Goal: Task Accomplishment & Management: Complete application form

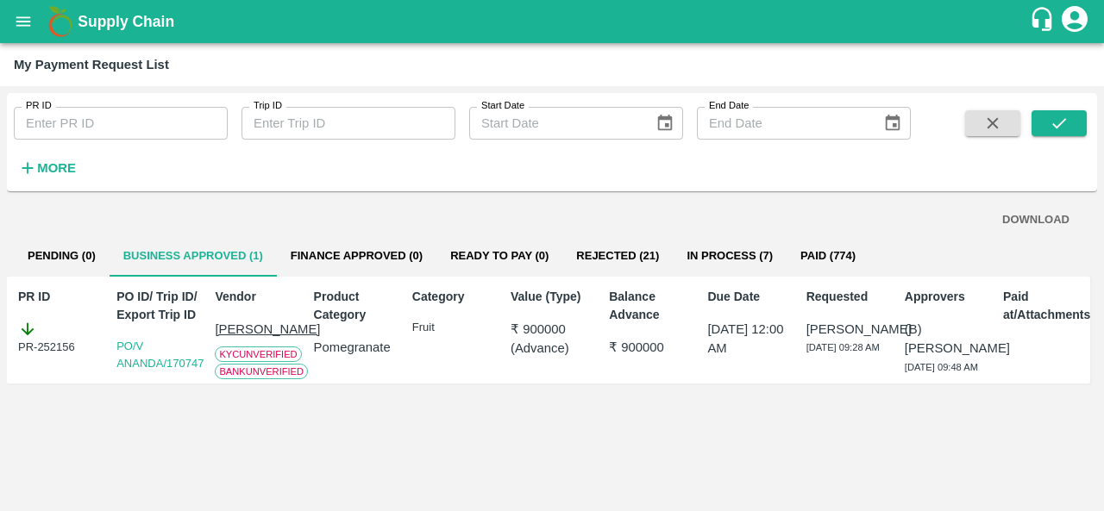
click at [6, 22] on button "open drawer" at bounding box center [23, 22] width 40 height 40
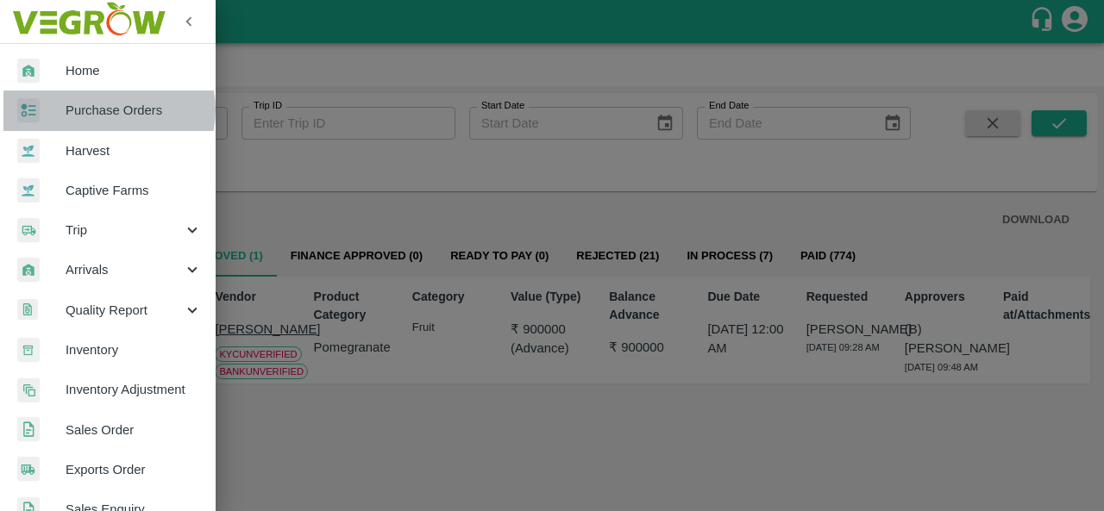
click at [108, 110] on span "Purchase Orders" at bounding box center [134, 110] width 136 height 19
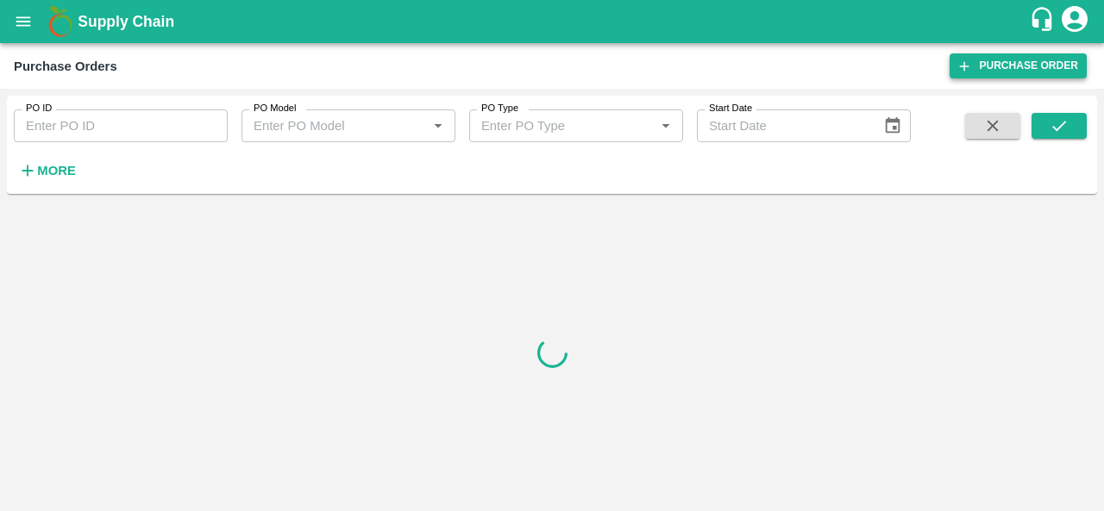
click at [986, 73] on link "Purchase Order" at bounding box center [1017, 65] width 137 height 25
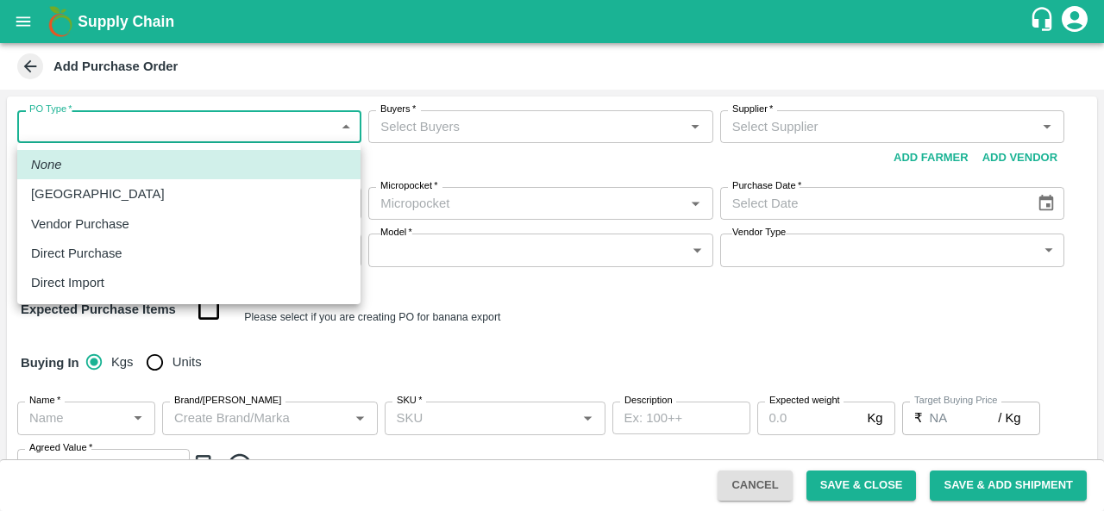
click at [138, 133] on body "Supply Chain Add Purchase Order PO Type   * ​ PO Type Buyers   * Buyers   * Sup…" at bounding box center [552, 255] width 1104 height 511
click at [83, 233] on p "Vendor Purchase" at bounding box center [80, 224] width 98 height 19
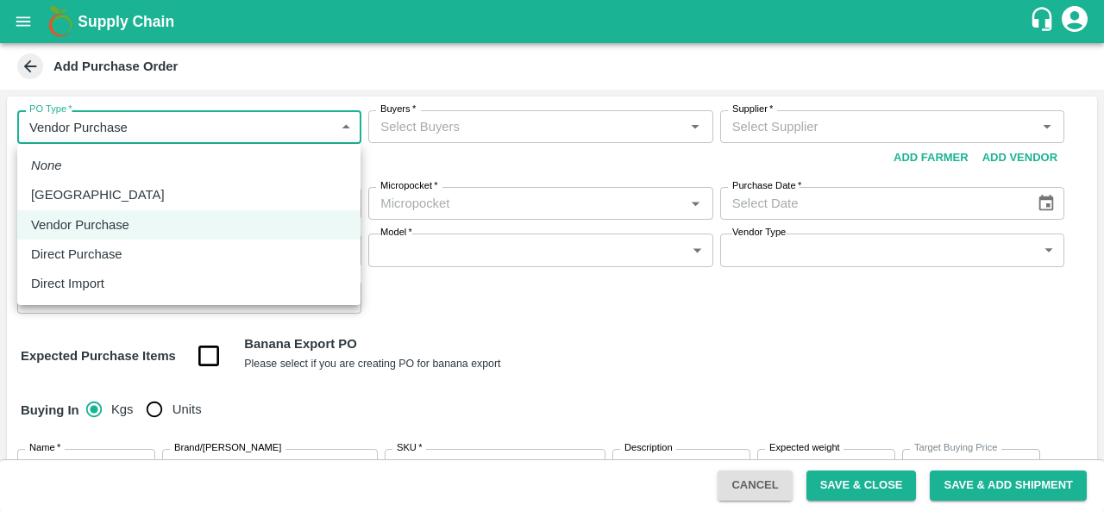
click at [112, 122] on body "Supply Chain Add Purchase Order PO Type   * Vendor Purchase 2 PO Type Buyers   …" at bounding box center [552, 255] width 1104 height 511
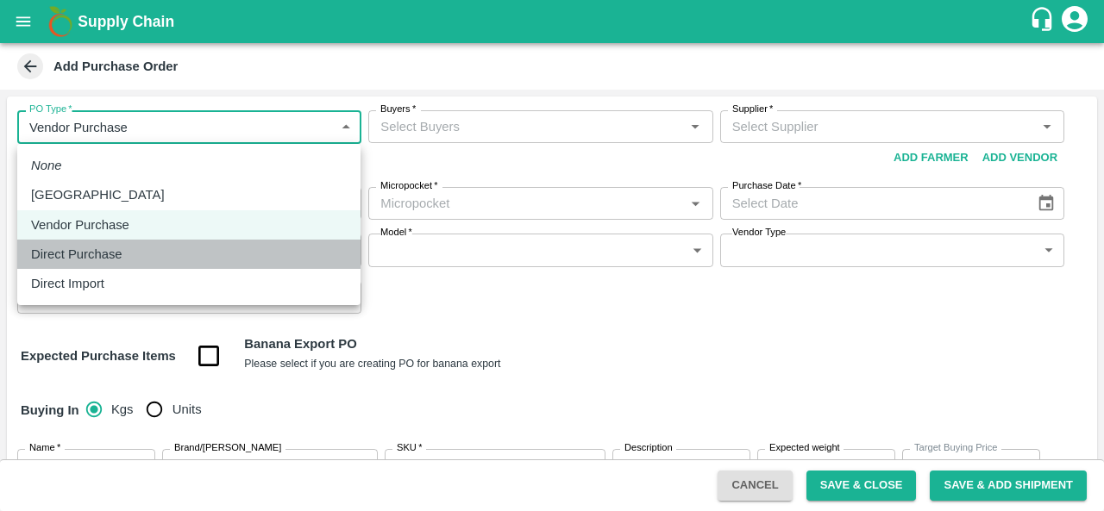
click at [97, 259] on p "Direct Purchase" at bounding box center [76, 254] width 91 height 19
type input "3"
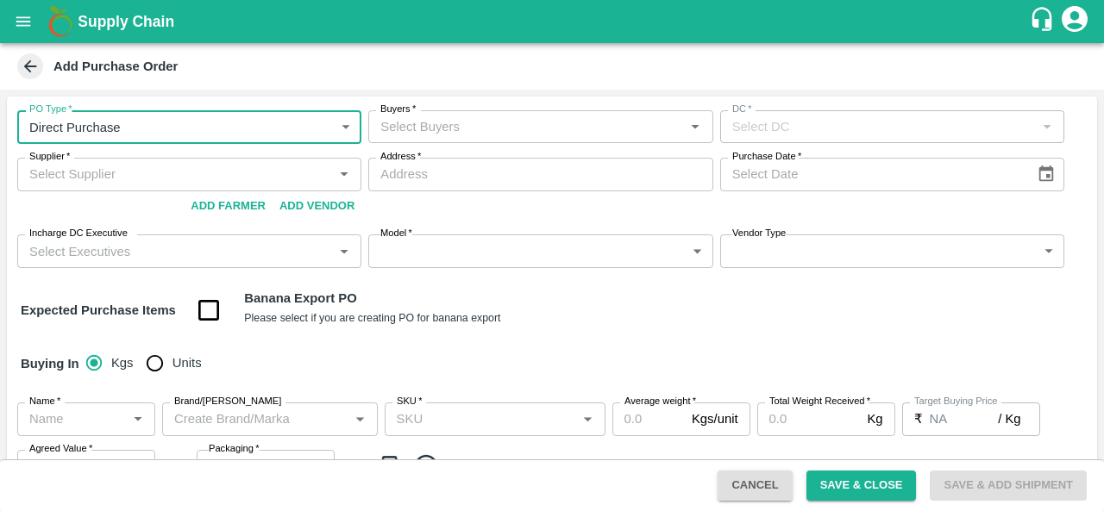
click at [487, 138] on input "Buyers   *" at bounding box center [525, 127] width 305 height 22
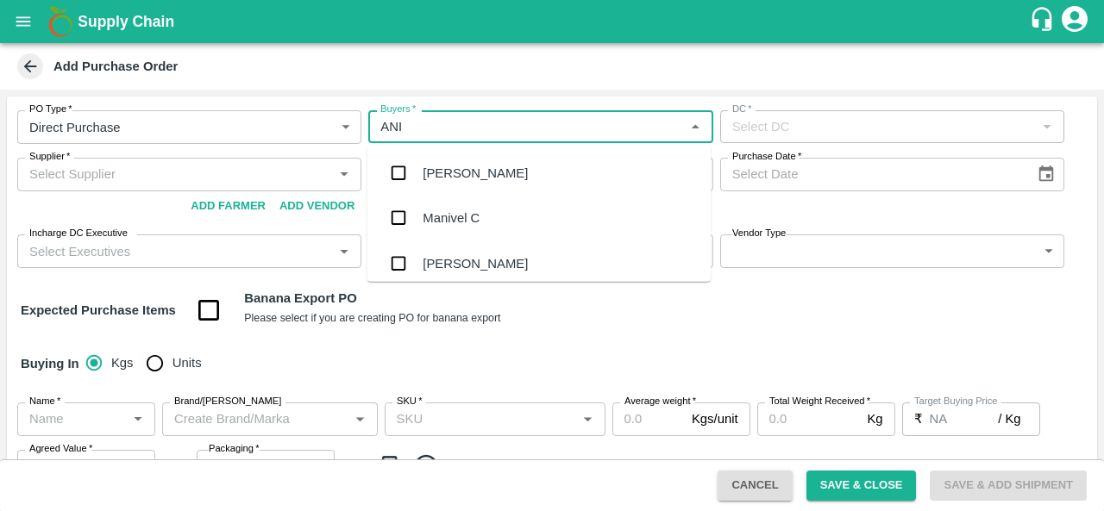
type input "ANIL"
click at [478, 194] on div "[PERSON_NAME]" at bounding box center [538, 173] width 343 height 45
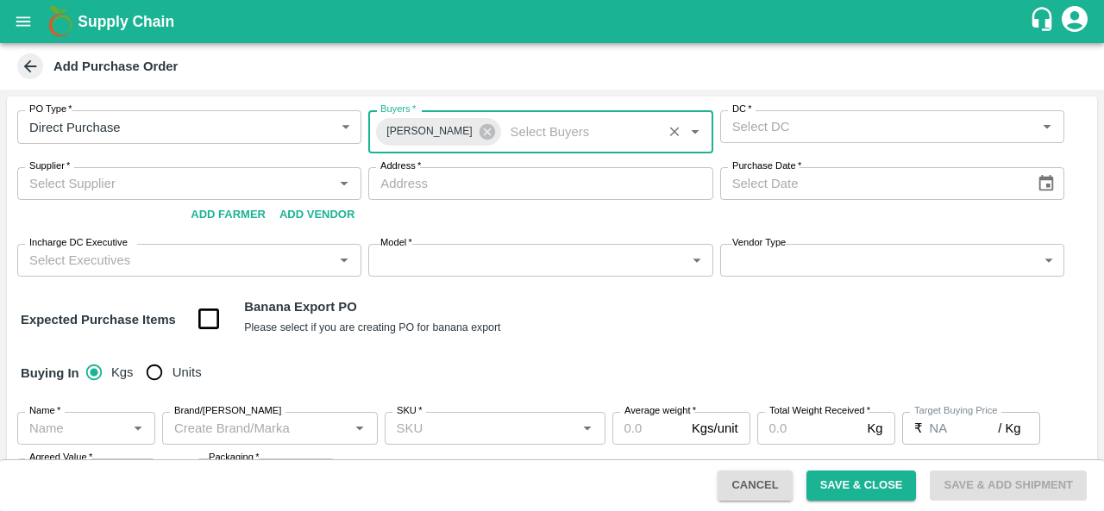
click at [792, 138] on input "DC   *" at bounding box center [877, 127] width 305 height 22
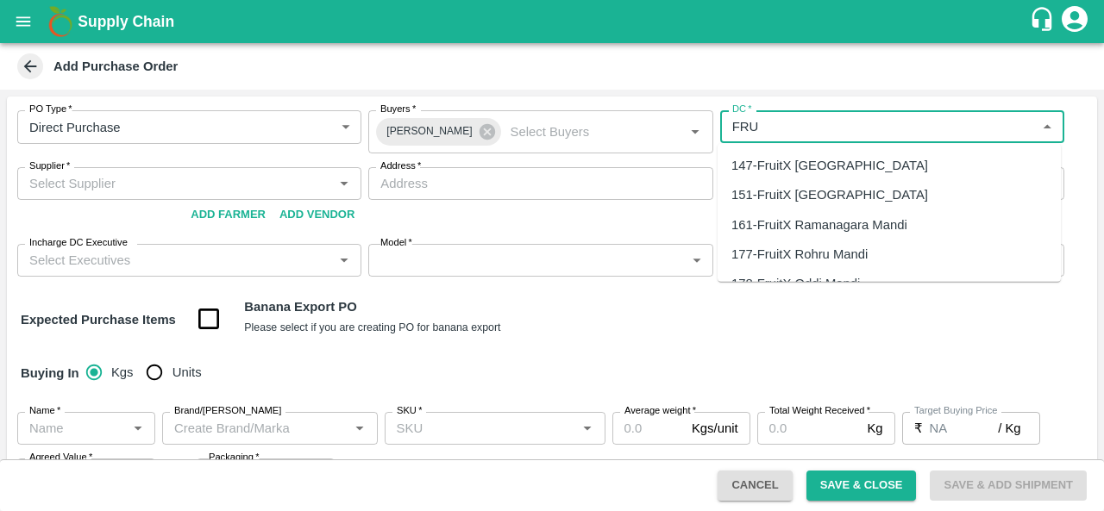
click at [795, 160] on div "147-FruitX Bangalore" at bounding box center [829, 165] width 197 height 19
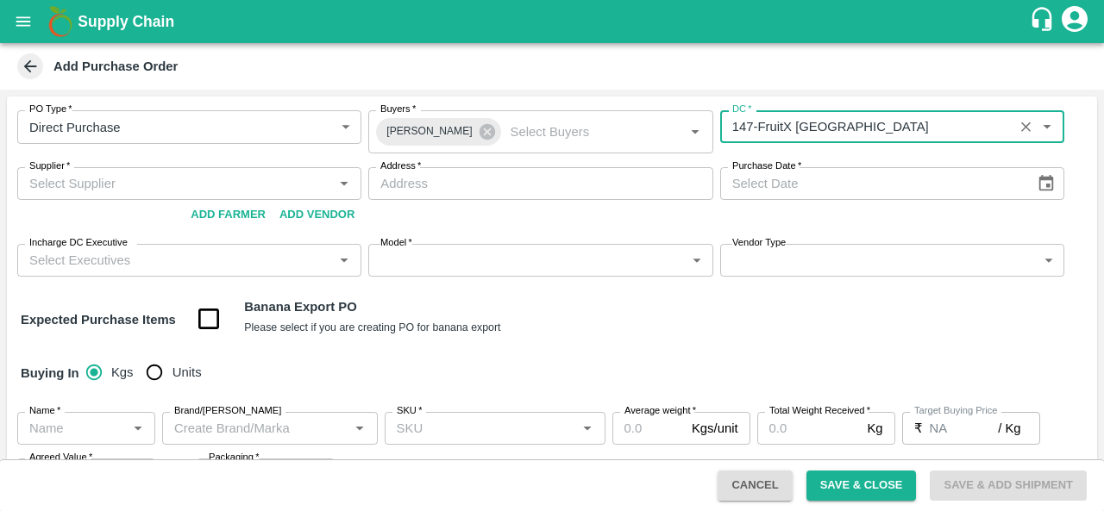
type input "147-FruitX Bangalore"
click at [202, 187] on input "Supplier   *" at bounding box center [174, 183] width 305 height 22
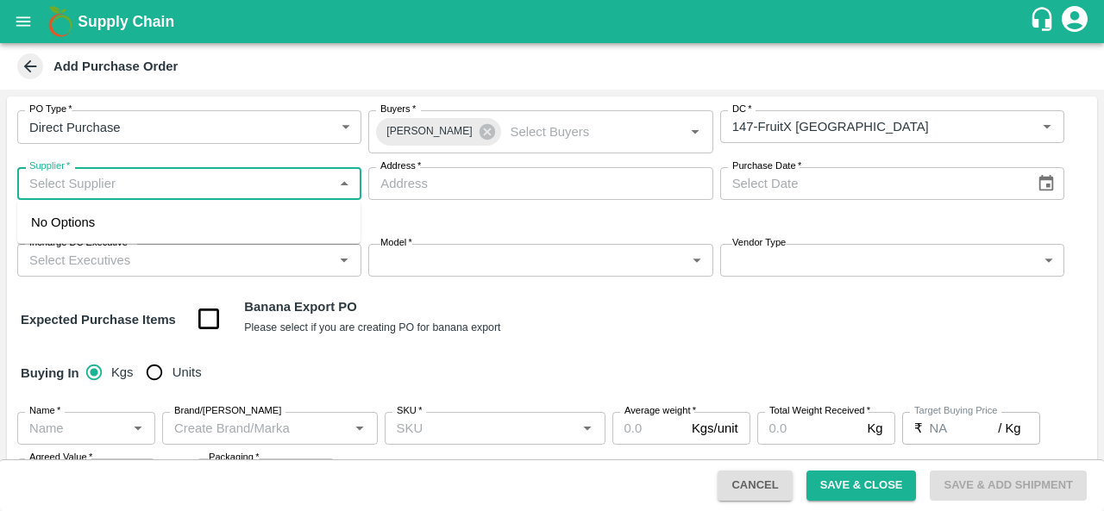
type input "A"
paste input "YAREHALLI ASHOK ARUNA"
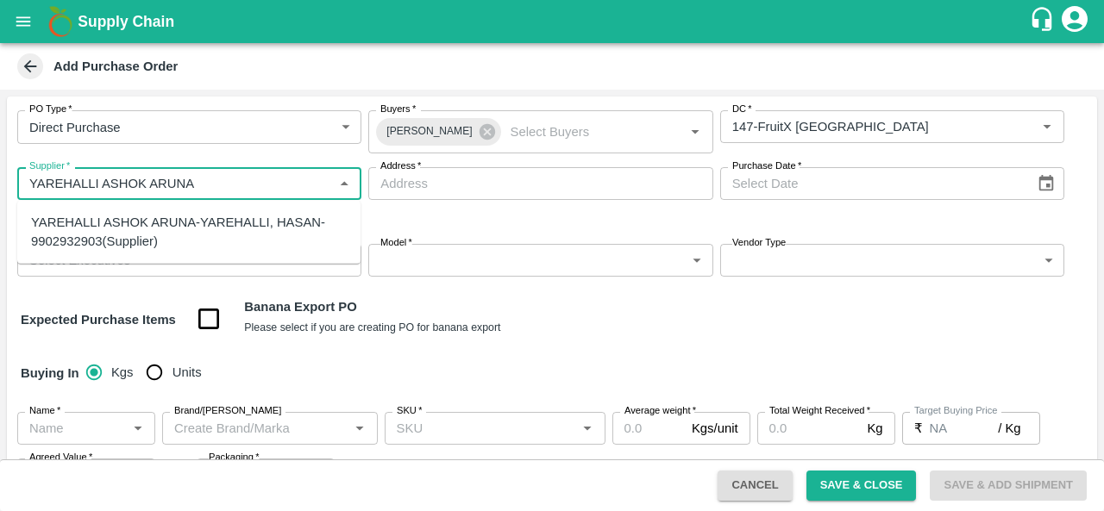
click at [160, 227] on div "YAREHALLI ASHOK ARUNA-YAREHALLI, HASAN-9902932903(Supplier)" at bounding box center [189, 232] width 316 height 39
type input "YAREHALLI ASHOK ARUNA-YAREHALLI, HASAN-9902932903(Supplier)"
type input "YAREHALLI, HASAN, BANAVARA, Karnataka"
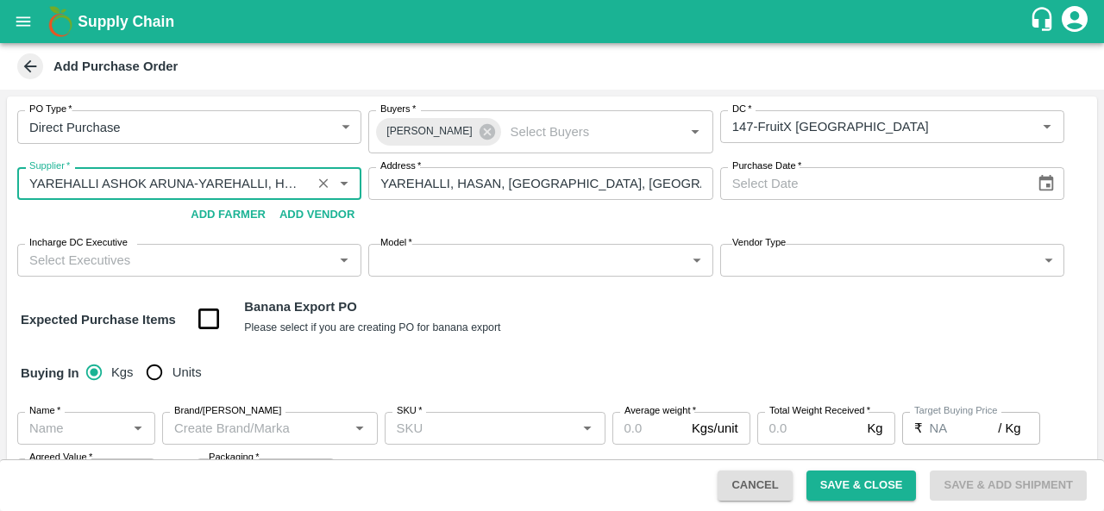
type input "YAREHALLI ASHOK ARUNA-YAREHALLI, HASAN-9902932903(Supplier)"
click at [1048, 190] on icon "Choose date" at bounding box center [1046, 183] width 15 height 16
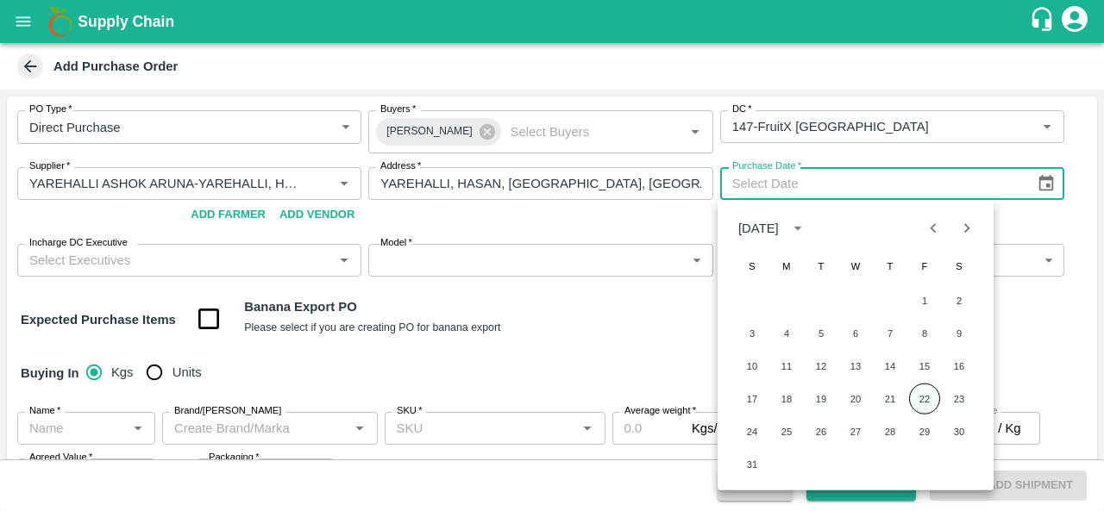
click at [936, 402] on button "22" at bounding box center [924, 399] width 31 height 31
type input "22/08/2025"
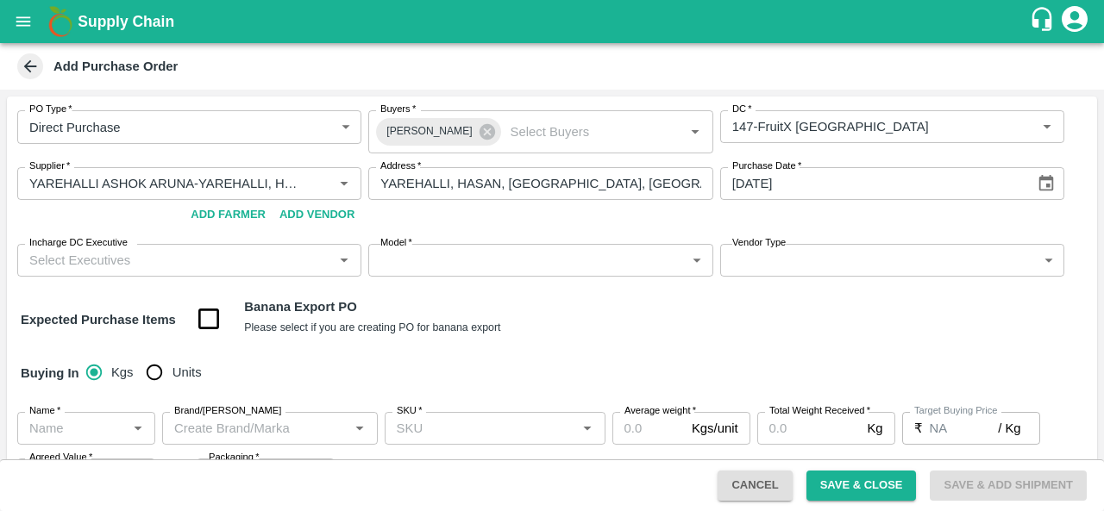
click at [610, 320] on div "Expected Purchase Items Banana Export PO Please select if you are creating PO f…" at bounding box center [552, 319] width 1062 height 44
click at [214, 270] on input "Incharge DC Executive" at bounding box center [174, 260] width 305 height 22
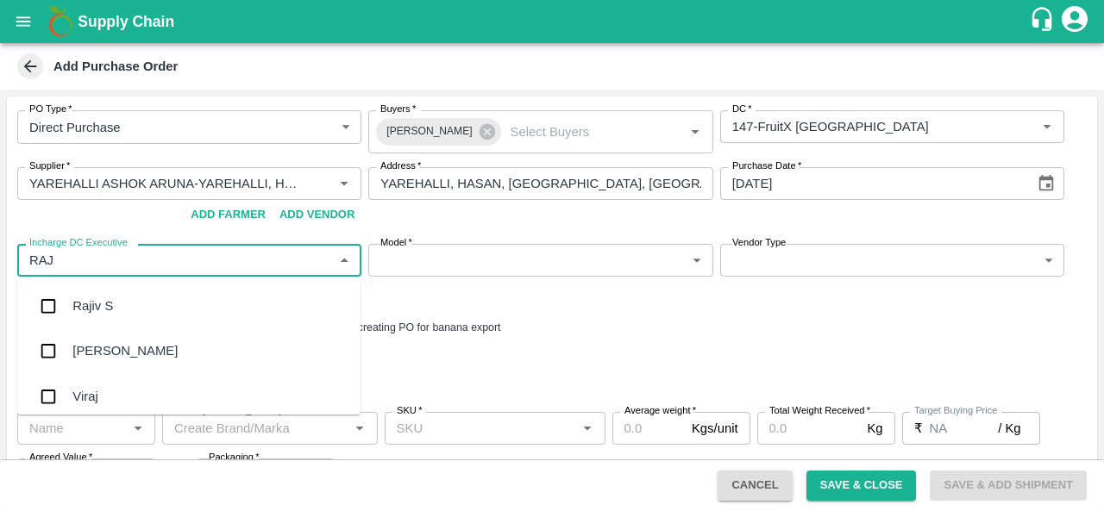
type input "RAJU"
click at [114, 349] on div "Raju KR" at bounding box center [95, 351] width 47 height 19
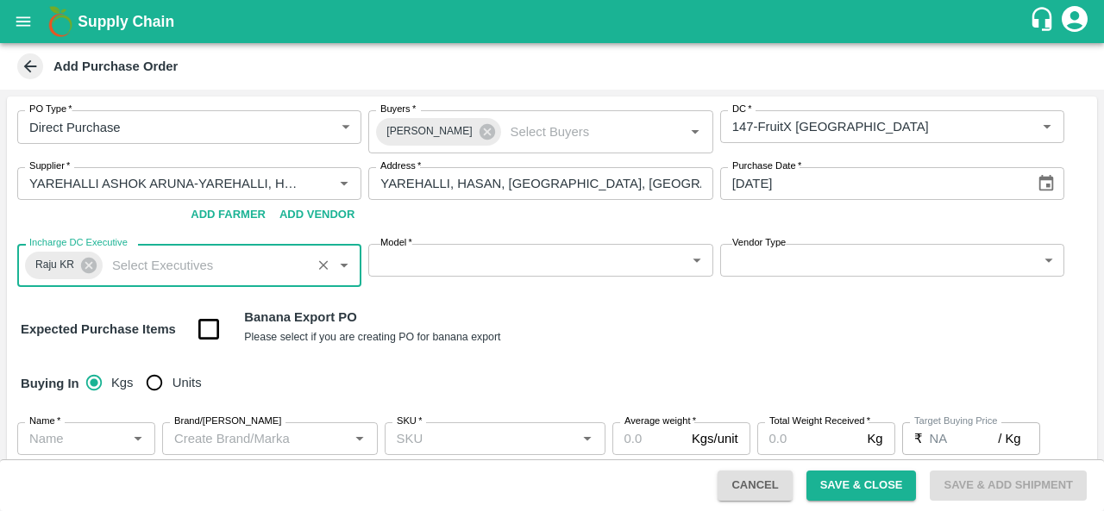
click at [443, 271] on body "Supply Chain Add Purchase Order PO Type   * Direct Purchase 3 PO Type Buyers   …" at bounding box center [552, 255] width 1104 height 511
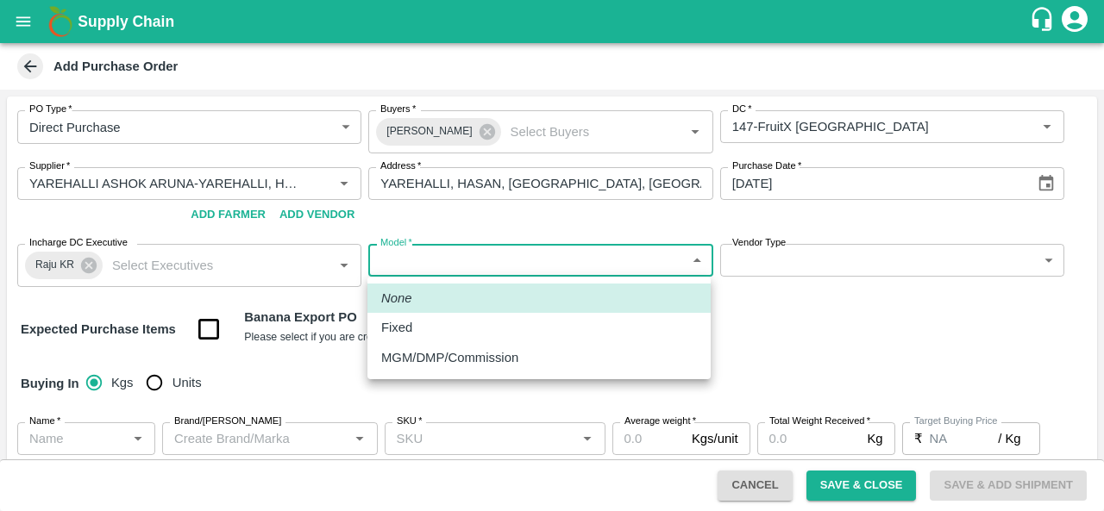
click at [420, 349] on p "MGM/DMP/Commission" at bounding box center [449, 357] width 137 height 19
type input "Commision"
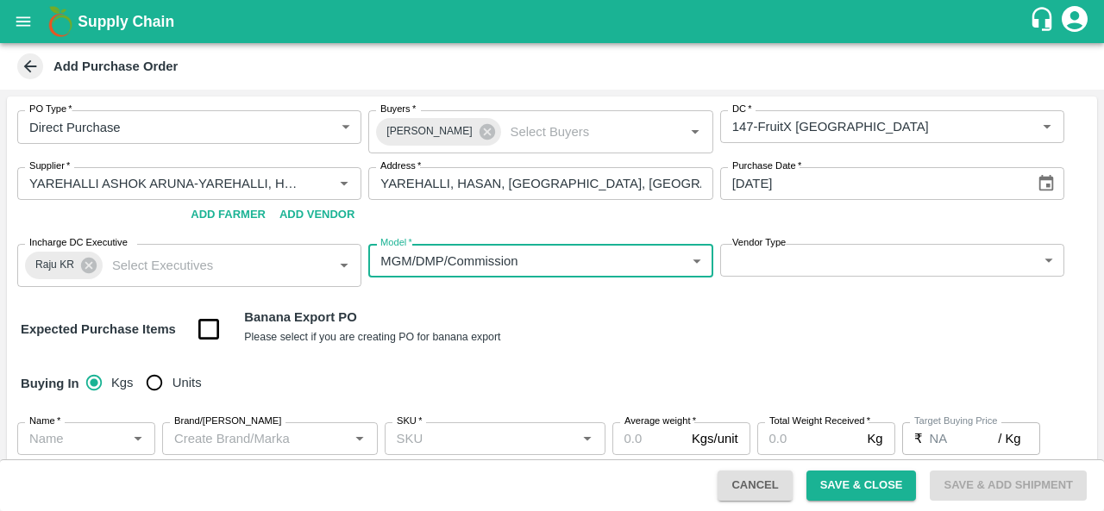
click at [774, 263] on body "Supply Chain Add Purchase Order PO Type   * Direct Purchase 3 PO Type Buyers   …" at bounding box center [552, 255] width 1104 height 511
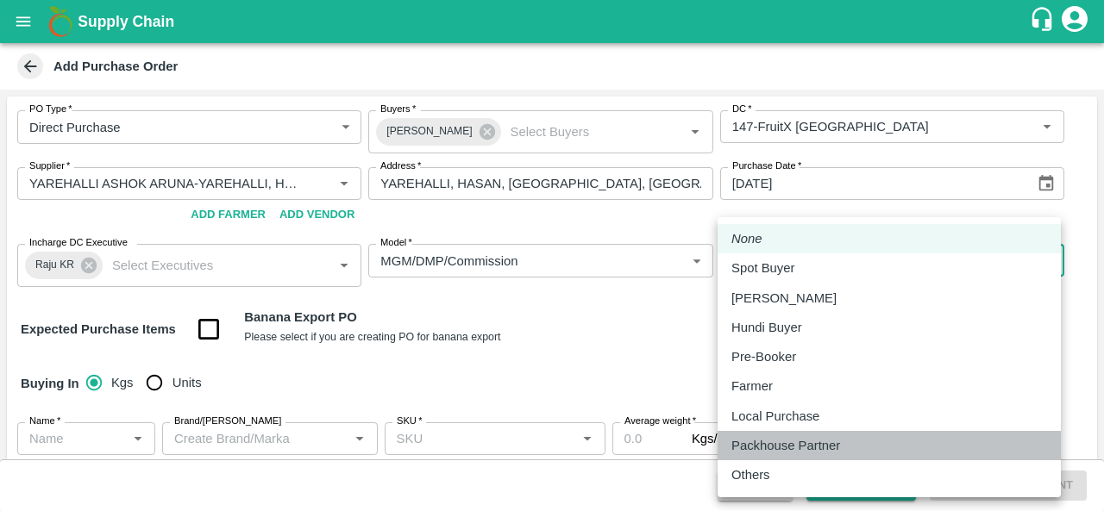
click at [766, 439] on p "Packhouse Partner" at bounding box center [785, 445] width 109 height 19
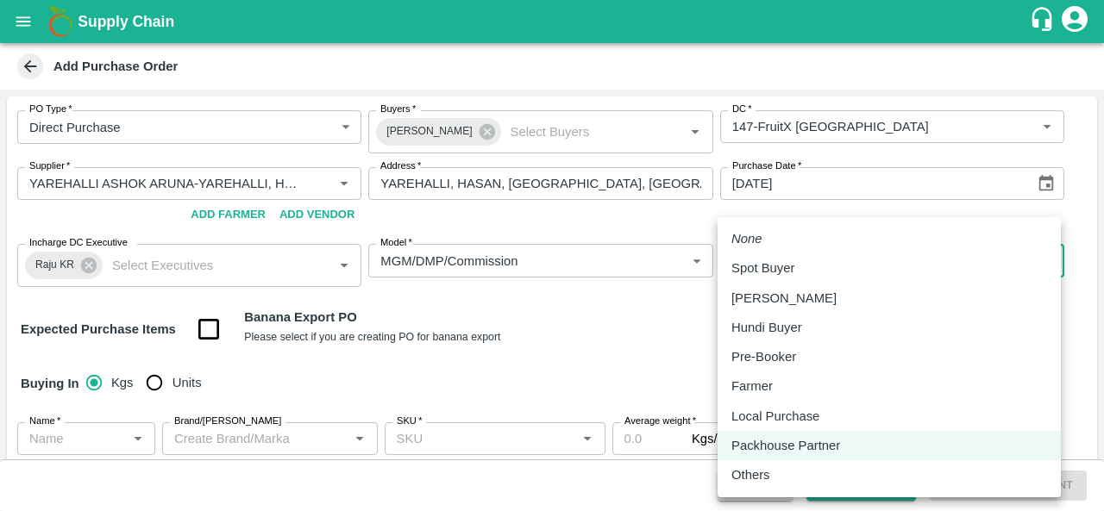
click at [798, 269] on body "Supply Chain Add Purchase Order PO Type   * Direct Purchase 3 PO Type Buyers   …" at bounding box center [552, 255] width 1104 height 511
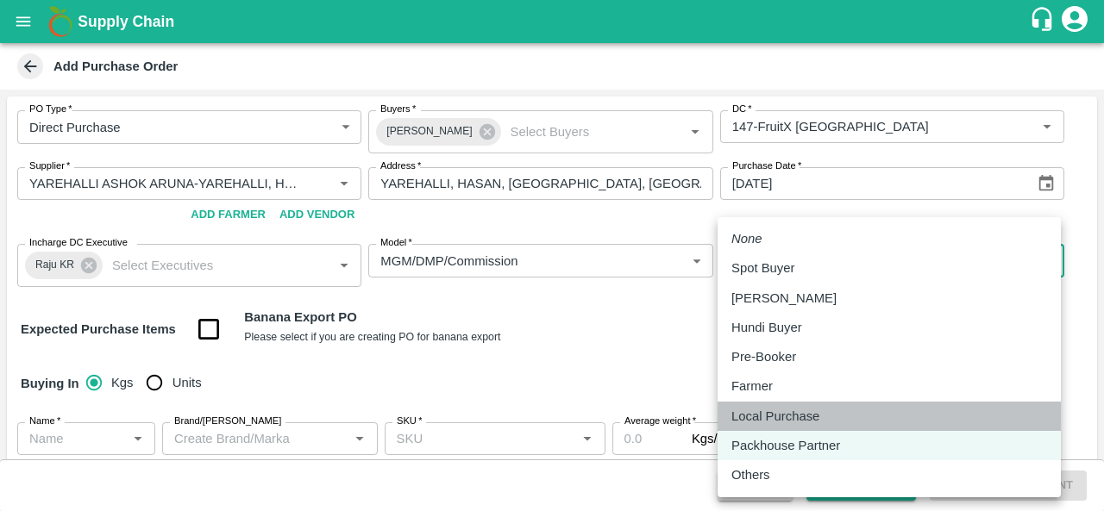
click at [773, 424] on p "Local Purchase" at bounding box center [775, 416] width 88 height 19
type input "LOCAL_PURCHASE"
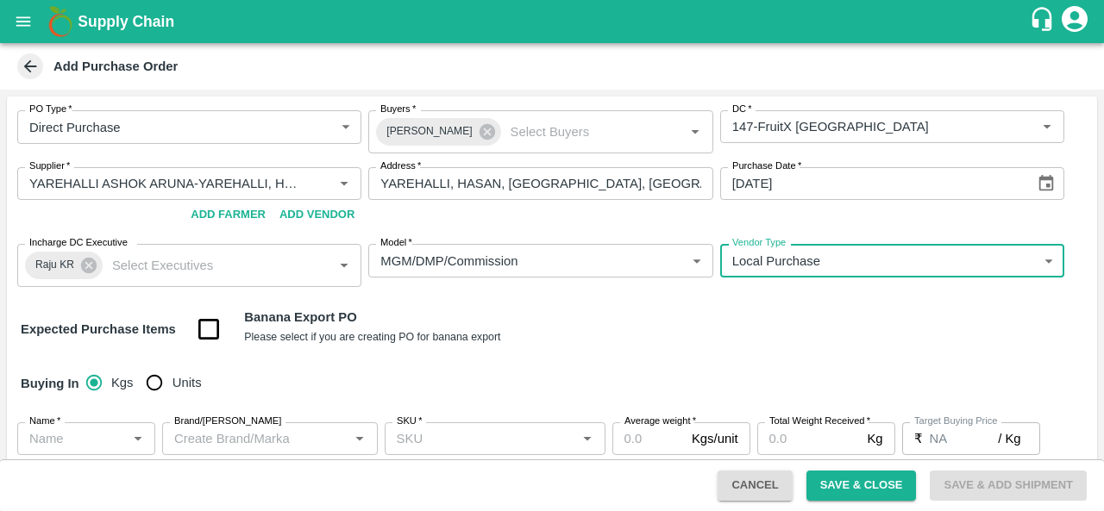
click at [166, 375] on input "Units" at bounding box center [154, 383] width 34 height 34
radio input "true"
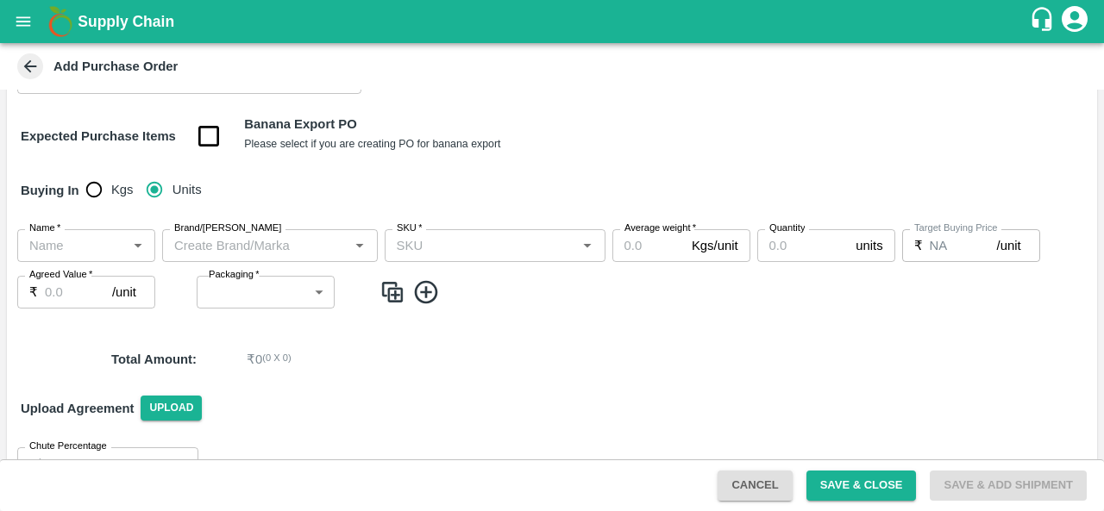
scroll to position [201, 0]
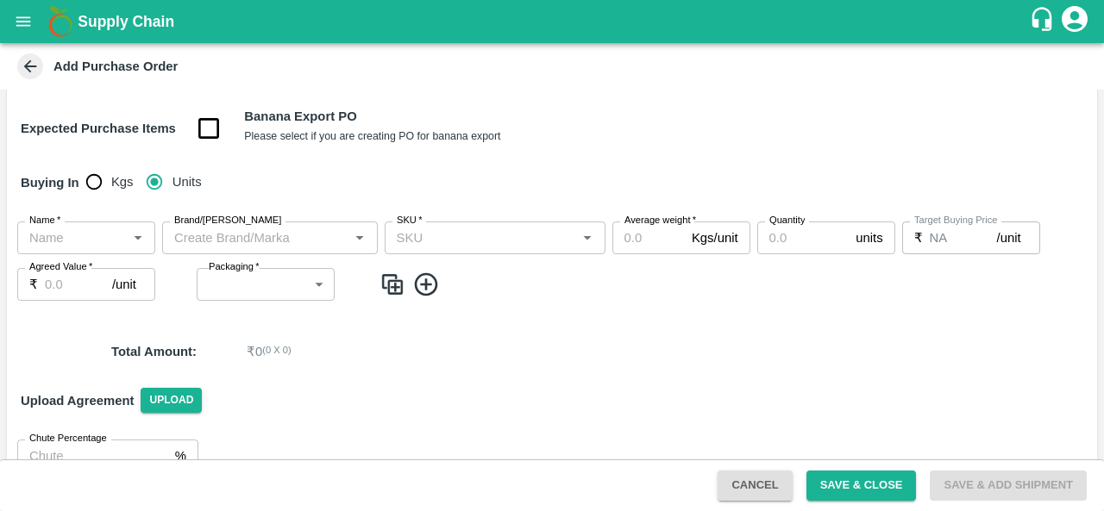
click at [78, 235] on input "Name   *" at bounding box center [71, 238] width 99 height 22
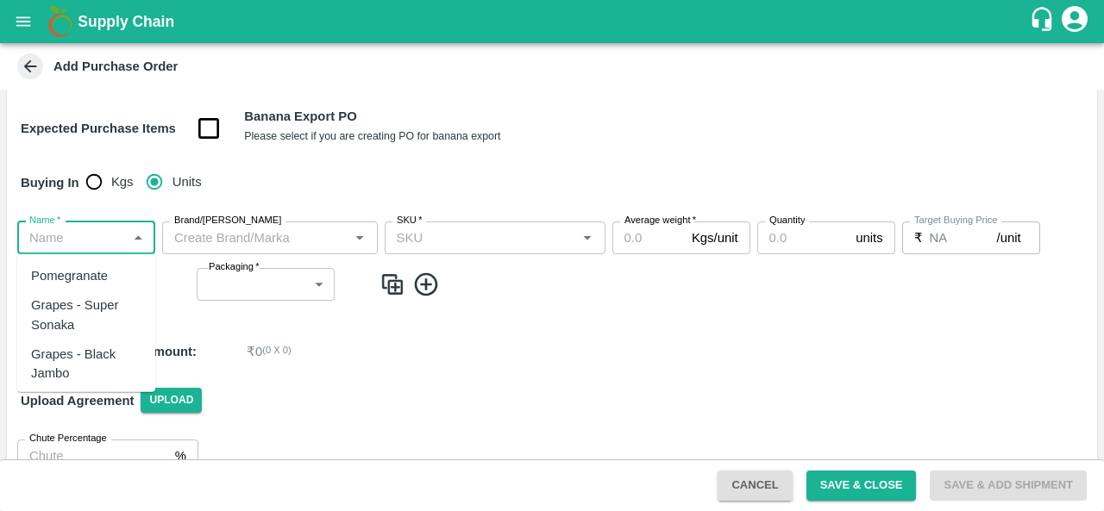
click at [89, 275] on div "Pomegranate" at bounding box center [69, 275] width 77 height 19
type input "Pomegranate"
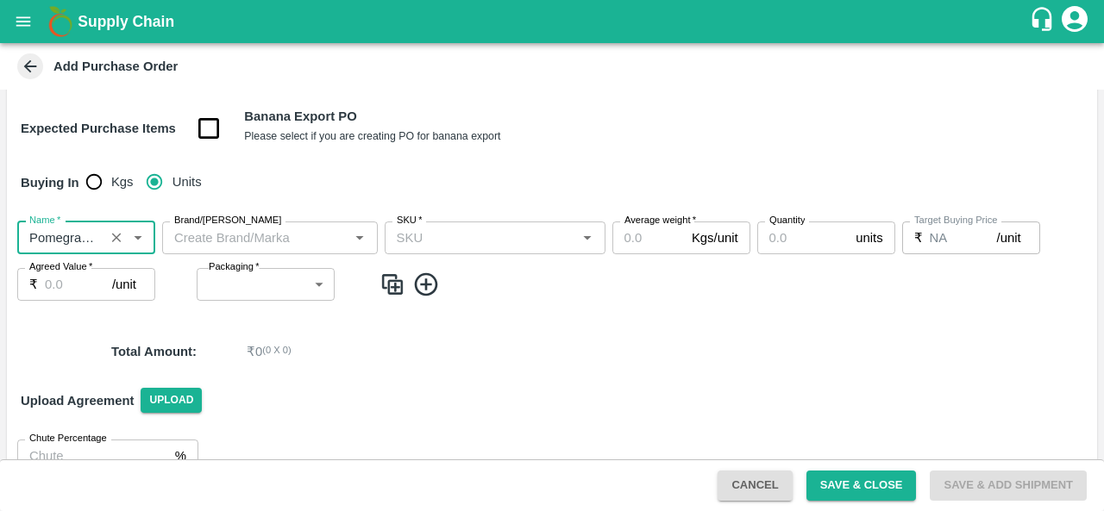
click at [239, 237] on input "Brand/Marka" at bounding box center [255, 238] width 177 height 22
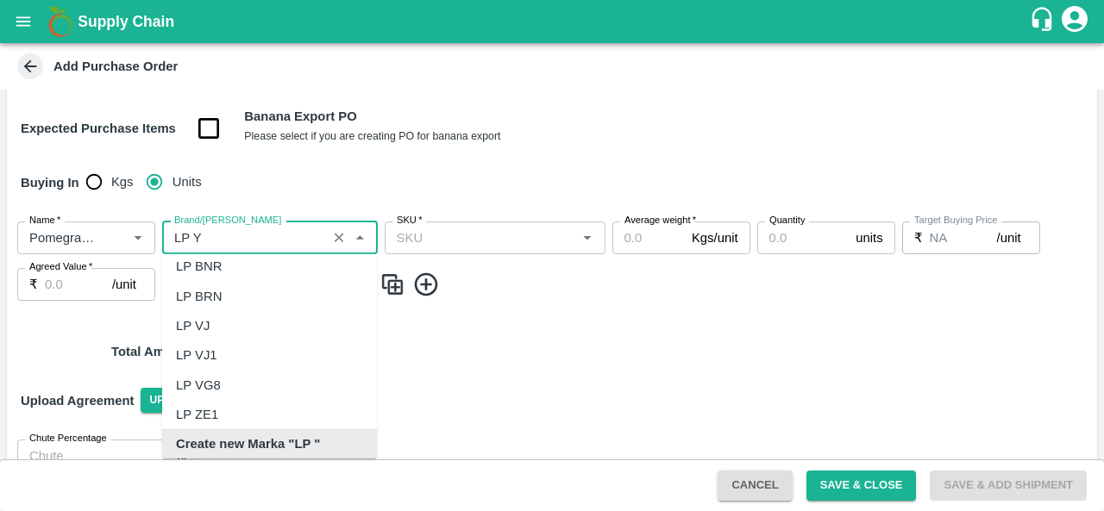
scroll to position [0, 0]
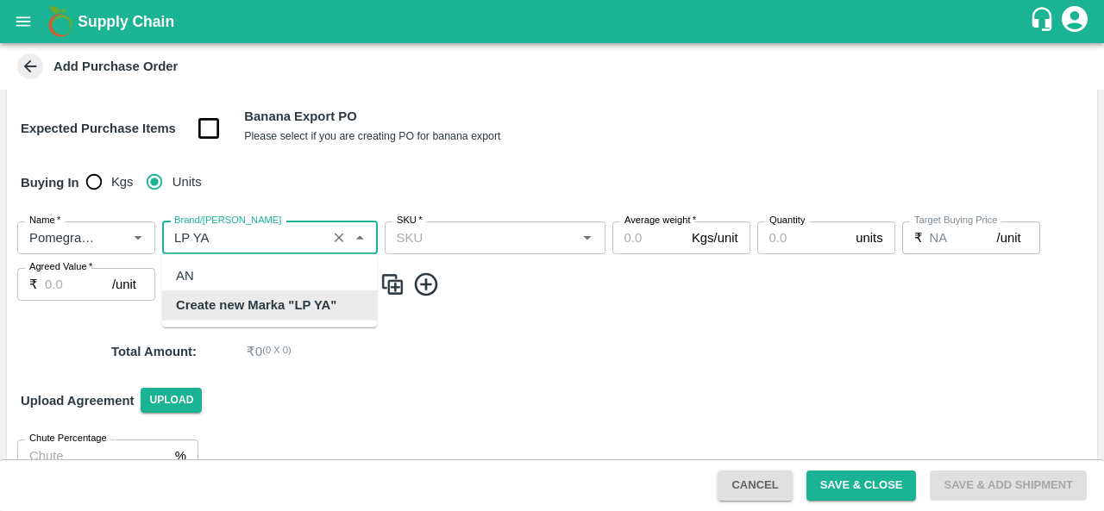
click at [298, 311] on b "Create new Marka "LP YA"" at bounding box center [256, 305] width 160 height 19
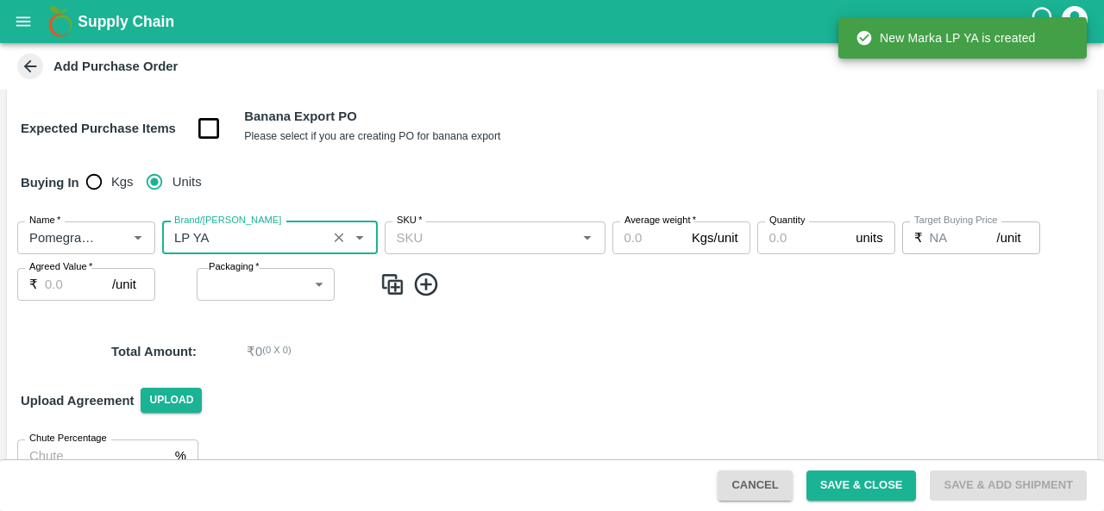
type input "LP YA"
click at [460, 242] on input "SKU   *" at bounding box center [481, 238] width 182 height 22
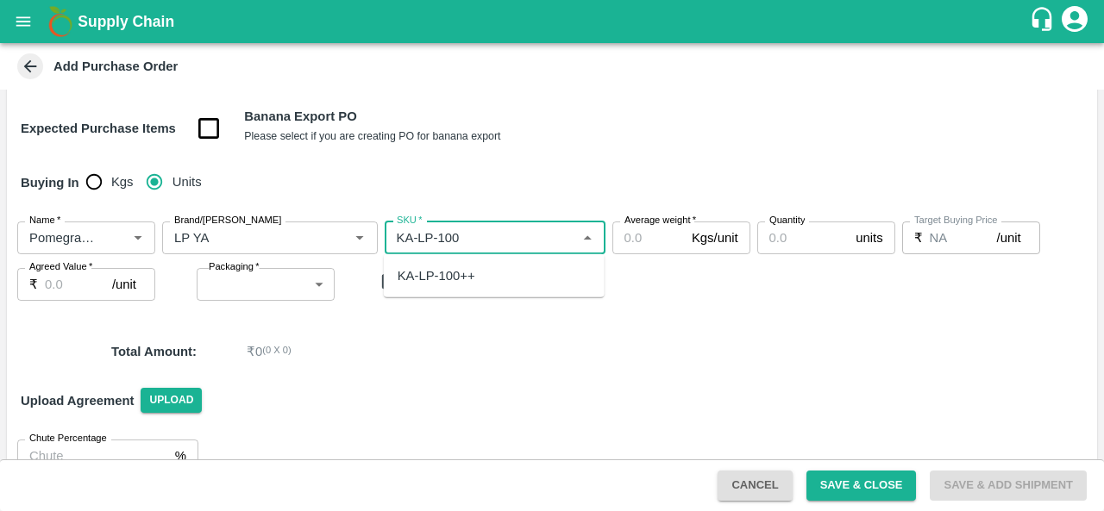
click at [465, 275] on div "KA-LP-100++" at bounding box center [436, 275] width 78 height 19
type input "KA-LP-100++"
click at [635, 235] on input "Average weight   *" at bounding box center [648, 238] width 72 height 33
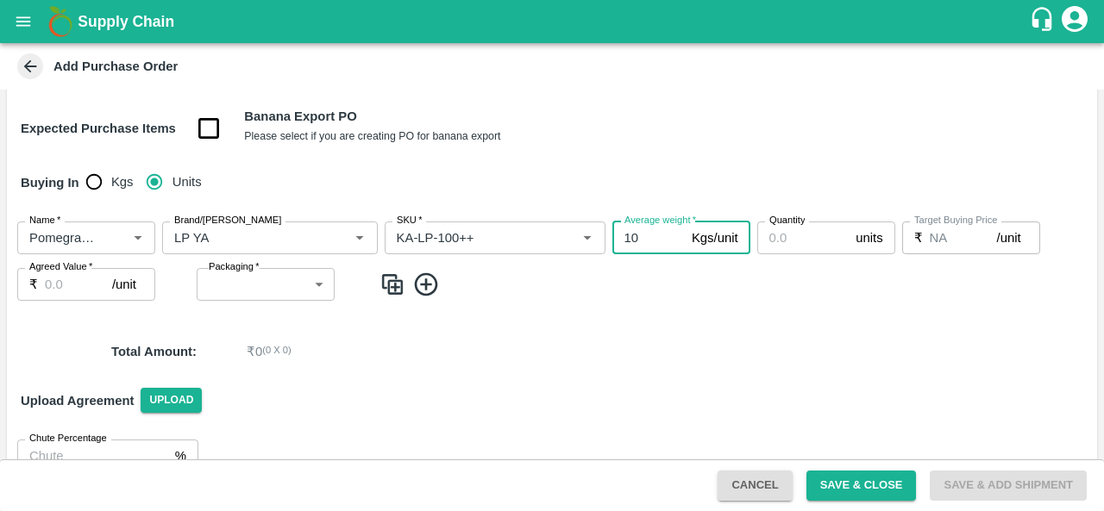
type input "10"
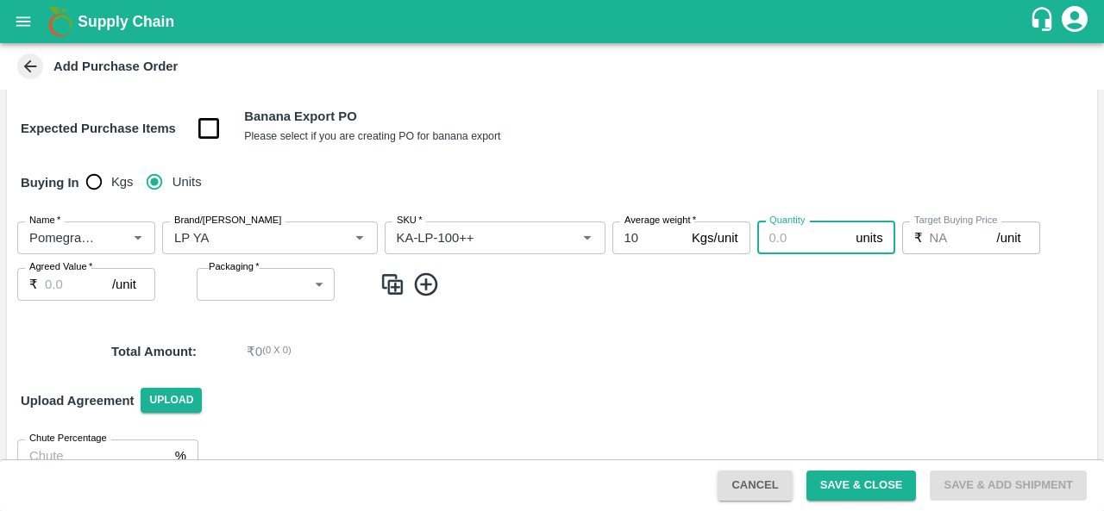
click at [797, 233] on input "Quantity" at bounding box center [803, 238] width 92 height 33
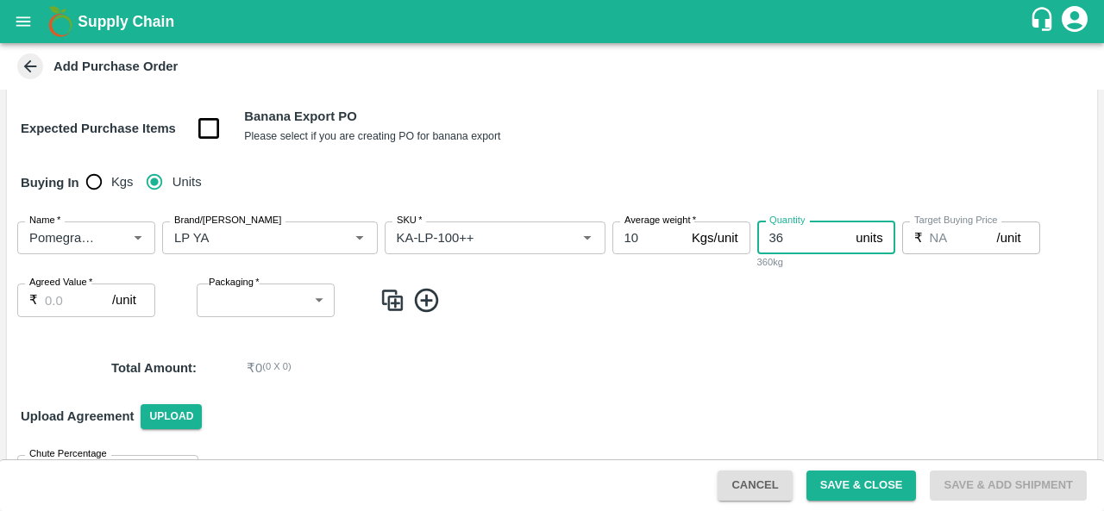
type input "36"
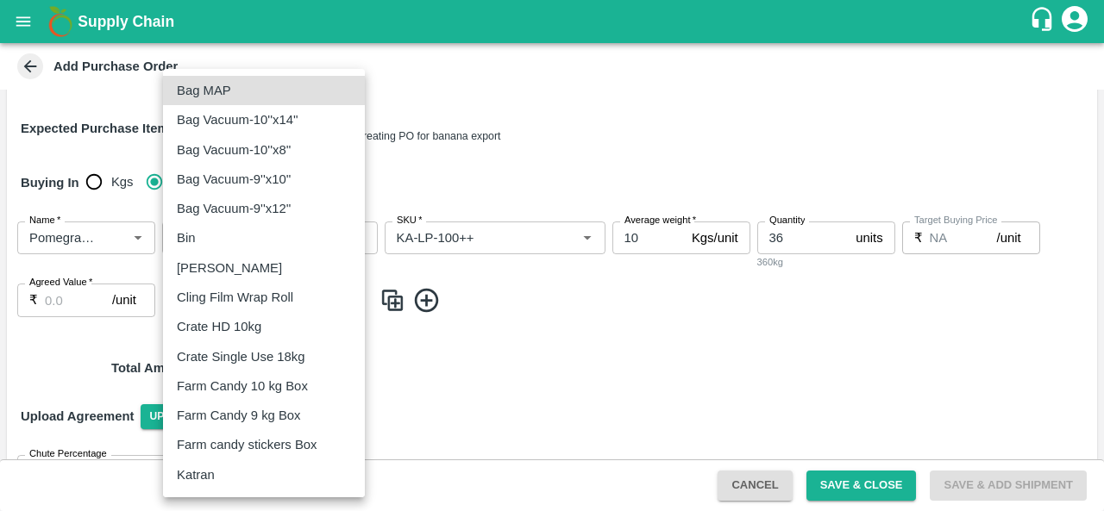
click at [220, 292] on body "Supply Chain Add Purchase Order PO Type   * Direct Purchase 3 PO Type Buyers   …" at bounding box center [552, 255] width 1104 height 511
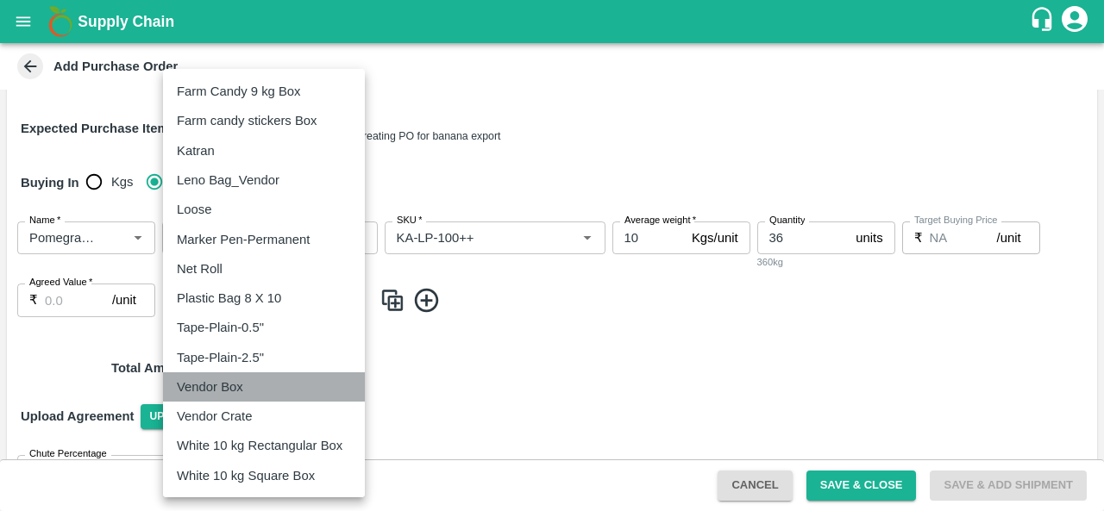
click at [238, 391] on p "Vendor Box" at bounding box center [210, 387] width 66 height 19
type input "276"
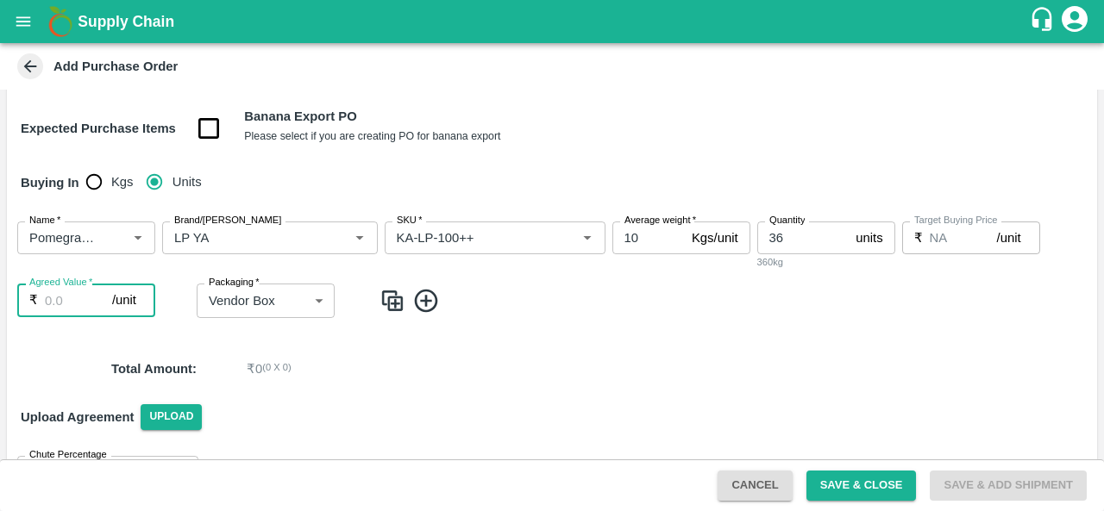
click at [62, 304] on input "Agreed Value   *" at bounding box center [78, 300] width 67 height 33
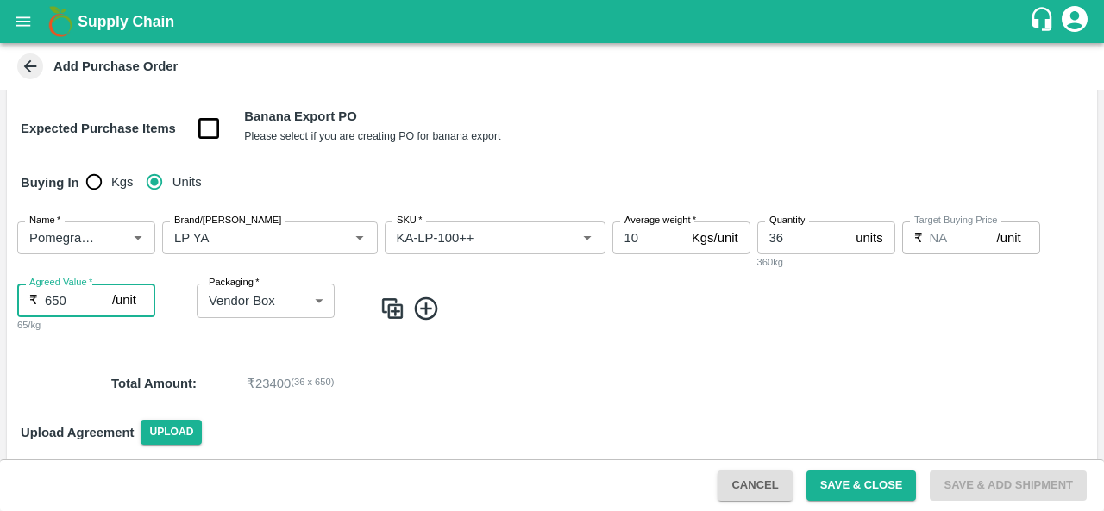
type input "650"
click at [376, 312] on div "Name   * Name   * Brand/Marka Brand/Marka SKU   * SKU   * Average weight   * 10…" at bounding box center [552, 278] width 1090 height 140
click at [395, 310] on img at bounding box center [392, 309] width 26 height 28
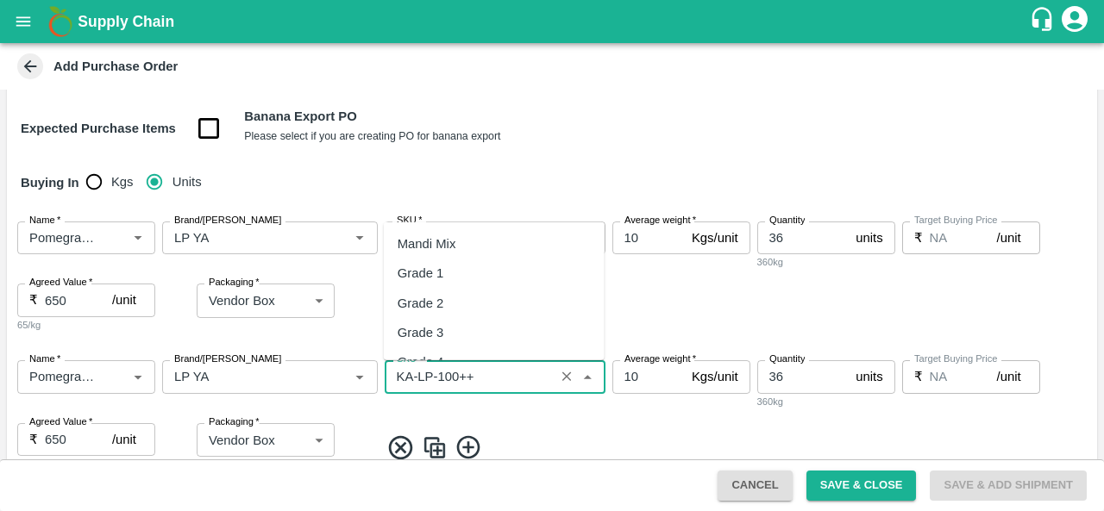
scroll to position [9860, 0]
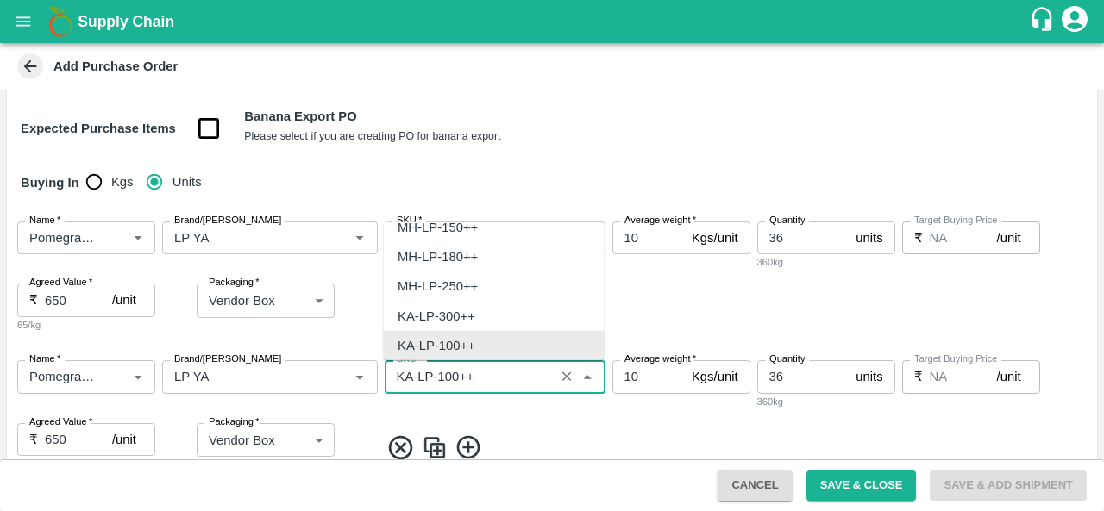
click at [450, 380] on input "SKU   *" at bounding box center [470, 377] width 160 height 22
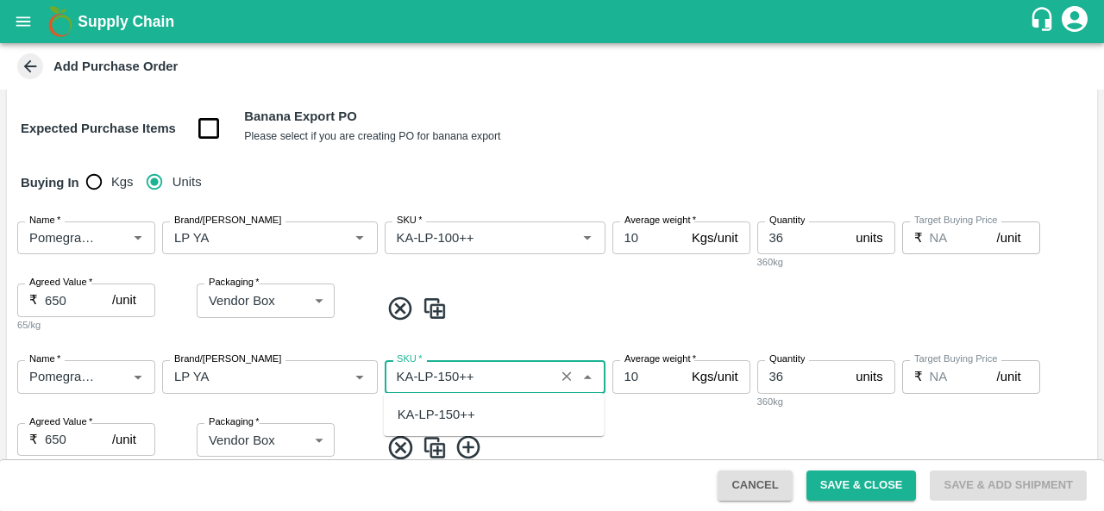
click at [462, 427] on div "KA-LP-150++" at bounding box center [494, 414] width 221 height 29
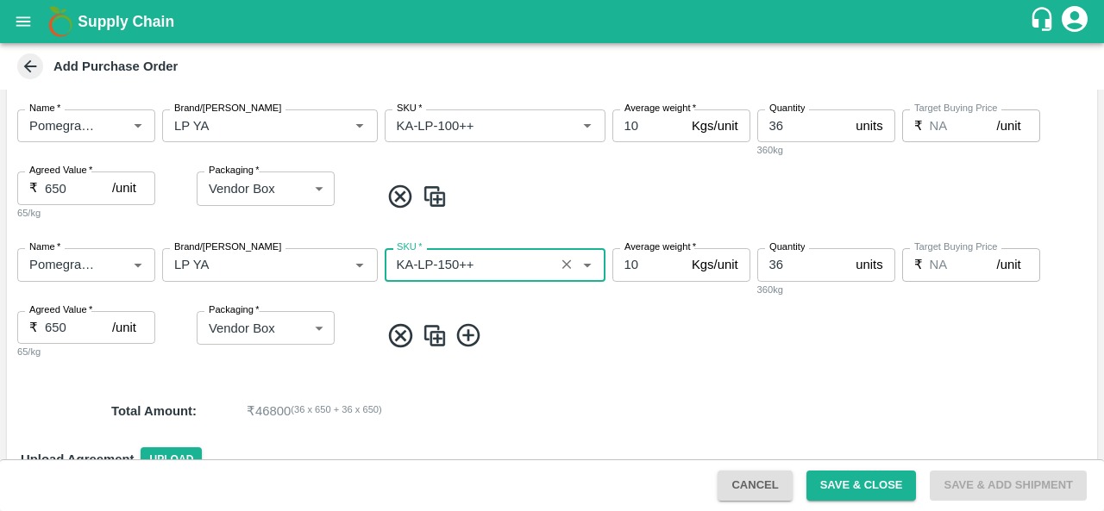
scroll to position [329, 0]
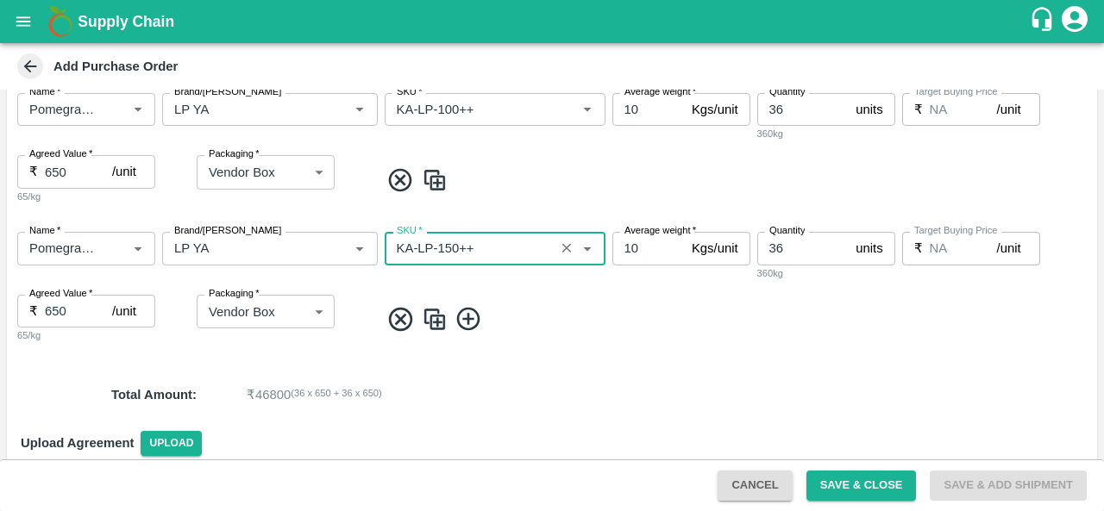
type input "KA-LP-150++"
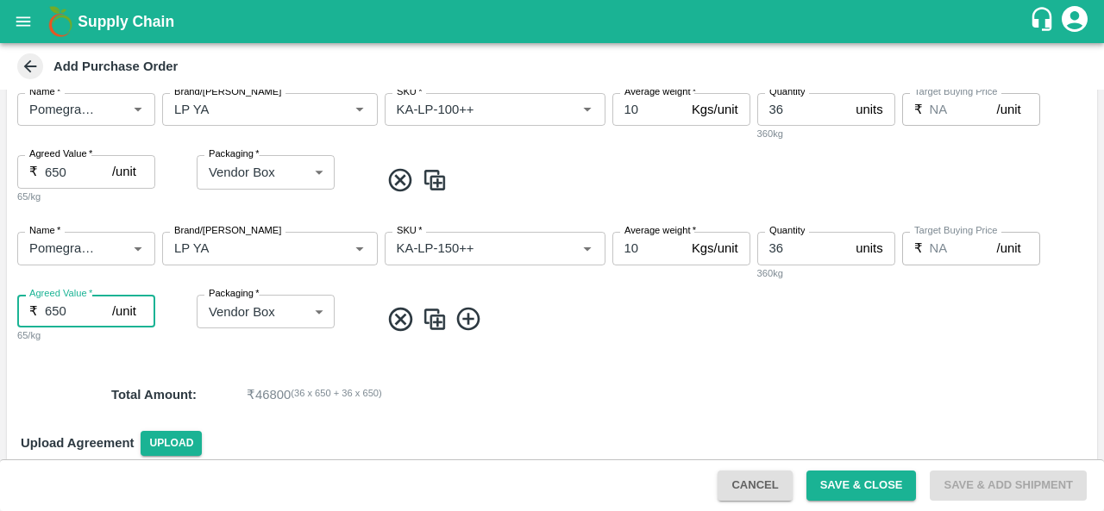
click at [67, 313] on input "650" at bounding box center [78, 311] width 67 height 33
type input "6"
type input "1080"
click at [436, 315] on img at bounding box center [435, 319] width 26 height 28
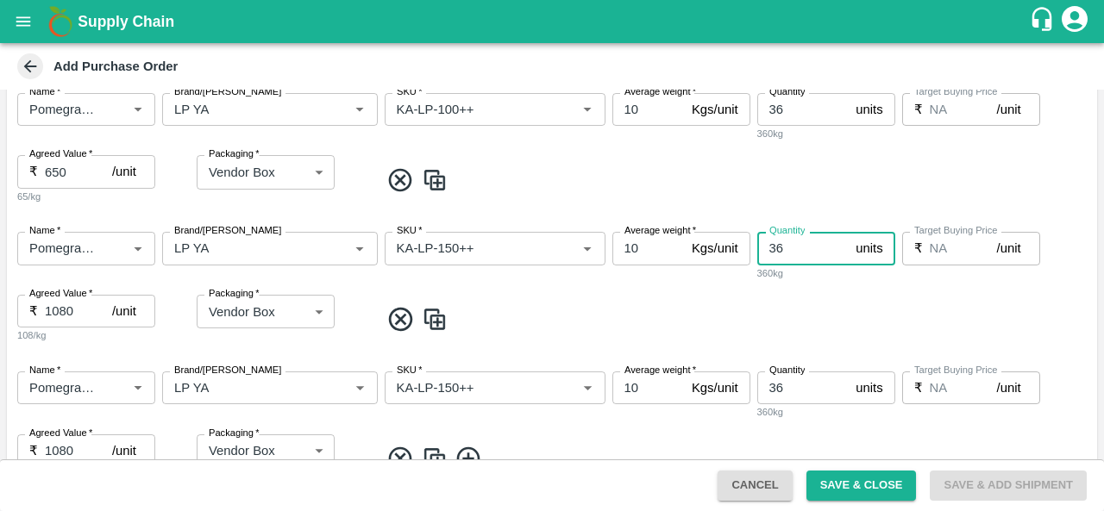
click at [804, 253] on input "36" at bounding box center [803, 248] width 92 height 33
type input "3"
type input "25"
click at [648, 287] on div "Name   * Name   * Brand/Marka Brand/Marka SKU   * SKU   * Average weight   * 10…" at bounding box center [552, 288] width 1090 height 140
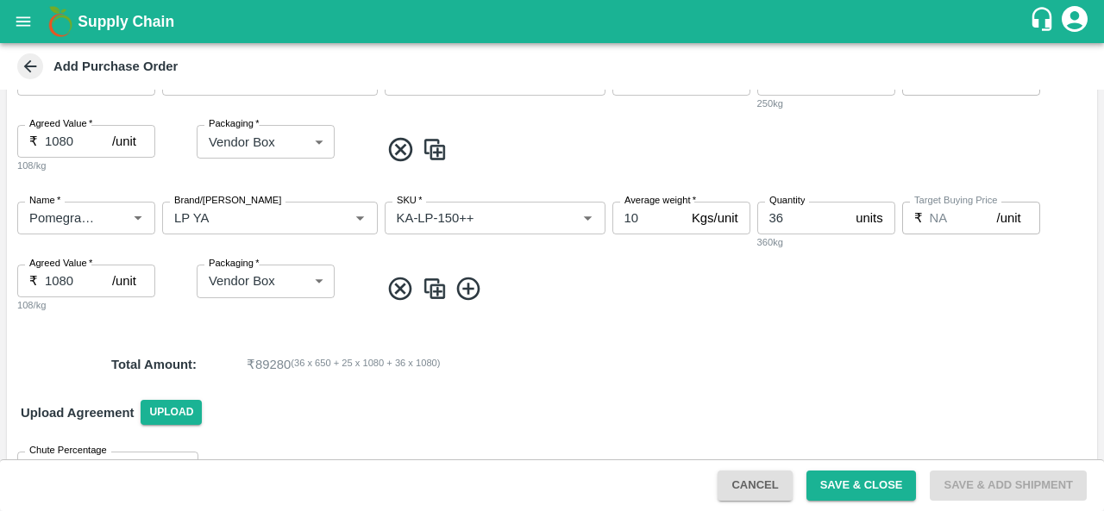
scroll to position [503, 0]
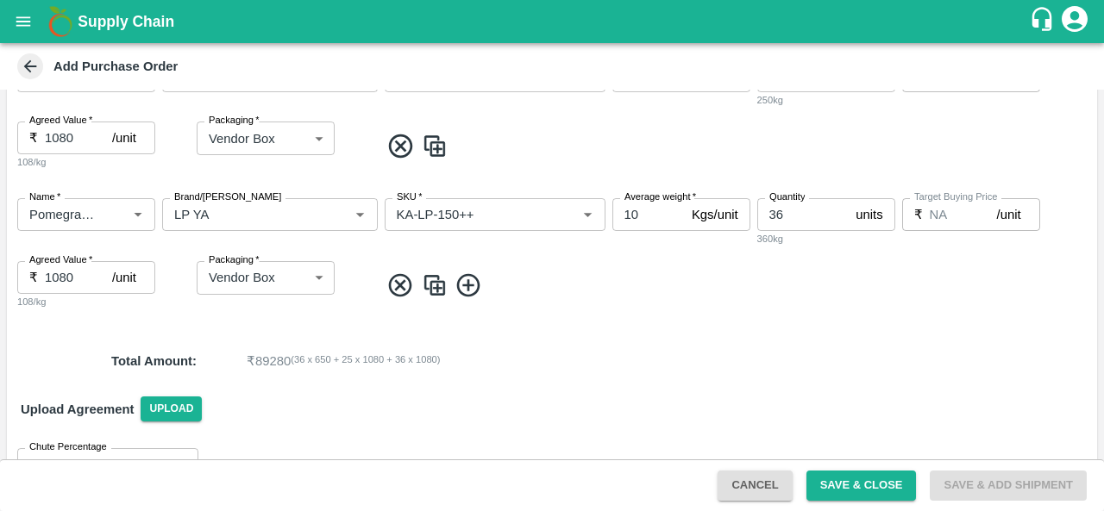
click at [430, 285] on img at bounding box center [435, 286] width 26 height 28
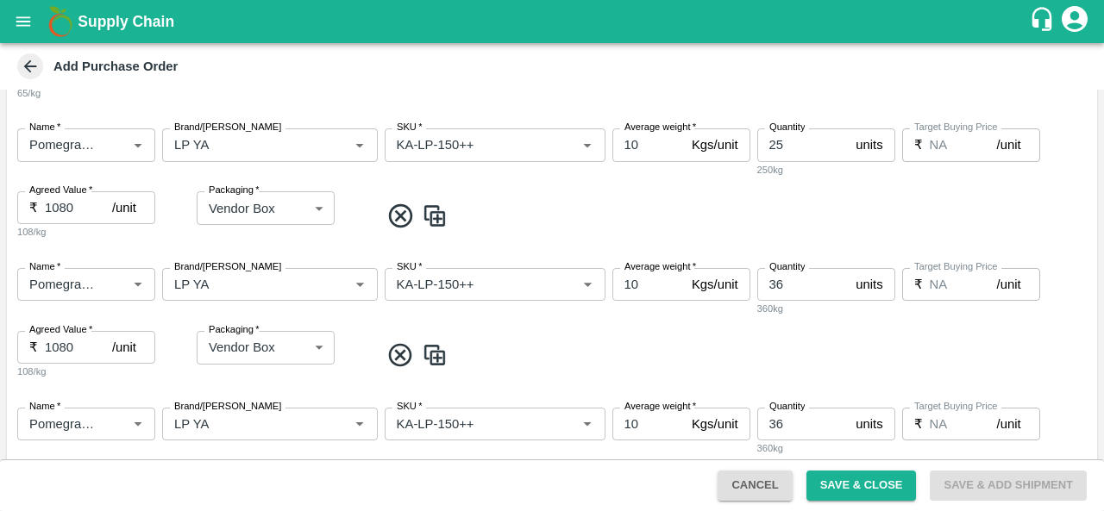
scroll to position [436, 0]
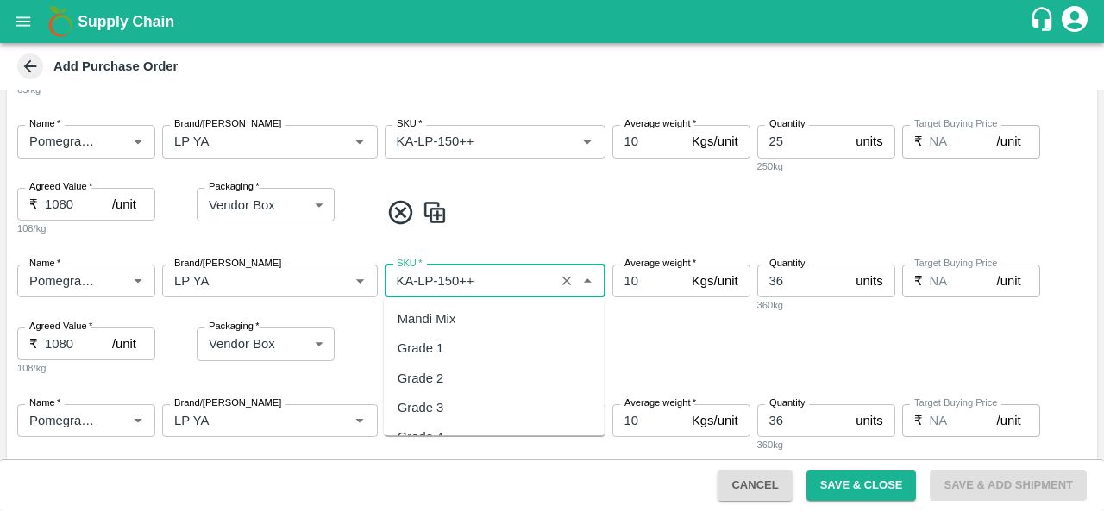
click at [454, 282] on input "SKU   *" at bounding box center [470, 281] width 160 height 22
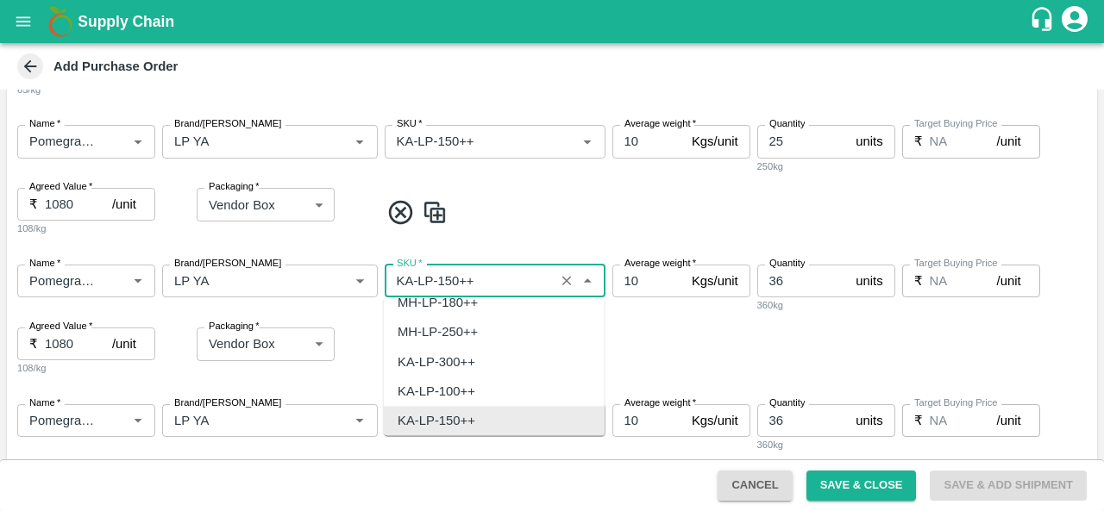
click at [454, 282] on input "SKU   *" at bounding box center [470, 281] width 160 height 22
click at [452, 280] on input "SKU   *" at bounding box center [470, 281] width 160 height 22
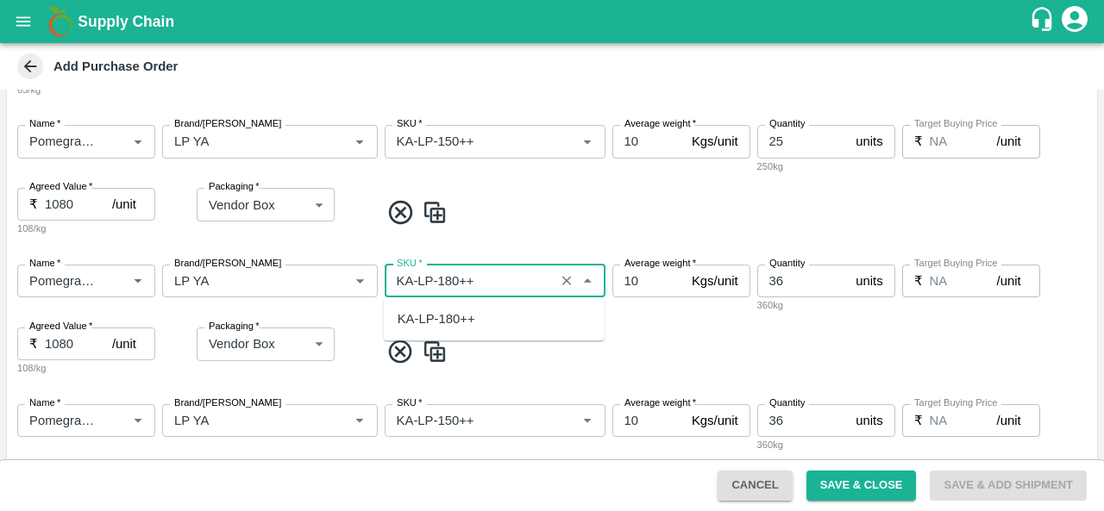
click at [447, 316] on div "KA-LP-180++" at bounding box center [436, 319] width 78 height 19
type input "KA-LP-180++"
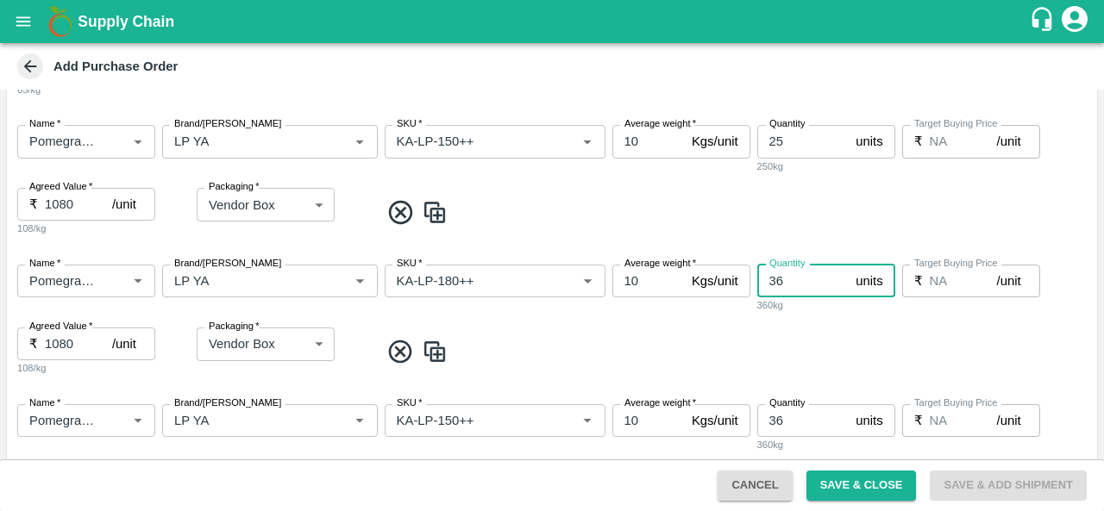
click at [790, 287] on input "36" at bounding box center [803, 281] width 92 height 33
type input "3"
type input "34"
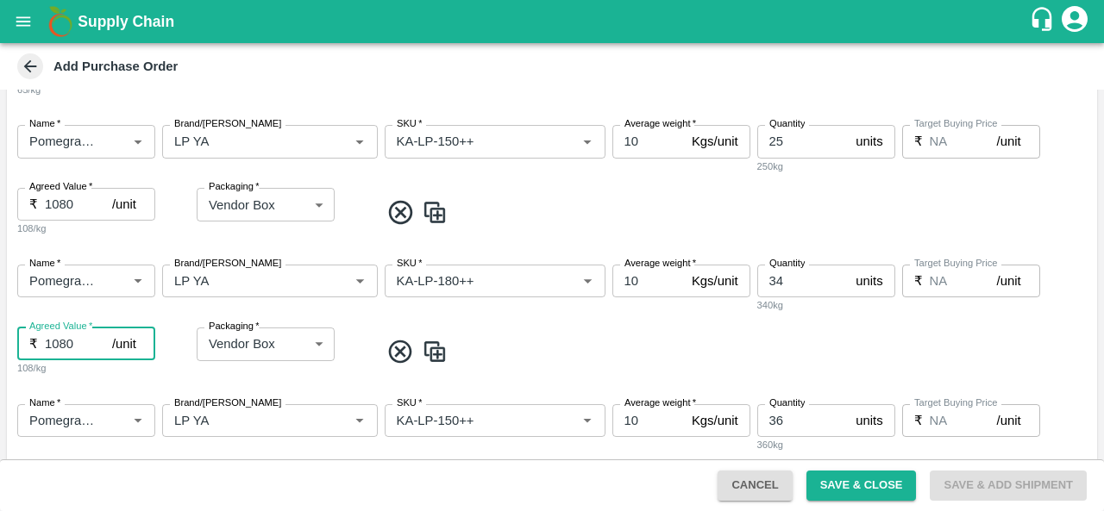
click at [72, 342] on input "1080" at bounding box center [78, 344] width 67 height 33
type input "1230"
click at [509, 323] on div "Name   * Name   * Brand/Marka Brand/Marka SKU   * SKU   * Average weight   * 10…" at bounding box center [552, 321] width 1090 height 140
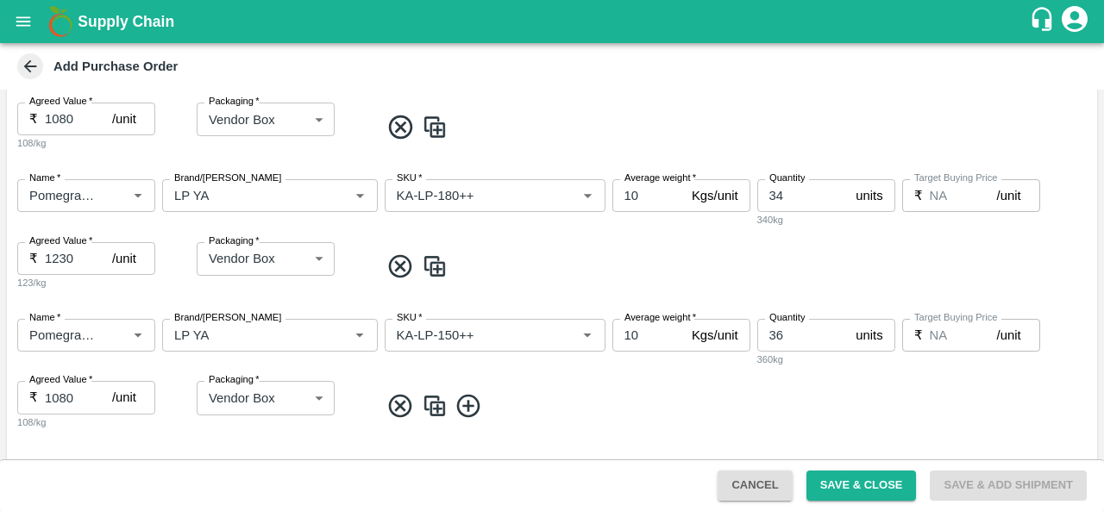
scroll to position [525, 0]
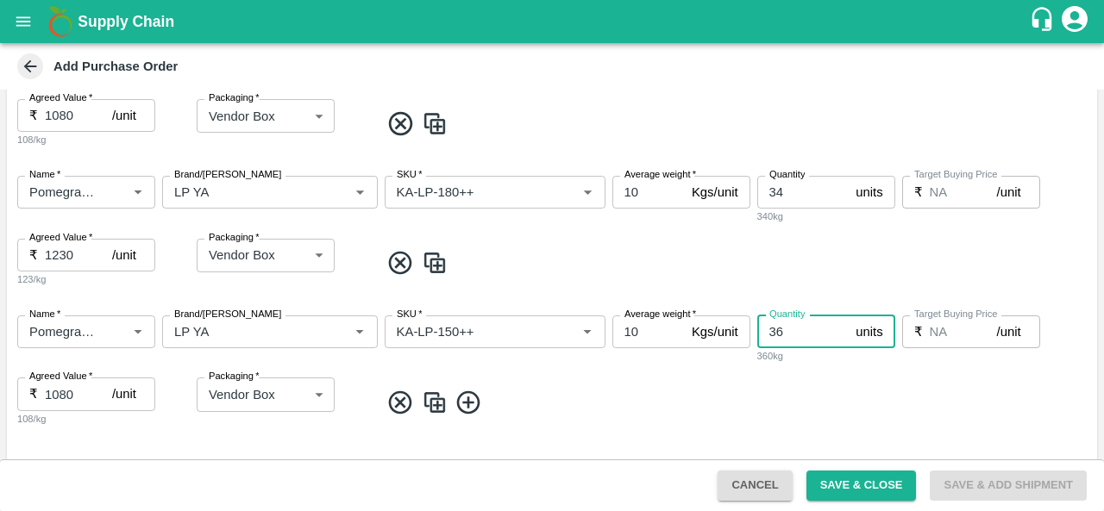
click at [804, 325] on input "36" at bounding box center [803, 332] width 92 height 33
type input "34"
click at [448, 332] on input "SKU   *" at bounding box center [470, 332] width 160 height 22
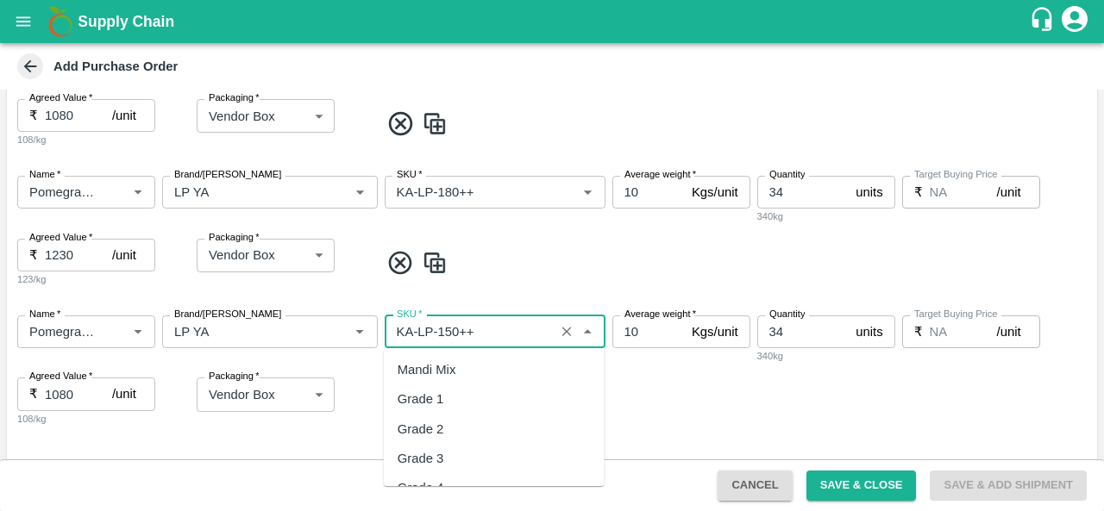
scroll to position [9889, 0]
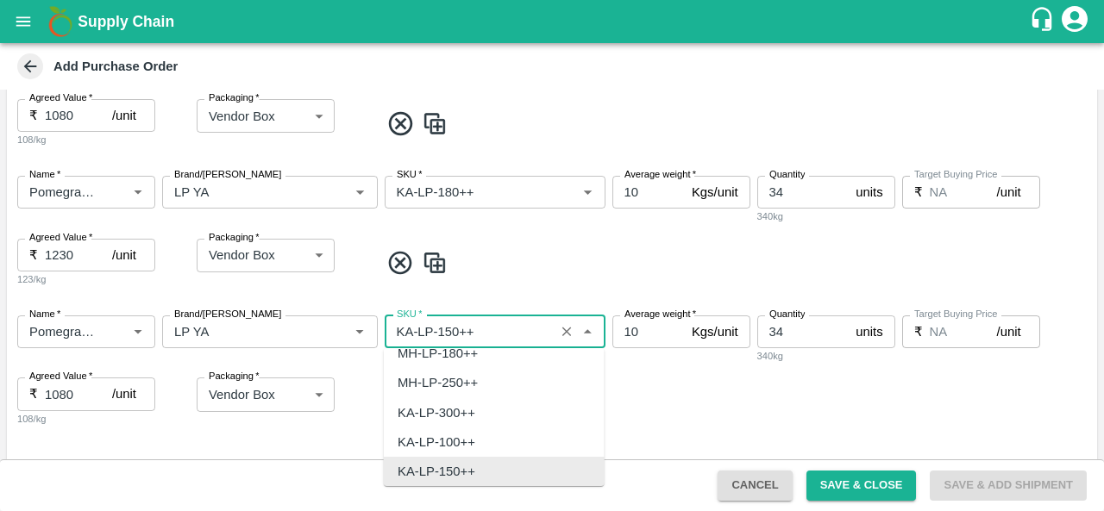
click at [448, 332] on input "SKU   *" at bounding box center [470, 332] width 160 height 22
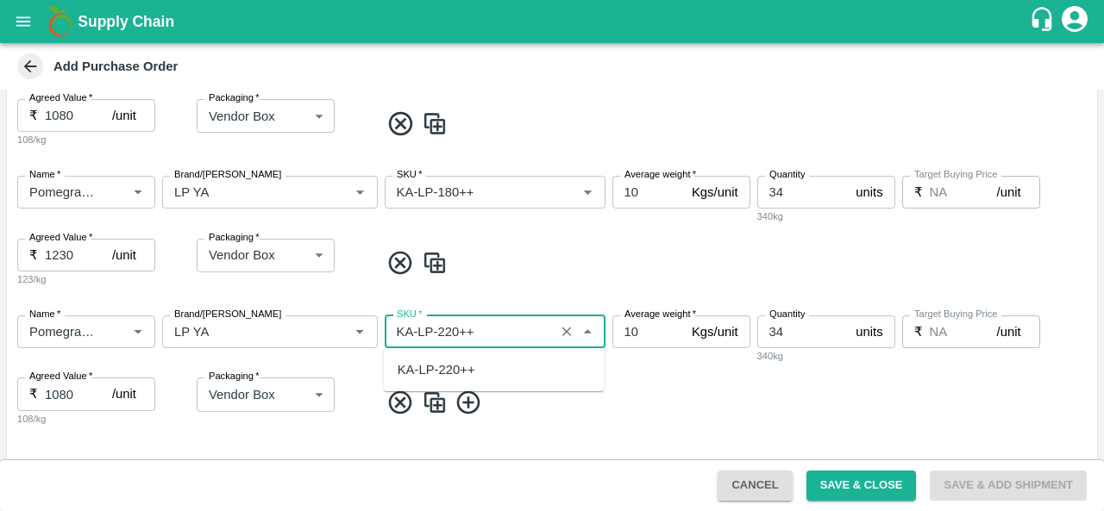
click at [456, 362] on div "KA-LP-220++" at bounding box center [436, 369] width 78 height 19
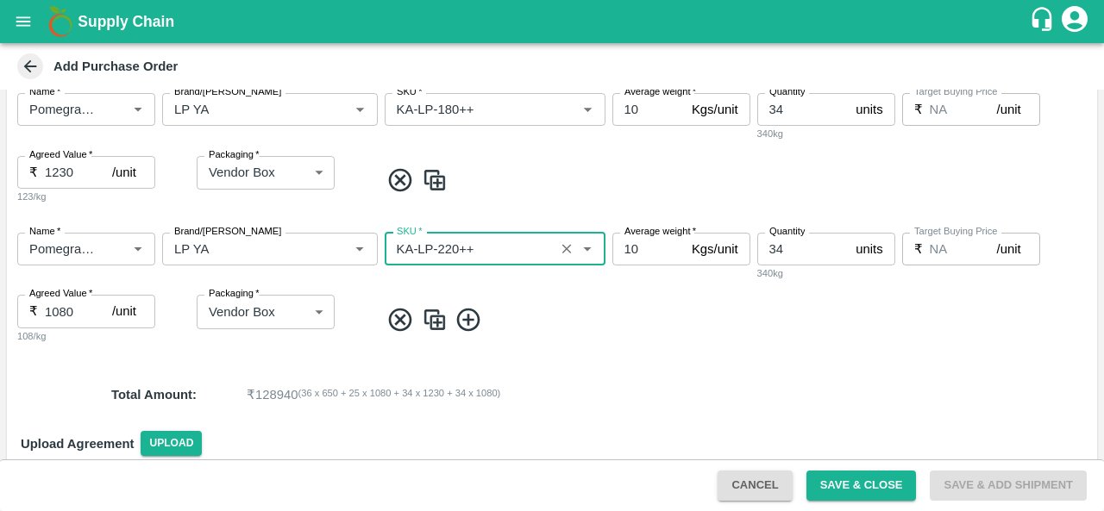
scroll to position [635, 0]
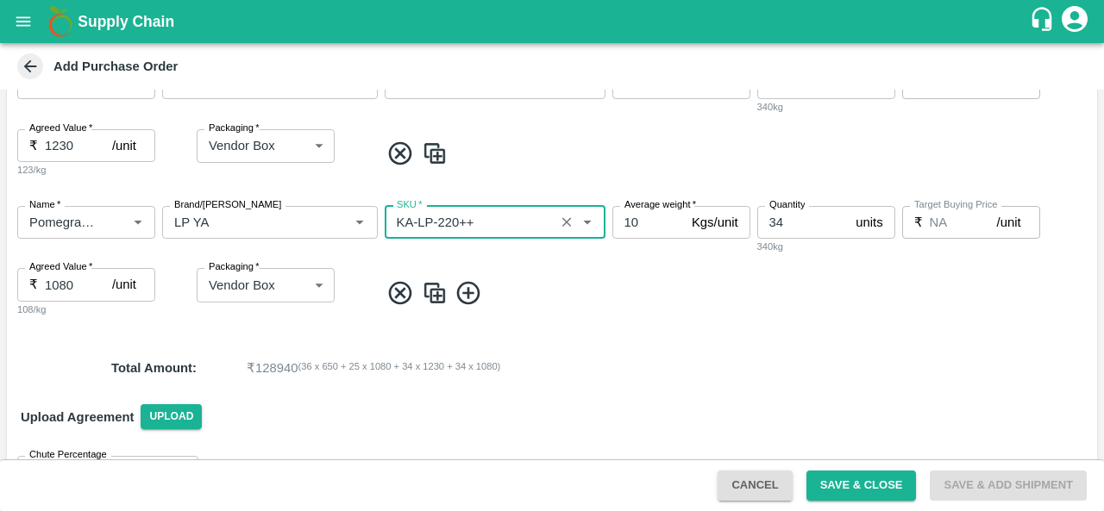
type input "KA-LP-220++"
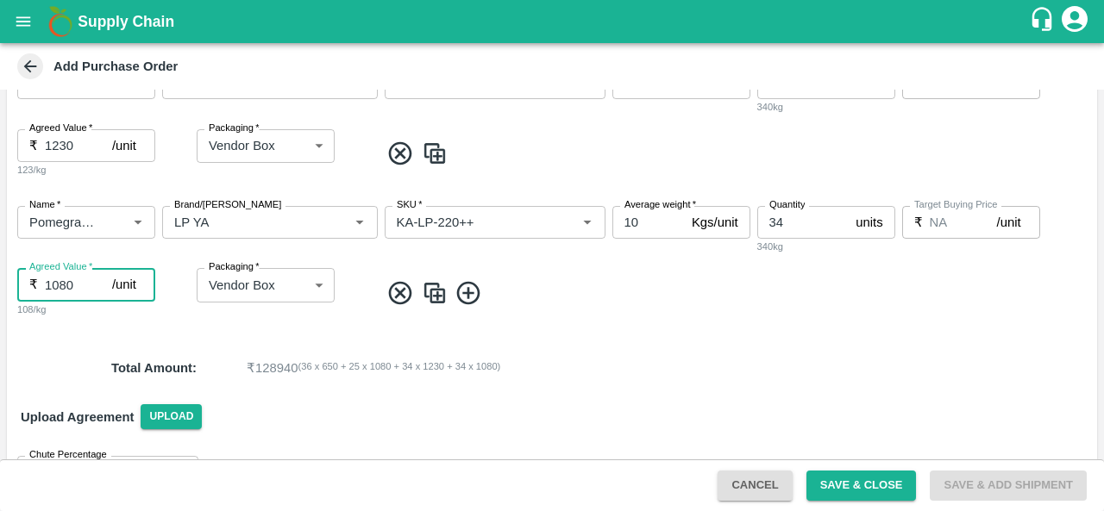
click at [69, 285] on input "1080" at bounding box center [78, 284] width 67 height 33
type input "1300"
click at [435, 295] on img at bounding box center [435, 293] width 26 height 28
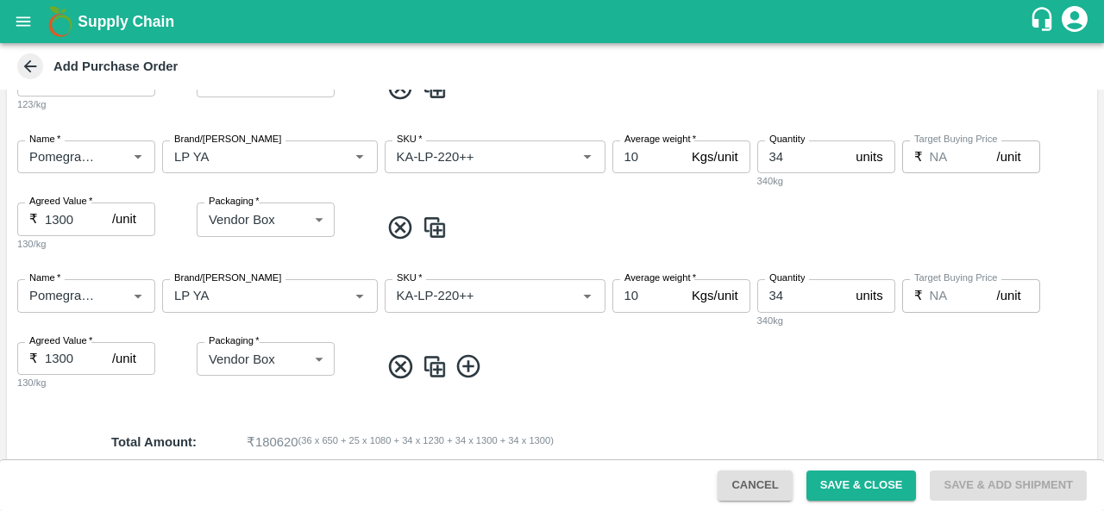
scroll to position [701, 0]
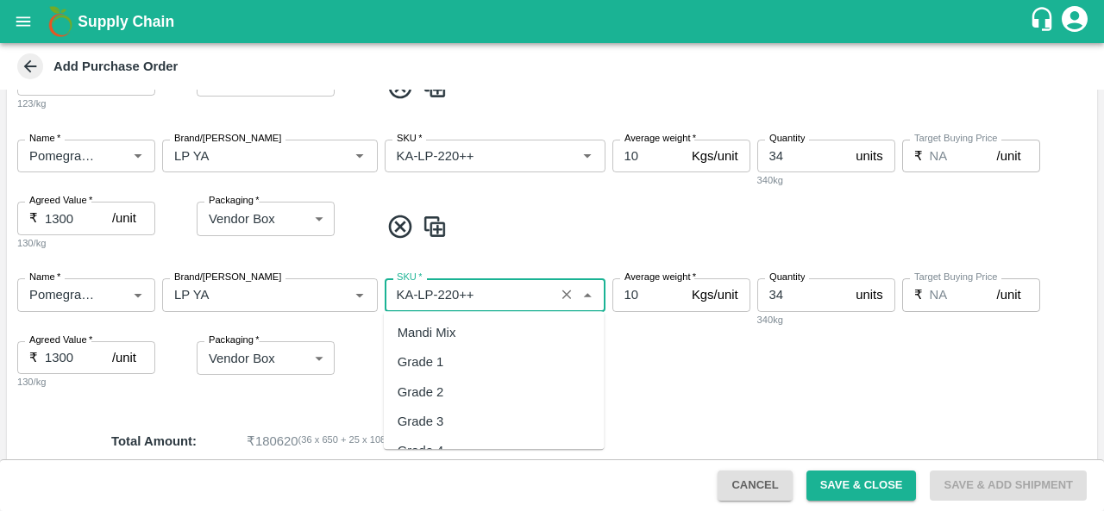
click at [450, 294] on input "SKU   *" at bounding box center [470, 295] width 160 height 22
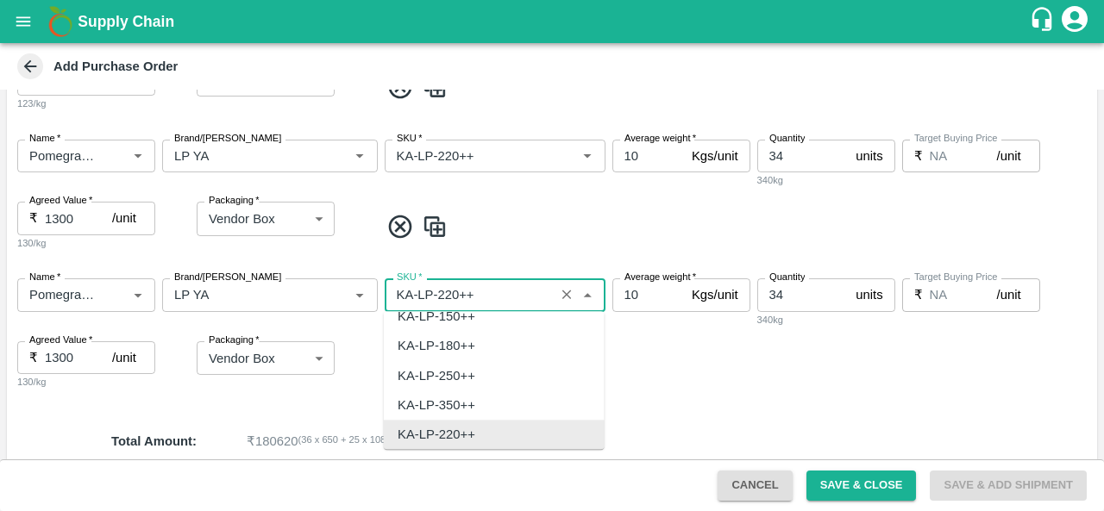
click at [450, 294] on input "SKU   *" at bounding box center [470, 295] width 160 height 22
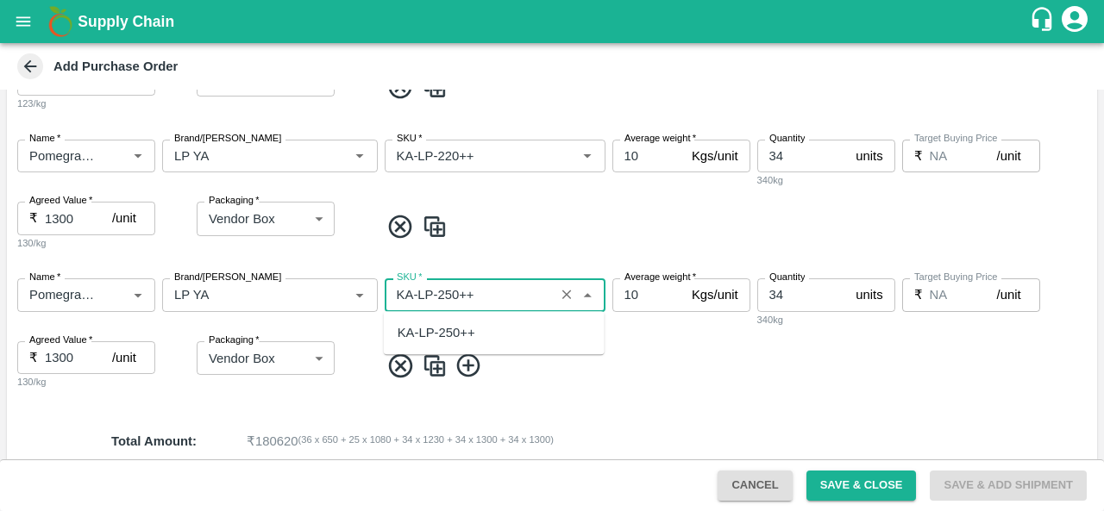
click at [447, 334] on div "KA-LP-250++" at bounding box center [436, 332] width 78 height 19
type input "KA-LP-250++"
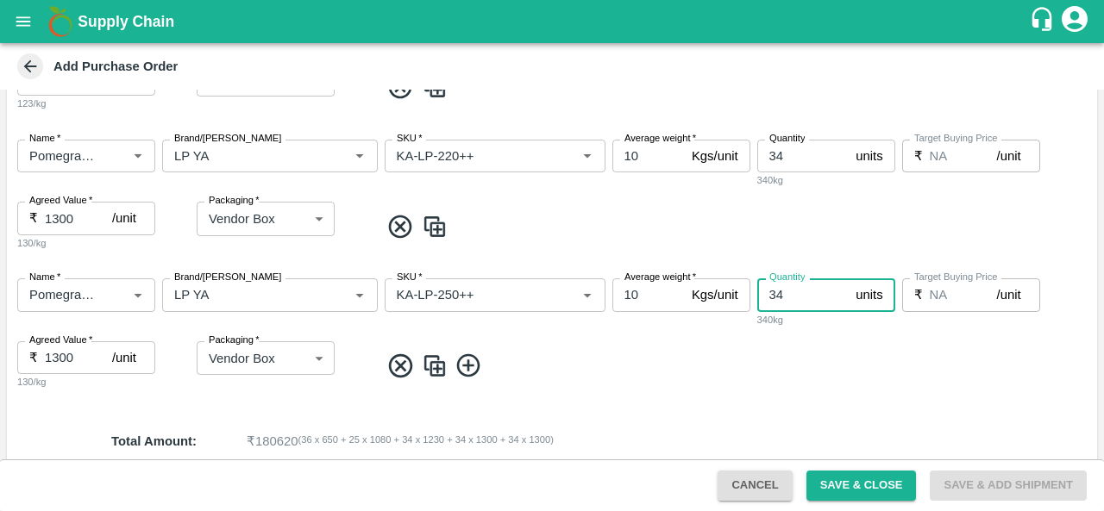
click at [809, 295] on input "34" at bounding box center [803, 295] width 92 height 33
type input "3"
type input "21"
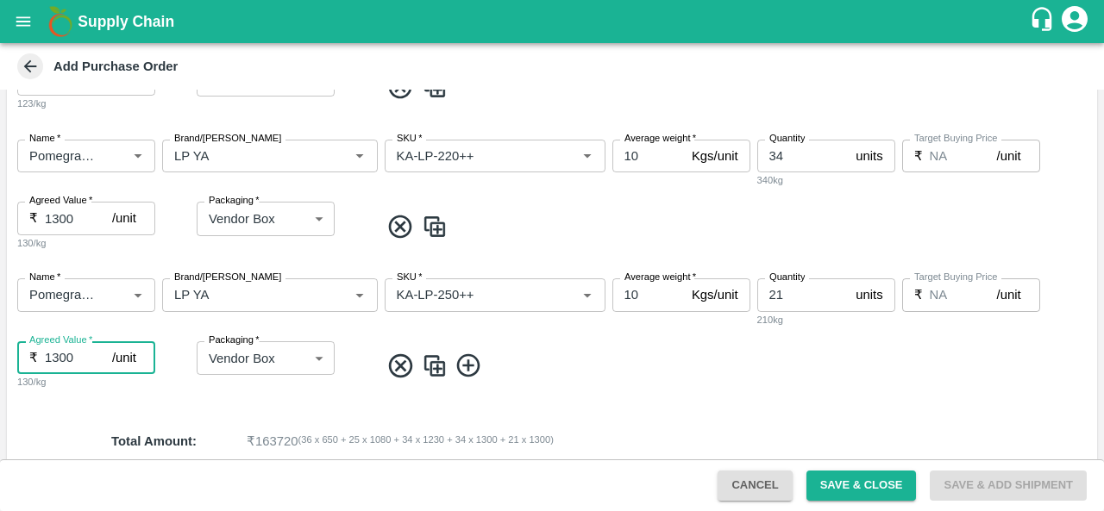
click at [78, 362] on input "1300" at bounding box center [78, 357] width 67 height 33
type input "1420"
click at [433, 366] on img at bounding box center [435, 366] width 26 height 28
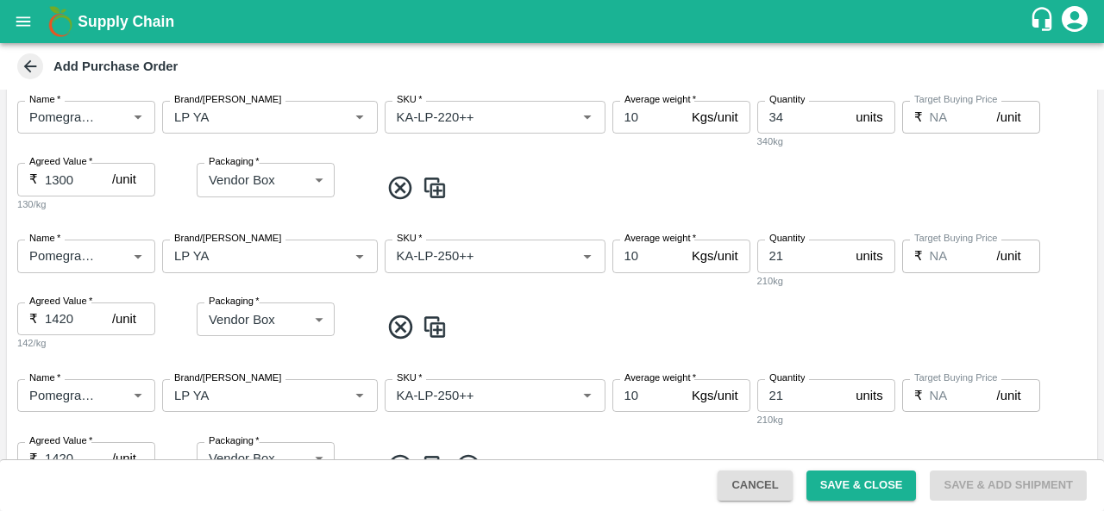
scroll to position [757, 0]
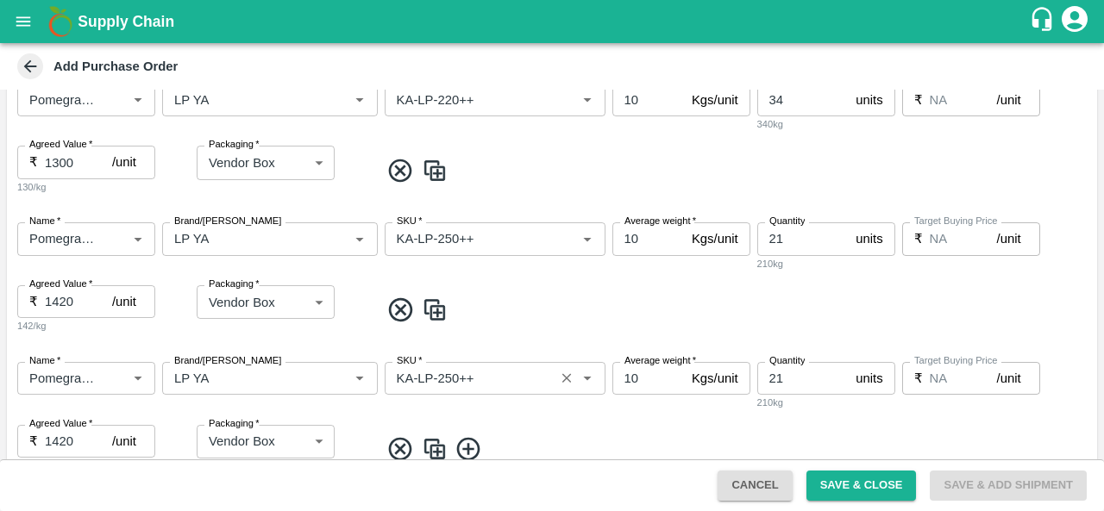
click at [449, 376] on input "SKU   *" at bounding box center [470, 378] width 160 height 22
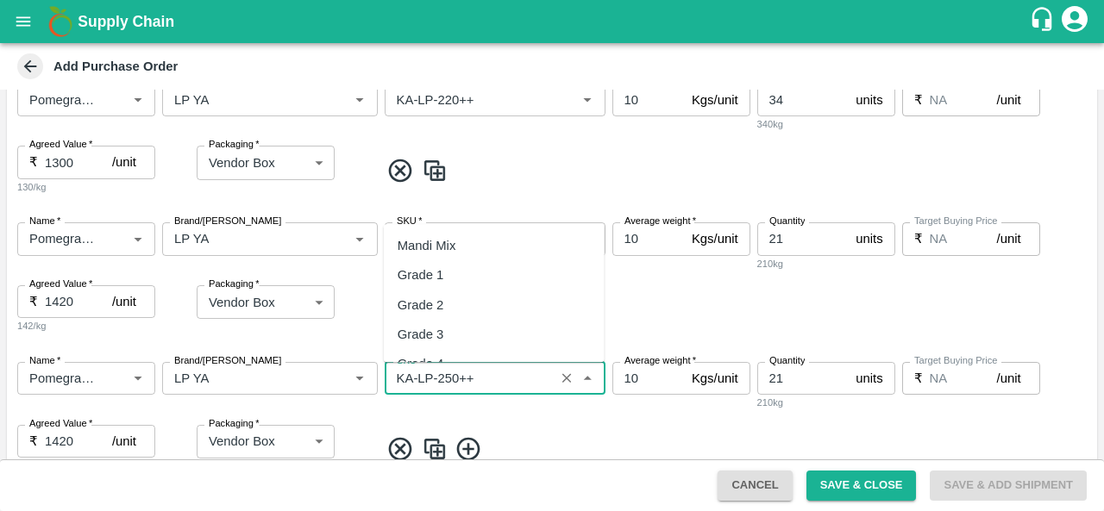
scroll to position [9948, 0]
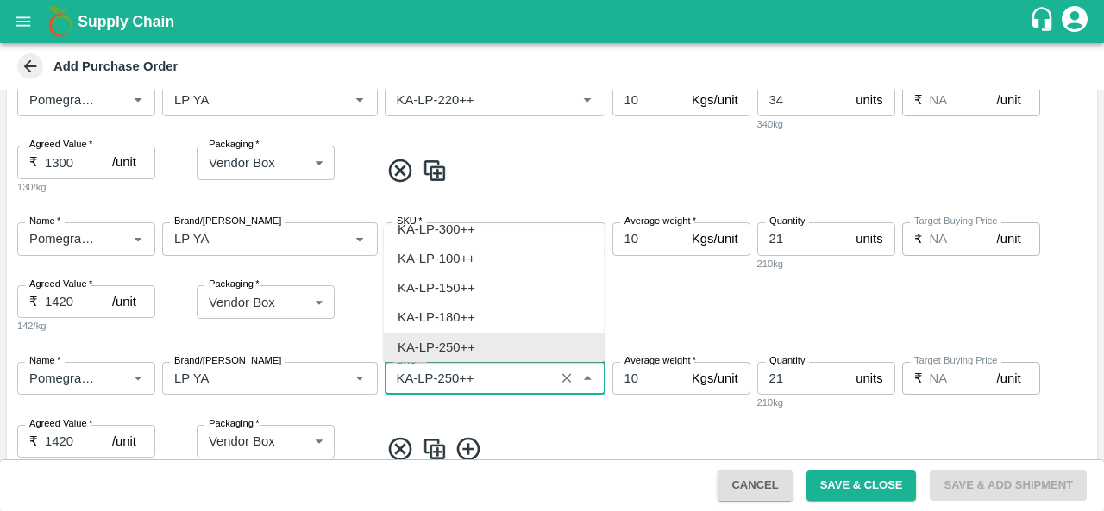
click at [449, 376] on input "SKU   *" at bounding box center [470, 378] width 160 height 22
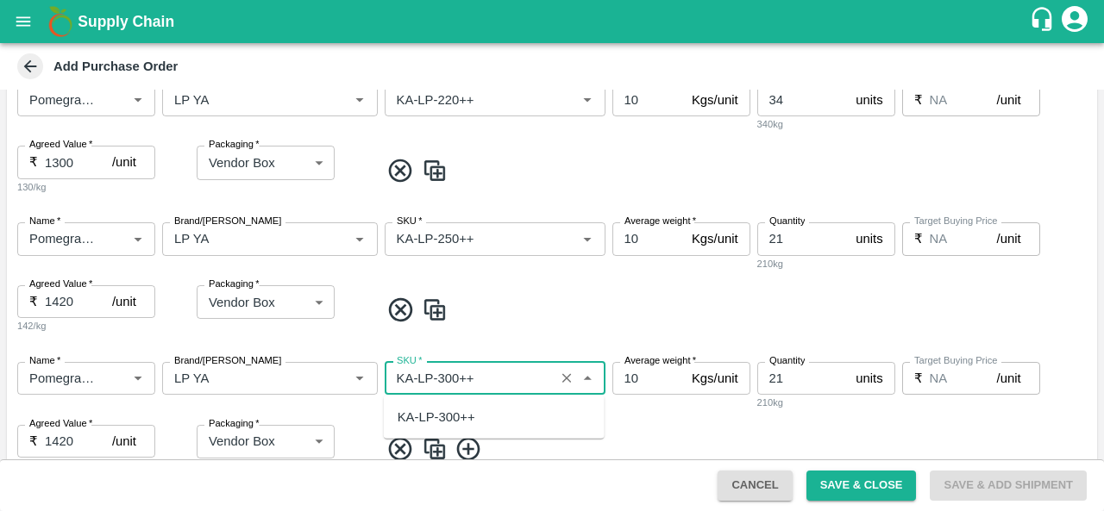
click at [453, 410] on div "KA-LP-300++" at bounding box center [436, 417] width 78 height 19
type input "KA-LP-300++"
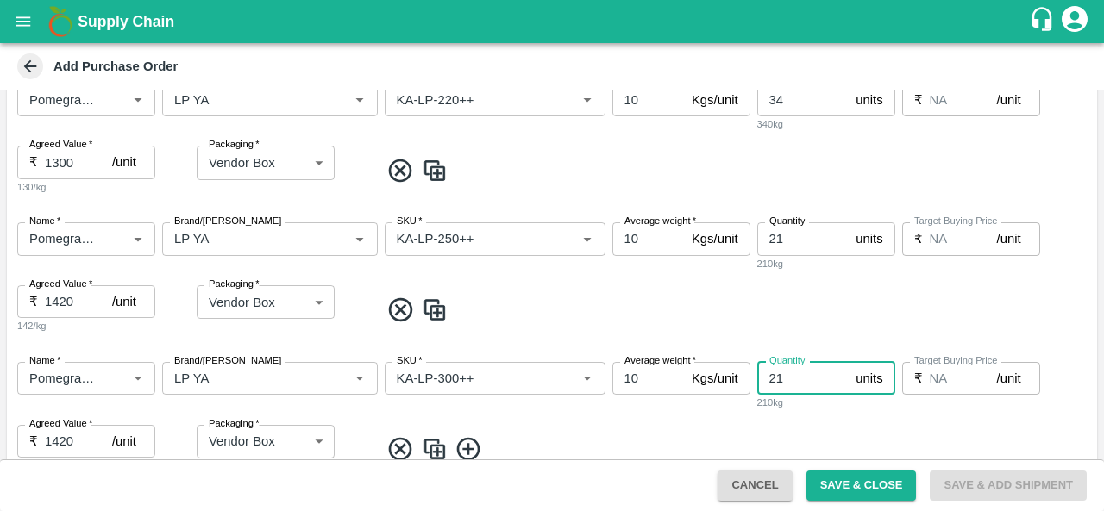
click at [786, 372] on input "21" at bounding box center [803, 378] width 92 height 33
type input "2"
type input "16"
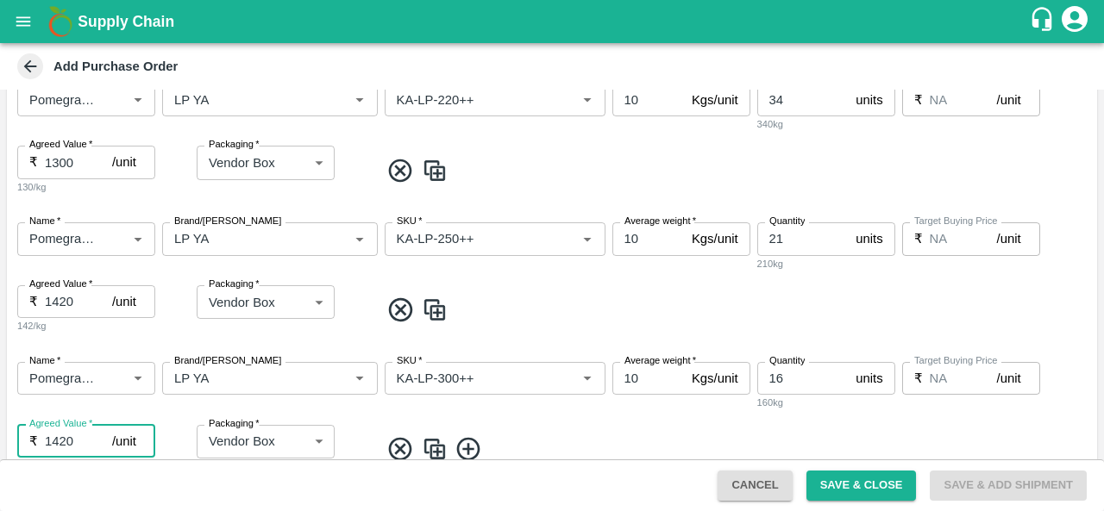
click at [92, 441] on input "1420" at bounding box center [78, 441] width 67 height 33
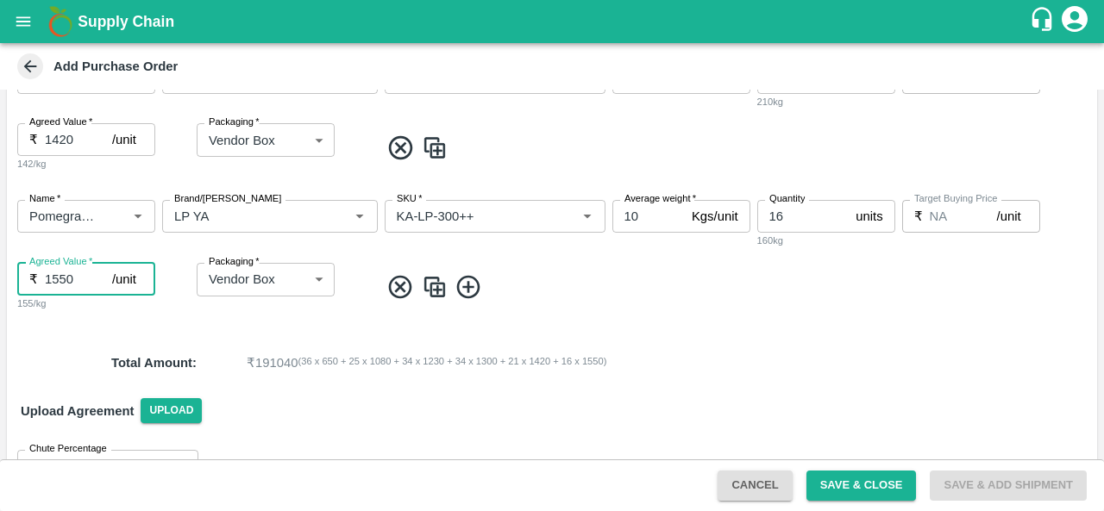
scroll to position [921, 0]
type input "1550"
click at [435, 285] on img at bounding box center [435, 286] width 26 height 28
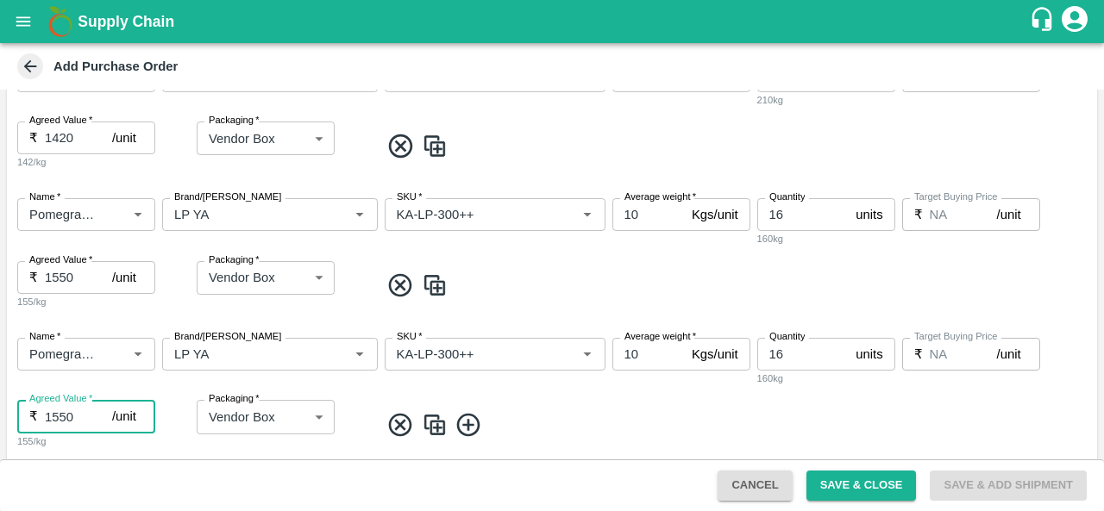
click at [78, 420] on input "1550" at bounding box center [78, 416] width 67 height 33
type input "1650"
click at [450, 353] on input "SKU   *" at bounding box center [470, 354] width 160 height 22
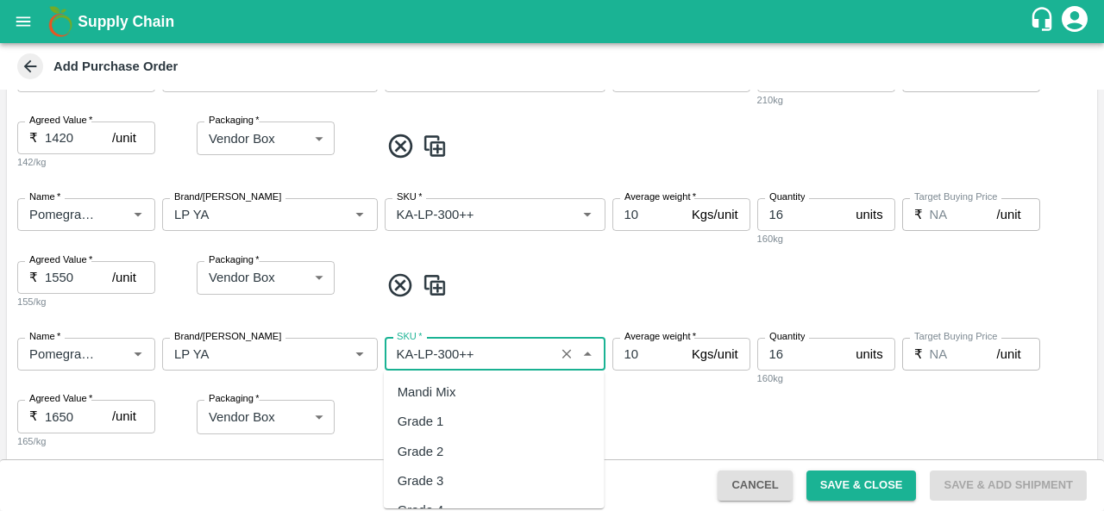
scroll to position [9830, 0]
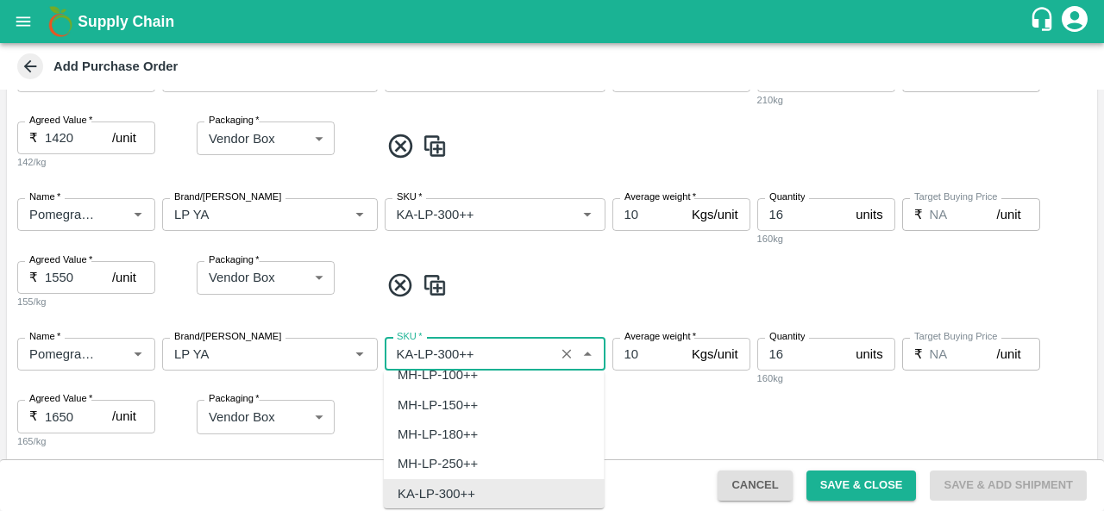
click at [450, 353] on input "SKU   *" at bounding box center [470, 354] width 160 height 22
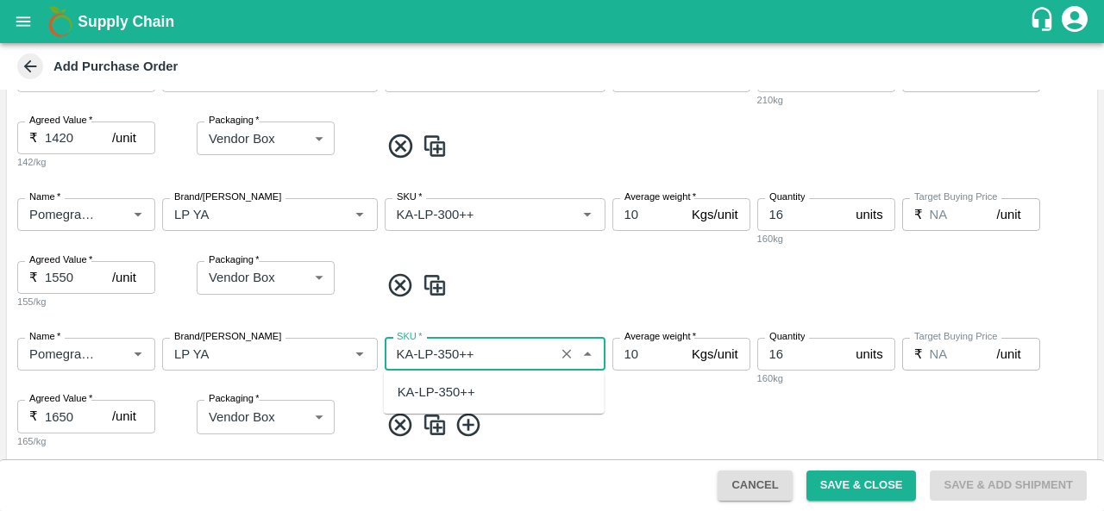
click at [458, 395] on div "KA-LP-350++" at bounding box center [436, 392] width 78 height 19
type input "KA-LP-350++"
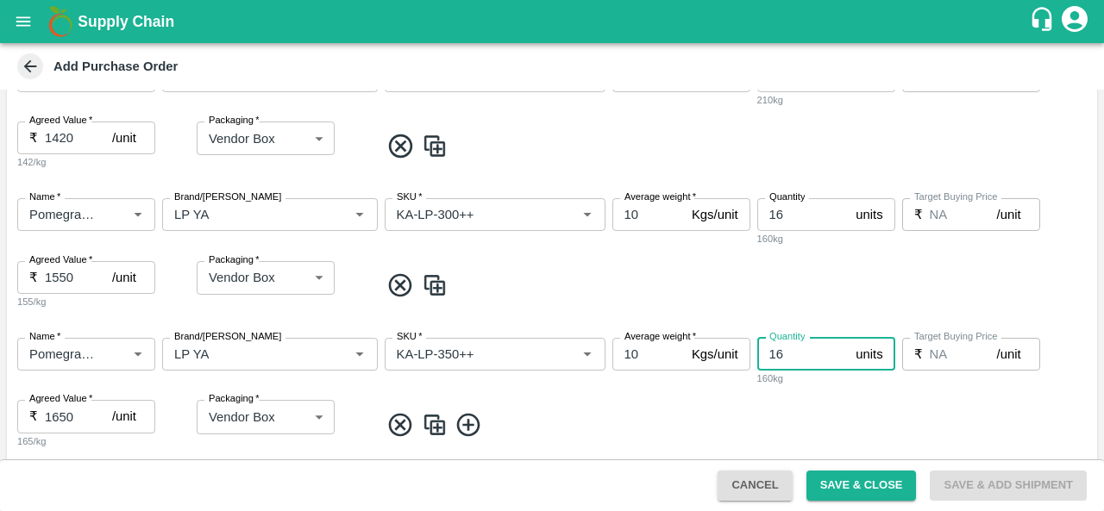
click at [774, 355] on input "16" at bounding box center [803, 354] width 92 height 33
type input "6"
click at [439, 419] on img at bounding box center [435, 425] width 26 height 28
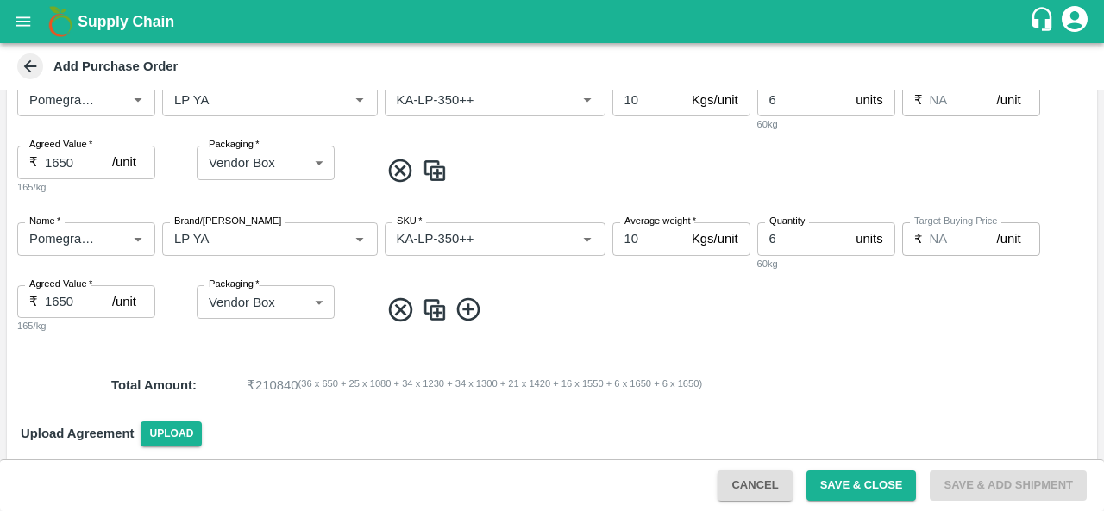
scroll to position [1176, 0]
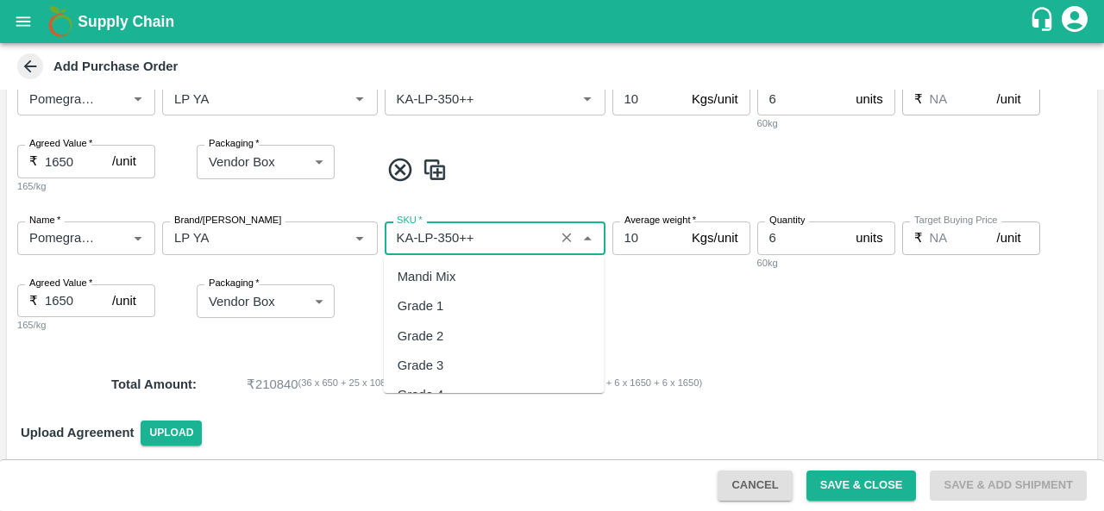
click at [452, 241] on input "SKU   *" at bounding box center [470, 238] width 160 height 22
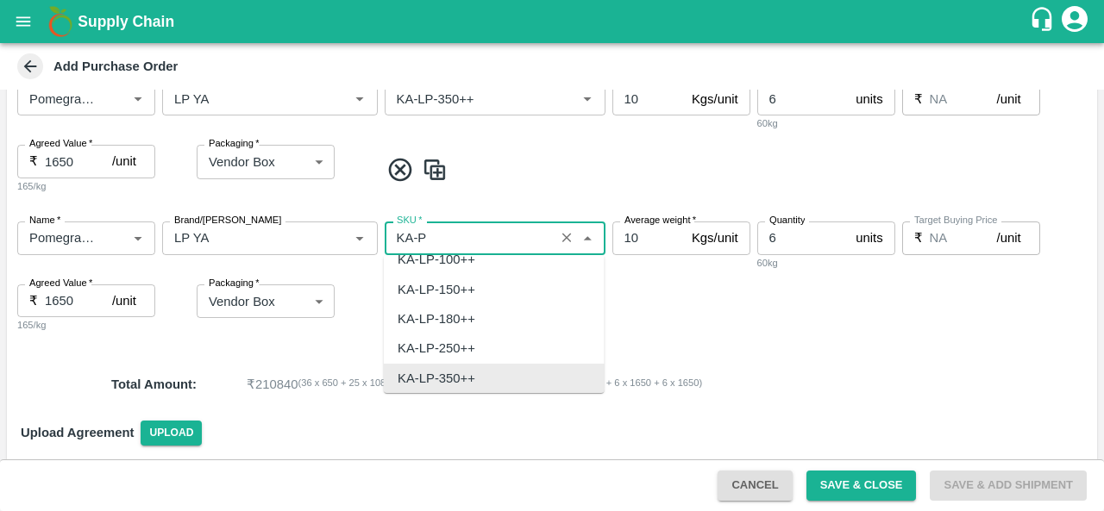
scroll to position [0, 0]
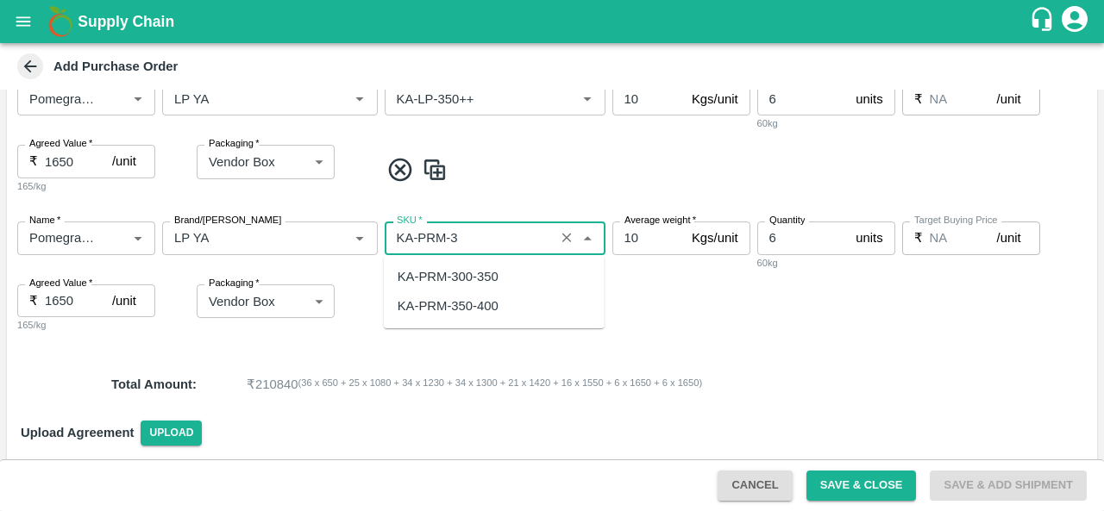
click at [459, 301] on div "KA-PRM-350-400" at bounding box center [447, 306] width 101 height 19
type input "KA-PRM-350-400"
click at [786, 235] on input "6" at bounding box center [803, 238] width 92 height 33
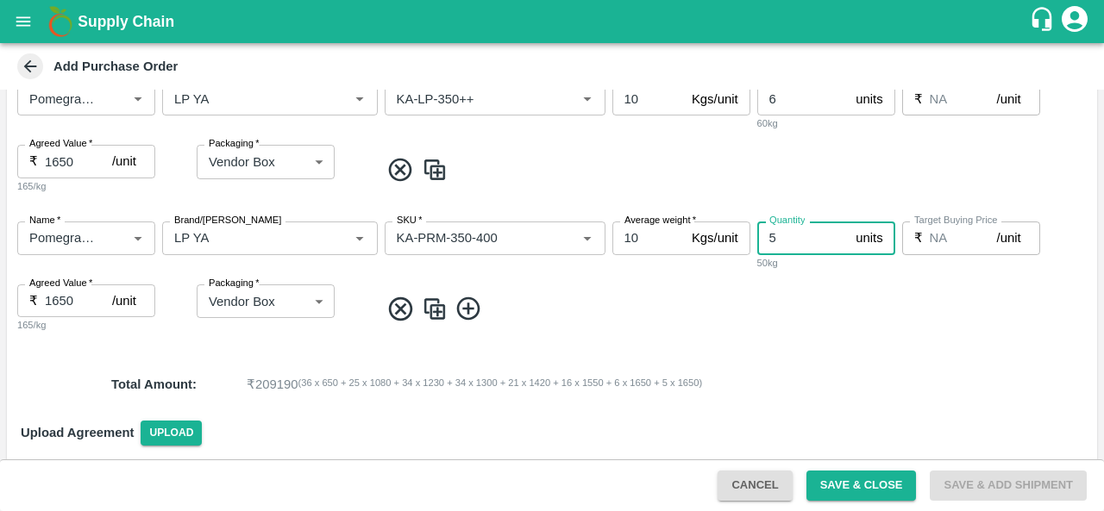
type input "5"
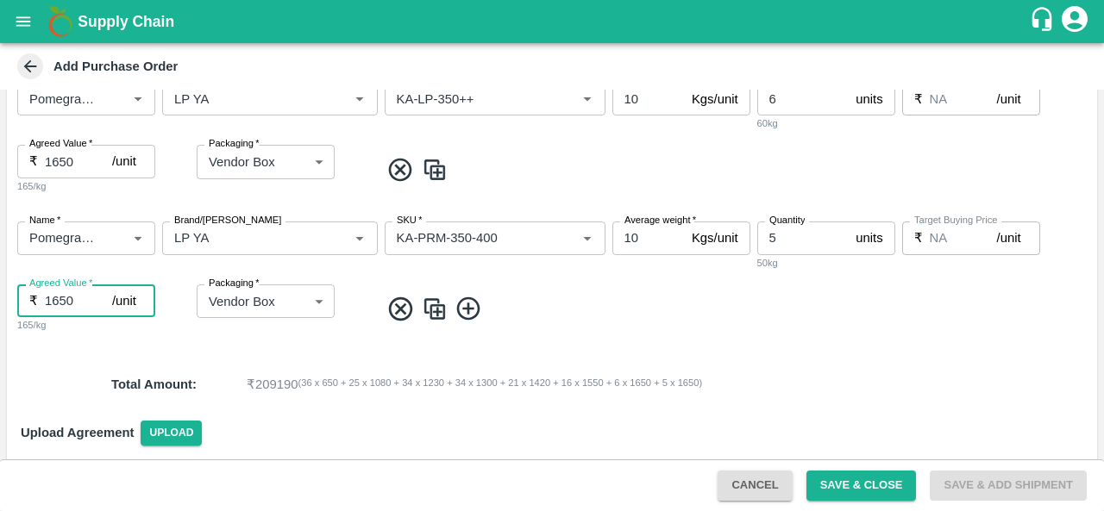
click at [59, 297] on input "1650" at bounding box center [78, 301] width 67 height 33
type input "1750"
click at [432, 304] on img at bounding box center [435, 309] width 26 height 28
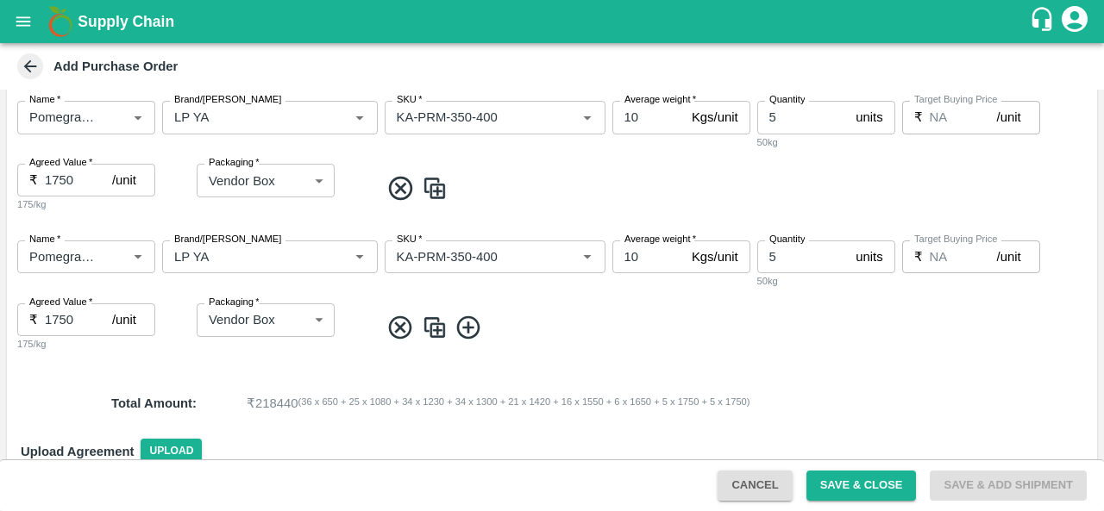
scroll to position [1305, 0]
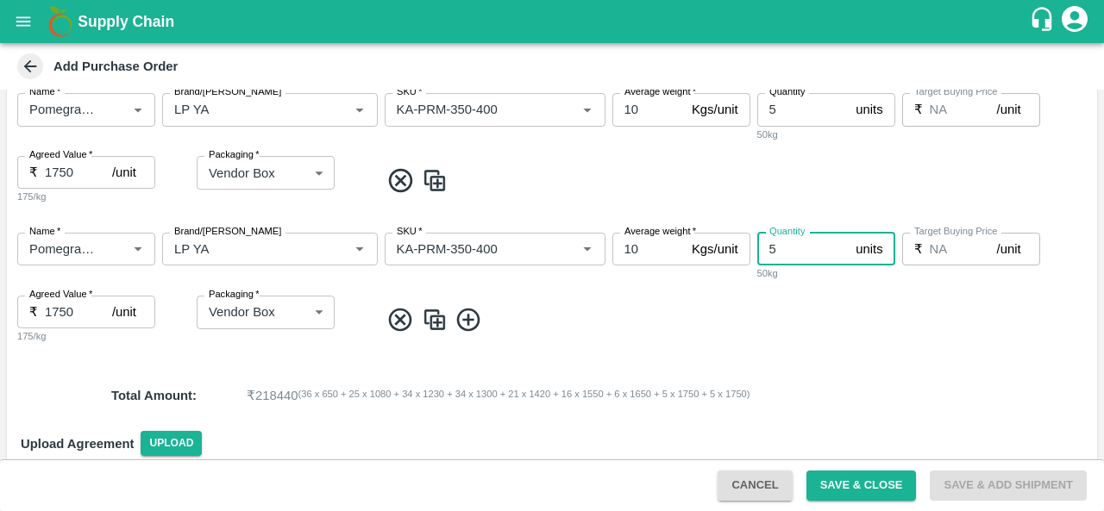
click at [785, 247] on input "5" at bounding box center [803, 249] width 92 height 33
type input "3"
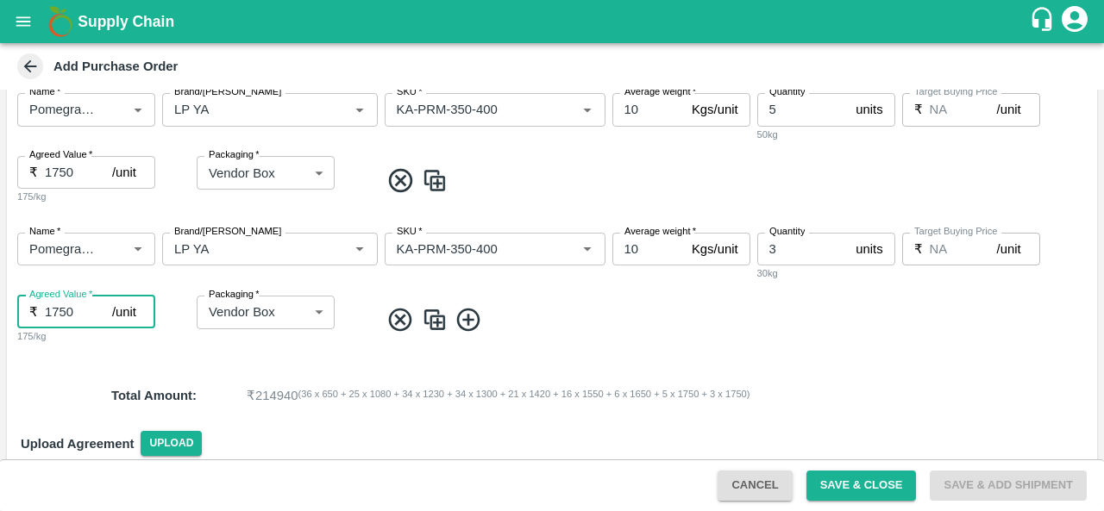
click at [55, 311] on input "1750" at bounding box center [78, 312] width 67 height 33
type input "1850"
click at [348, 337] on div "Packaging   * Vendor Box 276 Packaging" at bounding box center [286, 320] width 179 height 49
click at [435, 322] on img at bounding box center [435, 320] width 26 height 28
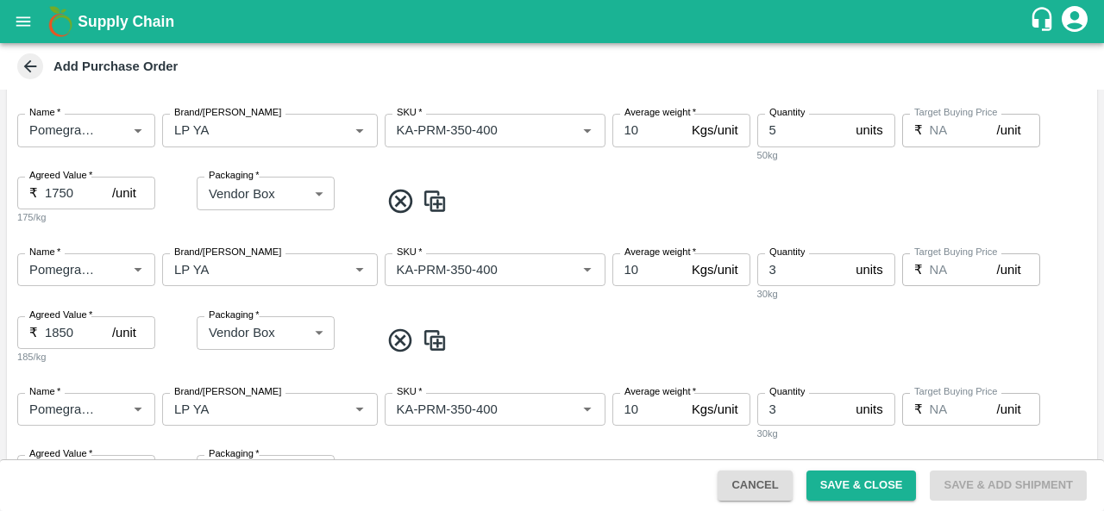
scroll to position [1287, 0]
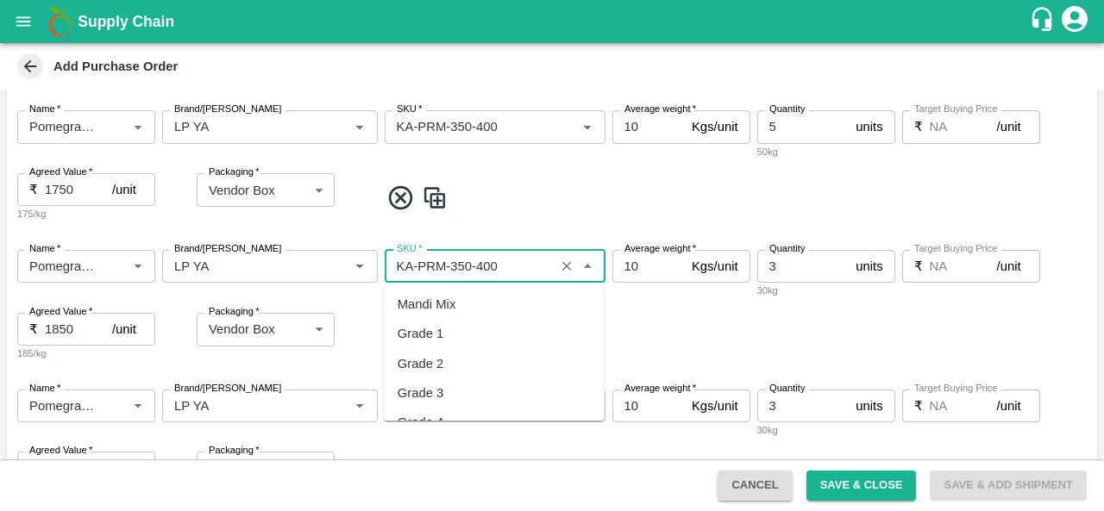
click at [476, 263] on input "SKU   *" at bounding box center [470, 266] width 160 height 22
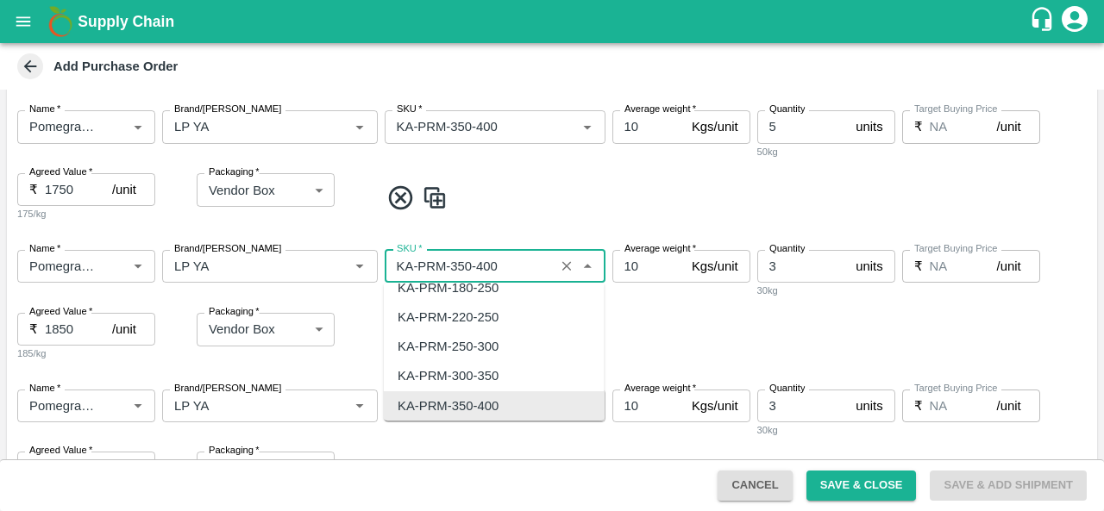
click at [476, 263] on input "SKU   *" at bounding box center [470, 266] width 160 height 22
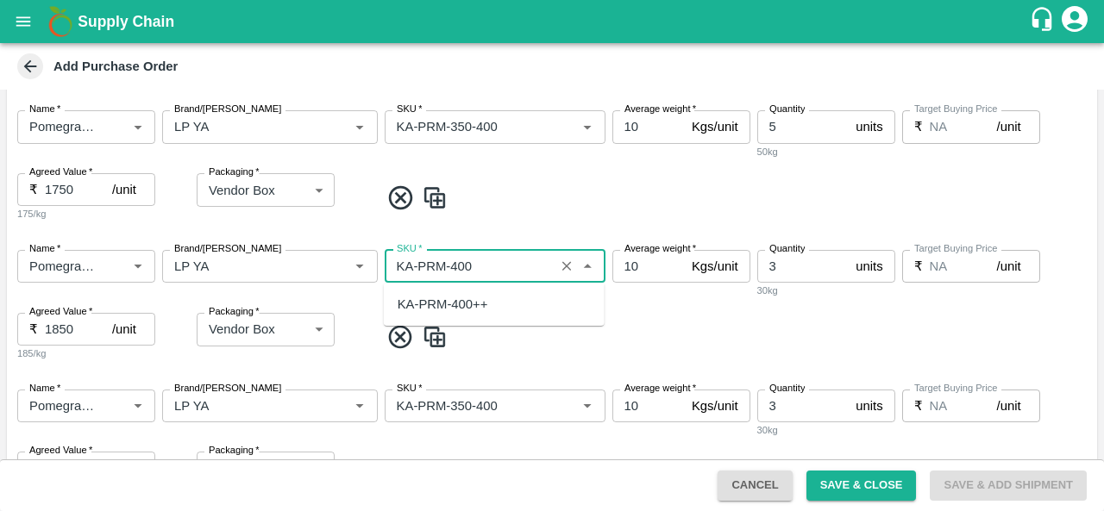
click at [481, 308] on div "KA-PRM-400++" at bounding box center [442, 304] width 91 height 19
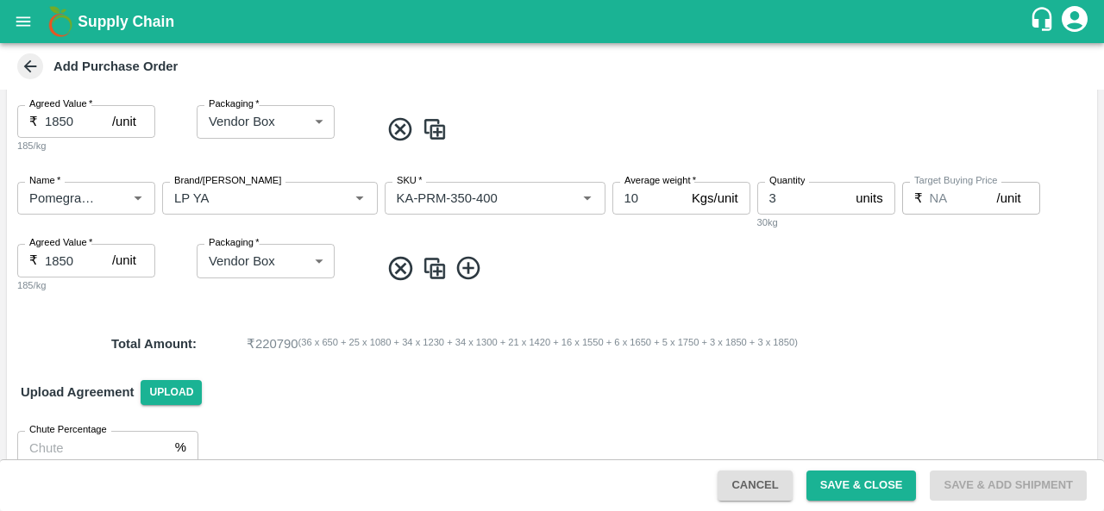
scroll to position [1496, 0]
type input "KA-PRM-400++"
click at [53, 260] on input "1850" at bounding box center [78, 259] width 67 height 33
type input "850"
click at [509, 194] on input "SKU   *" at bounding box center [470, 197] width 160 height 22
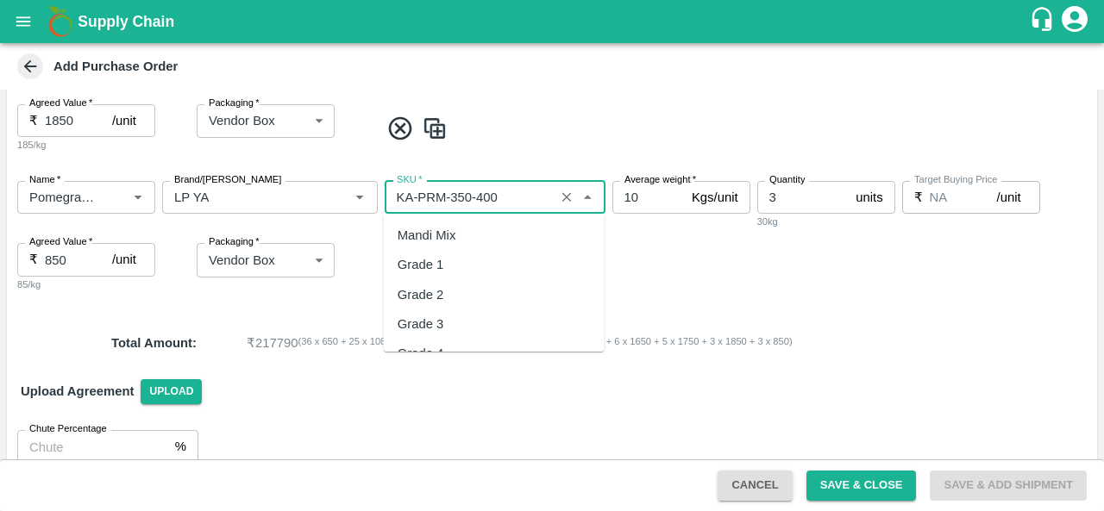
scroll to position [4598, 0]
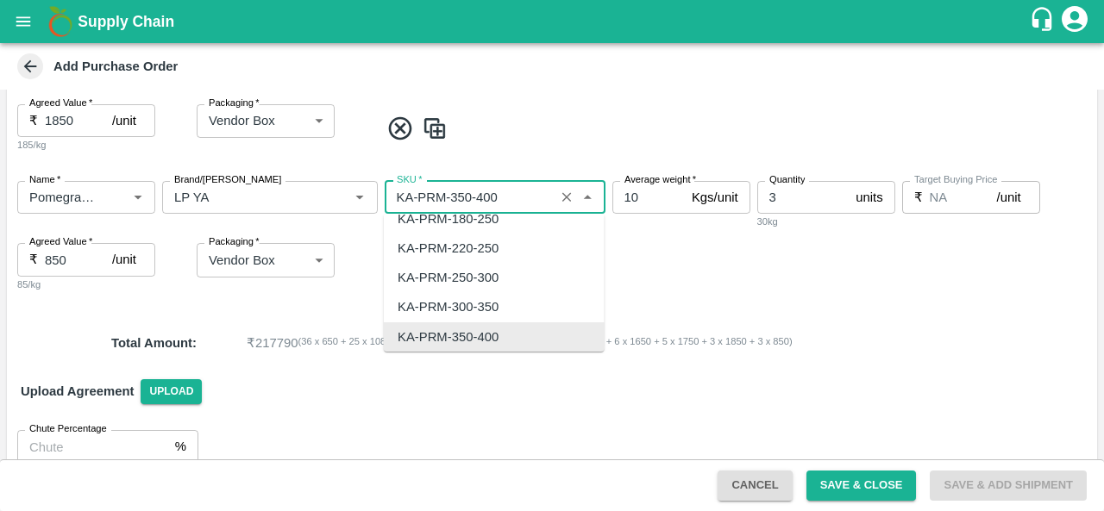
click at [509, 194] on input "SKU   *" at bounding box center [470, 197] width 160 height 22
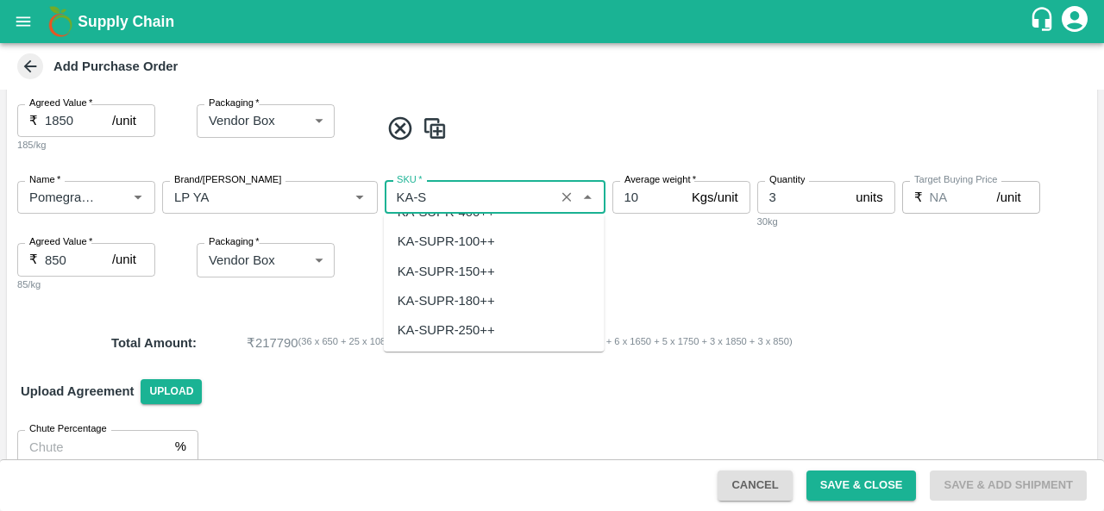
scroll to position [0, 0]
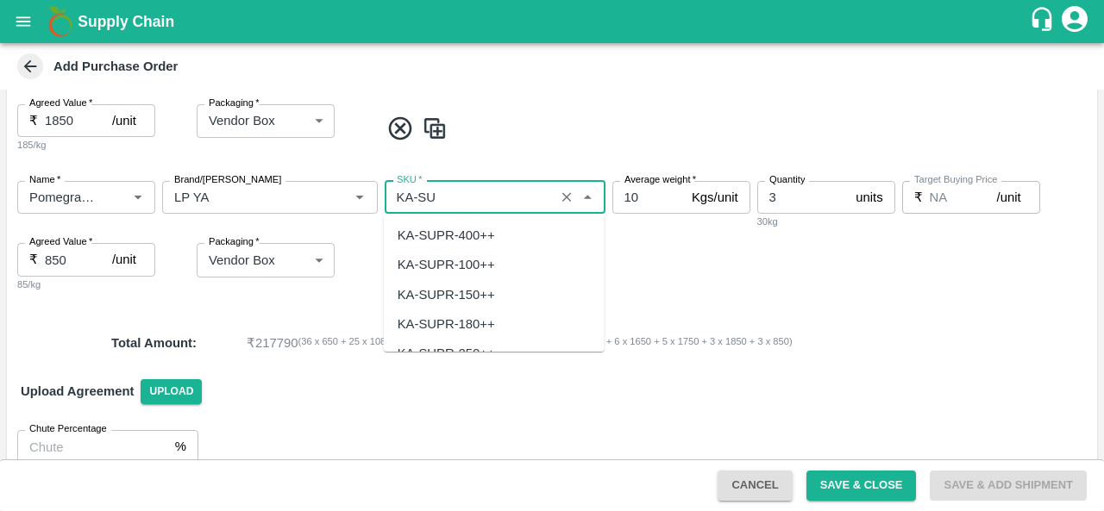
click at [466, 312] on div "KA-SUPR-180++" at bounding box center [494, 324] width 221 height 29
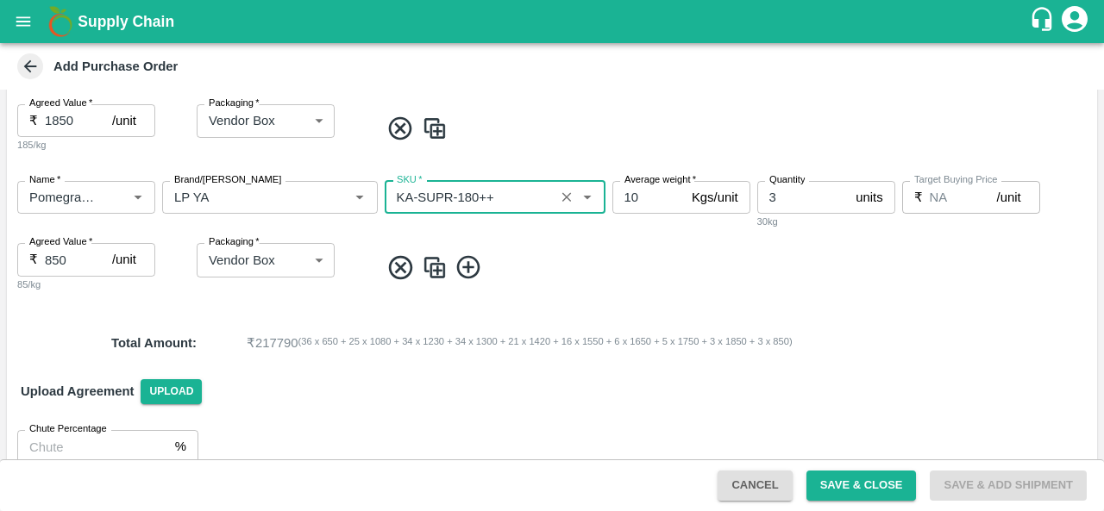
type input "KA-SUPR-180++"
click at [785, 199] on input "3" at bounding box center [803, 197] width 92 height 33
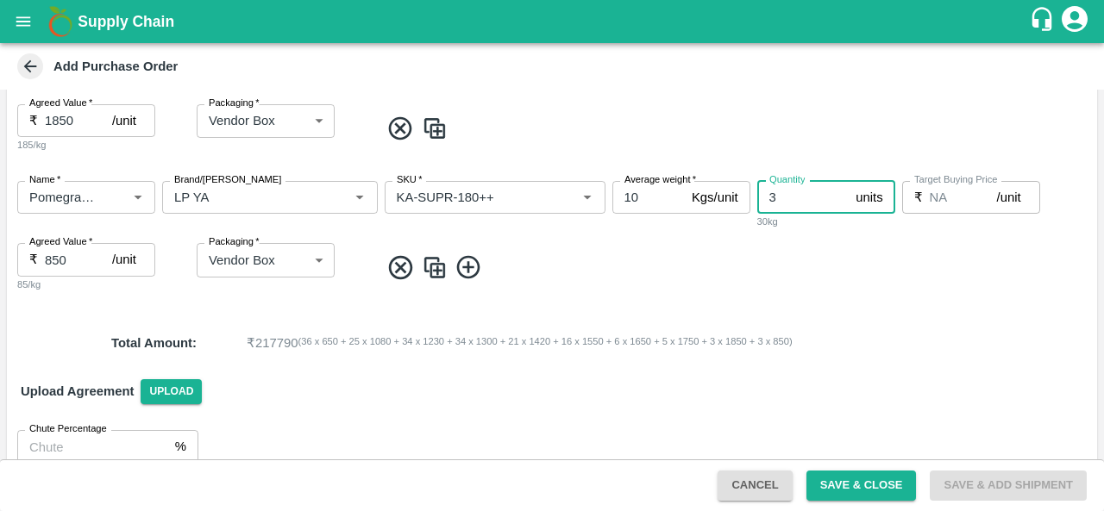
click at [785, 199] on input "3" at bounding box center [803, 197] width 92 height 33
type input "6"
click at [433, 270] on img at bounding box center [435, 267] width 26 height 28
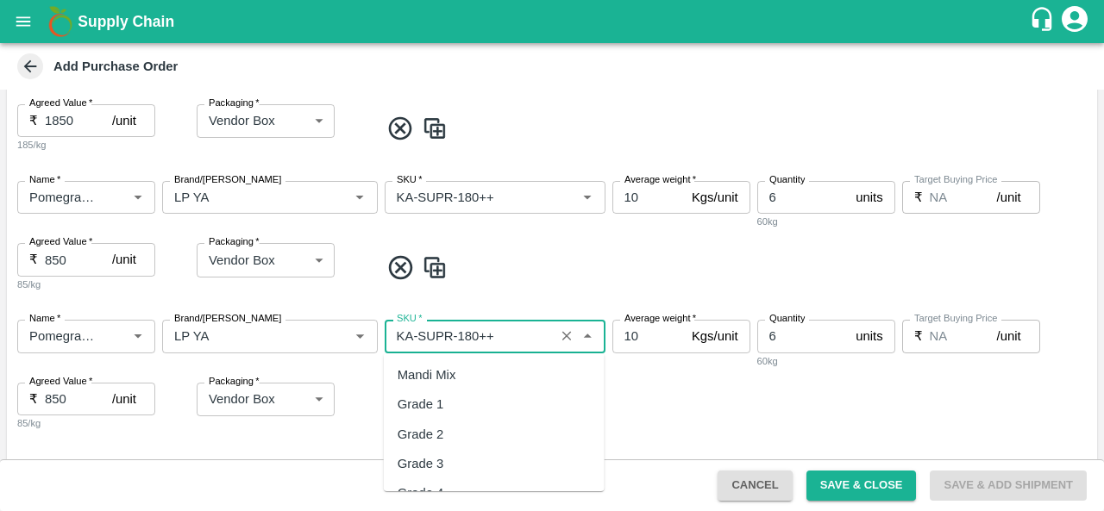
click at [471, 335] on input "SKU   *" at bounding box center [470, 336] width 160 height 22
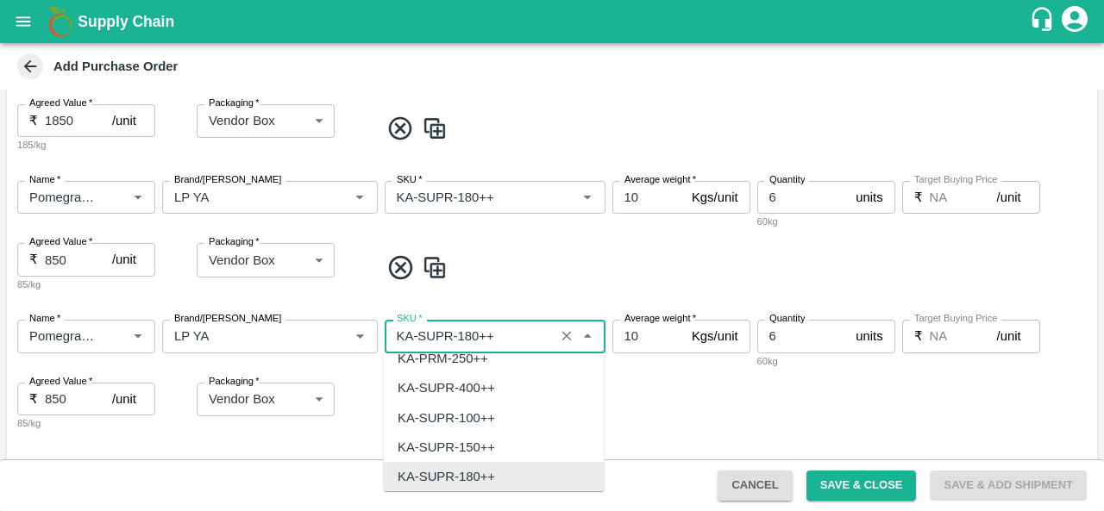
click at [471, 335] on input "SKU   *" at bounding box center [470, 336] width 160 height 22
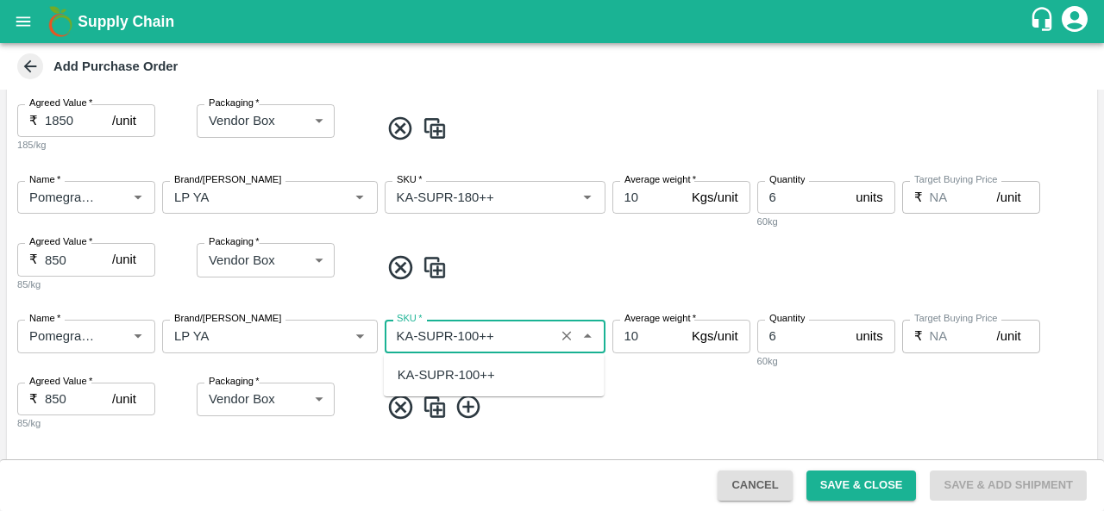
click at [464, 375] on div "KA-SUPR-100++" at bounding box center [445, 375] width 97 height 19
type input "KA-SUPR-100++"
click at [54, 398] on input "850" at bounding box center [78, 399] width 67 height 33
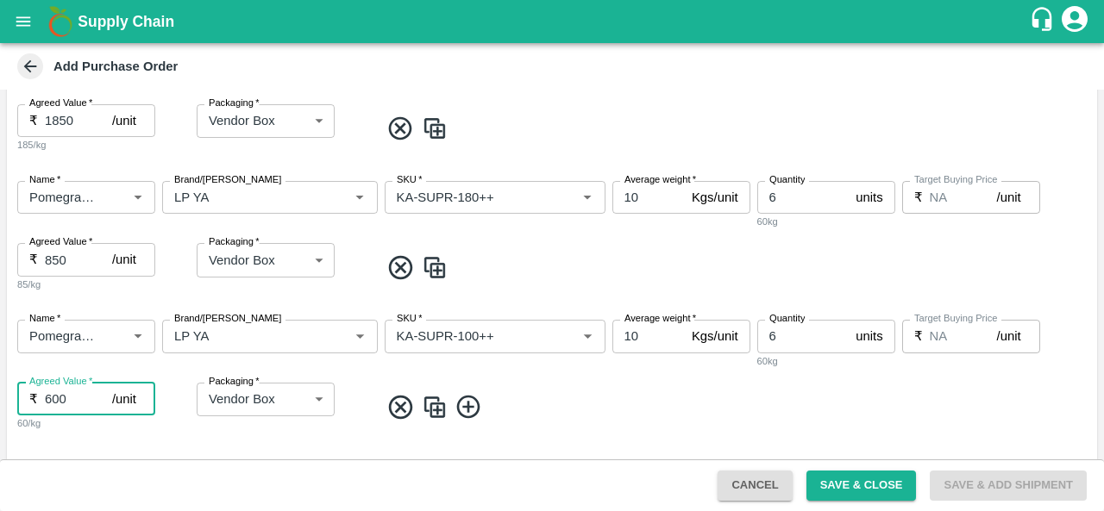
type input "600"
click at [441, 414] on img at bounding box center [435, 407] width 26 height 28
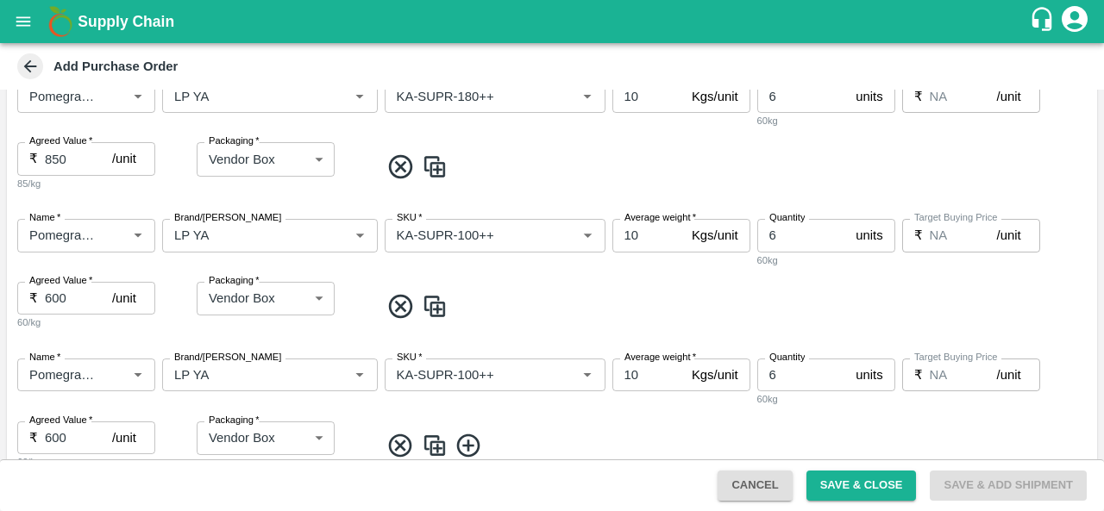
scroll to position [1606, 0]
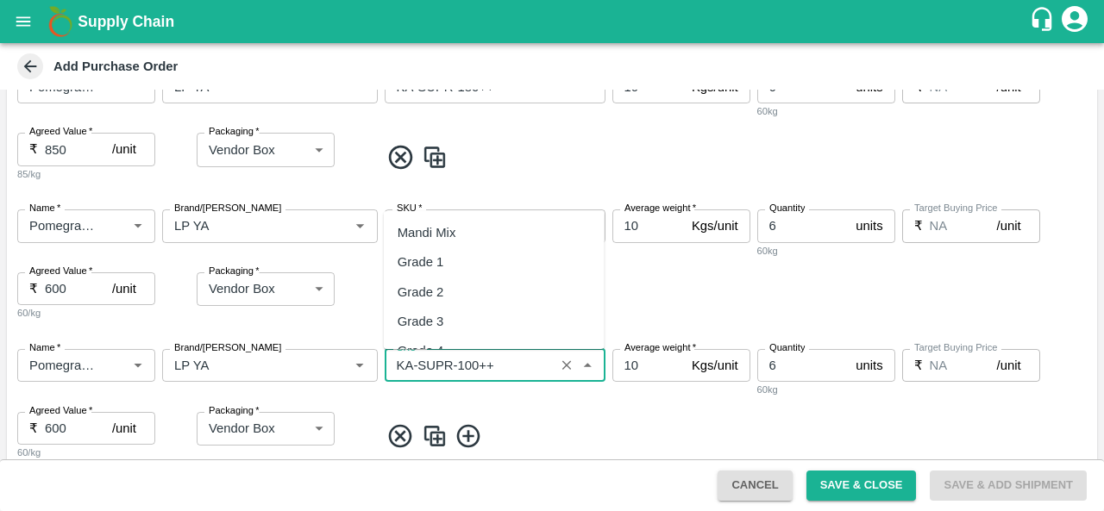
click at [523, 370] on input "SKU   *" at bounding box center [470, 365] width 160 height 22
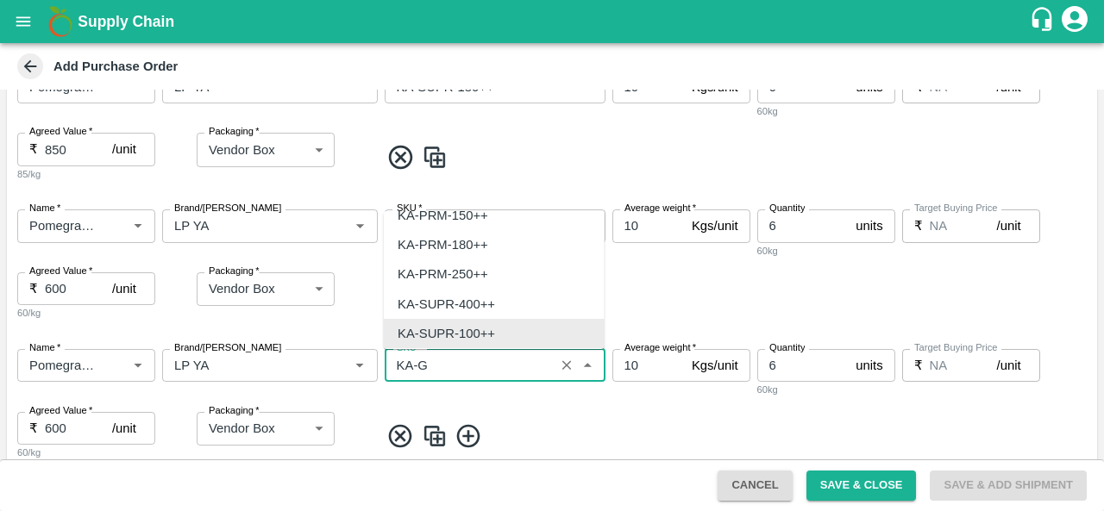
scroll to position [0, 0]
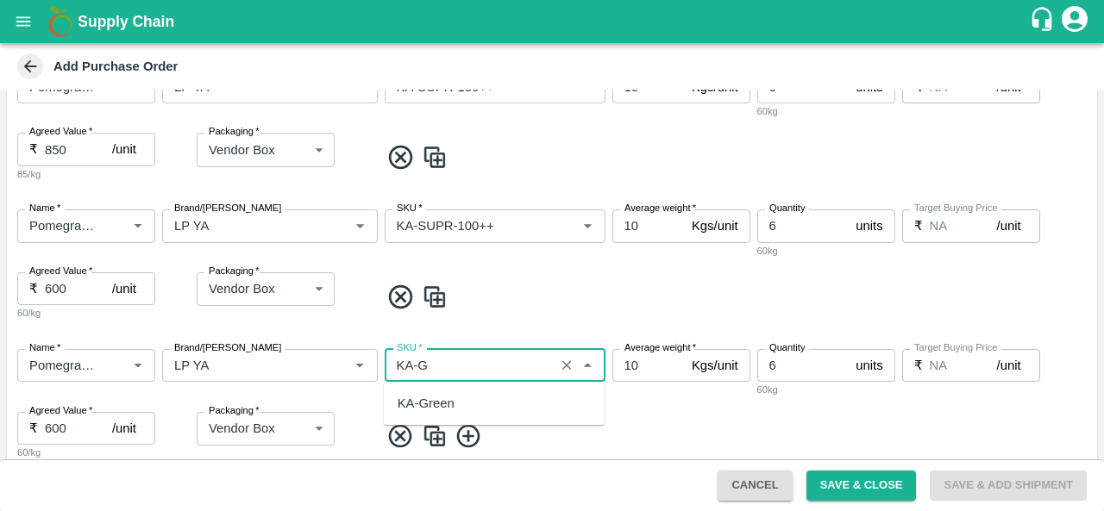
click at [412, 403] on div "KA-Green" at bounding box center [425, 403] width 57 height 19
type input "KA-Green"
click at [800, 370] on input "6" at bounding box center [803, 365] width 92 height 33
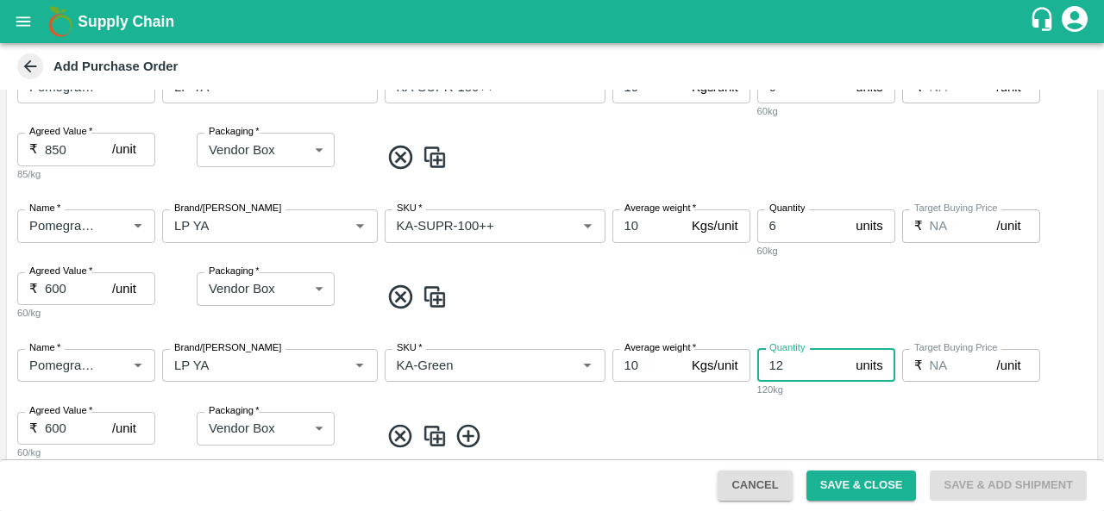
type input "12"
click at [48, 430] on input "600" at bounding box center [78, 428] width 67 height 33
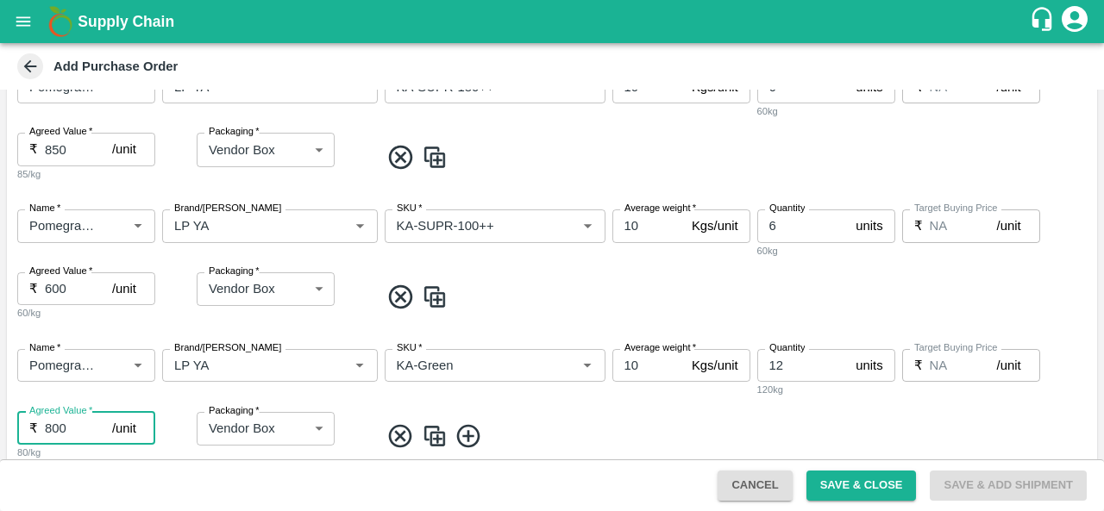
click at [71, 430] on input "800" at bounding box center [78, 428] width 67 height 33
type input "8"
type input "750"
click at [560, 418] on div "Name   * Name   * Brand/Marka Brand/Marka SKU   * SKU   * Average weight   * 10…" at bounding box center [552, 405] width 1090 height 140
click at [573, 435] on span at bounding box center [734, 436] width 710 height 28
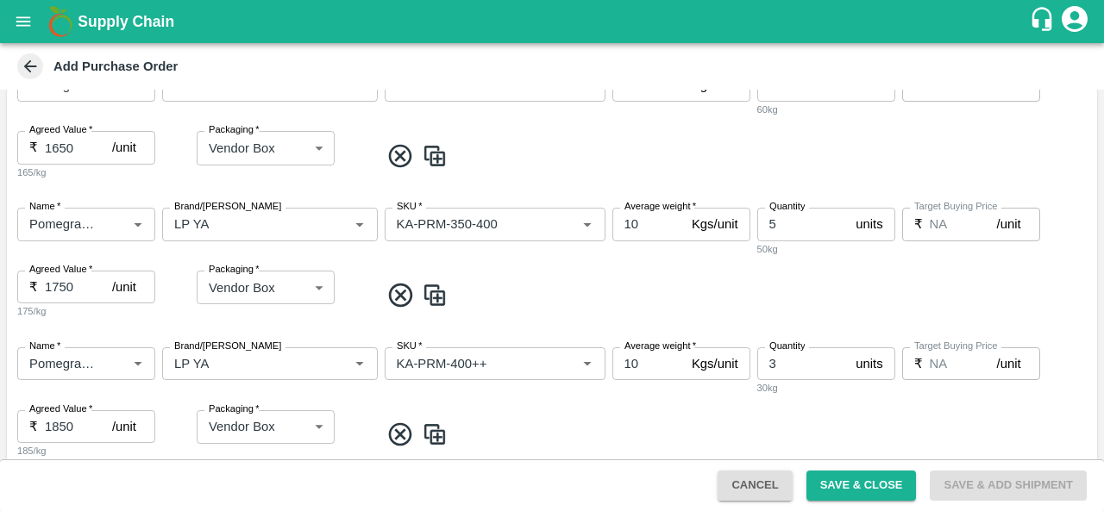
scroll to position [1189, 0]
click at [868, 485] on button "Save & Close" at bounding box center [861, 486] width 110 height 30
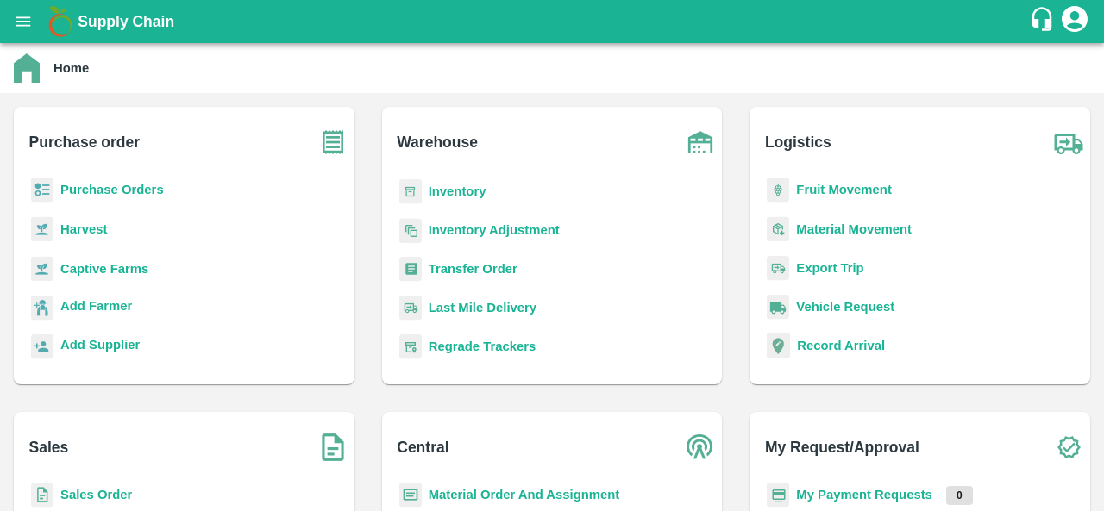
scroll to position [95, 0]
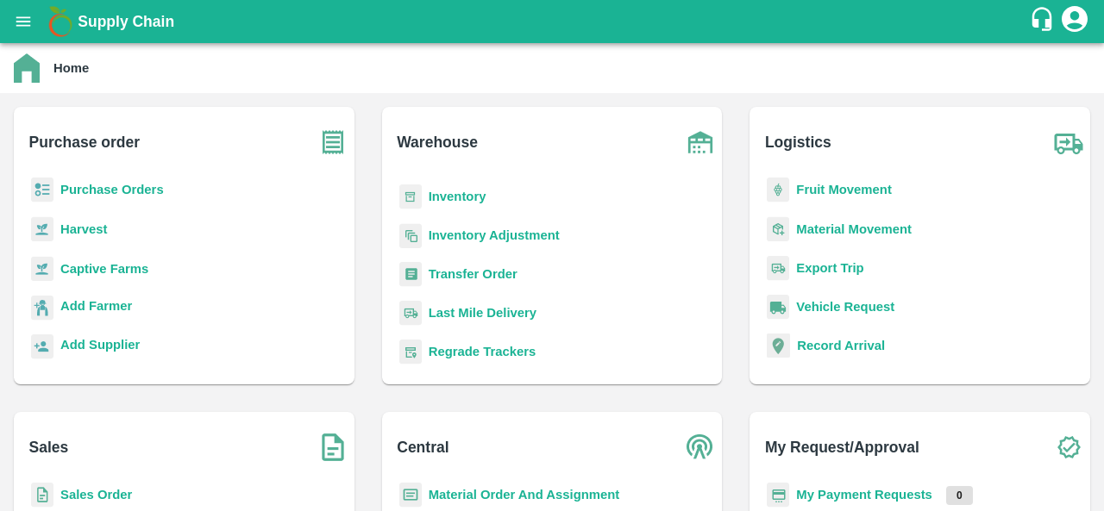
click at [838, 491] on b "My Payment Requests" at bounding box center [864, 495] width 136 height 14
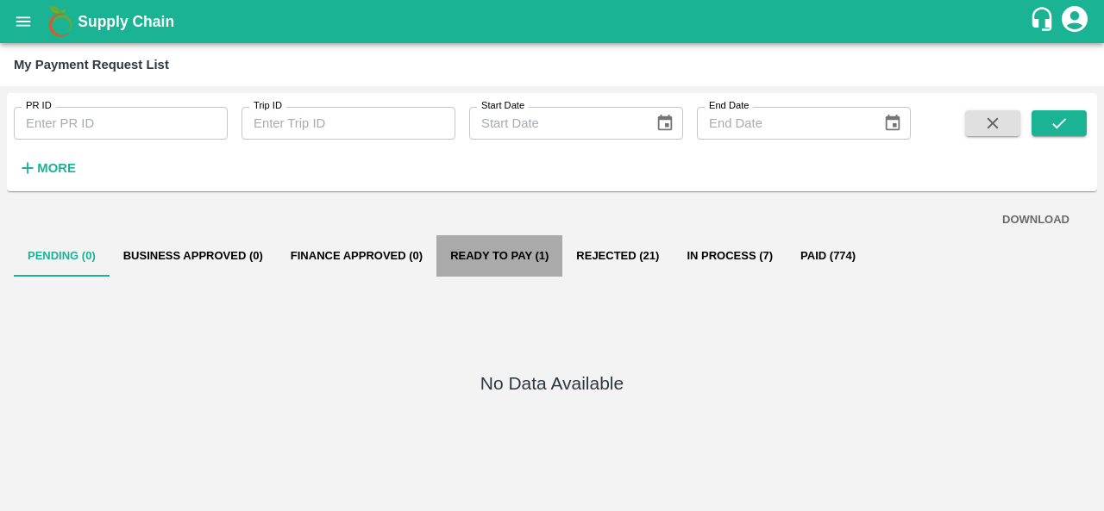
click at [495, 260] on button "Ready To Pay (1)" at bounding box center [499, 255] width 126 height 41
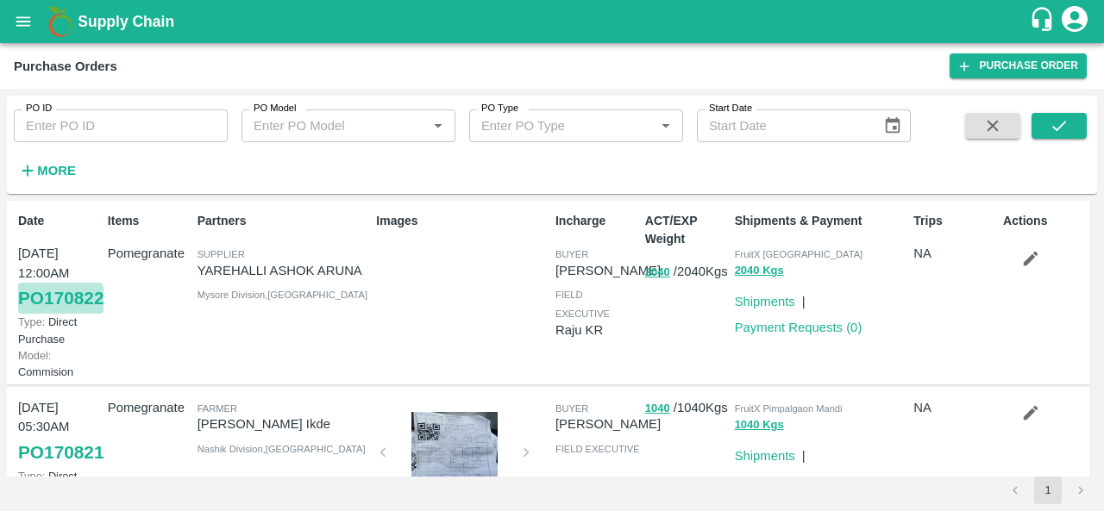
click at [29, 314] on link "PO 170822" at bounding box center [60, 298] width 85 height 31
click at [1021, 256] on icon "button" at bounding box center [1030, 258] width 19 height 19
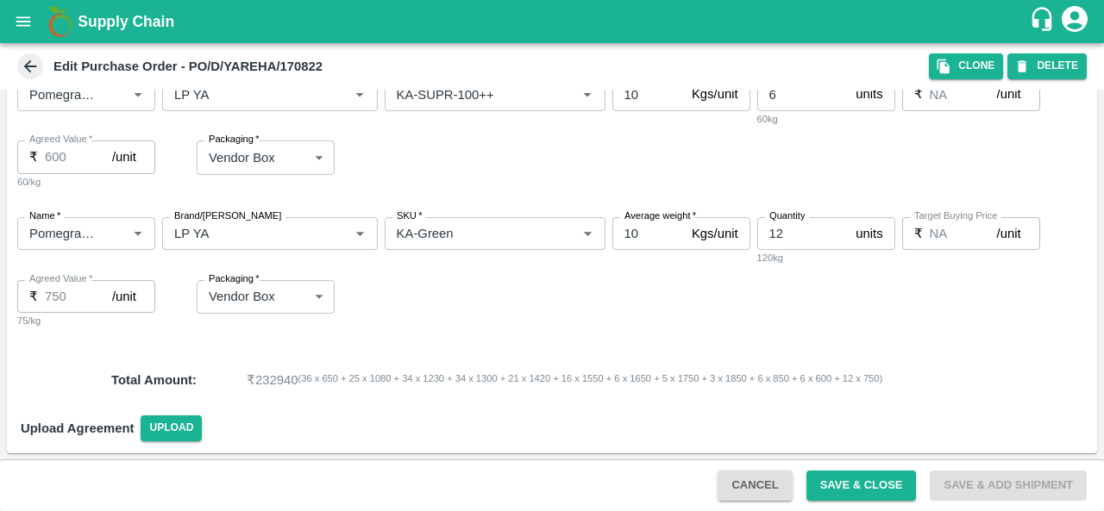
scroll to position [1601, 0]
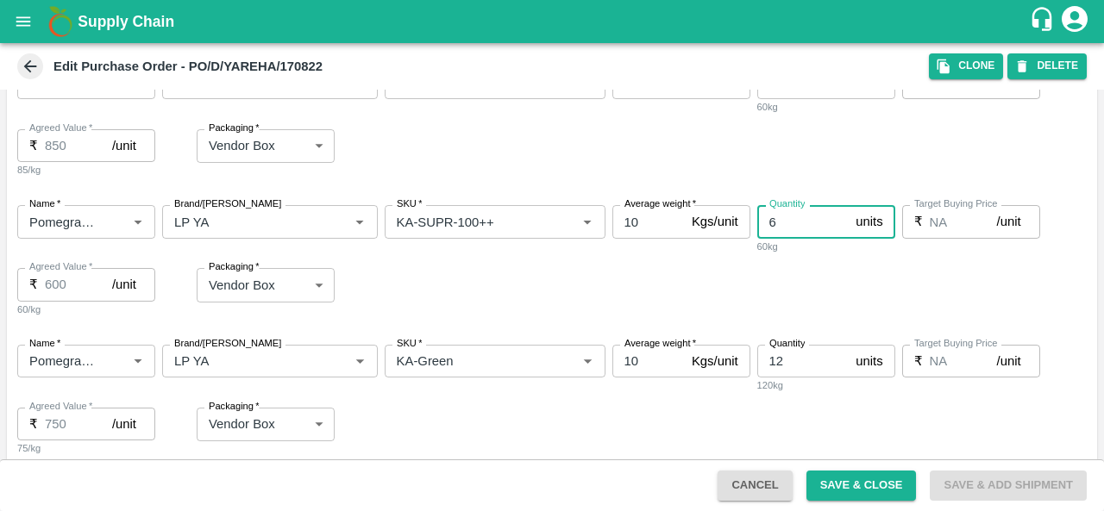
click at [794, 215] on input "6" at bounding box center [803, 221] width 92 height 33
type input "4"
click at [852, 485] on button "Save & Close" at bounding box center [861, 486] width 110 height 30
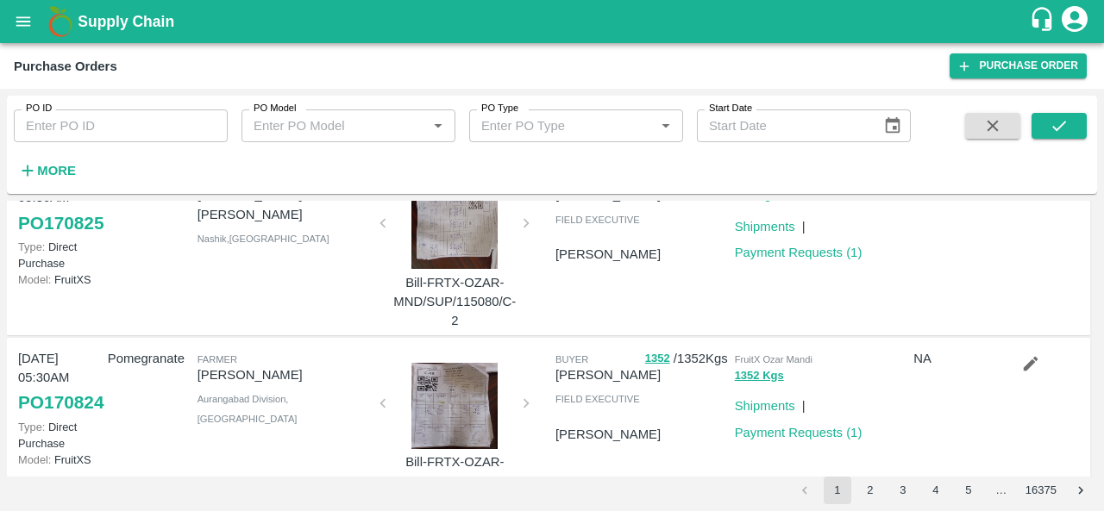
scroll to position [782, 0]
click at [53, 170] on strong "More" at bounding box center [56, 171] width 39 height 14
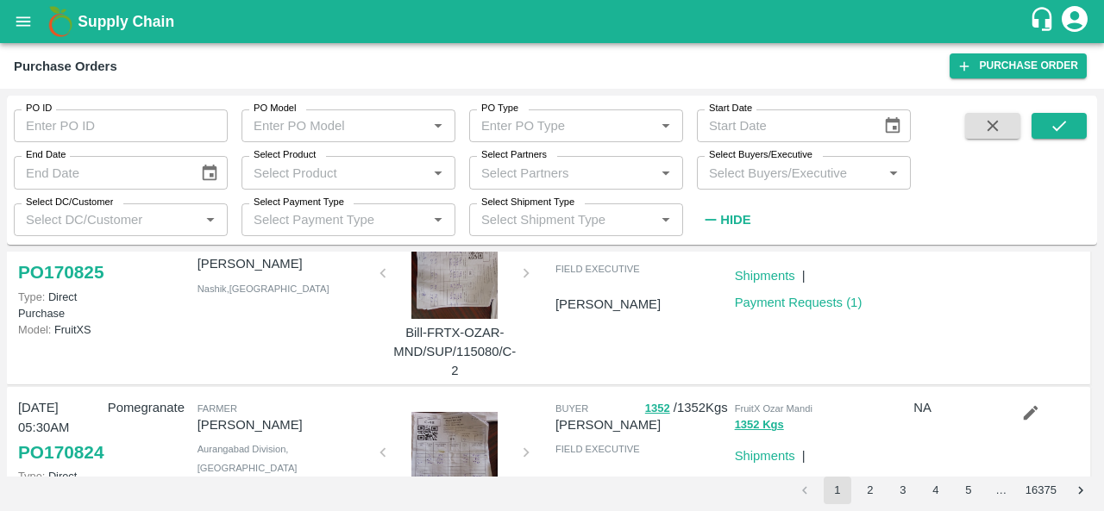
click at [751, 177] on input "Select Buyers/Executive" at bounding box center [789, 172] width 175 height 22
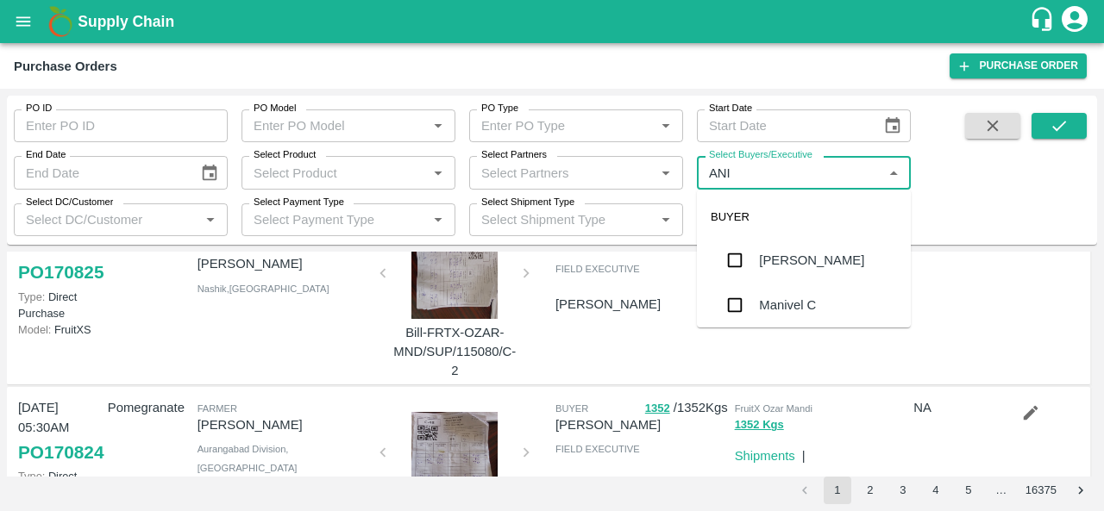
type input "ANIL"
click at [776, 274] on div "[PERSON_NAME]" at bounding box center [804, 260] width 214 height 45
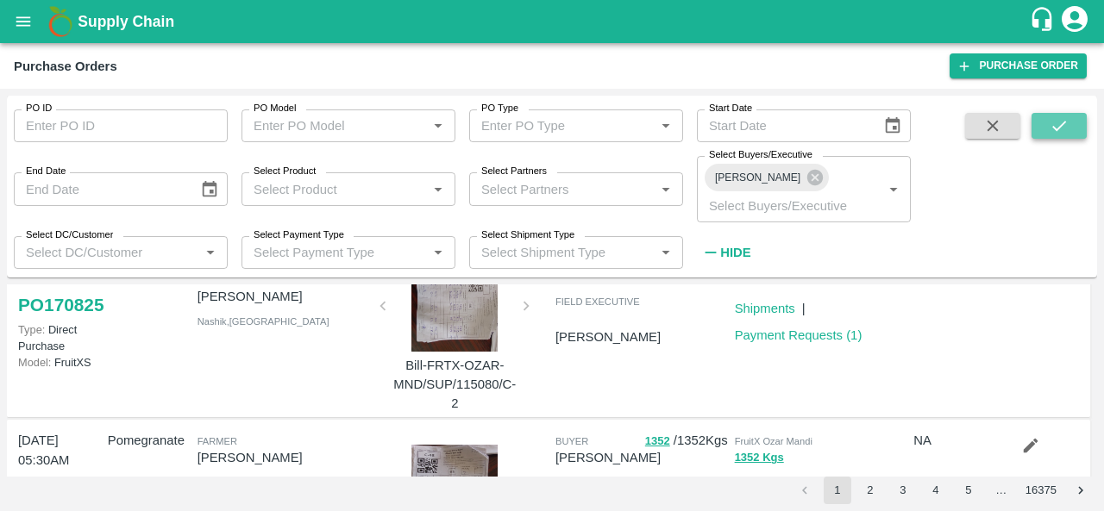
click at [1054, 125] on icon "submit" at bounding box center [1058, 125] width 19 height 19
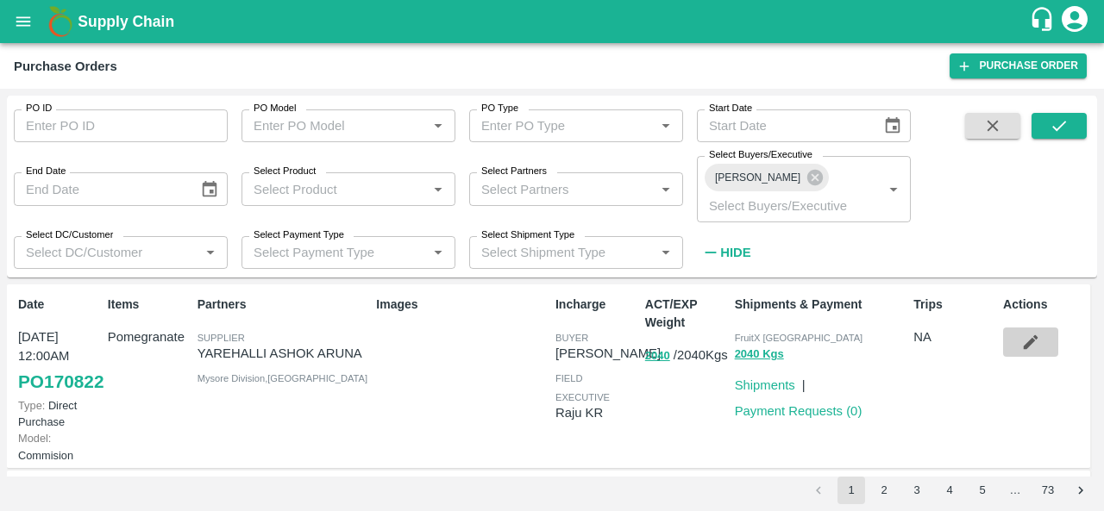
click at [1030, 335] on icon "button" at bounding box center [1030, 342] width 15 height 15
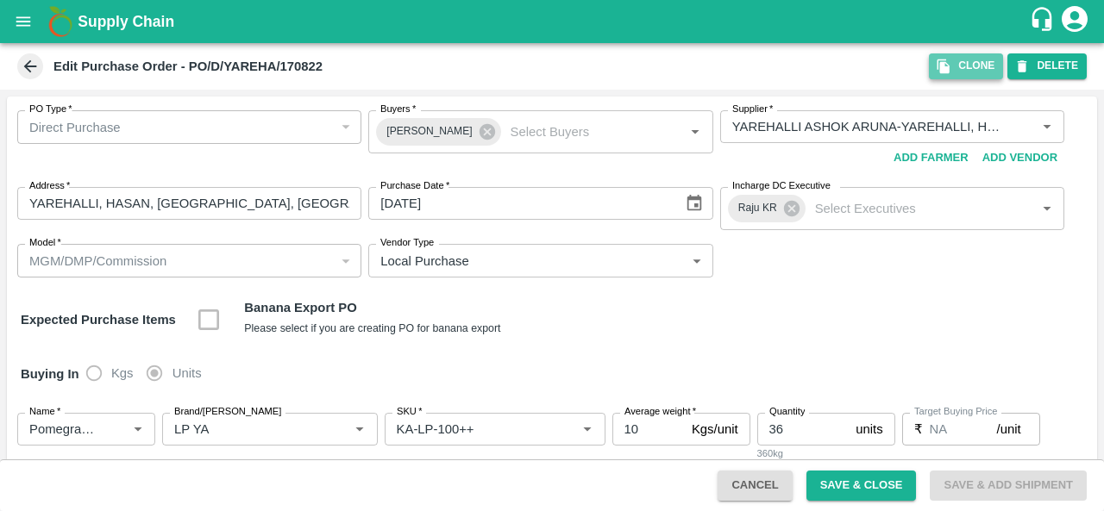
click at [962, 73] on button "Clone" at bounding box center [966, 65] width 74 height 25
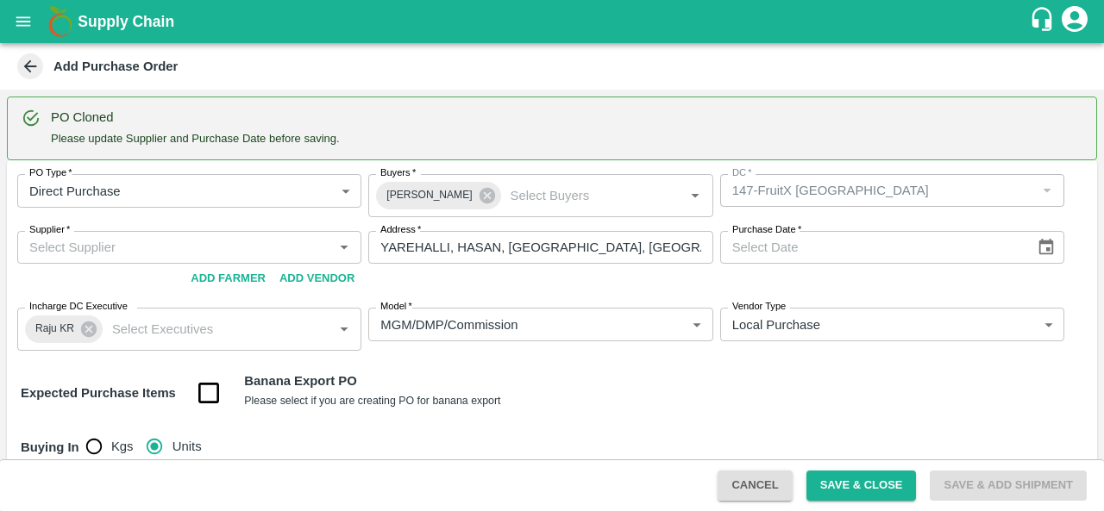
click at [155, 247] on input "Supplier   *" at bounding box center [174, 247] width 305 height 22
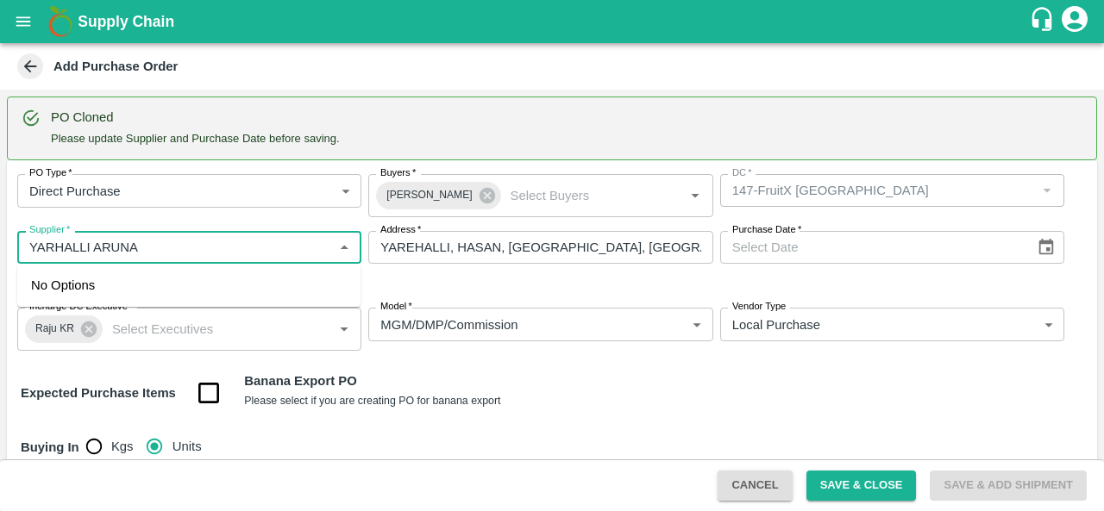
click at [93, 245] on input "Supplier   *" at bounding box center [174, 247] width 305 height 22
click at [102, 251] on input "Supplier   *" at bounding box center [174, 247] width 305 height 22
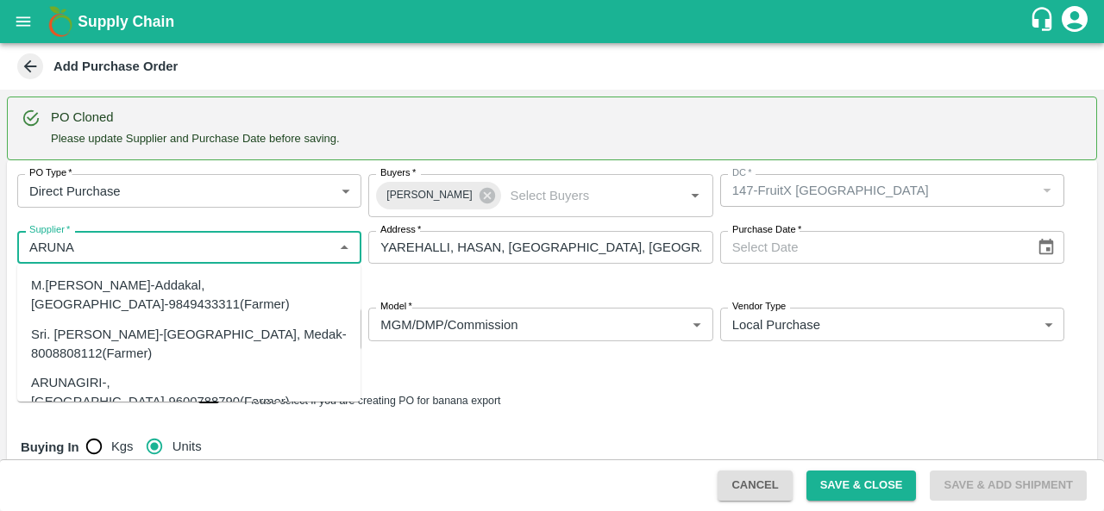
type input "ARUNA"
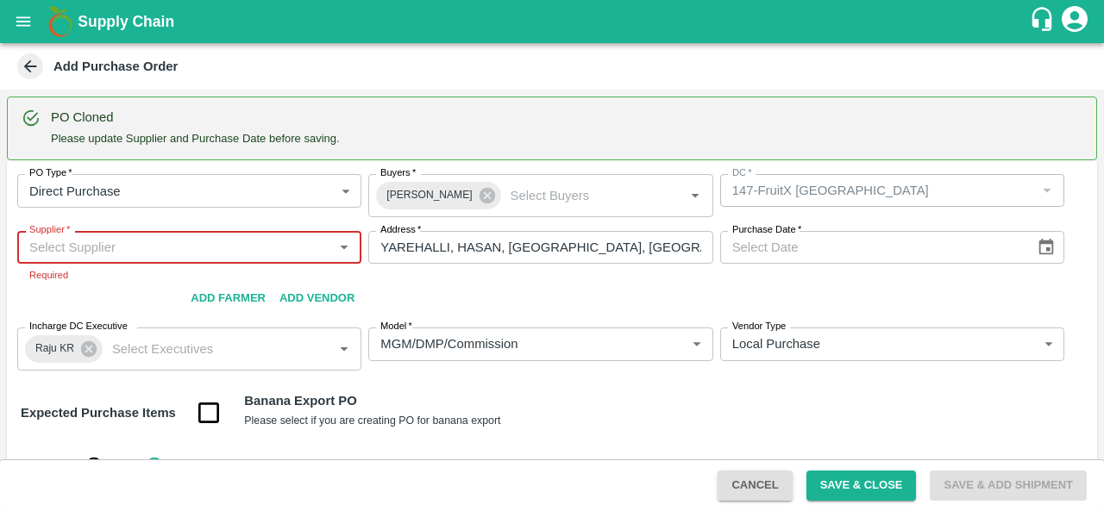
paste input "YAREHALLI ASHOK ARUNA"
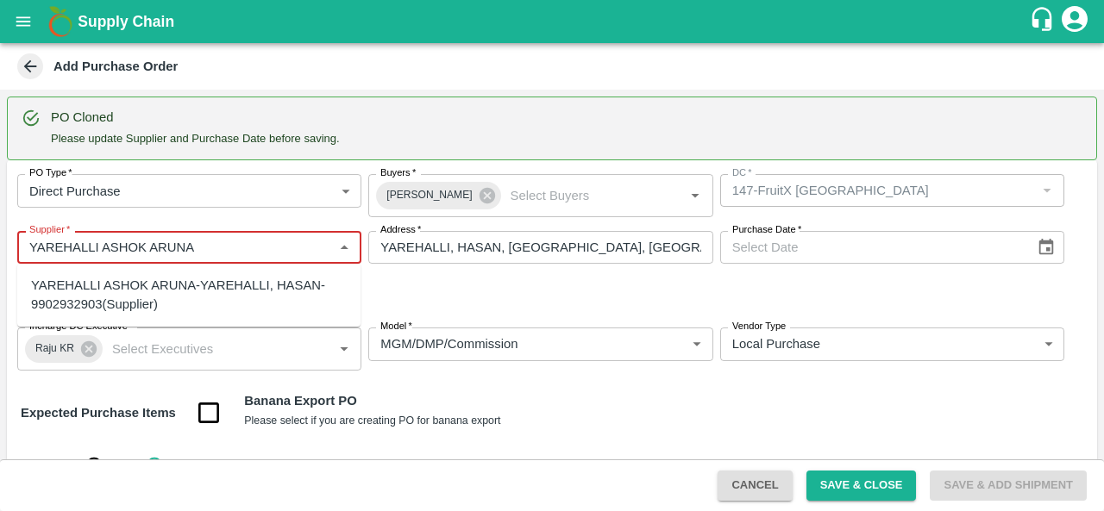
click at [202, 281] on div "YAREHALLI ASHOK ARUNA-YAREHALLI, HASAN-9902932903(Supplier)" at bounding box center [189, 295] width 316 height 39
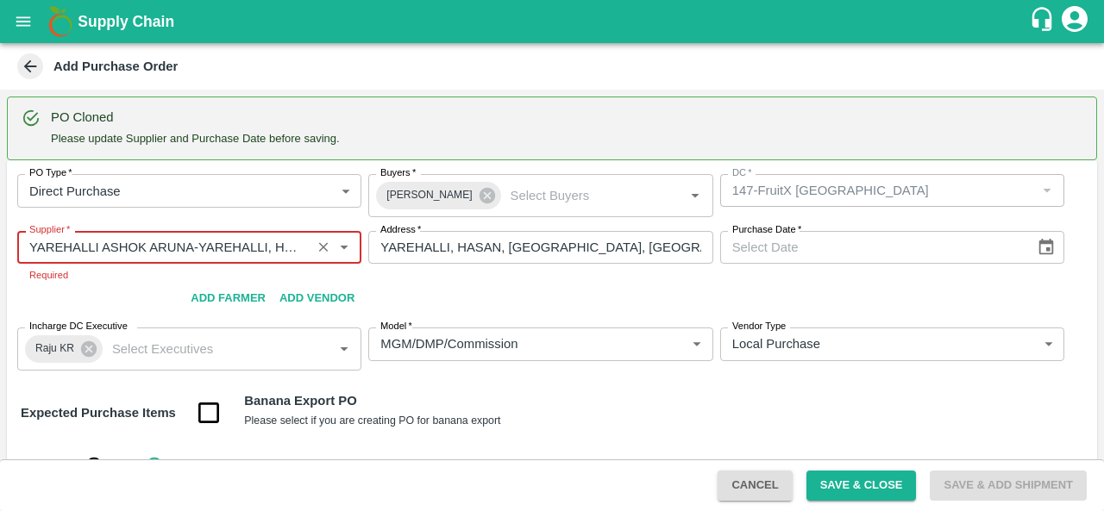
type input "YAREHALLI ASHOK ARUNA-YAREHALLI, HASAN-9902932903(Supplier)"
click at [1042, 241] on icon "Choose date" at bounding box center [1046, 247] width 15 height 16
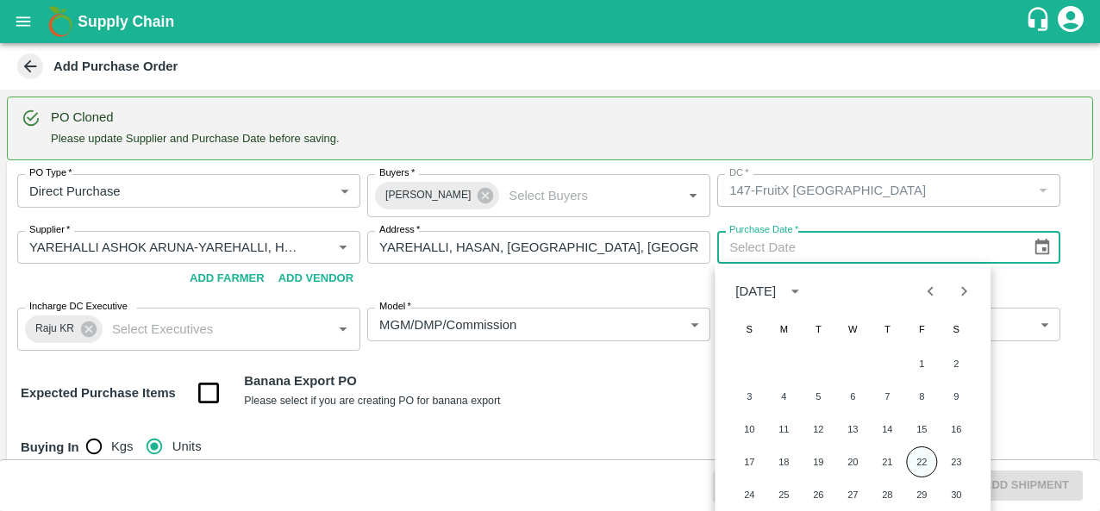
click at [917, 466] on button "22" at bounding box center [921, 462] width 31 height 31
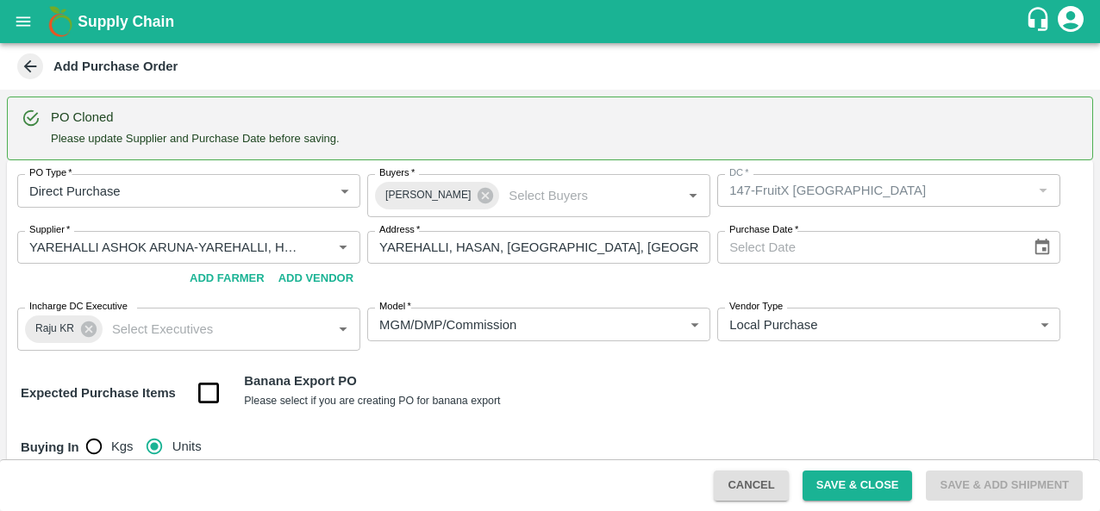
type input "22/08/2025"
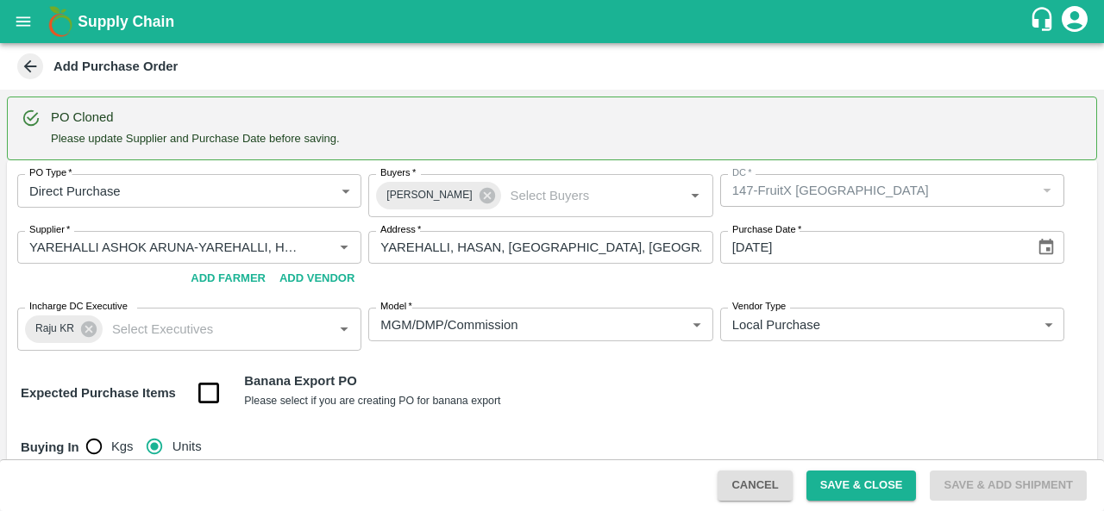
click at [667, 425] on div "Buying In Kgs Units" at bounding box center [552, 447] width 1090 height 50
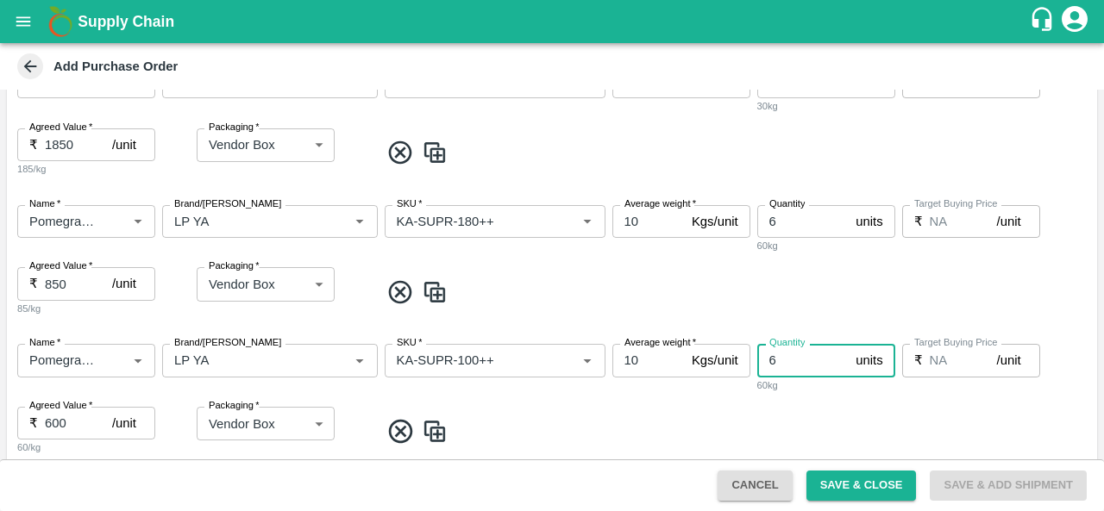
scroll to position [1535, 0]
click at [783, 370] on input "6" at bounding box center [803, 361] width 92 height 33
type input "4"
click at [676, 435] on span at bounding box center [734, 432] width 710 height 28
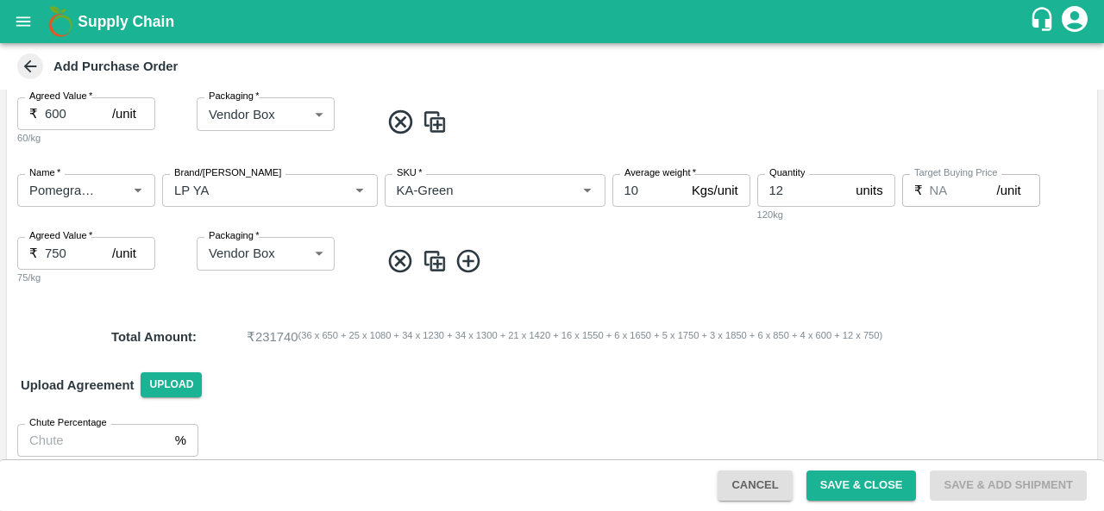
scroll to position [1862, 0]
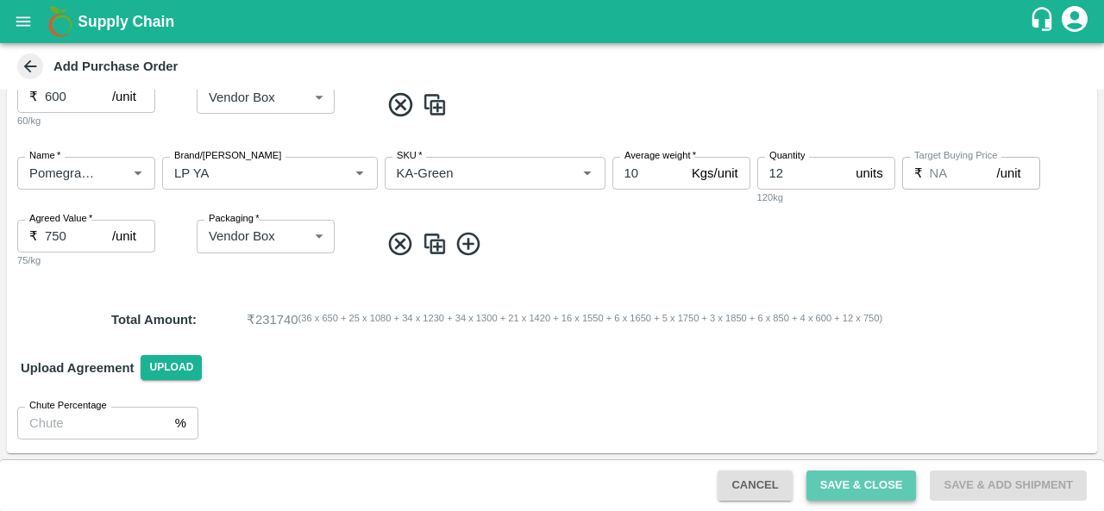
click at [845, 481] on button "Save & Close" at bounding box center [861, 486] width 110 height 30
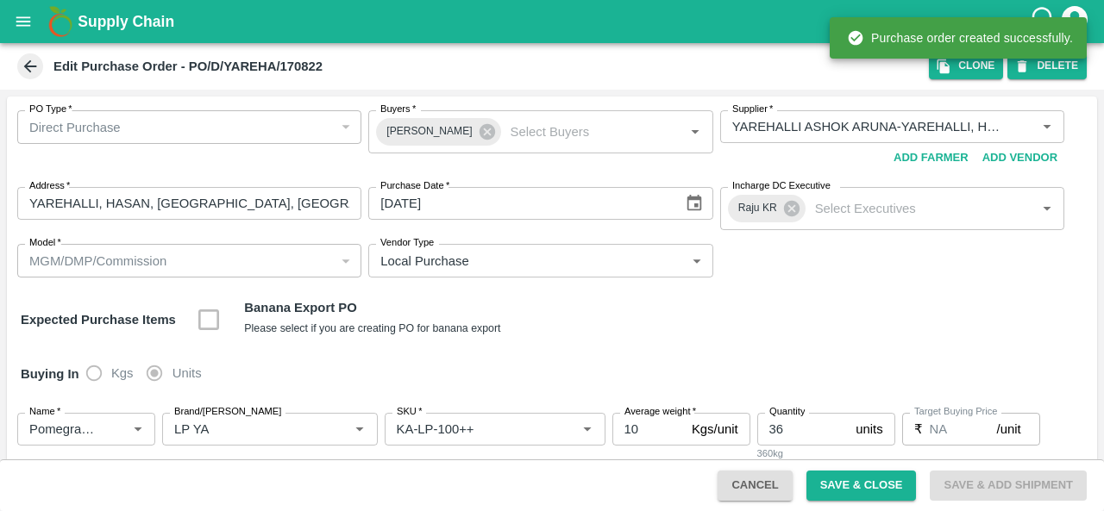
type input "YAREHALLI ASHOK ARUNA-YAREHALLI, HASAN-9902932903(Supplier)"
type input "Pomegranate"
type input "LP YA"
type input "KA-LP-100++"
type input "NA"
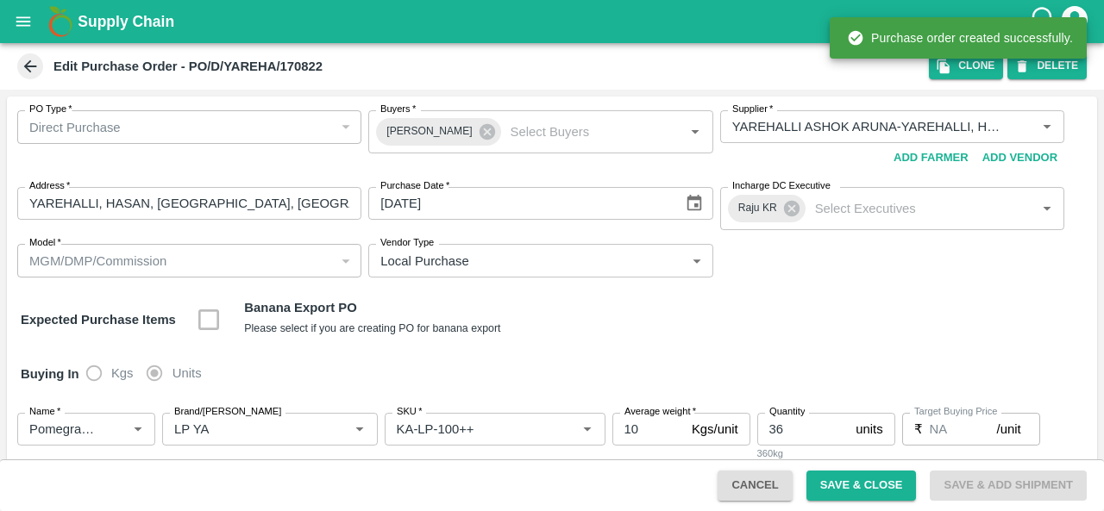
type input "Pomegranate"
type input "LP YA"
type input "KA-LP-150++"
type input "NA"
type input "Pomegranate"
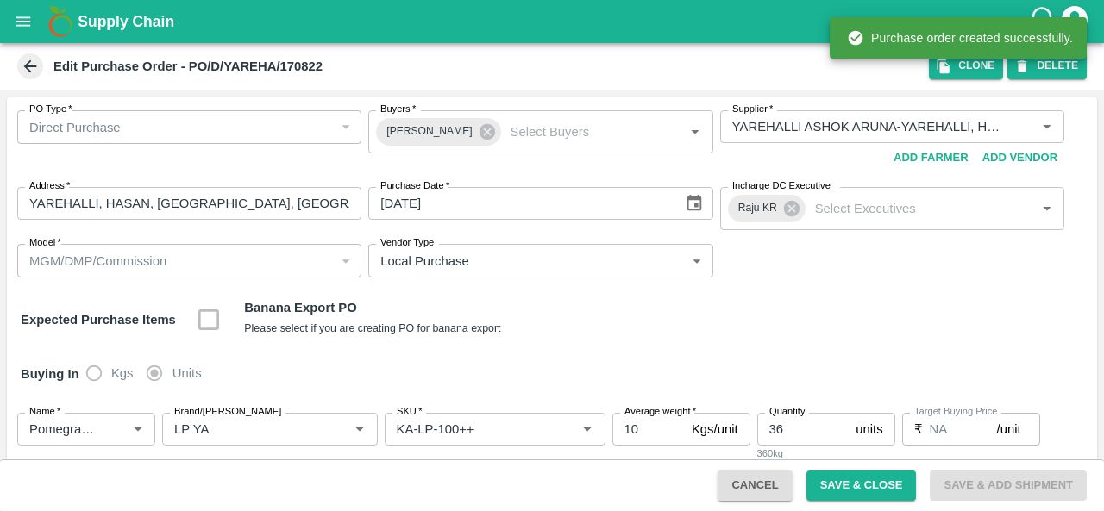
type input "LP YA"
type input "KA-LP-180++"
type input "NA"
type input "Pomegranate"
type input "LP YA"
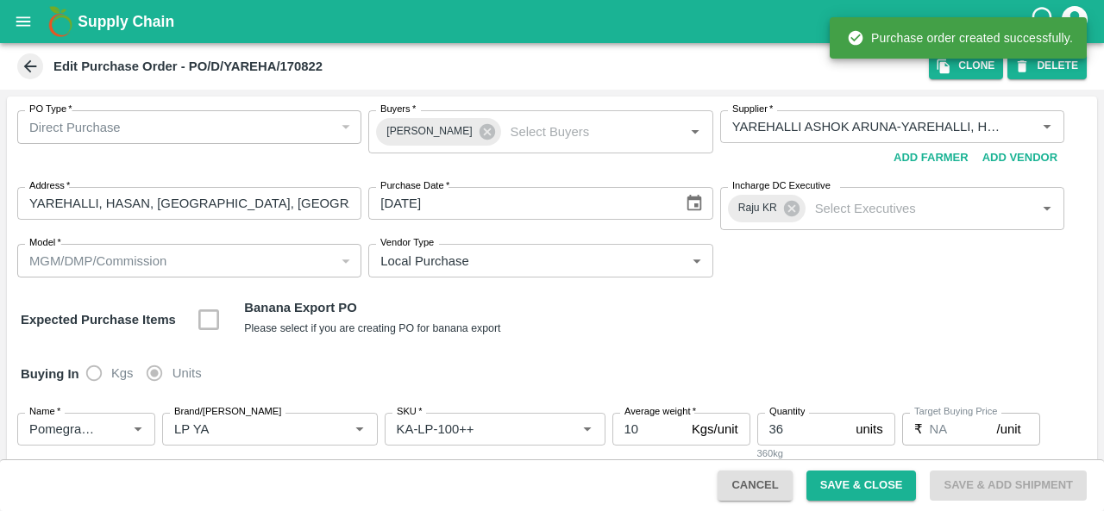
type input "KA-LP-220++"
type input "NA"
type input "Pomegranate"
type input "LP YA"
type input "KA-LP-250++"
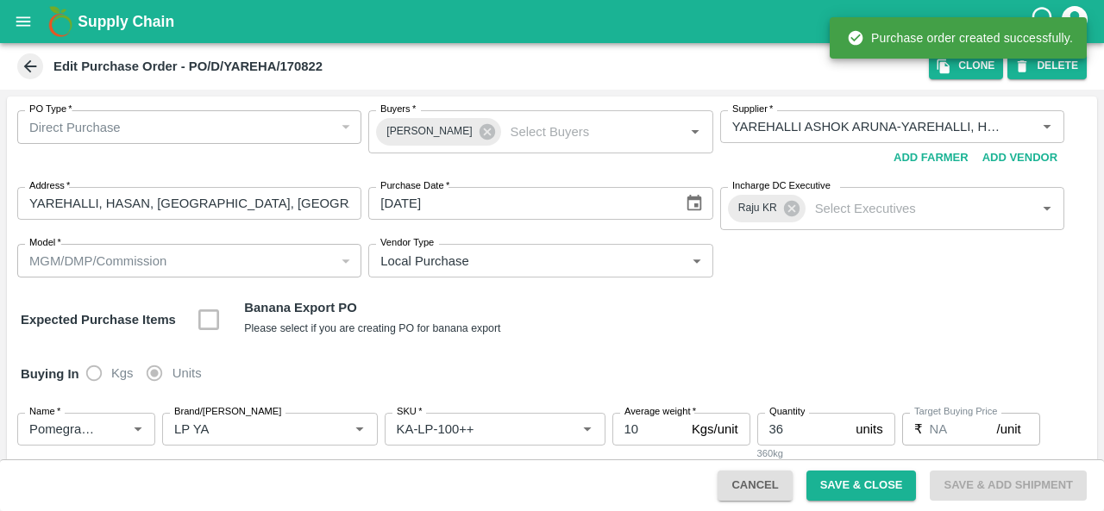
type input "NA"
type input "Pomegranate"
type input "LP YA"
type input "KA-LP-300++"
type input "NA"
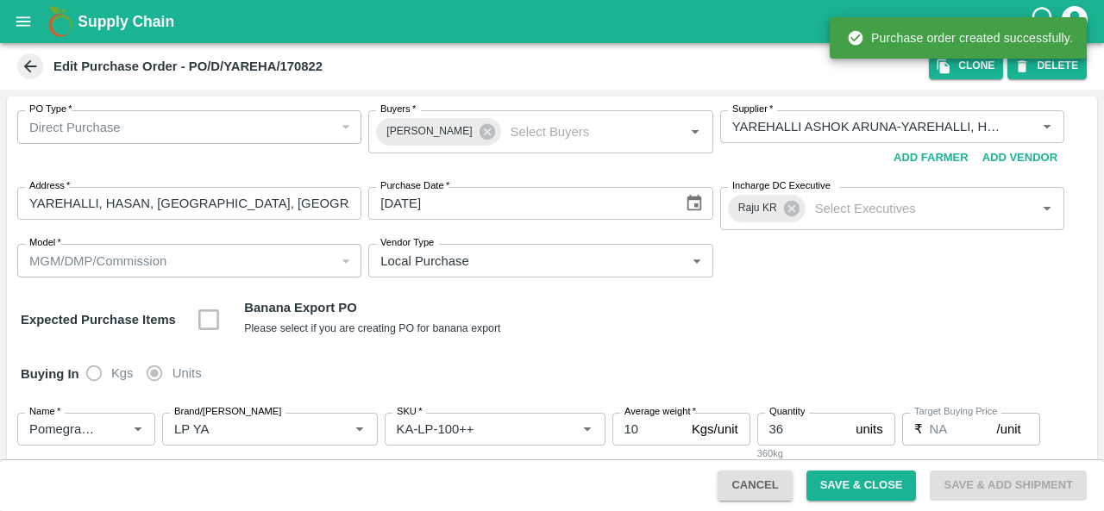
type input "Pomegranate"
type input "LP YA"
type input "KA-LP-350++"
type input "NA"
type input "Pomegranate"
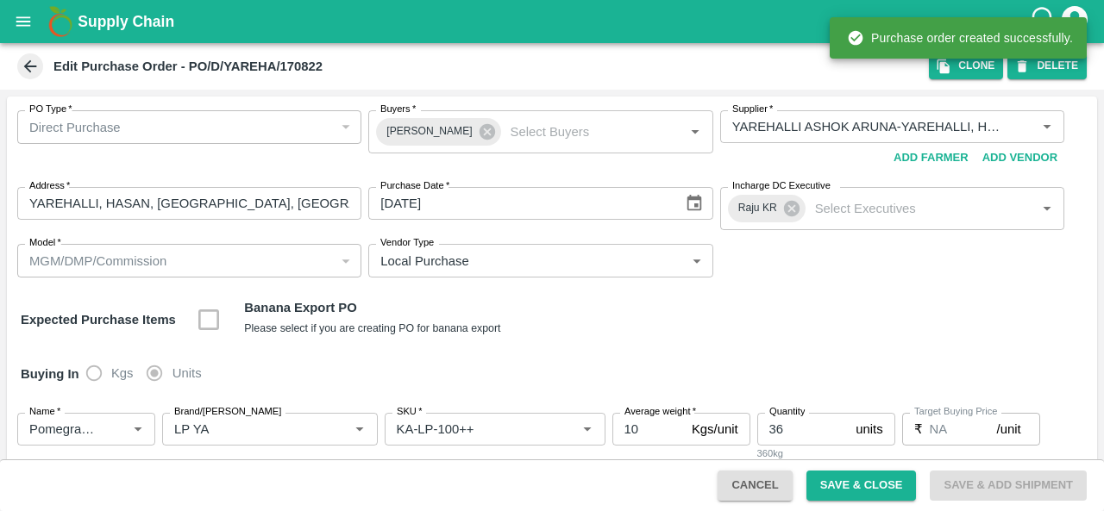
type input "LP YA"
type input "KA-PRM-350-400"
type input "NA"
type input "Pomegranate"
type input "LP YA"
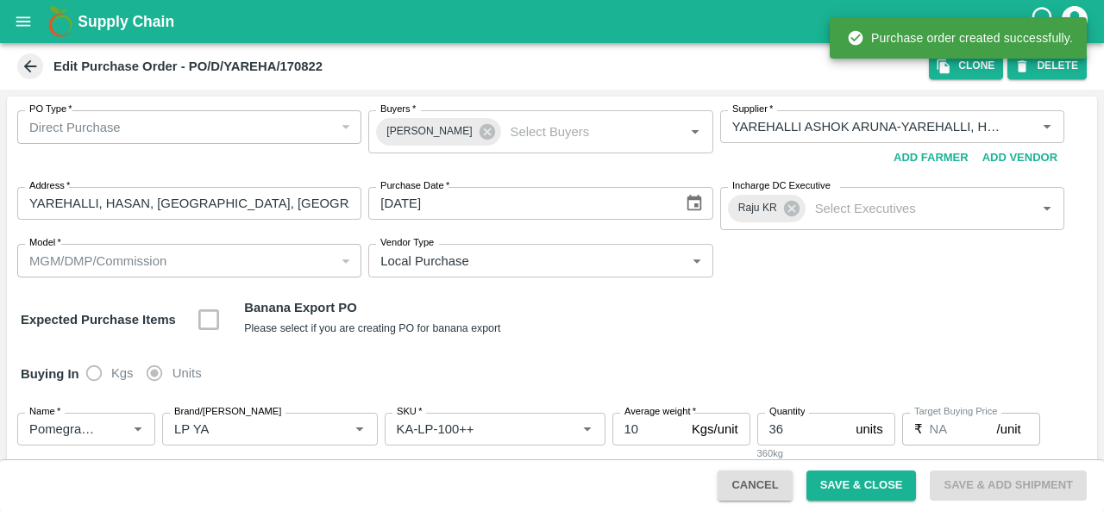
type input "KA-PRM-400++"
type input "NA"
type input "Pomegranate"
type input "LP YA"
type input "KA-SUPR-180++"
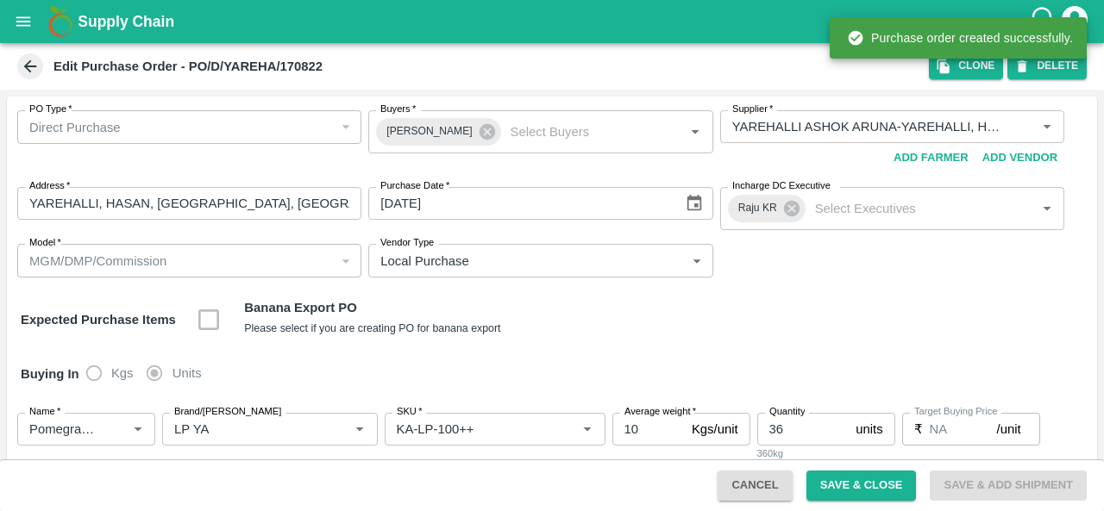
type input "NA"
type input "Pomegranate"
type input "LP YA"
type input "KA-SUPR-100++"
type input "NA"
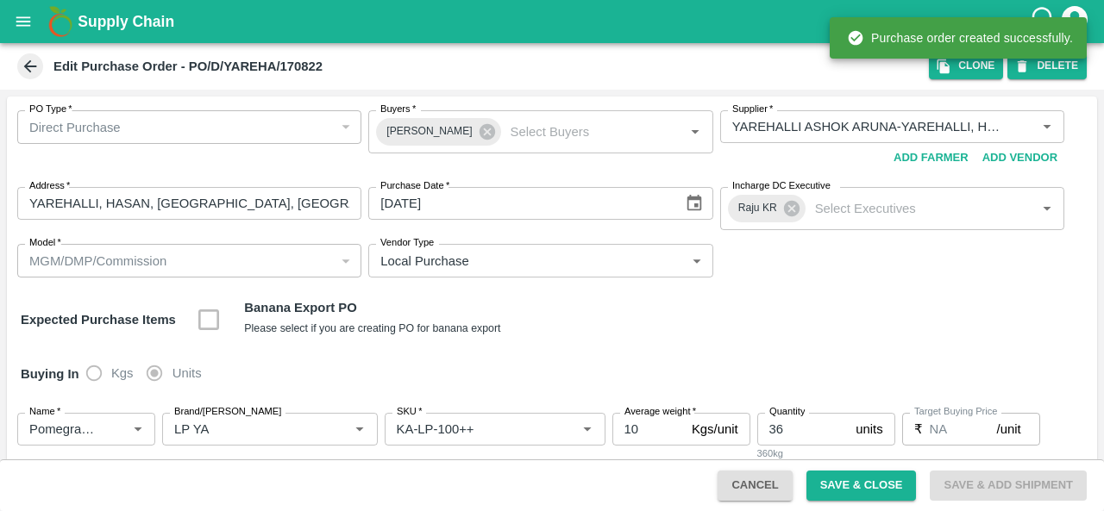
type input "Pomegranate"
type input "LP YA"
type input "KA-Green"
type input "NA"
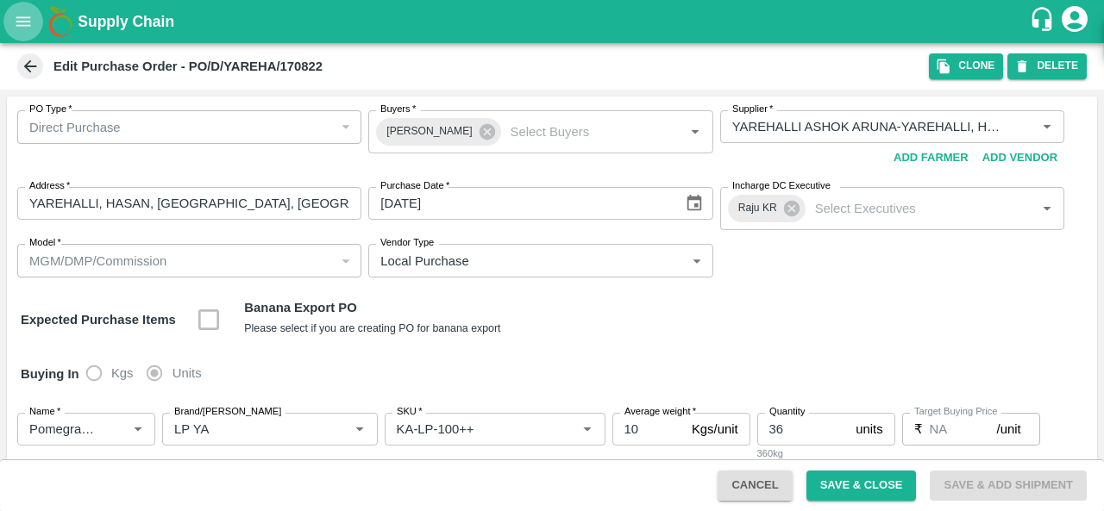
click at [21, 9] on button "open drawer" at bounding box center [23, 22] width 40 height 40
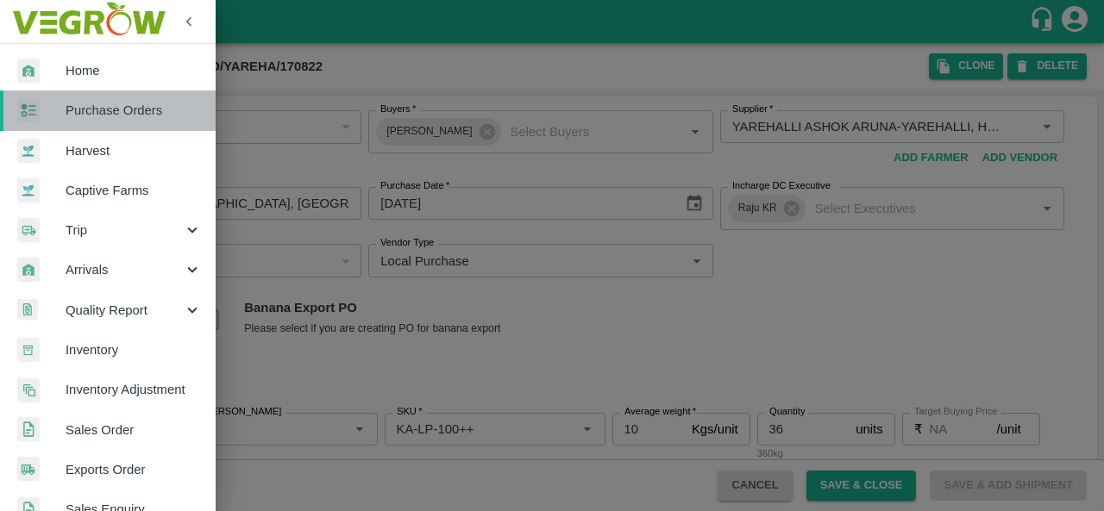
click at [112, 108] on span "Purchase Orders" at bounding box center [134, 110] width 136 height 19
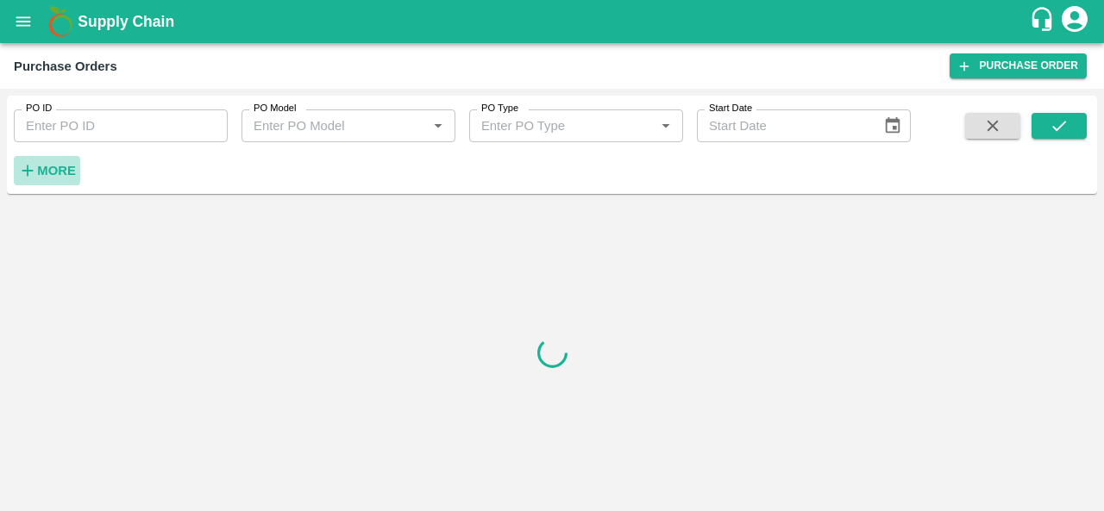
click at [63, 172] on strong "More" at bounding box center [56, 171] width 39 height 14
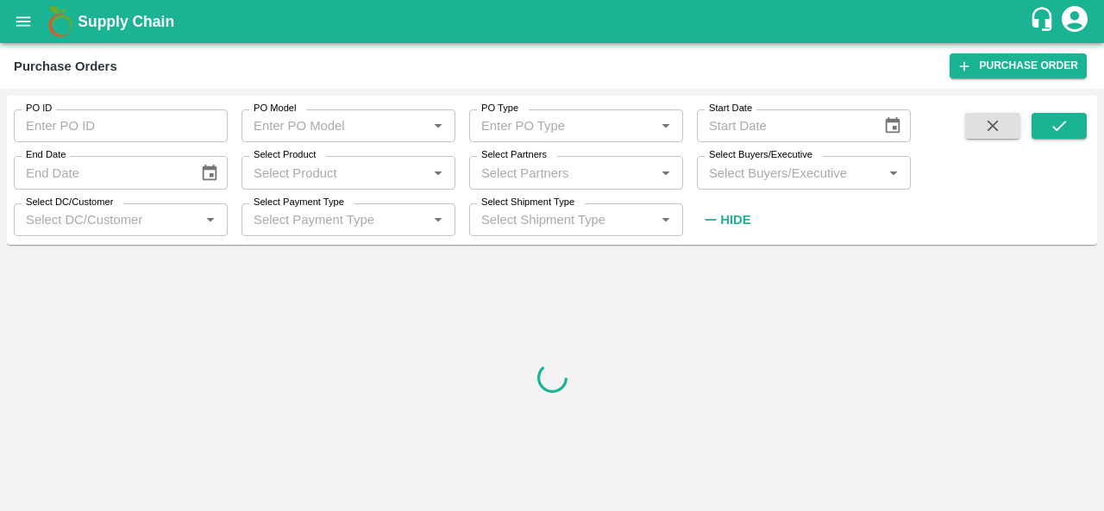
click at [790, 175] on input "Select Buyers/Executive" at bounding box center [789, 172] width 175 height 22
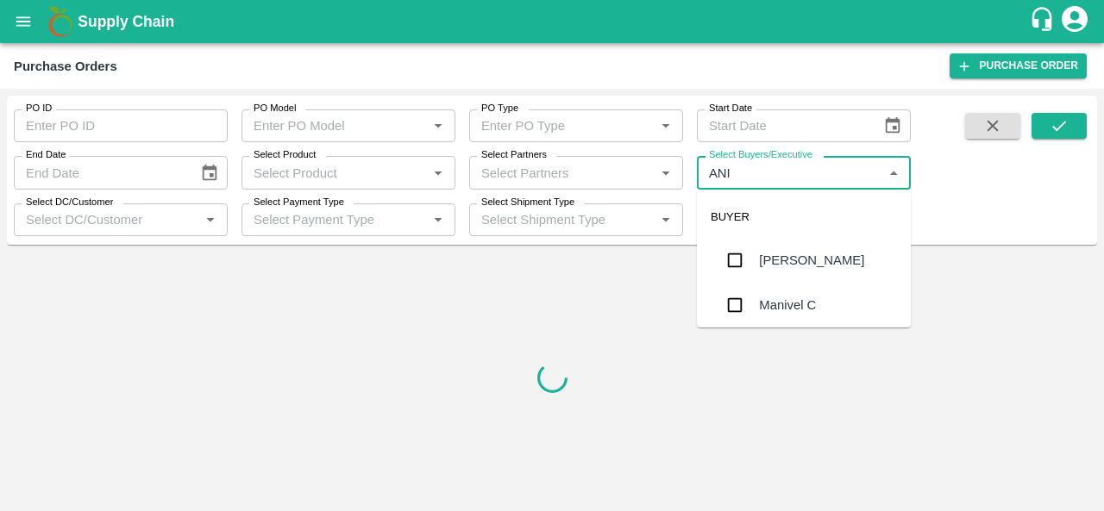
type input "ANIL"
click at [783, 266] on div "[PERSON_NAME]" at bounding box center [811, 260] width 105 height 19
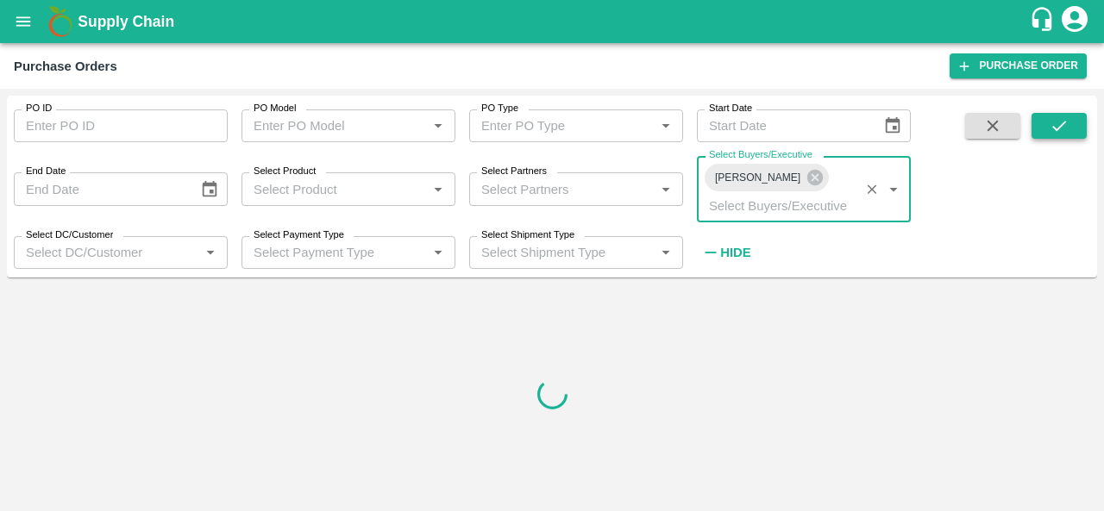
click at [1043, 125] on button "submit" at bounding box center [1058, 126] width 55 height 26
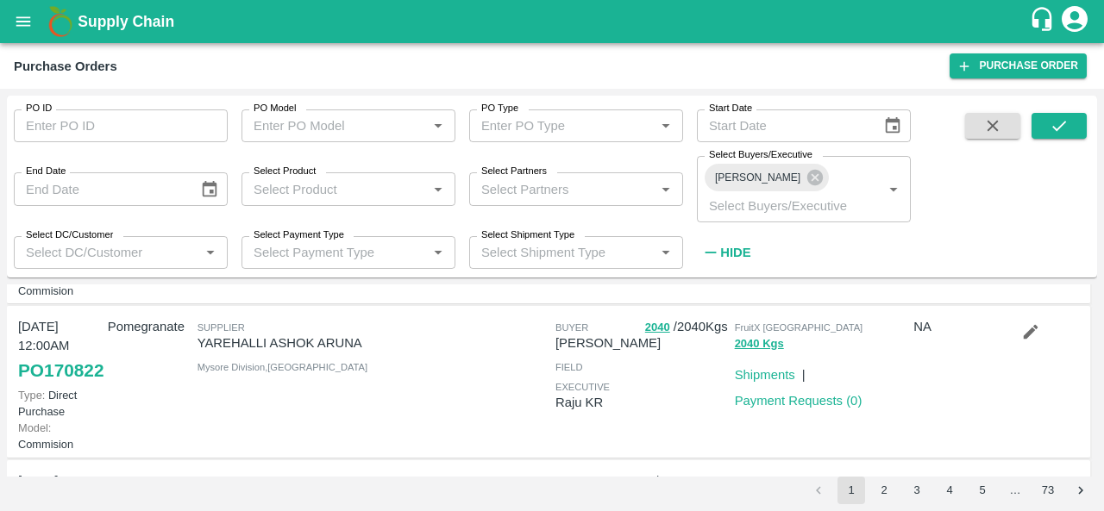
scroll to position [179, 0]
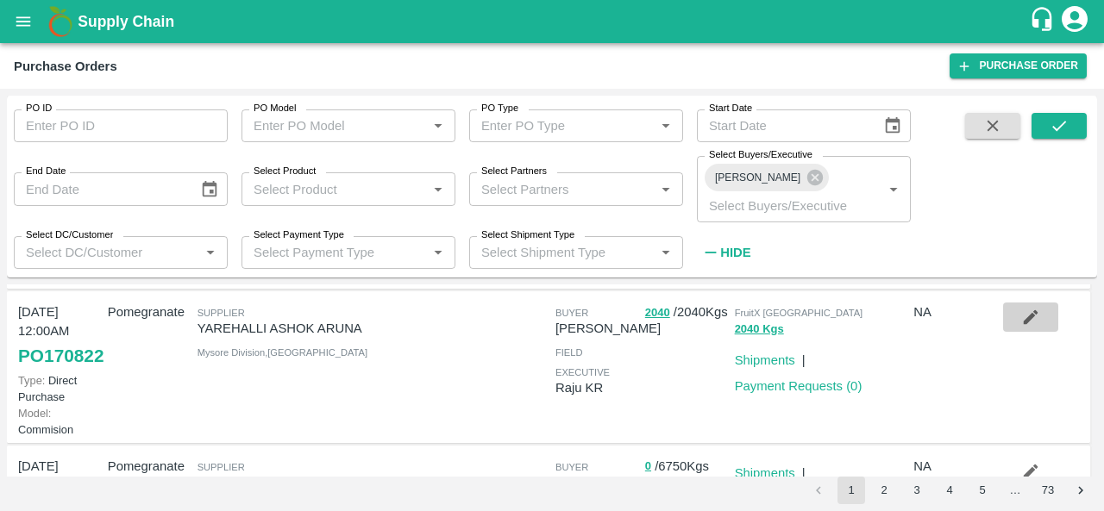
click at [1012, 325] on button "button" at bounding box center [1030, 317] width 55 height 29
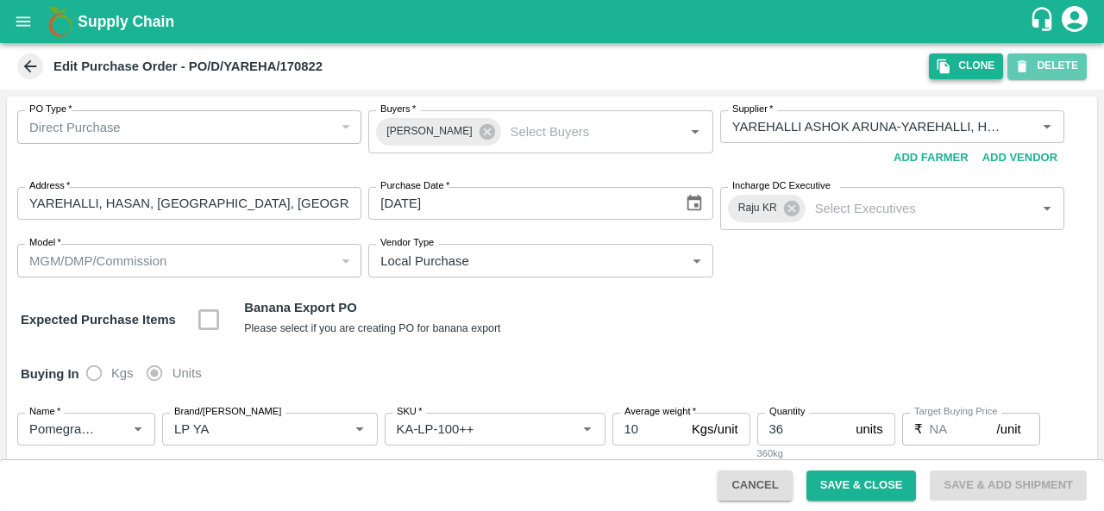
click at [1050, 68] on button "DELETE" at bounding box center [1046, 65] width 79 height 25
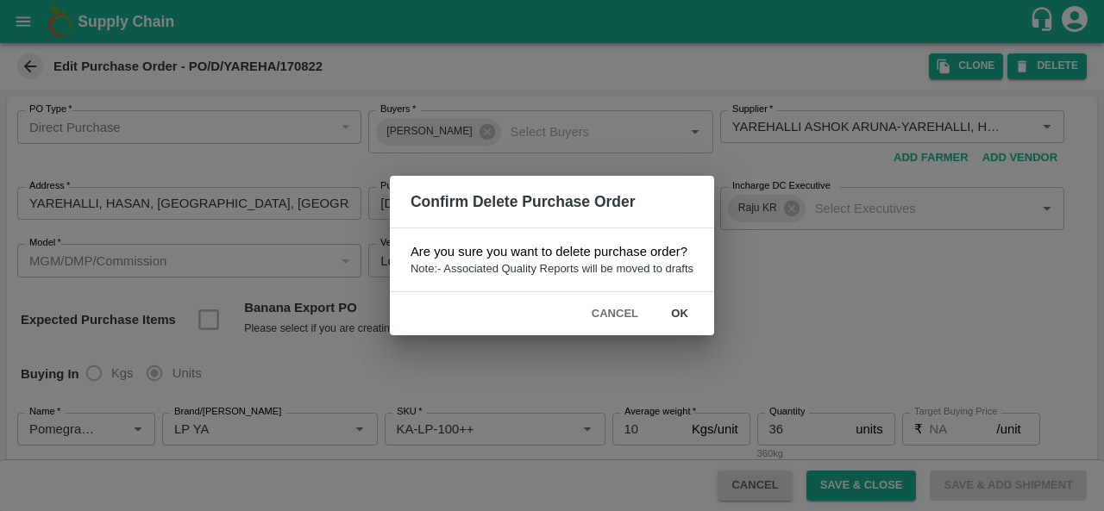
click at [663, 318] on button "ok" at bounding box center [679, 314] width 55 height 30
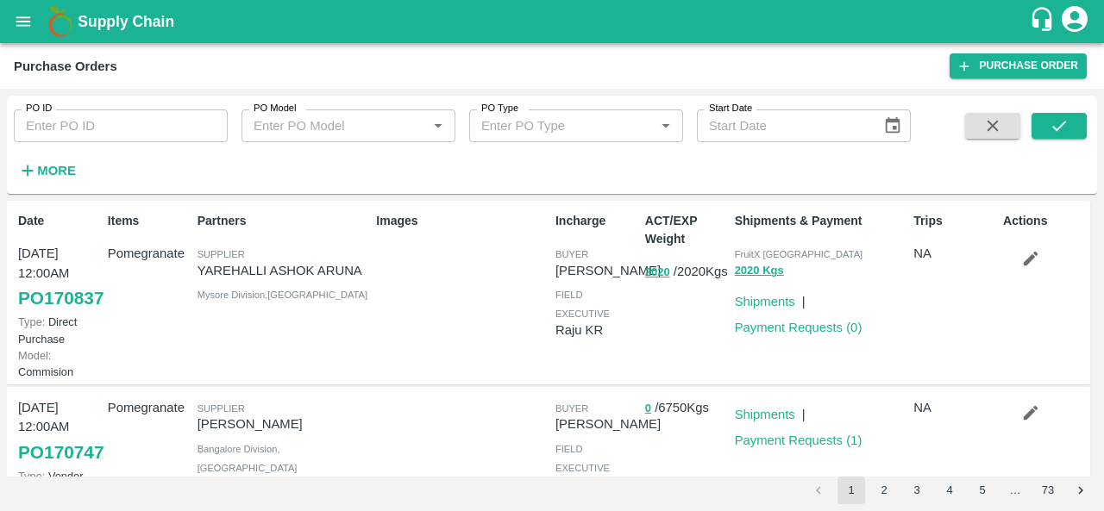
click at [16, 312] on div "Date 22 Aug, 12:00AM PO 170837 Type: Direct Purchase Model: Commision" at bounding box center [56, 292] width 90 height 175
click at [47, 314] on link "PO 170837" at bounding box center [60, 298] width 85 height 31
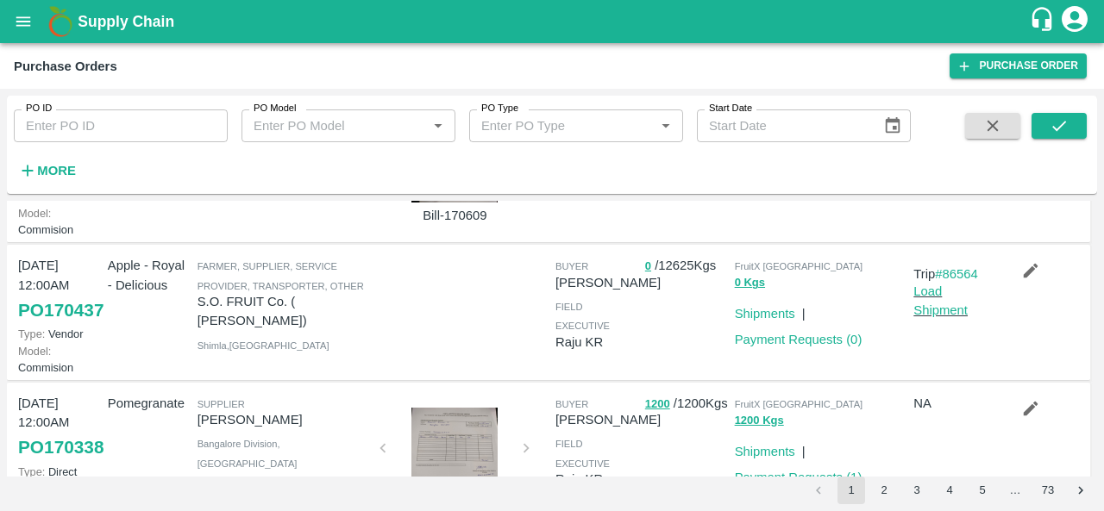
scroll to position [422, 0]
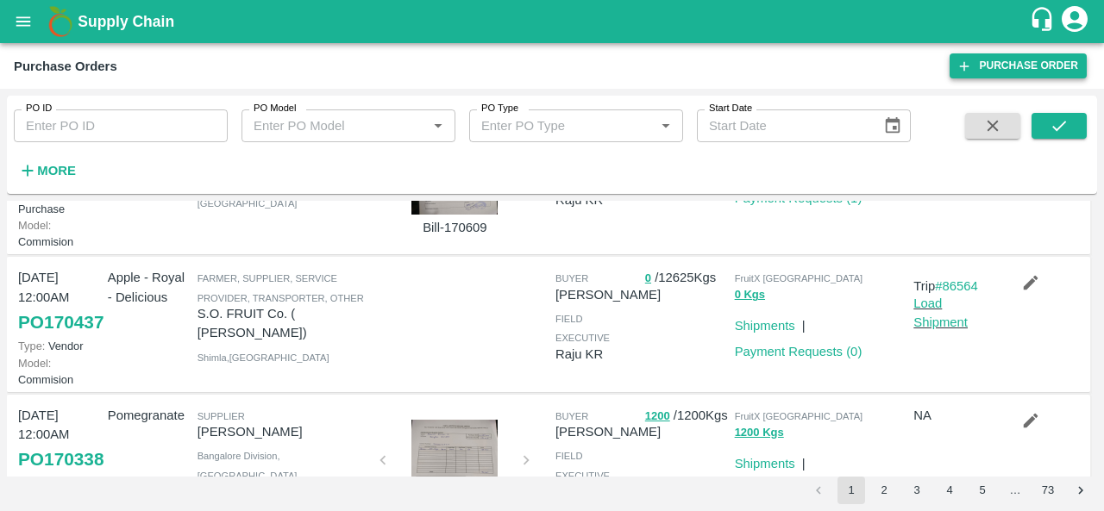
click at [1004, 66] on link "Purchase Order" at bounding box center [1017, 65] width 137 height 25
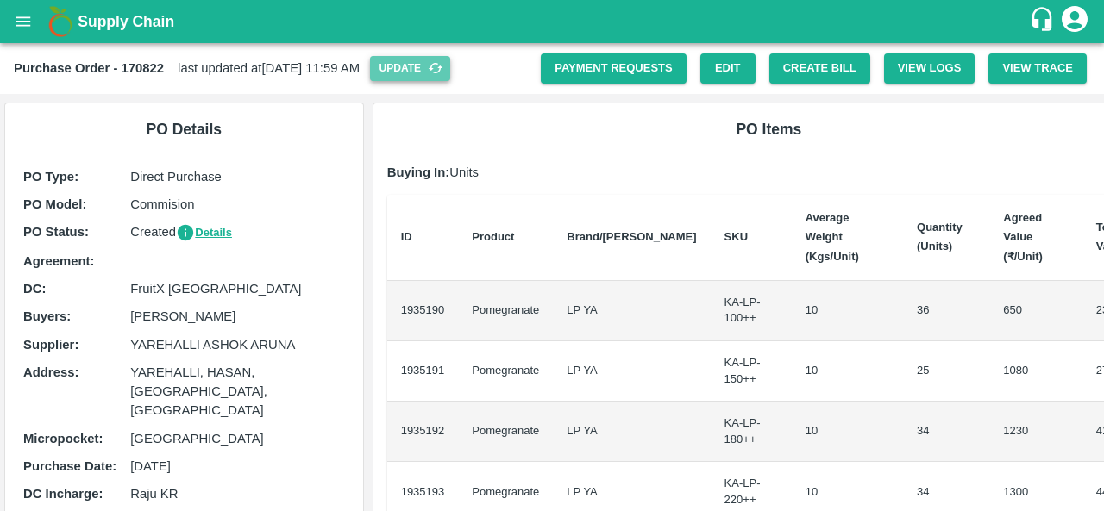
click at [444, 62] on button "Update" at bounding box center [410, 68] width 80 height 25
click at [791, 70] on button "Create Bill" at bounding box center [819, 68] width 101 height 30
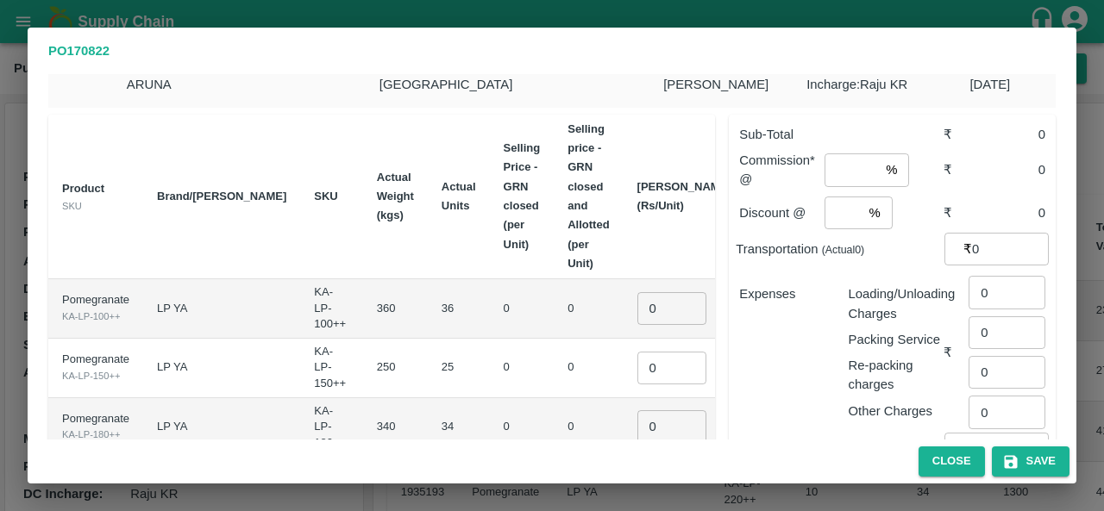
scroll to position [33, 0]
click at [637, 312] on input "0" at bounding box center [671, 308] width 69 height 33
type input "650"
click at [637, 366] on input "0" at bounding box center [671, 368] width 69 height 33
click at [637, 310] on input "650" at bounding box center [671, 308] width 69 height 33
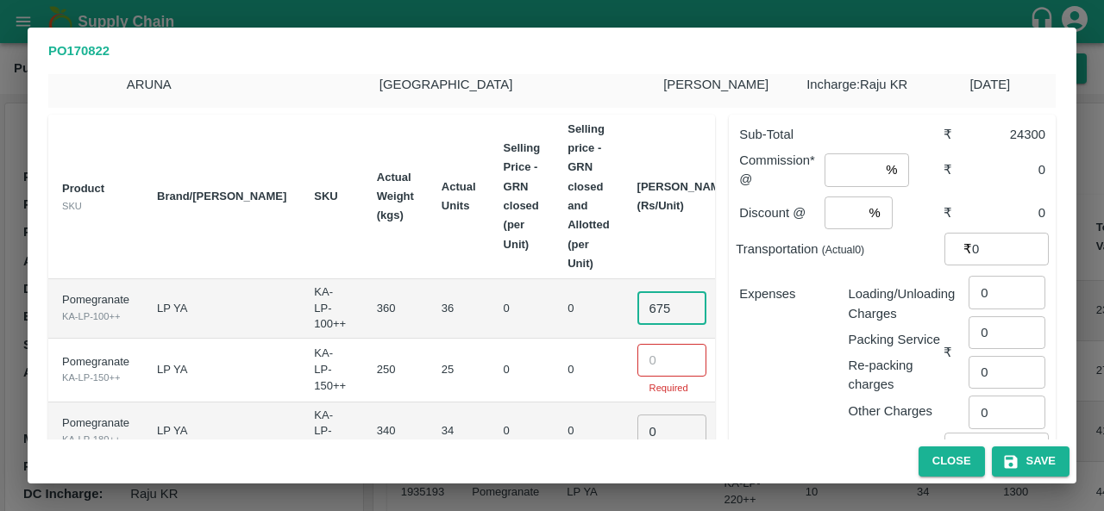
type input "675"
click at [637, 358] on input "number" at bounding box center [671, 360] width 69 height 33
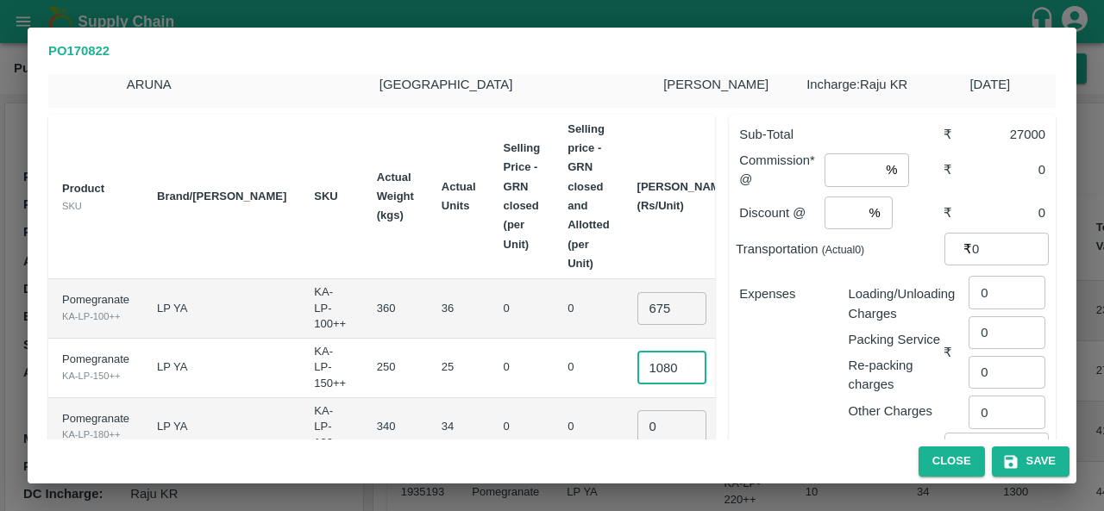
scroll to position [0, 5]
type input "1080"
click at [637, 423] on input "0" at bounding box center [671, 426] width 69 height 33
type input "-1"
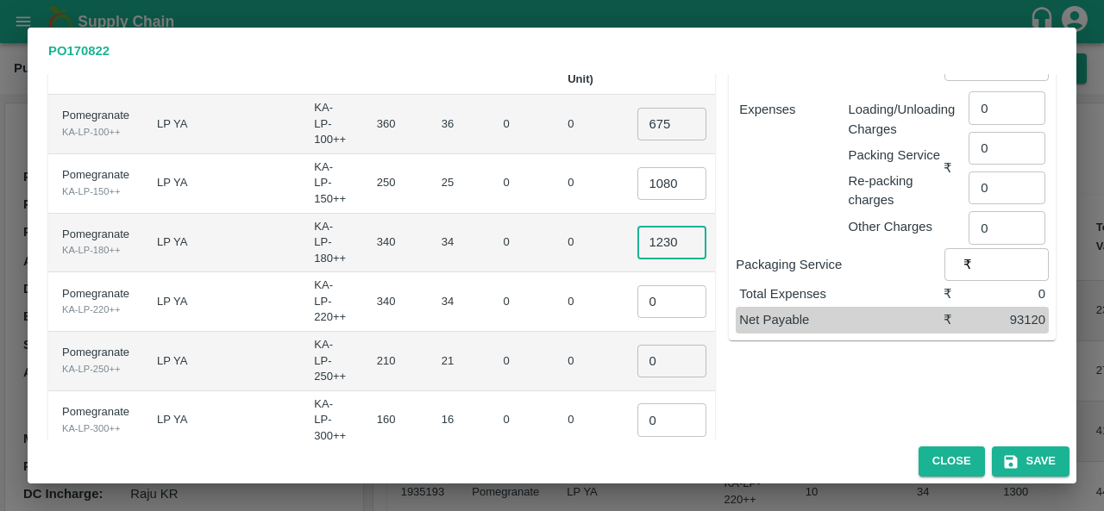
scroll to position [0, 5]
type input "1230"
click at [637, 298] on input "0" at bounding box center [671, 301] width 69 height 33
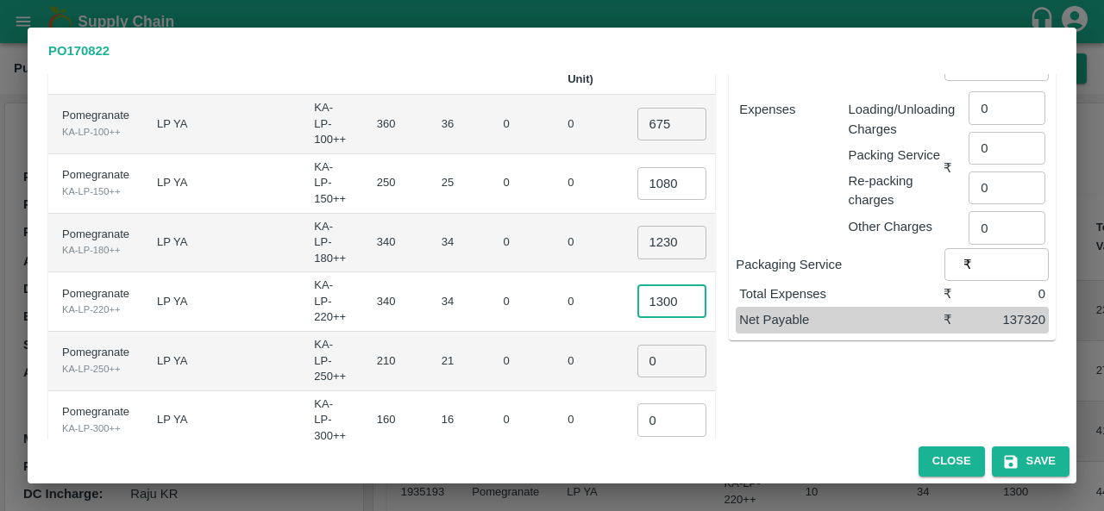
type input "1300"
click at [637, 357] on input "0" at bounding box center [671, 361] width 69 height 33
type input "1420"
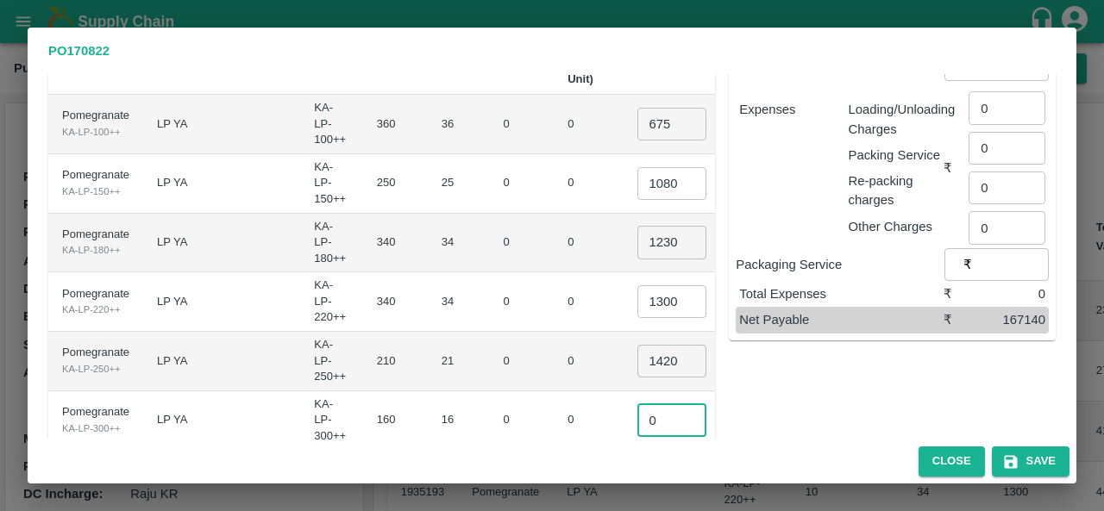
scroll to position [0, 0]
click at [637, 421] on input "0" at bounding box center [671, 420] width 69 height 33
type input "1550"
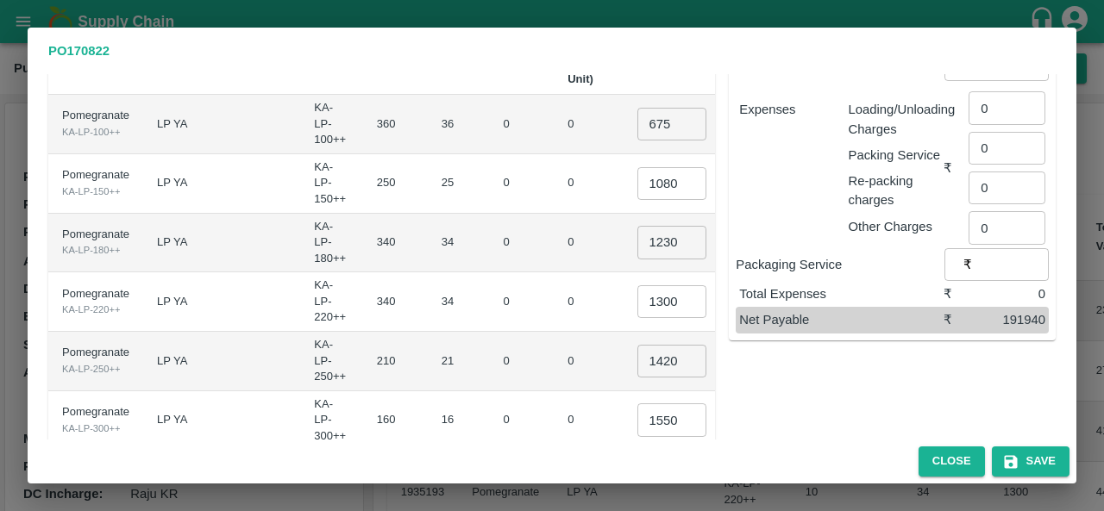
click at [554, 415] on td "0" at bounding box center [588, 420] width 69 height 59
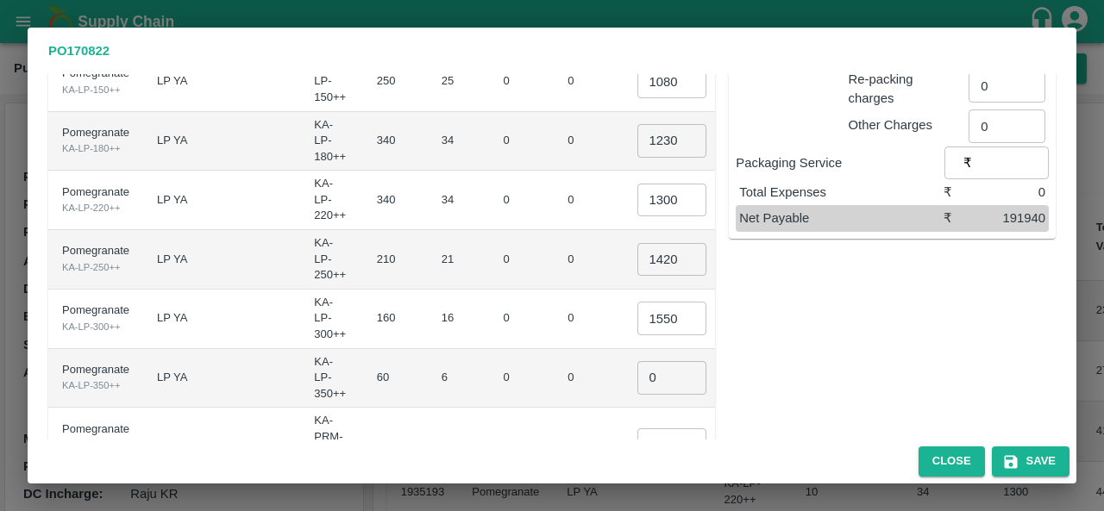
scroll to position [323, 0]
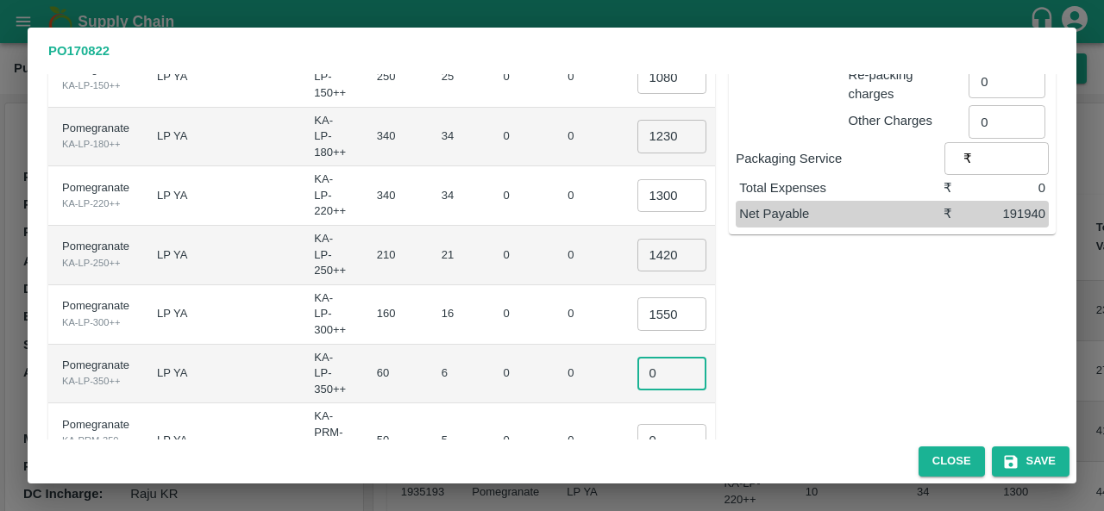
click at [637, 370] on input "0" at bounding box center [671, 373] width 69 height 33
type input "1650"
click at [637, 429] on input "0" at bounding box center [671, 440] width 69 height 33
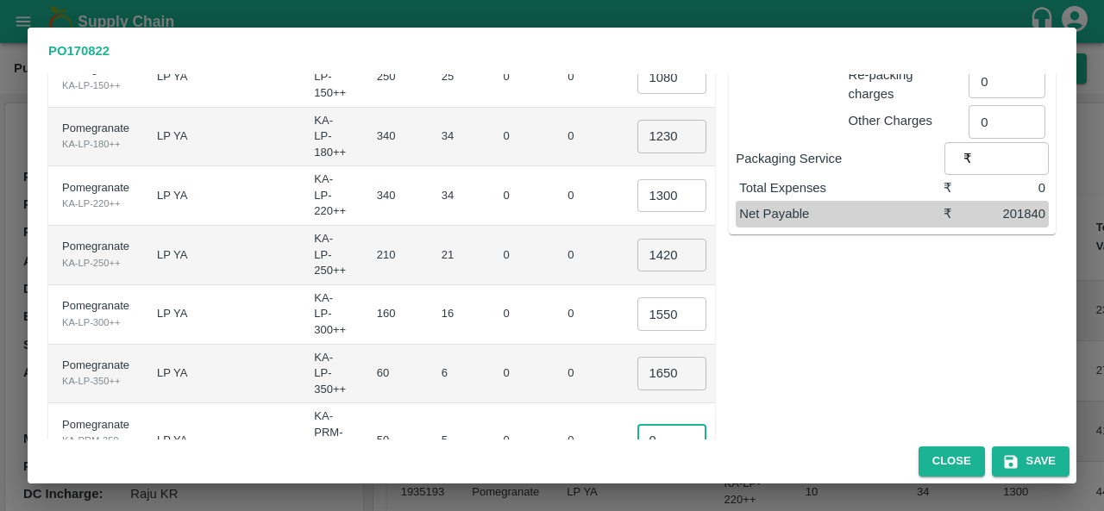
type input "-1"
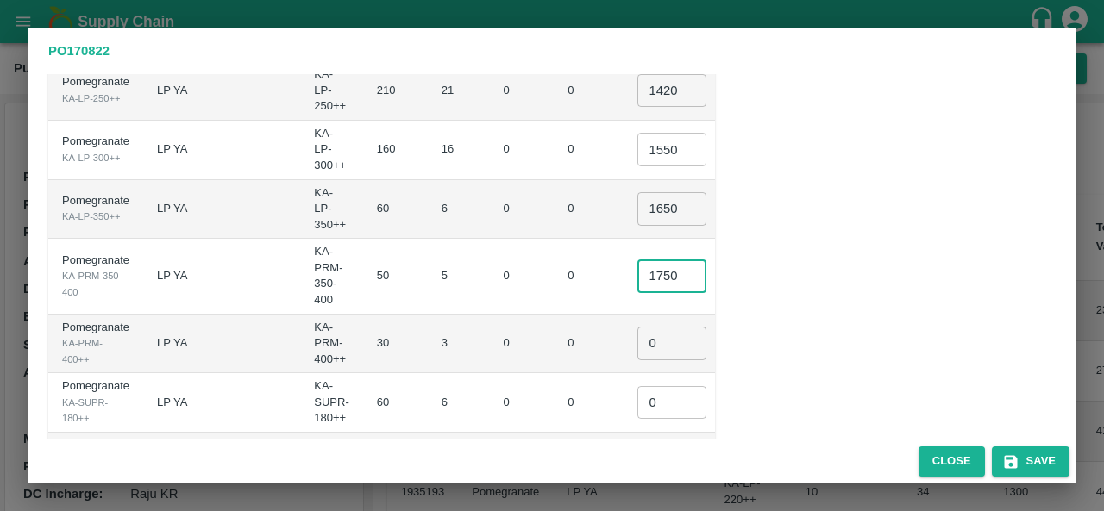
scroll to position [0, 5]
type input "1750"
click at [637, 341] on input "0" at bounding box center [671, 343] width 69 height 33
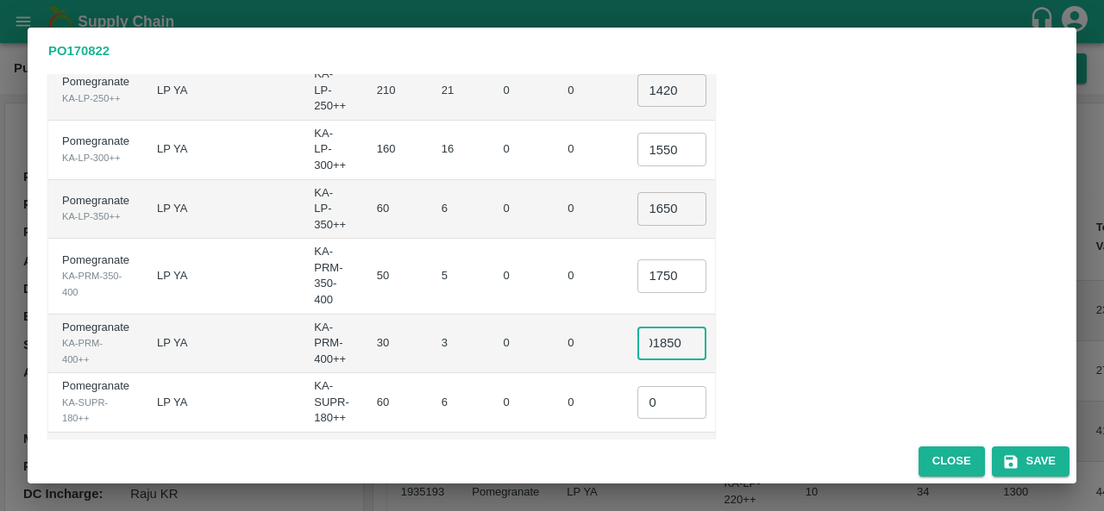
type input "01850"
click at [637, 403] on input "0" at bounding box center [671, 402] width 69 height 33
click at [554, 400] on td "0" at bounding box center [588, 405] width 69 height 64
click at [637, 395] on input "number" at bounding box center [671, 395] width 69 height 33
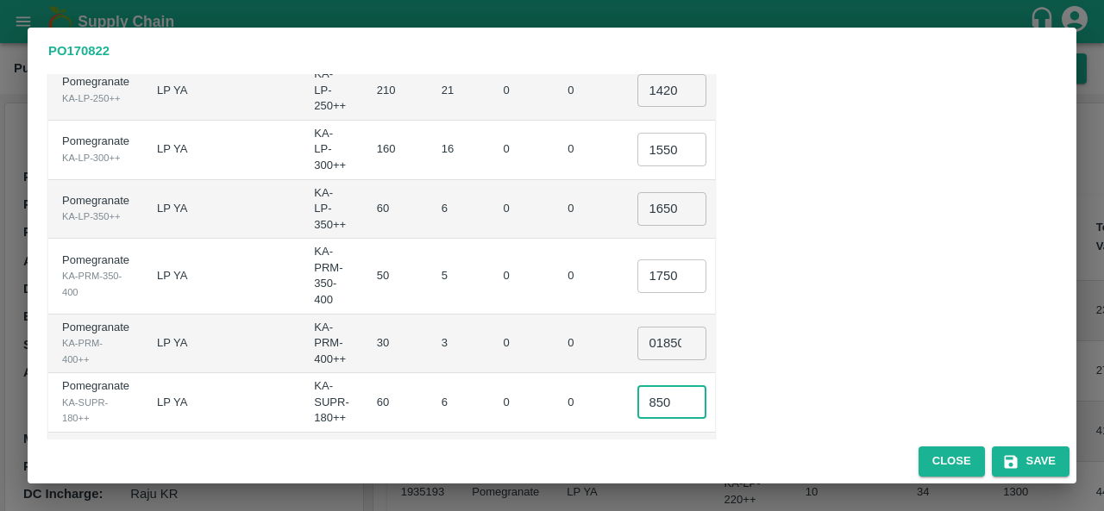
type input "850"
click at [554, 398] on td "0" at bounding box center [588, 402] width 69 height 59
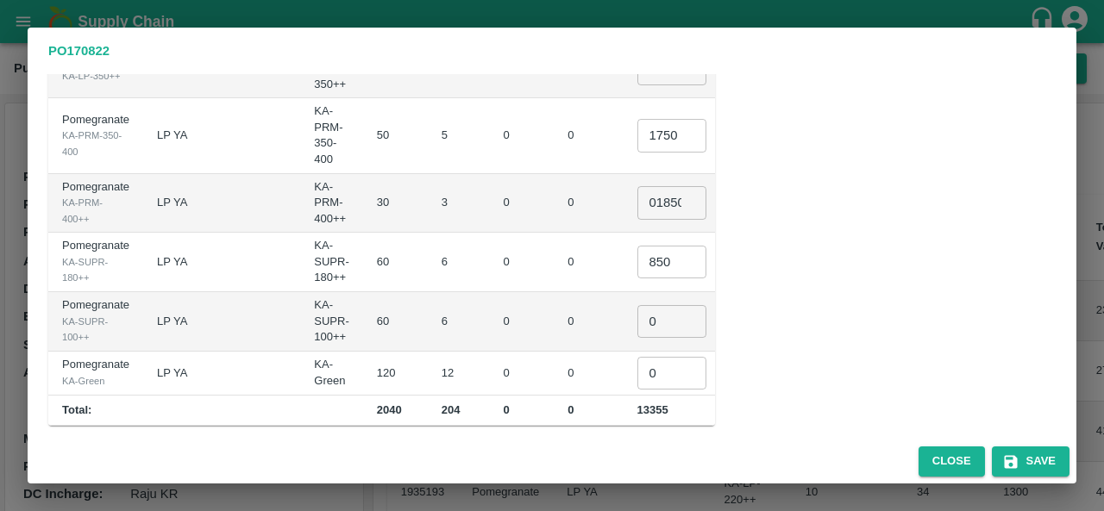
scroll to position [629, 0]
click at [637, 313] on input "0" at bounding box center [671, 320] width 69 height 33
type input "600"
click at [637, 372] on input "0" at bounding box center [671, 372] width 69 height 33
type input "750"
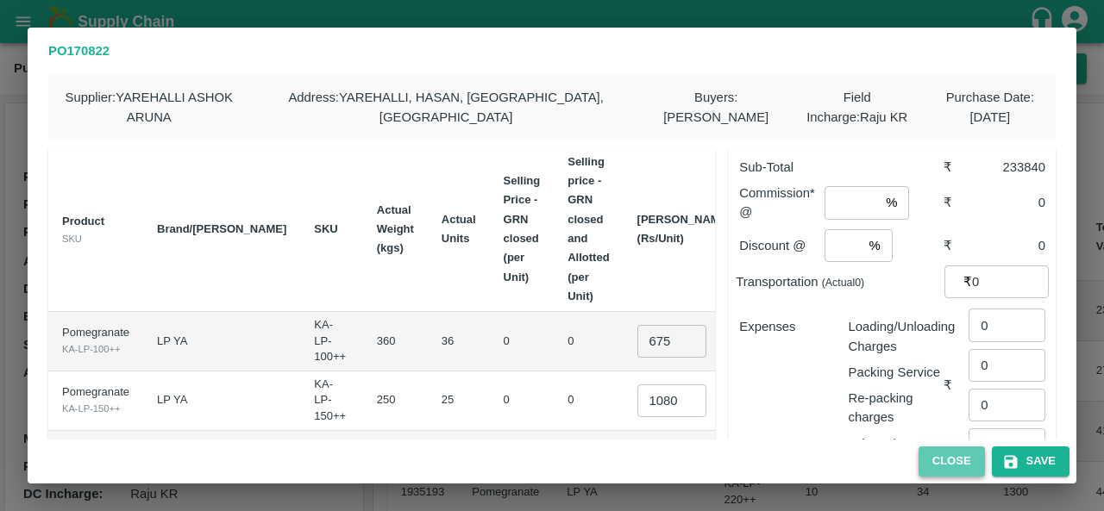
click at [950, 467] on button "Close" at bounding box center [951, 462] width 66 height 30
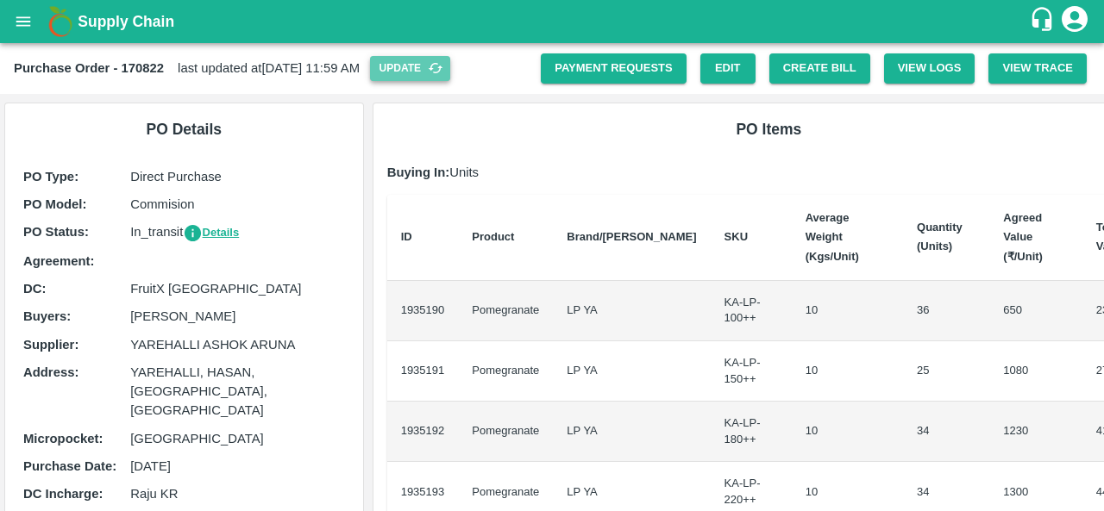
click at [450, 70] on button "Update" at bounding box center [410, 68] width 80 height 25
click at [835, 61] on button "Create Bill" at bounding box center [819, 68] width 101 height 30
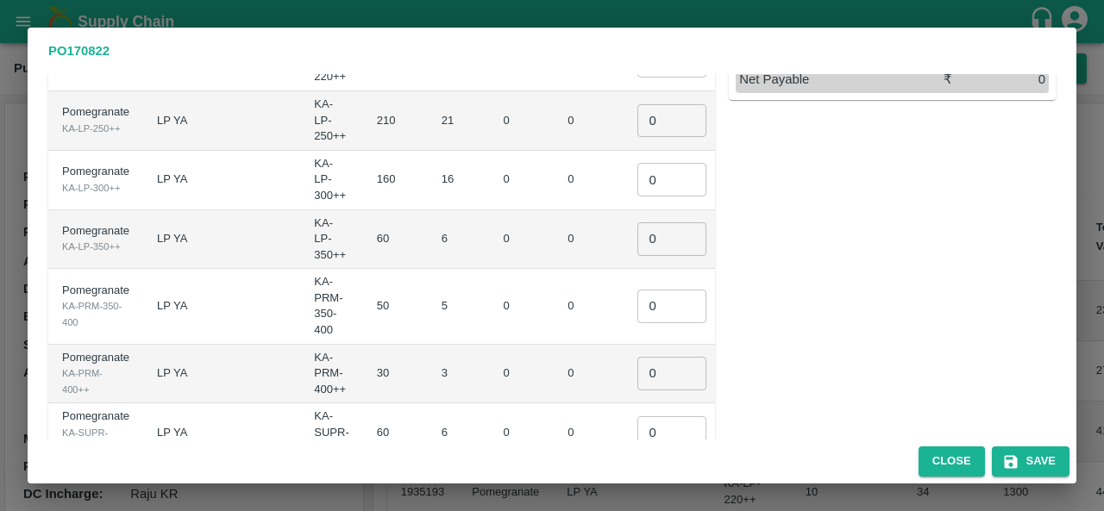
scroll to position [628, 0]
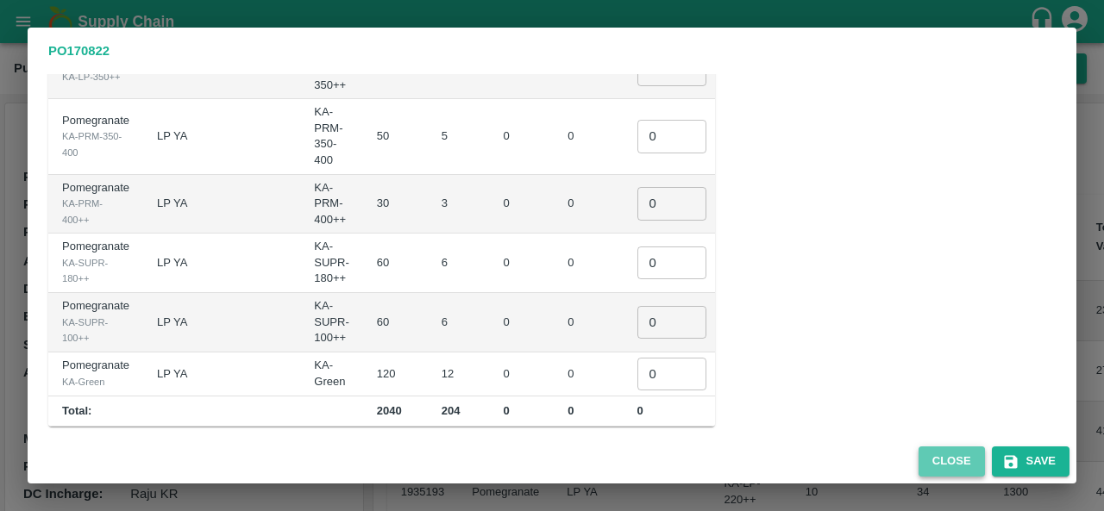
click at [948, 455] on button "Close" at bounding box center [951, 462] width 66 height 30
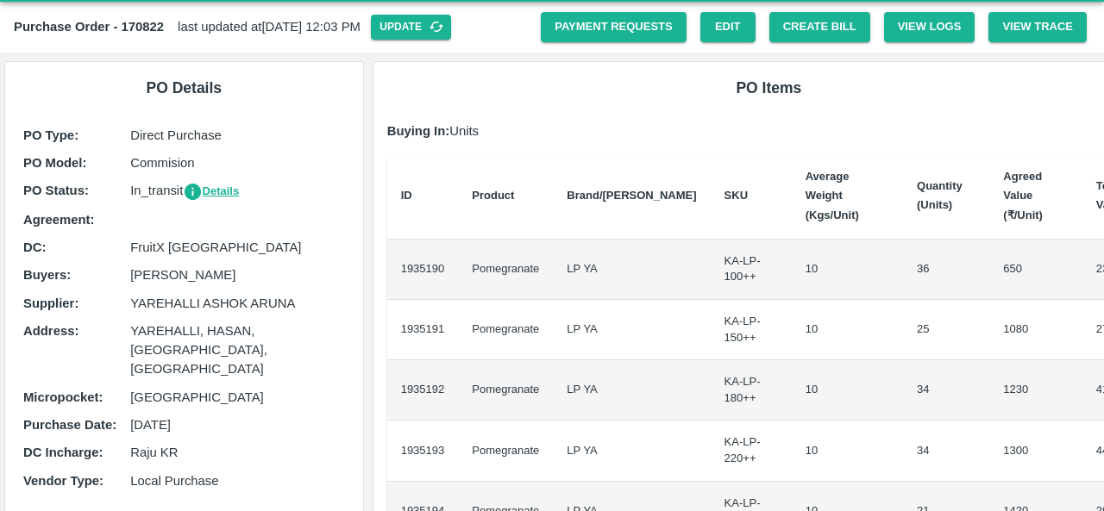
scroll to position [41, 0]
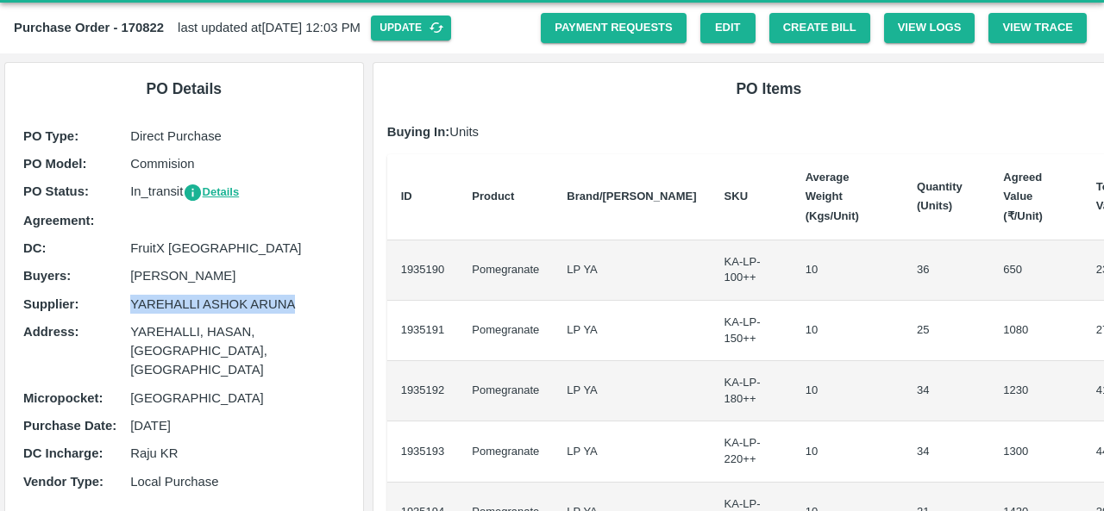
drag, startPoint x: 133, startPoint y: 306, endPoint x: 300, endPoint y: 291, distance: 168.0
click at [300, 291] on div "PO Type : Direct Purchase PO Model : Commision PO Status : In_transit Details A…" at bounding box center [184, 313] width 330 height 382
copy p "YAREHALLI ASHOK ARUNA"
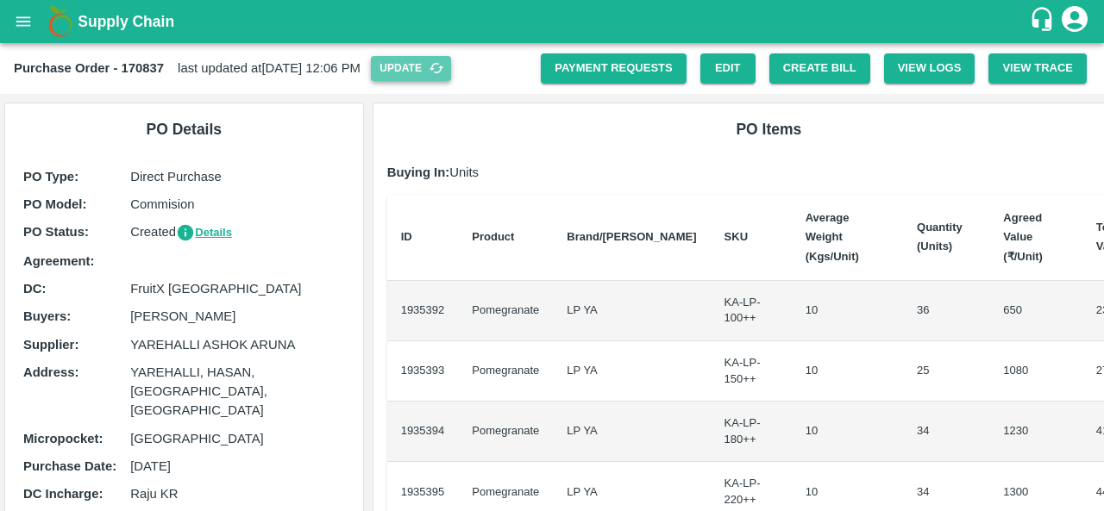
click at [444, 72] on icon "button" at bounding box center [437, 68] width 16 height 16
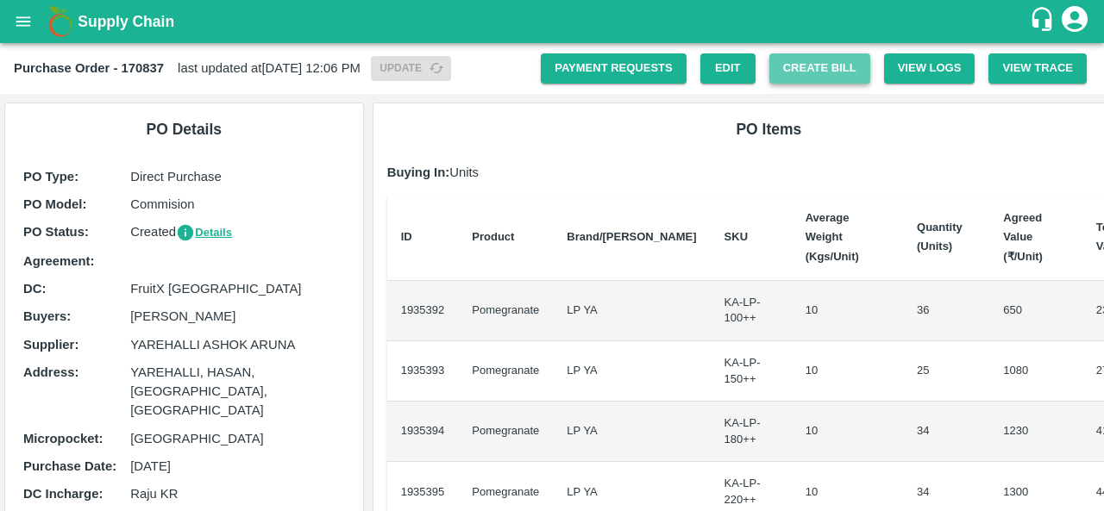
click at [808, 77] on button "Create Bill" at bounding box center [819, 68] width 101 height 30
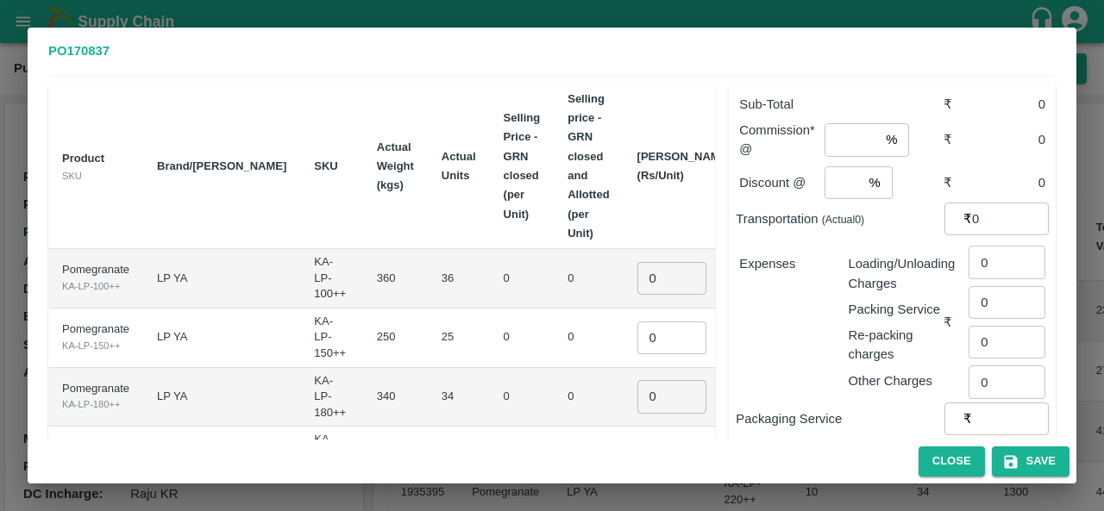
scroll to position [62, 0]
click at [637, 276] on input "0" at bounding box center [671, 279] width 69 height 33
type input "675"
click at [637, 335] on input "0" at bounding box center [671, 338] width 69 height 33
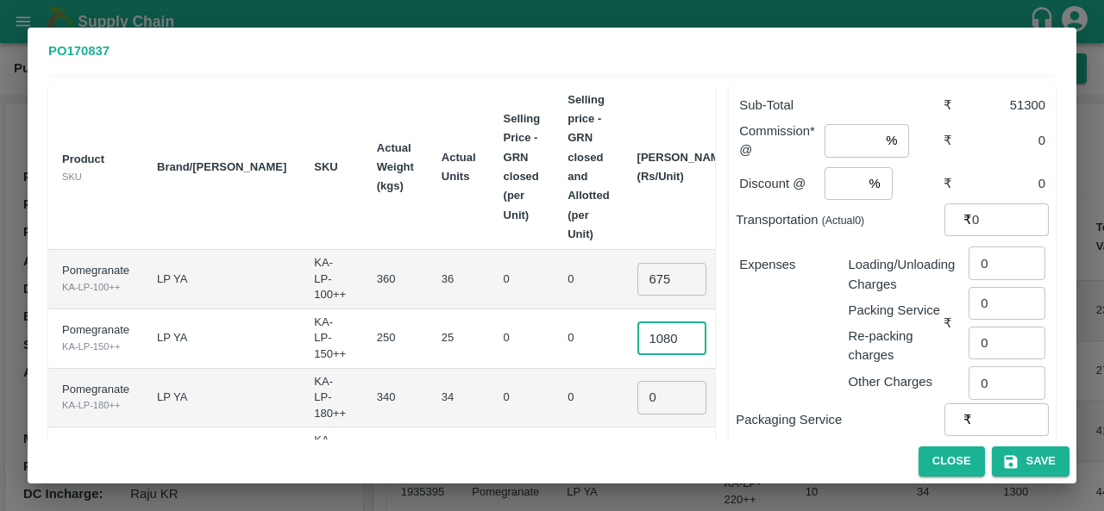
type input "1080"
click at [637, 397] on input "0" at bounding box center [671, 397] width 69 height 33
type input "1230"
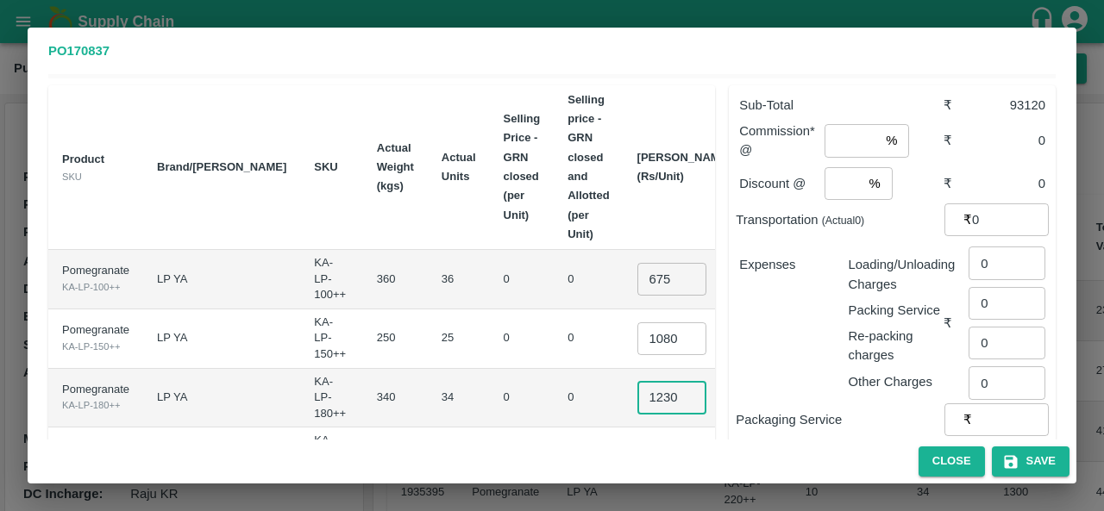
scroll to position [0, 0]
click at [554, 403] on td "0" at bounding box center [588, 398] width 69 height 59
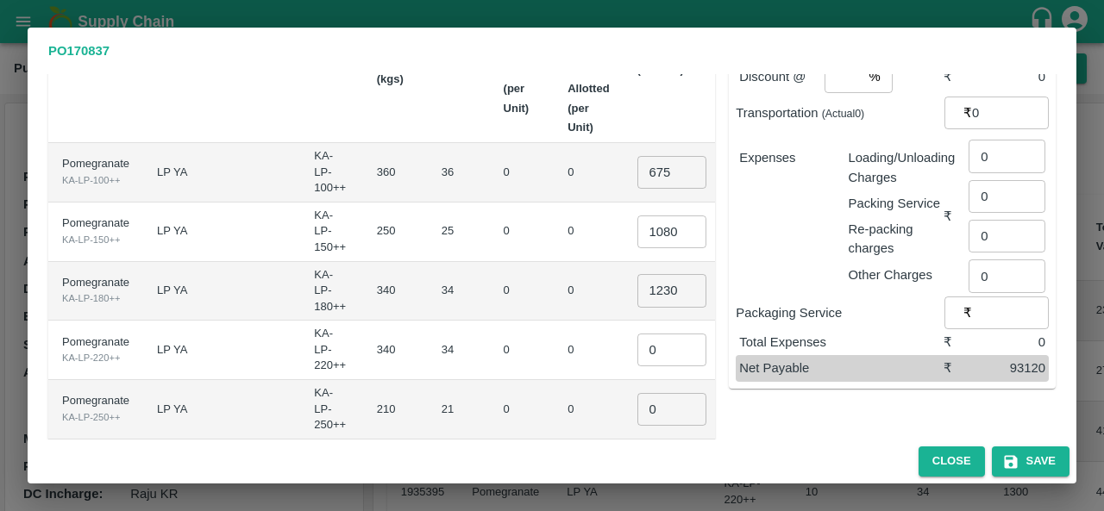
scroll to position [217, 0]
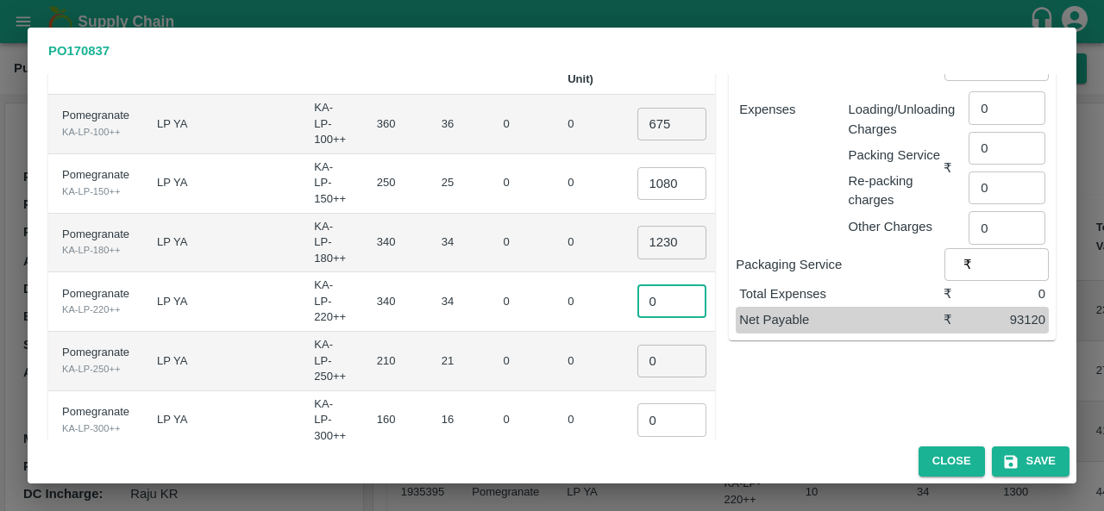
click at [637, 303] on input "0" at bounding box center [671, 301] width 69 height 33
type input "1300"
click at [637, 361] on input "0" at bounding box center [671, 361] width 69 height 33
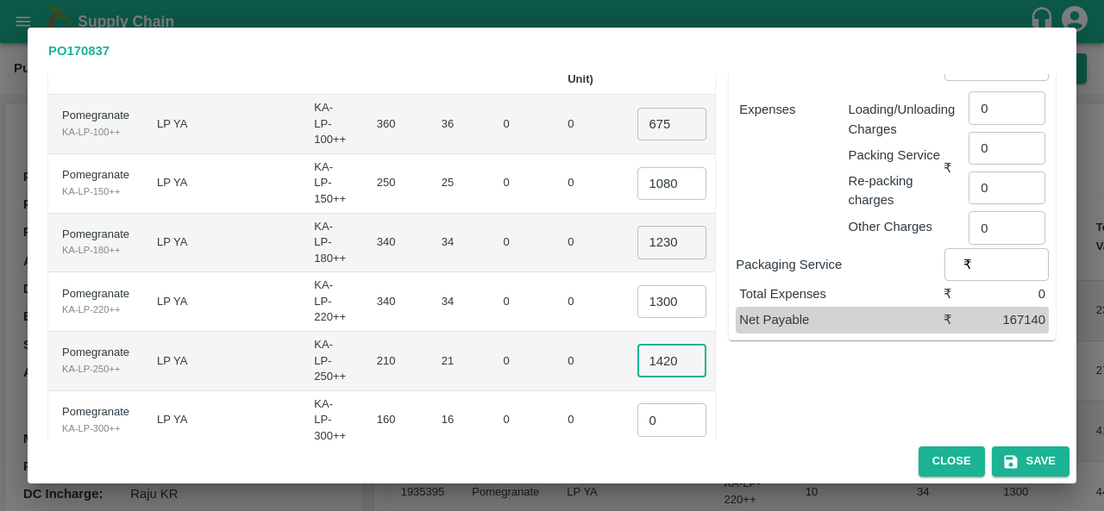
scroll to position [0, 5]
type input "1420"
click at [637, 418] on input "0" at bounding box center [671, 420] width 69 height 33
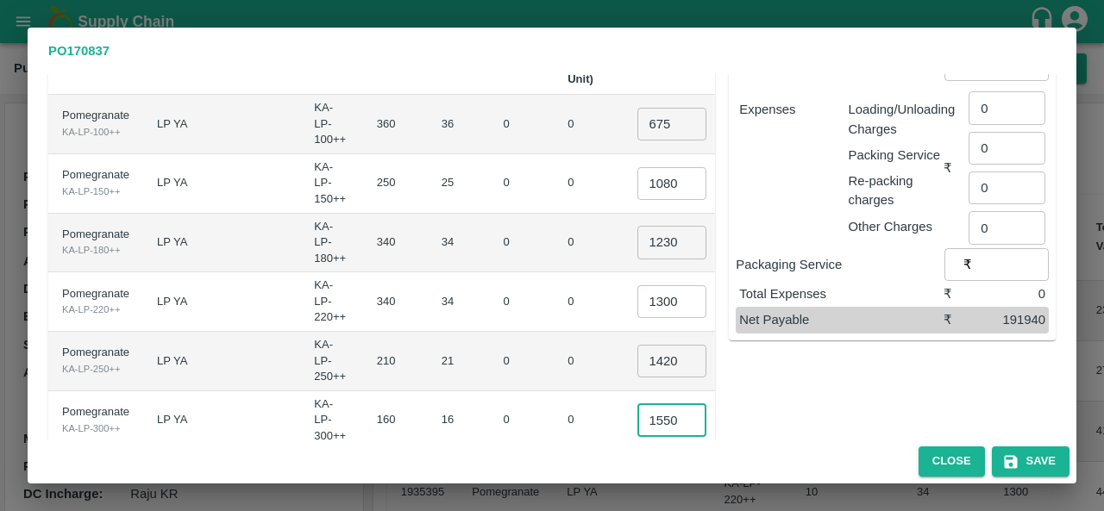
type input "1550"
click at [554, 432] on td "0" at bounding box center [588, 420] width 69 height 59
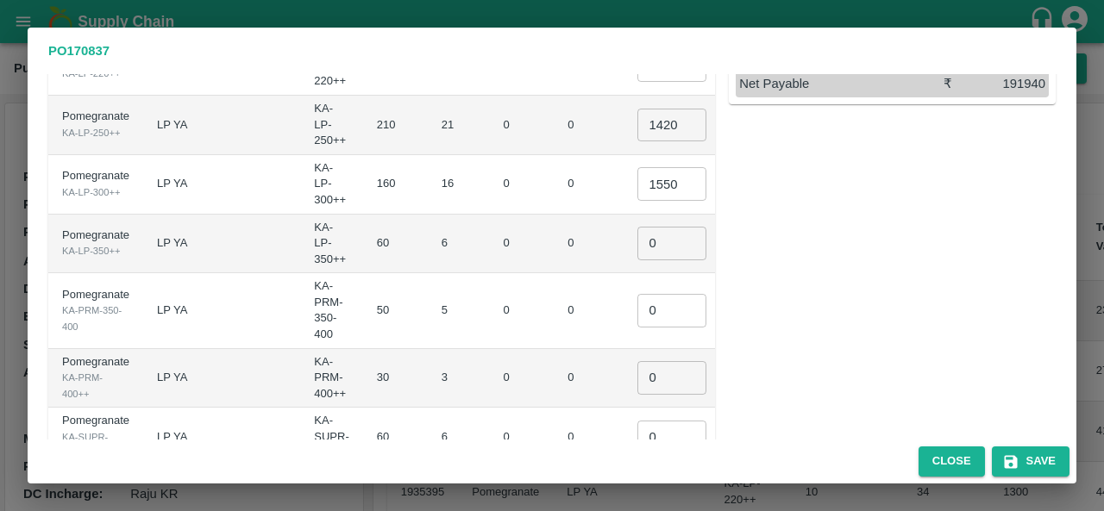
scroll to position [456, 0]
click at [637, 242] on input "0" at bounding box center [671, 240] width 69 height 33
type input "1650"
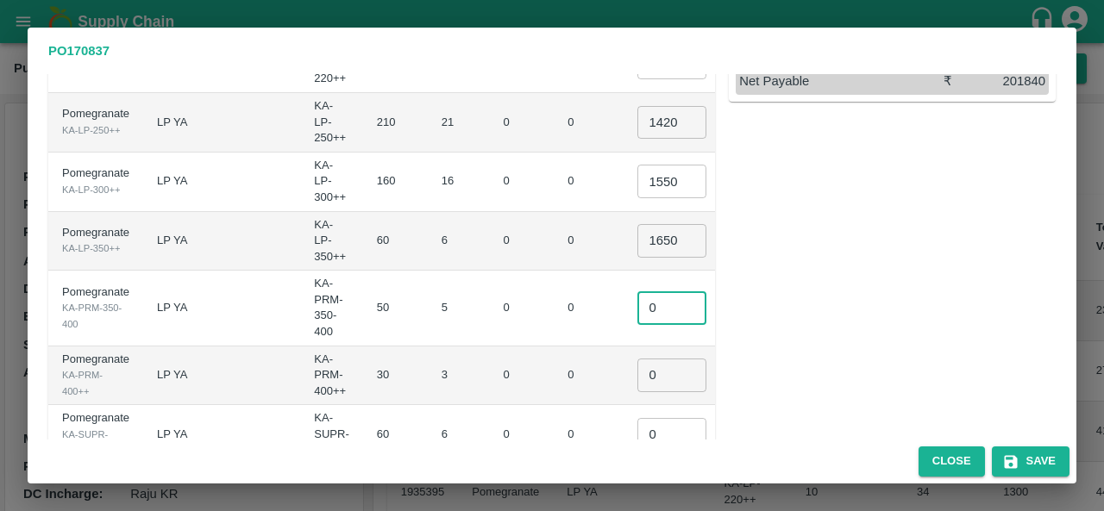
click at [637, 308] on input "0" at bounding box center [671, 307] width 69 height 33
type input "1750"
click at [637, 377] on input "0" at bounding box center [671, 375] width 69 height 33
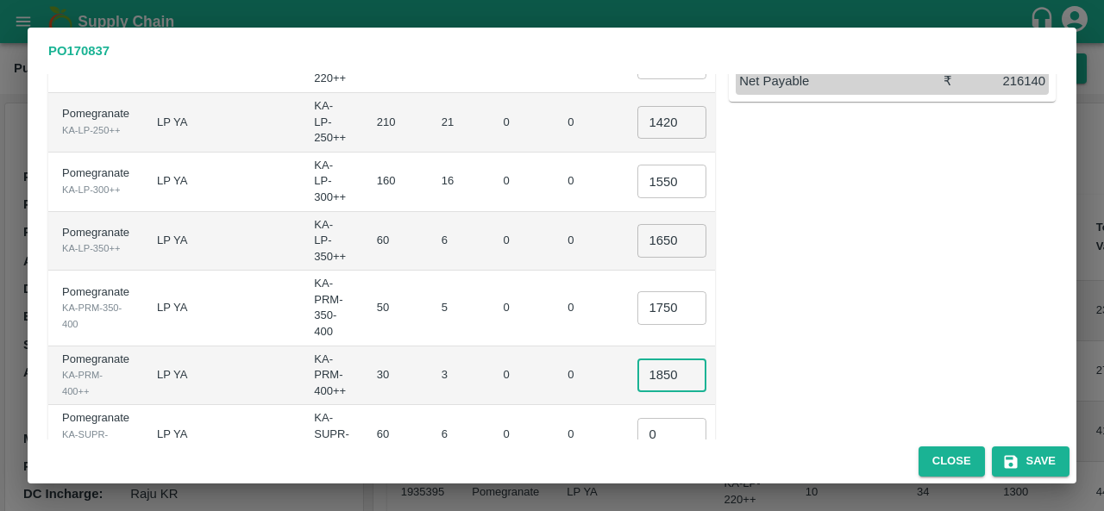
scroll to position [0, 5]
type input "1850"
click at [637, 427] on input "0" at bounding box center [671, 434] width 69 height 33
type input "850"
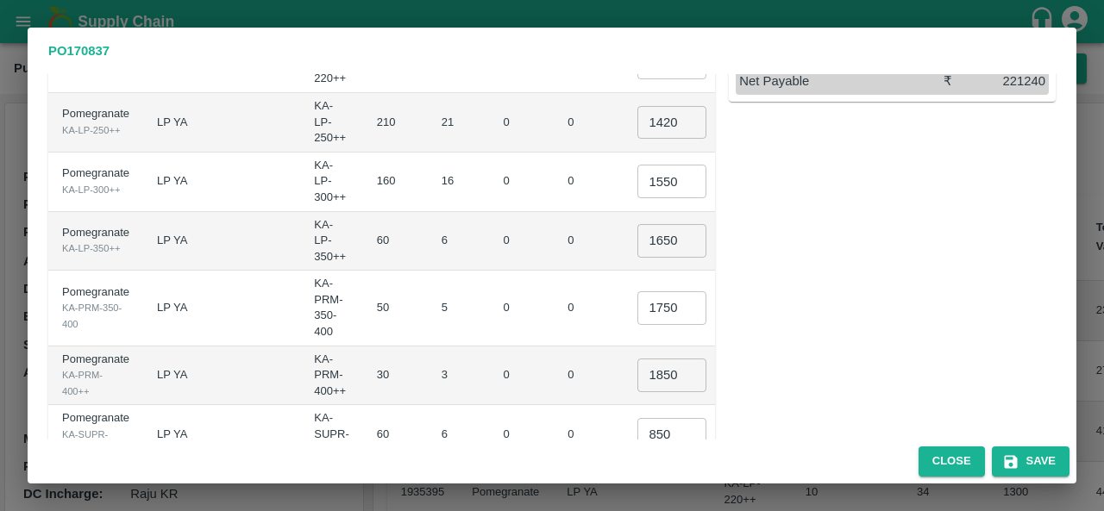
click at [554, 405] on td "0" at bounding box center [588, 434] width 69 height 59
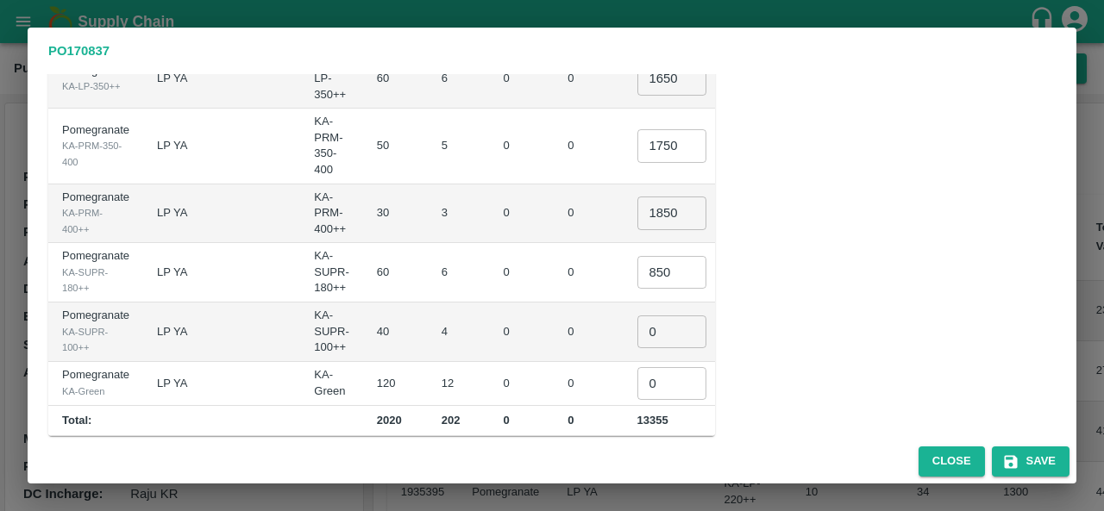
scroll to position [635, 0]
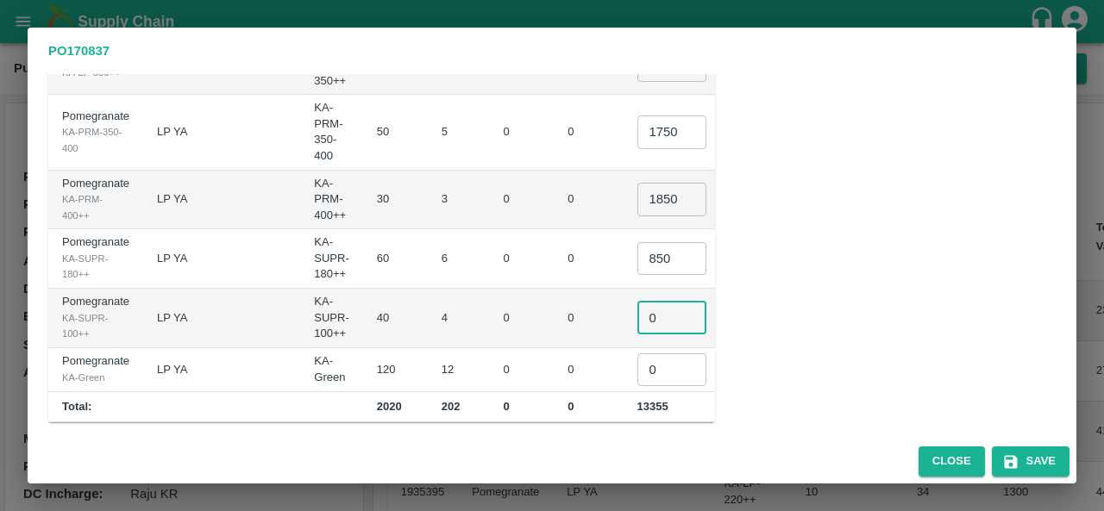
click at [637, 314] on input "0" at bounding box center [671, 318] width 69 height 33
type input "600"
click at [637, 366] on input "0" at bounding box center [671, 370] width 69 height 33
type input "750"
click at [554, 365] on td "0" at bounding box center [588, 370] width 69 height 44
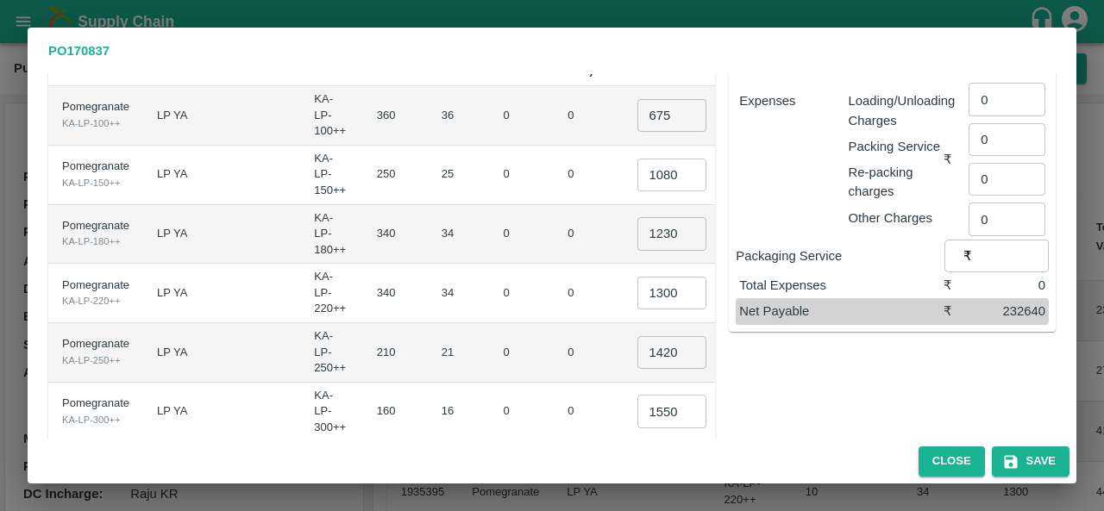
scroll to position [0, 0]
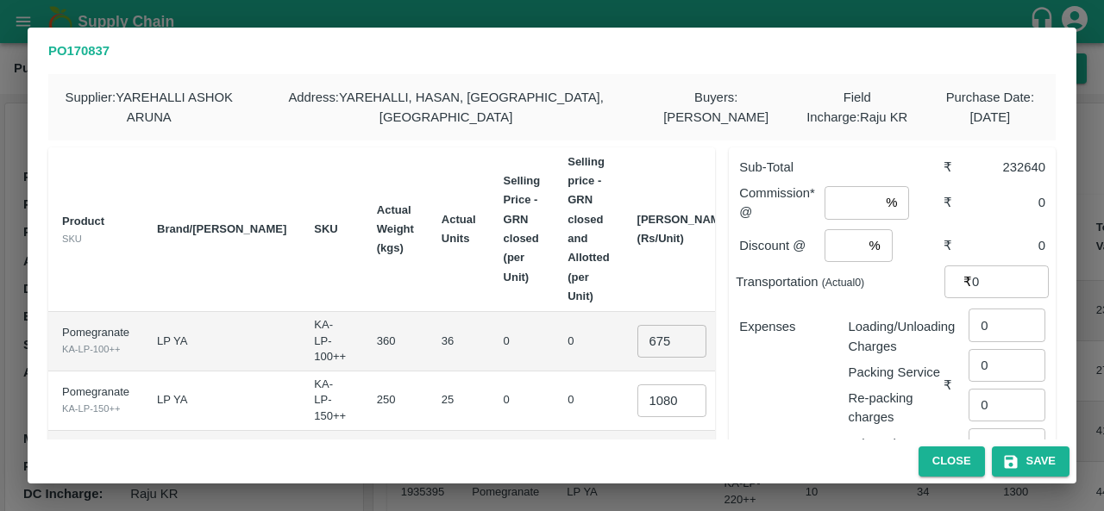
click at [842, 204] on input "number" at bounding box center [851, 202] width 54 height 33
type input "10"
click at [833, 243] on input "number" at bounding box center [843, 245] width 38 height 33
type input "0"
click at [904, 293] on div "Transportation (Actual 0 ) ₹ 0 ​" at bounding box center [891, 282] width 313 height 33
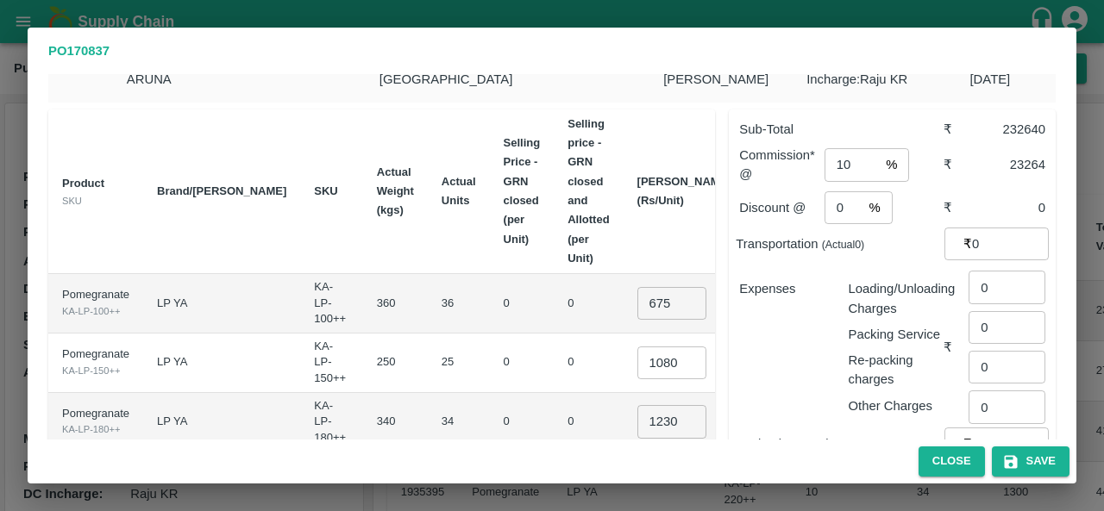
scroll to position [41, 0]
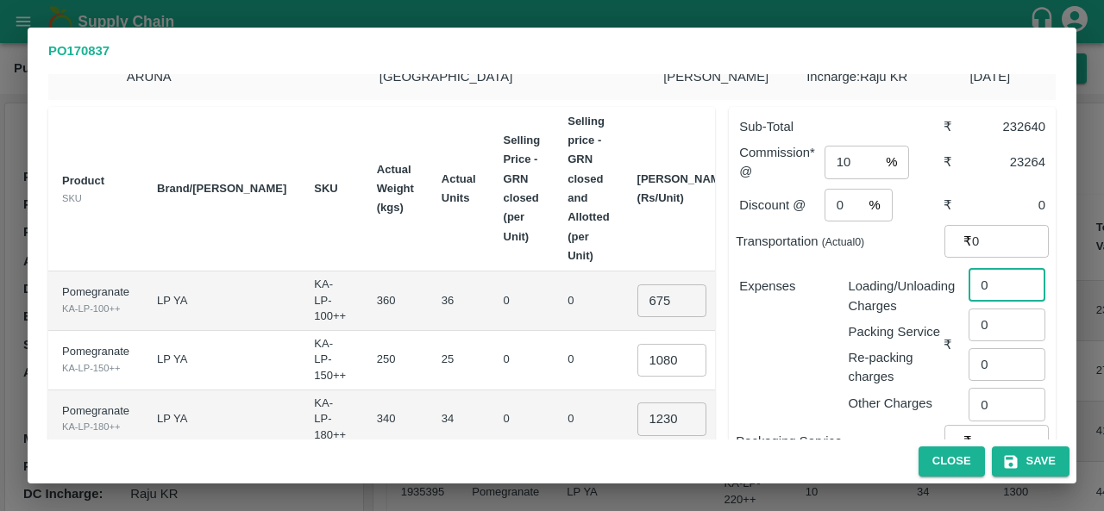
click at [1003, 285] on input "0" at bounding box center [1006, 284] width 77 height 33
type input "0610"
click at [805, 373] on div "Expenses" at bounding box center [779, 338] width 109 height 150
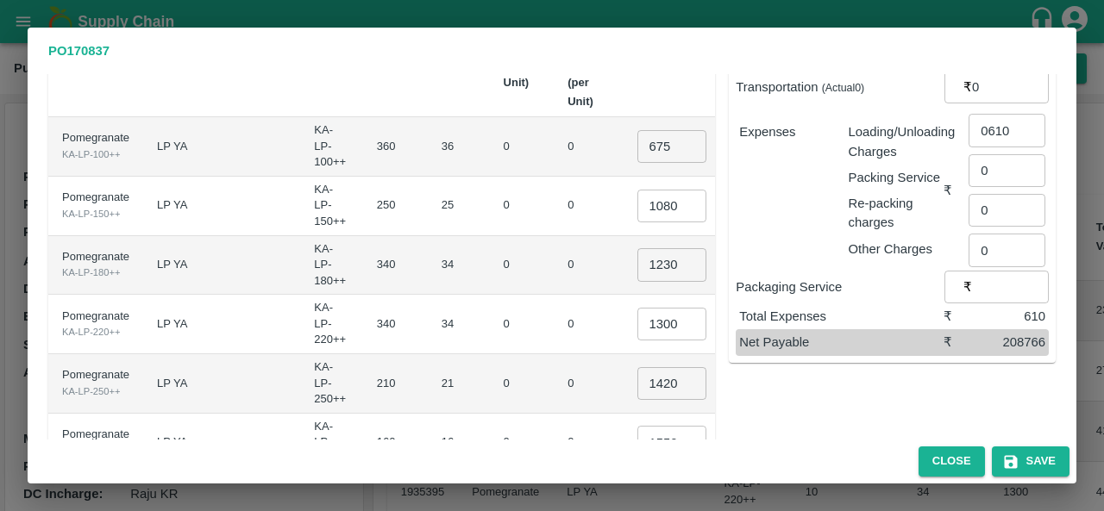
scroll to position [196, 0]
click at [1028, 467] on button "Save" at bounding box center [1031, 462] width 78 height 30
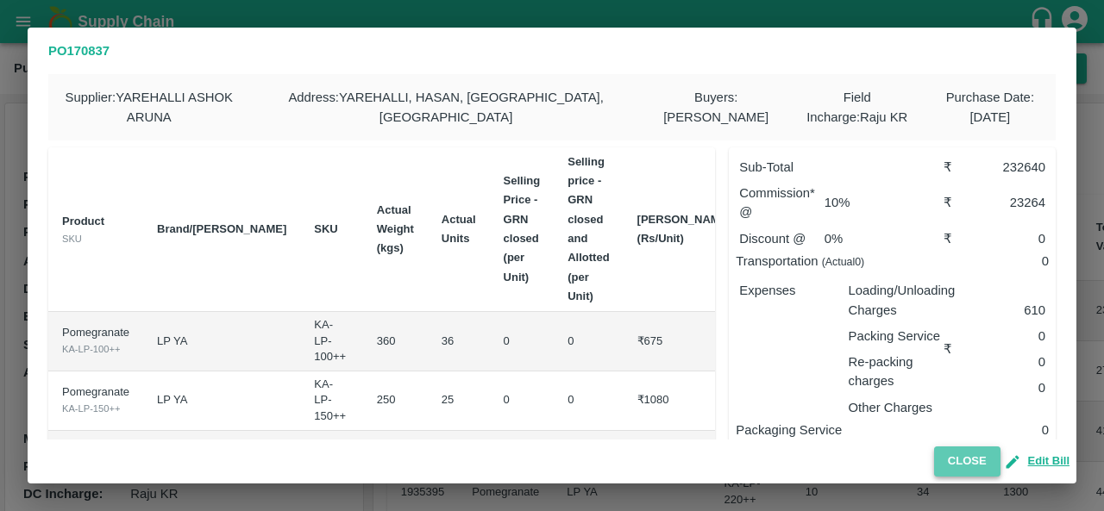
click at [965, 459] on button "Close" at bounding box center [967, 462] width 66 height 30
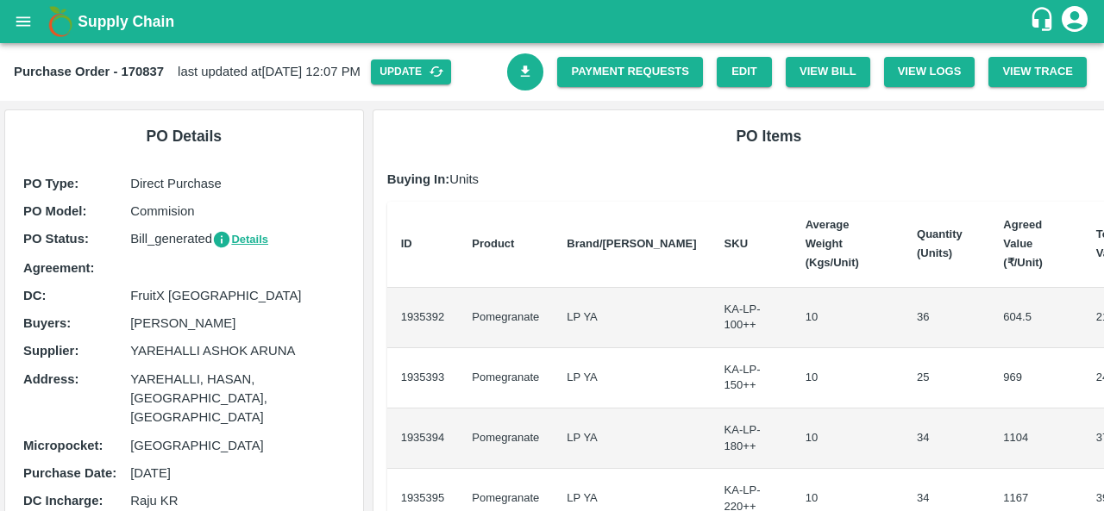
click at [524, 73] on icon "Download Bill" at bounding box center [525, 72] width 16 height 16
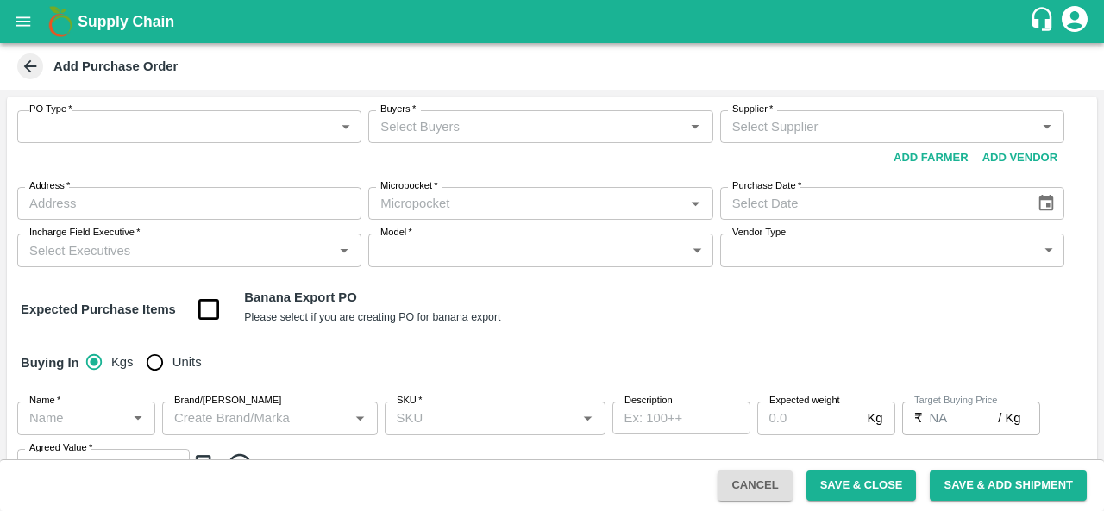
click at [86, 130] on body "Supply Chain Add Purchase Order PO Type   * ​ PO Type Buyers   * Buyers   * Sup…" at bounding box center [552, 255] width 1104 height 511
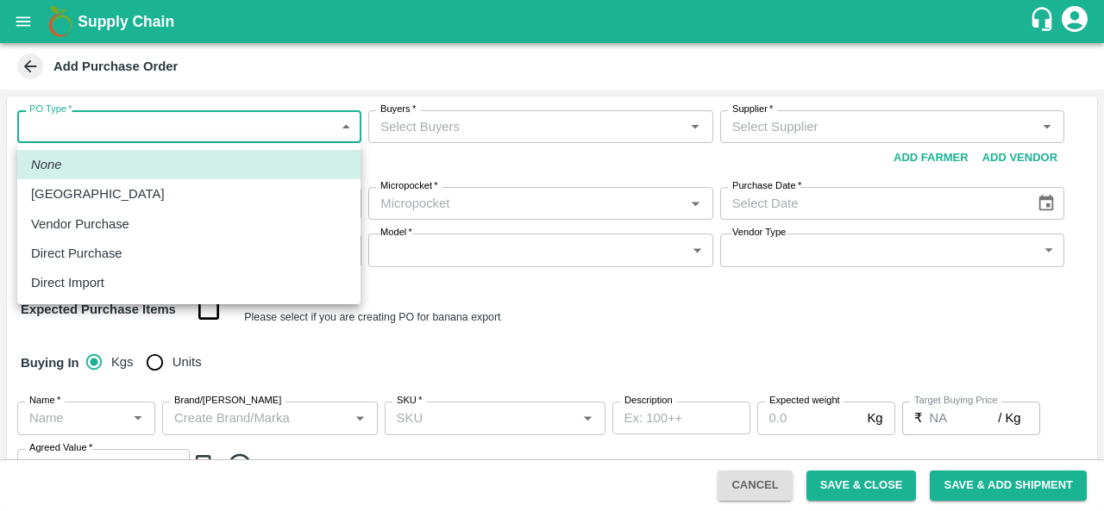
click at [113, 256] on p "Direct Purchase" at bounding box center [76, 253] width 91 height 19
type input "3"
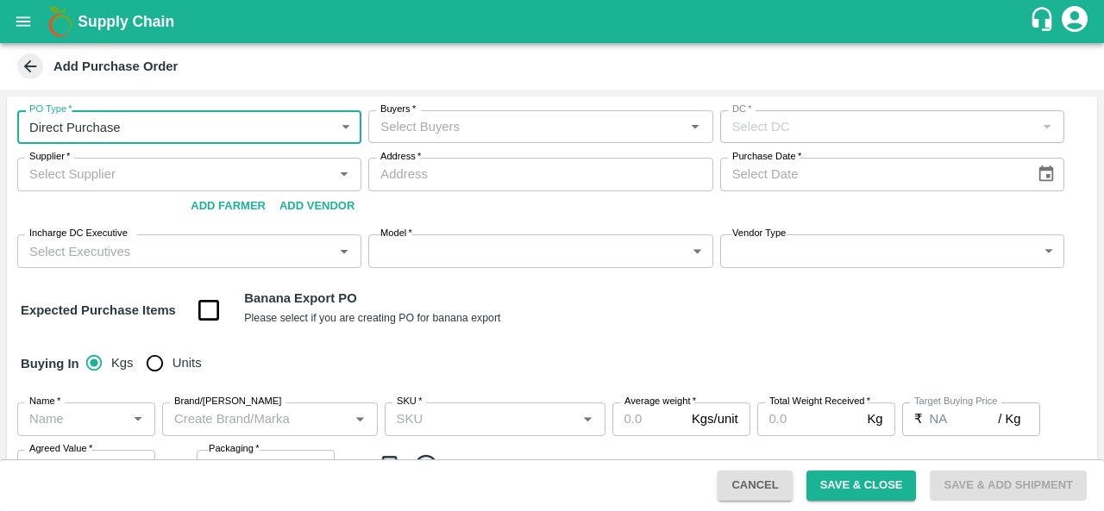
click at [459, 120] on input "Buyers   *" at bounding box center [525, 127] width 305 height 22
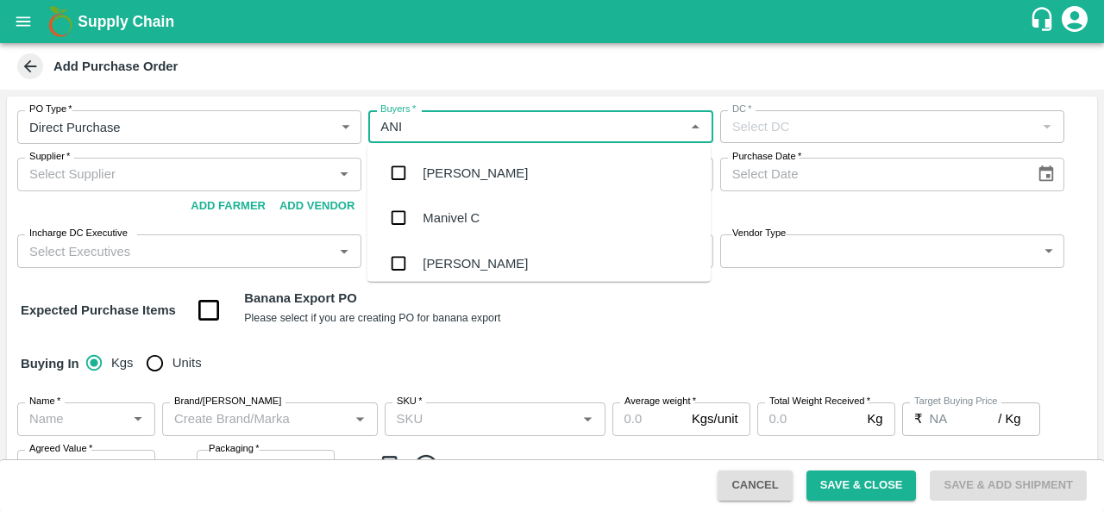
type input "ANIL"
click at [465, 168] on ul "[PERSON_NAME] [PERSON_NAME]" at bounding box center [538, 196] width 343 height 104
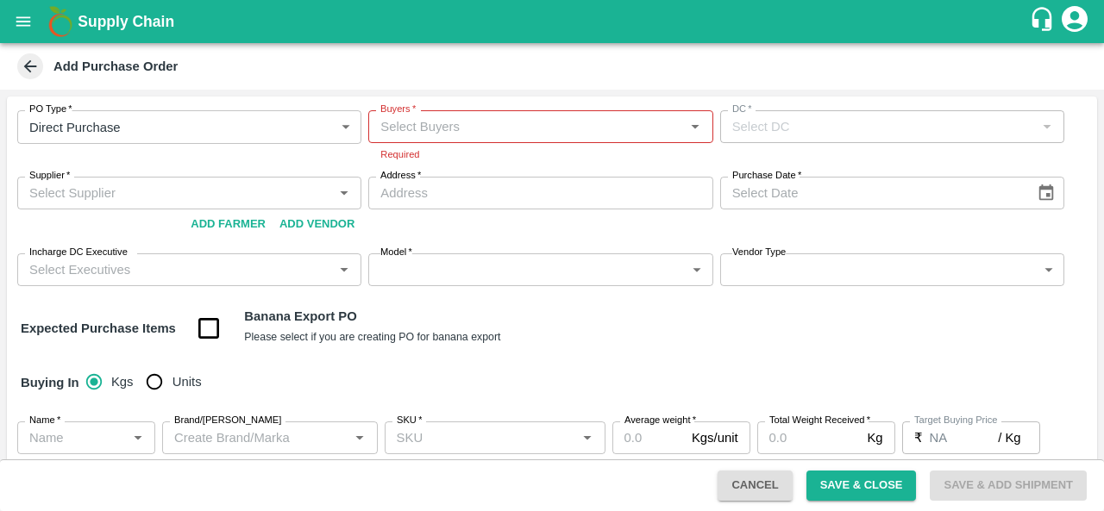
click at [517, 129] on input "Buyers   *" at bounding box center [525, 127] width 305 height 22
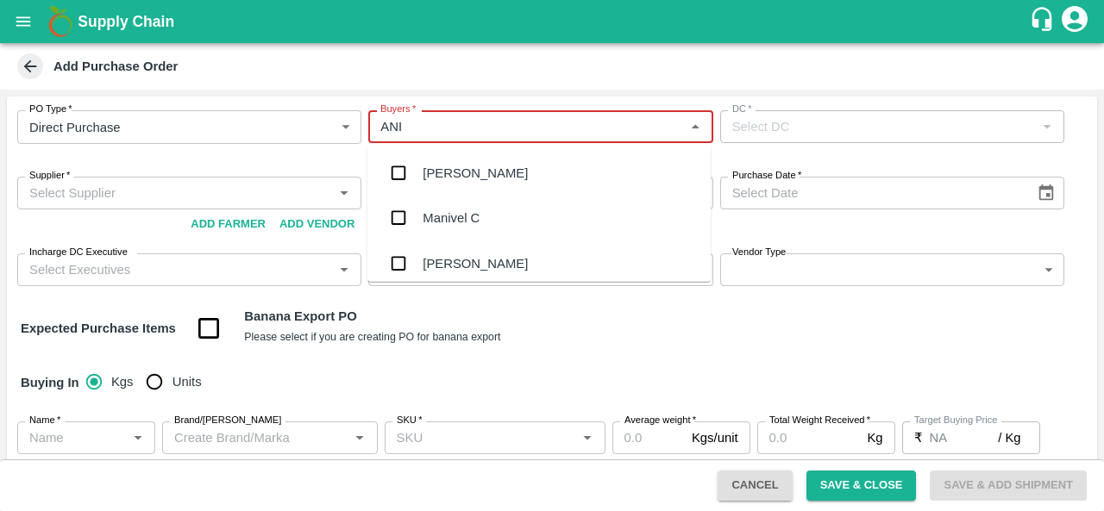
type input "ANIL"
click at [416, 172] on input "checkbox" at bounding box center [398, 173] width 34 height 34
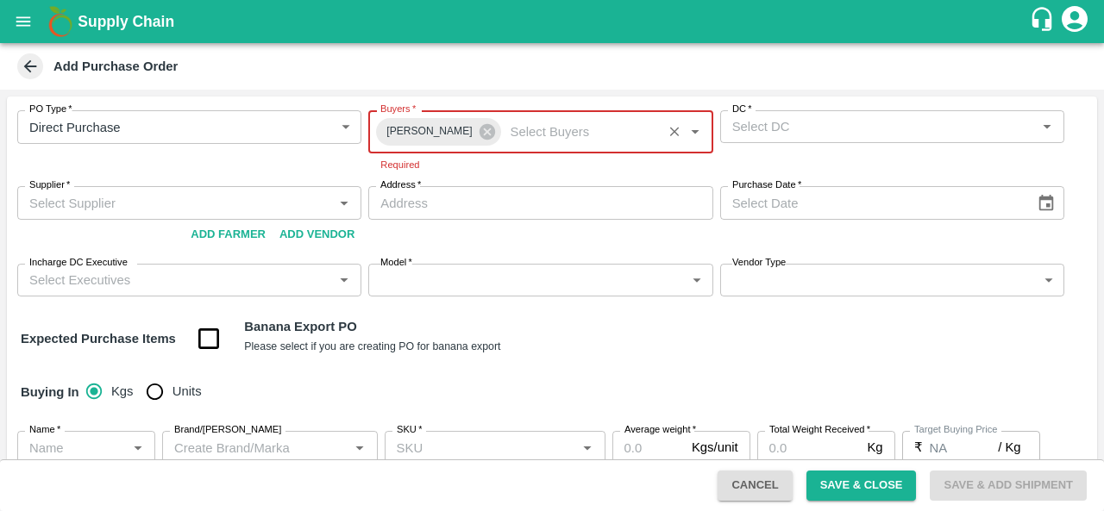
click at [773, 136] on input "DC   *" at bounding box center [877, 127] width 305 height 22
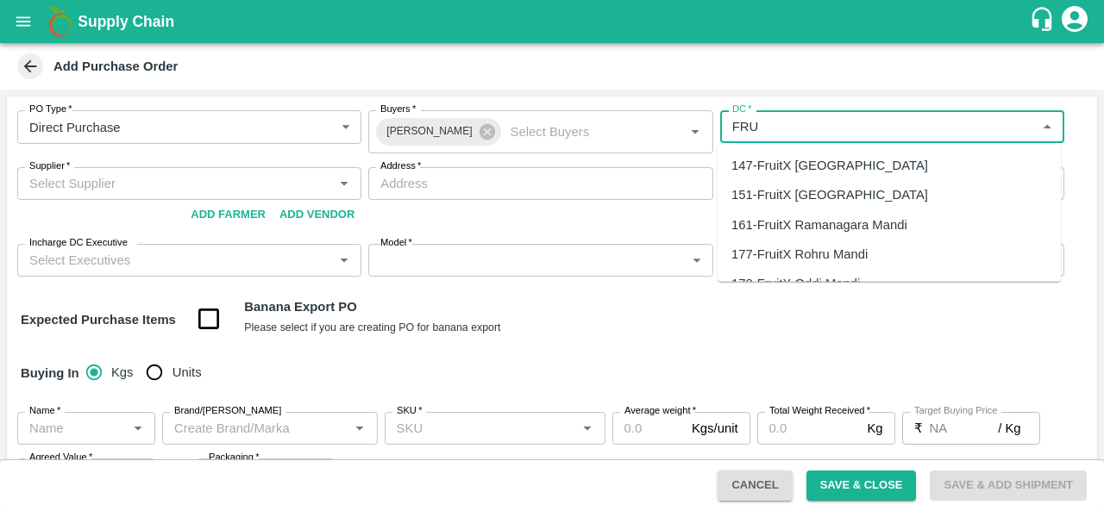
click at [785, 166] on div "147-FruitX [GEOGRAPHIC_DATA]" at bounding box center [829, 165] width 197 height 19
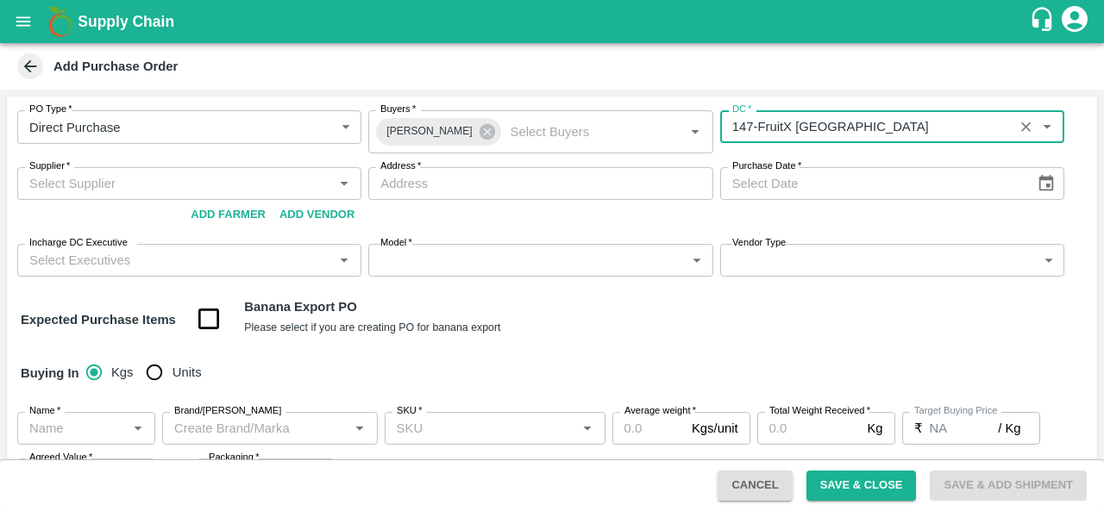
type input "147-FruitX [GEOGRAPHIC_DATA]"
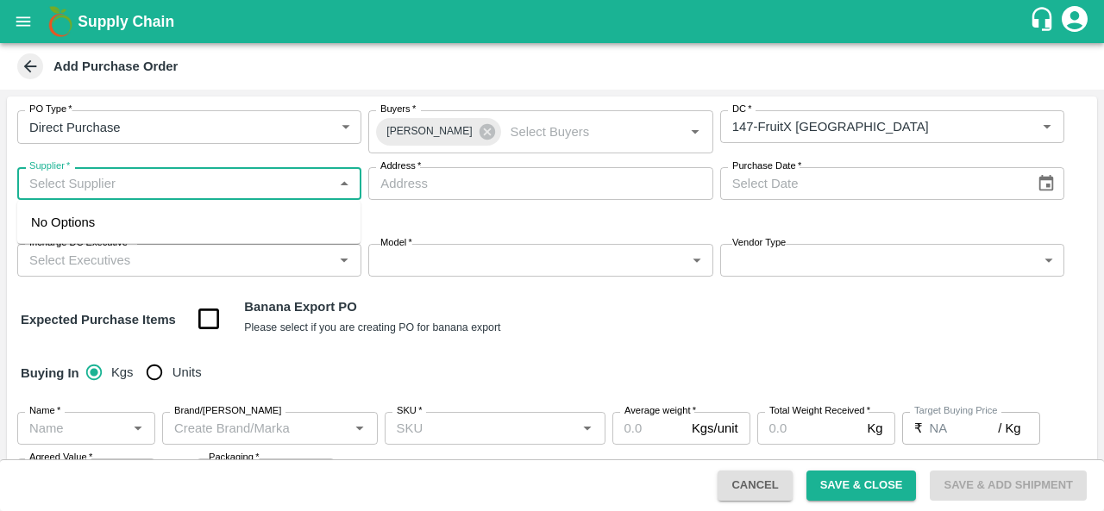
click at [110, 178] on input "Supplier   *" at bounding box center [174, 183] width 305 height 22
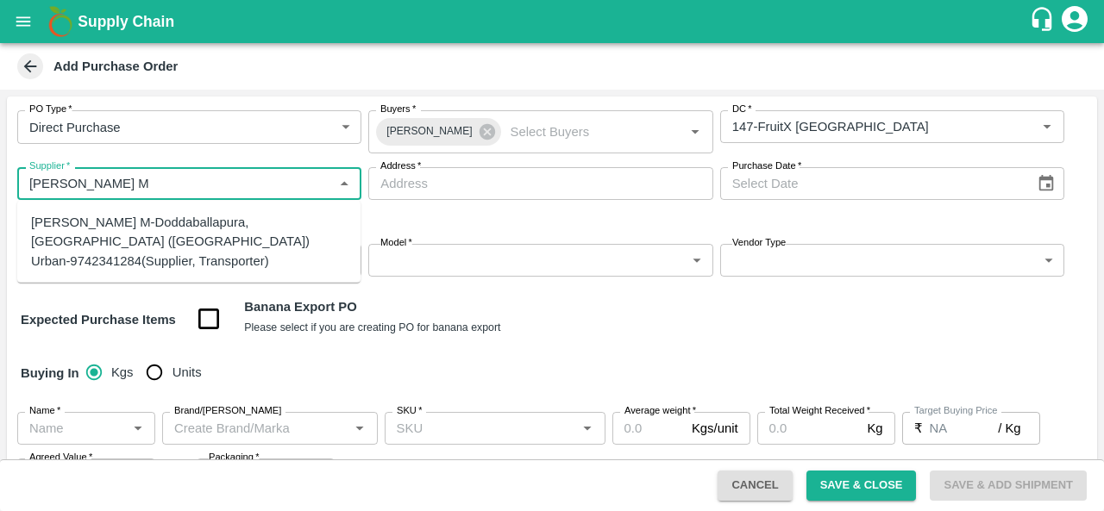
click at [128, 228] on div "[PERSON_NAME] M-Doddaballapura, [GEOGRAPHIC_DATA] ([GEOGRAPHIC_DATA]) Urban-974…" at bounding box center [189, 242] width 316 height 58
type input "[PERSON_NAME] M-Doddaballapura, [GEOGRAPHIC_DATA] ([GEOGRAPHIC_DATA]) Urban-974…"
type input "Doddaballapura, [GEOGRAPHIC_DATA] ([GEOGRAPHIC_DATA]) Urban, [GEOGRAPHIC_DATA],…"
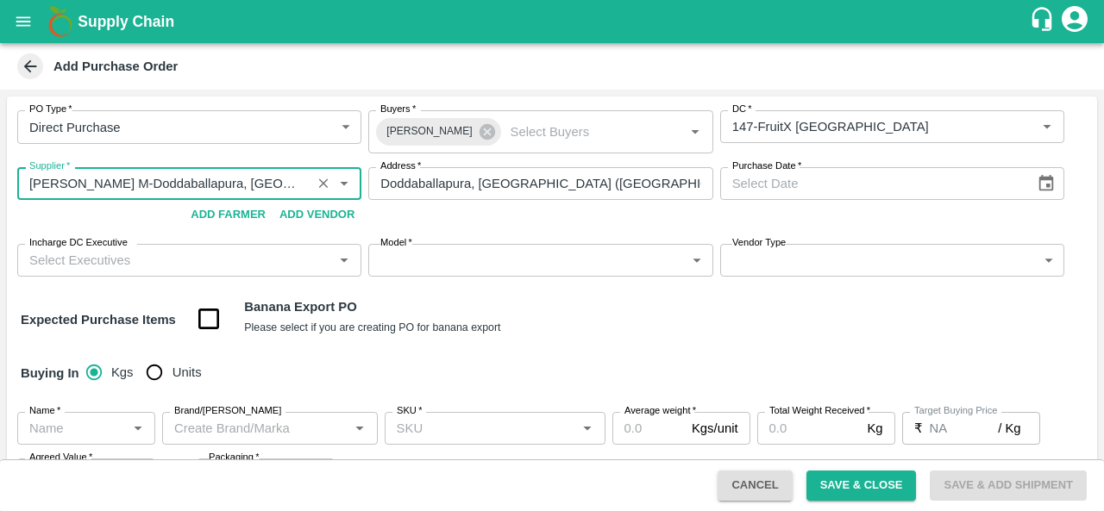
type input "[PERSON_NAME] M-Doddaballapura, [GEOGRAPHIC_DATA] ([GEOGRAPHIC_DATA]) Urban-974…"
click at [1043, 188] on icon "Choose date" at bounding box center [1045, 183] width 19 height 19
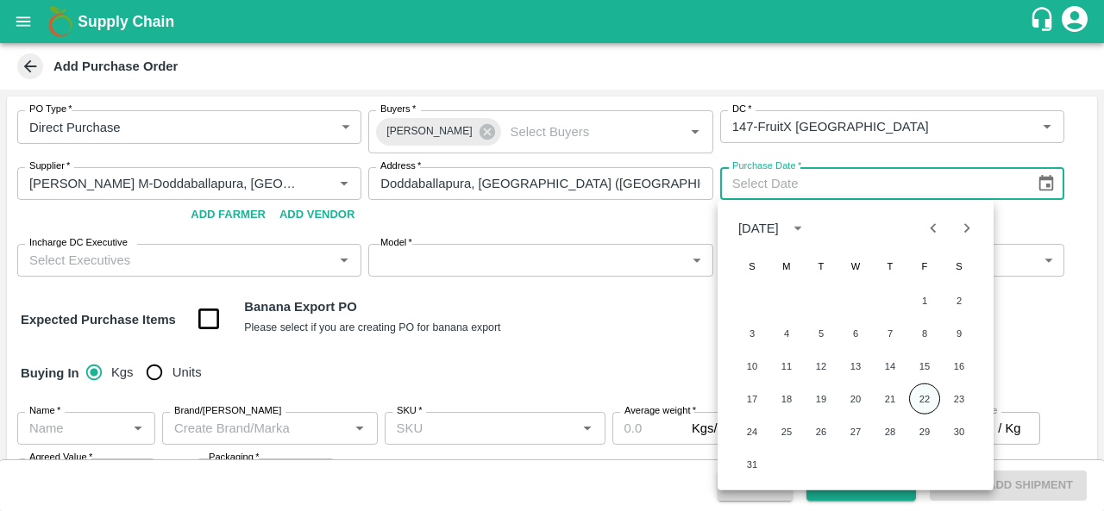
click at [926, 402] on button "22" at bounding box center [924, 399] width 31 height 31
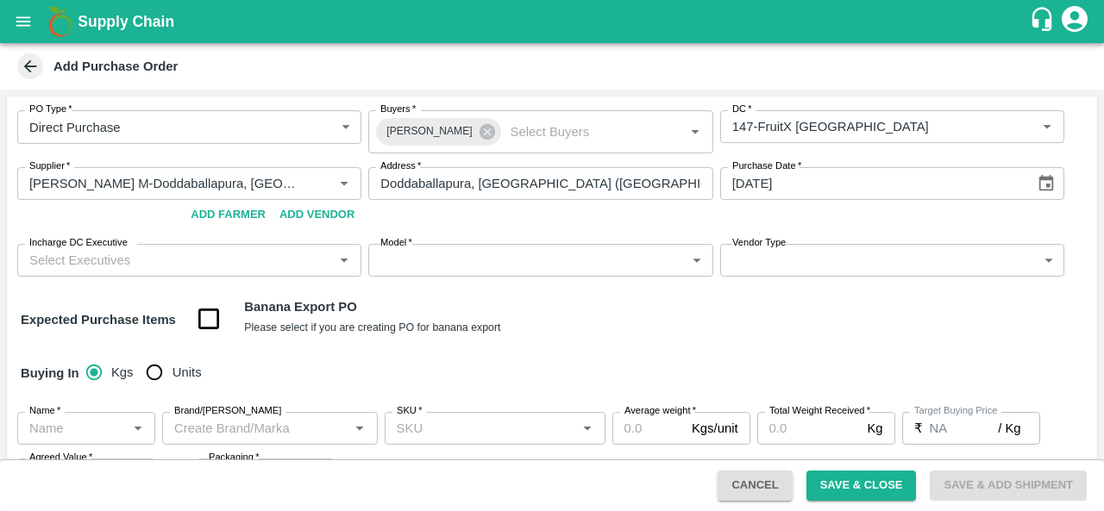
type input "[DATE]"
click at [143, 258] on input "Incharge DC Executive" at bounding box center [174, 260] width 305 height 22
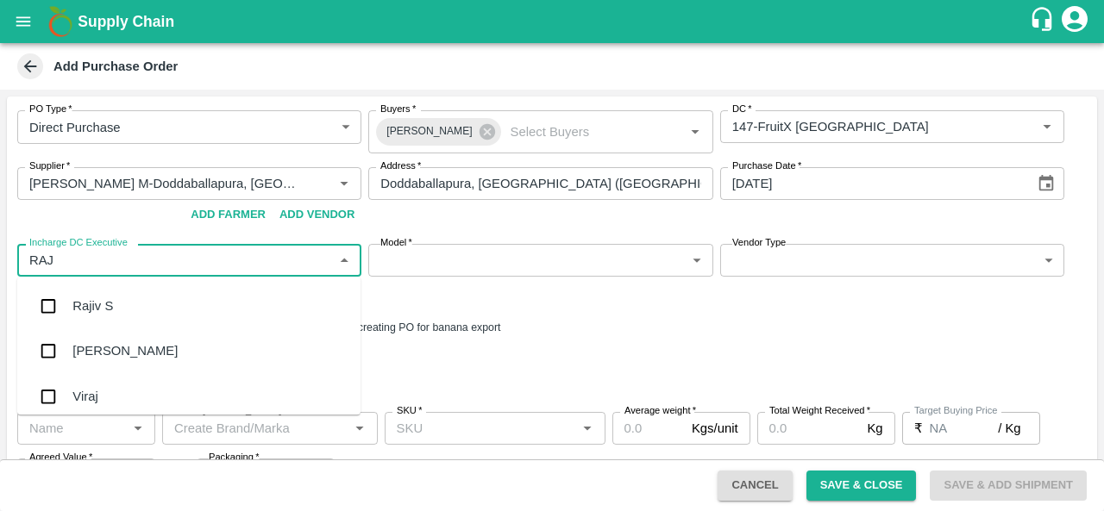
type input "RAJU"
click at [122, 350] on div "Raju KR" at bounding box center [188, 351] width 343 height 45
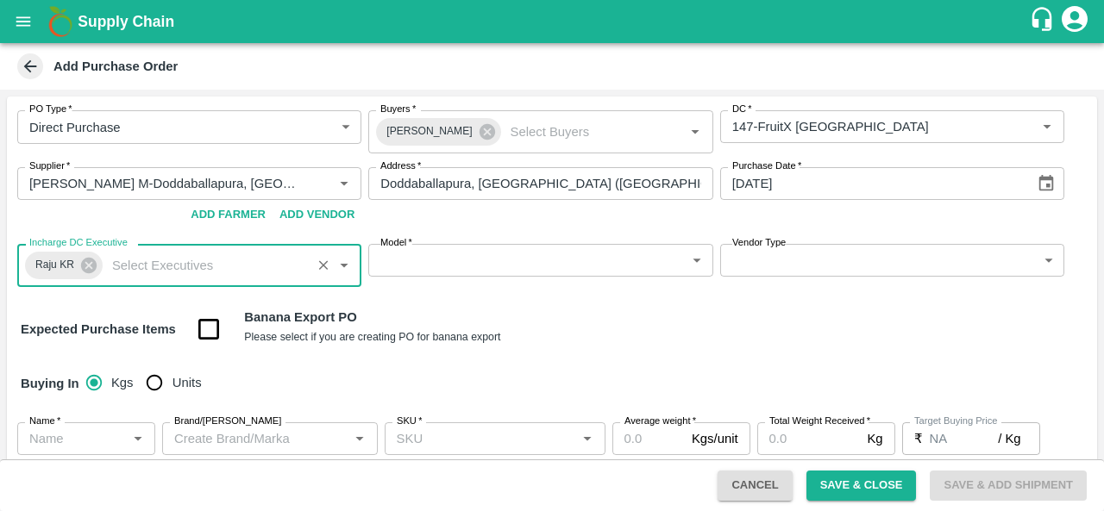
click at [496, 262] on body "Supply Chain Add Purchase Order PO Type   * Direct Purchase 3 PO Type Buyers   …" at bounding box center [552, 255] width 1104 height 511
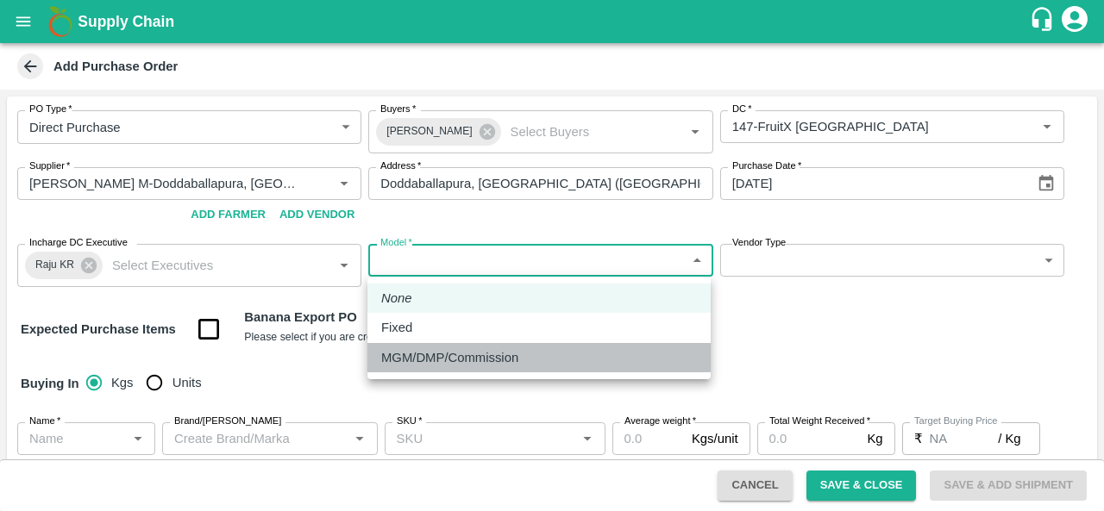
click at [471, 360] on p "MGM/DMP/Commission" at bounding box center [449, 357] width 137 height 19
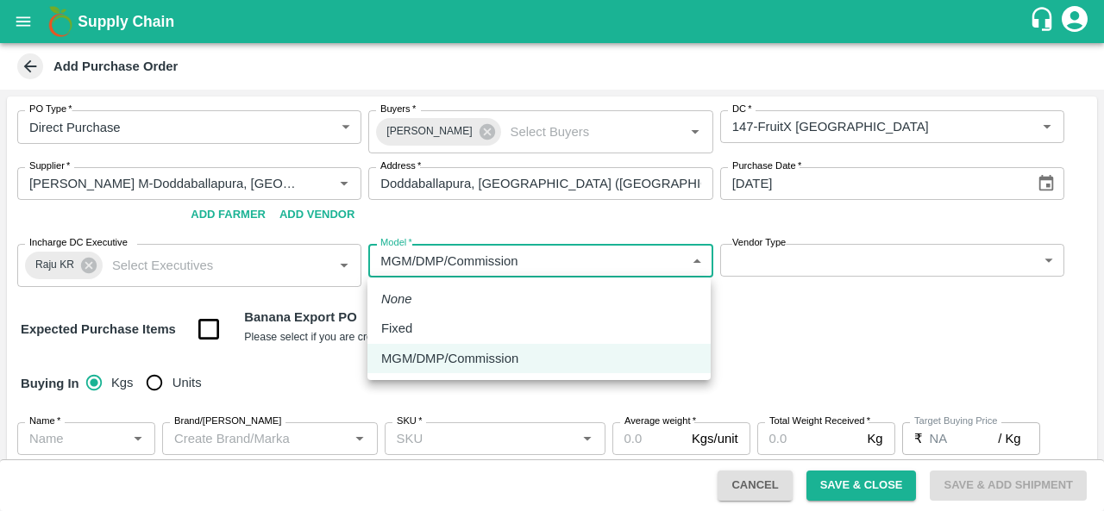
click at [456, 259] on body "Supply Chain Add Purchase Order PO Type   * Direct Purchase 3 PO Type Buyers   …" at bounding box center [552, 255] width 1104 height 511
click at [451, 325] on div "Fixed" at bounding box center [539, 328] width 316 height 19
type input "Fixed"
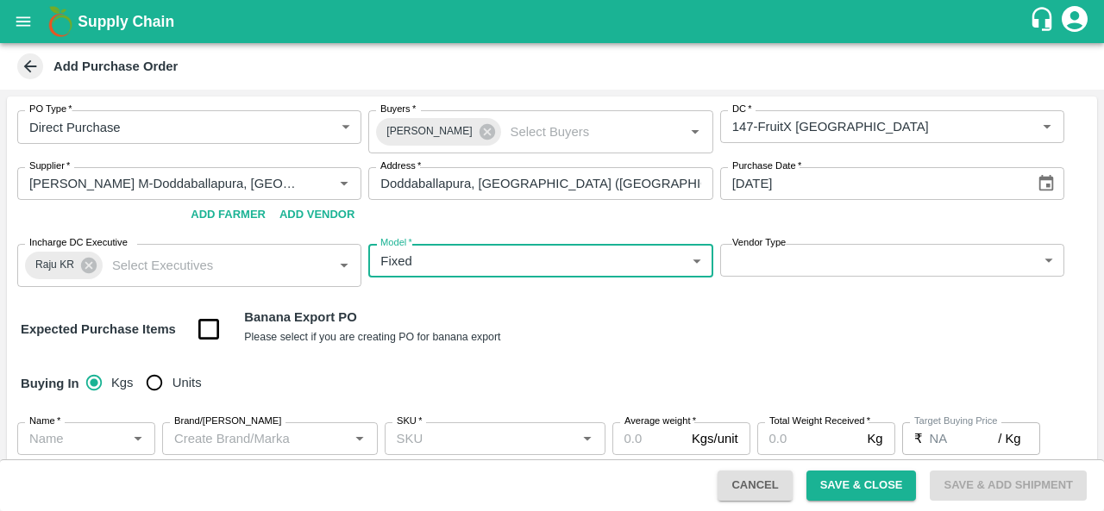
click at [804, 262] on body "Supply Chain Add Purchase Order PO Type   * Direct Purchase 3 PO Type Buyers   …" at bounding box center [552, 255] width 1104 height 511
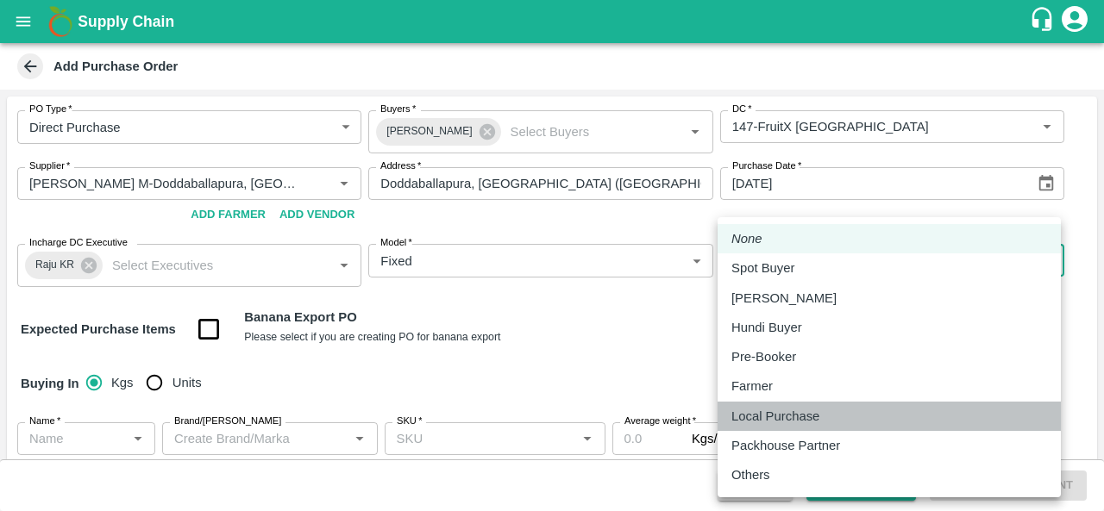
click at [748, 423] on p "Local Purchase" at bounding box center [775, 416] width 88 height 19
type input "LOCAL_PURCHASE"
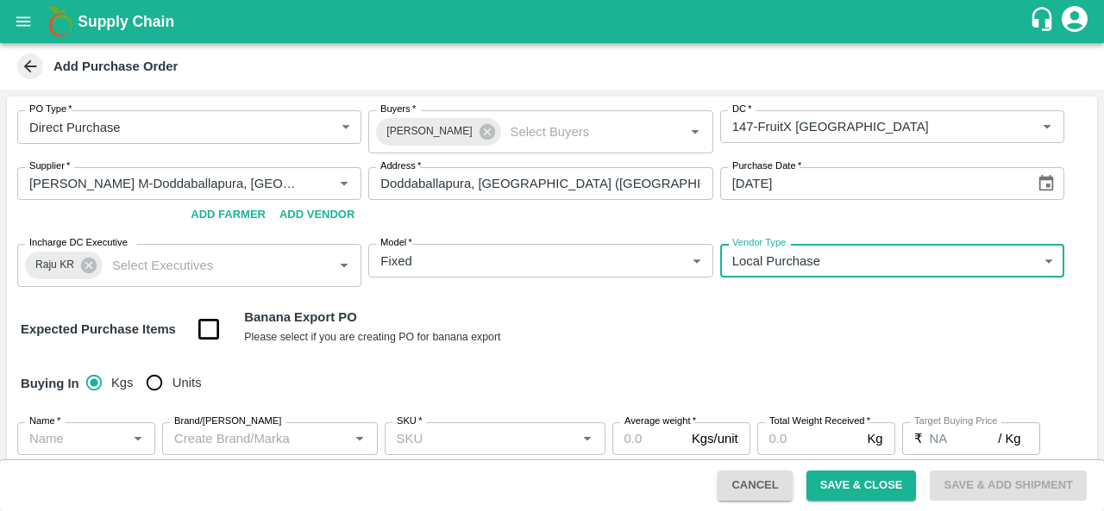
click at [153, 385] on input "Units" at bounding box center [154, 383] width 34 height 34
radio input "true"
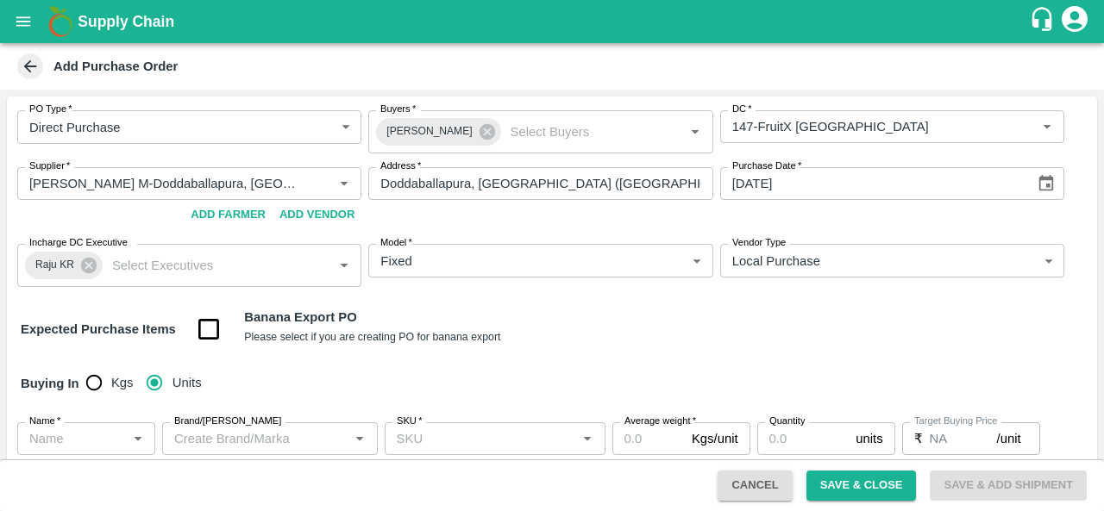
click at [371, 370] on div "Buying In Kgs Units" at bounding box center [552, 384] width 1090 height 50
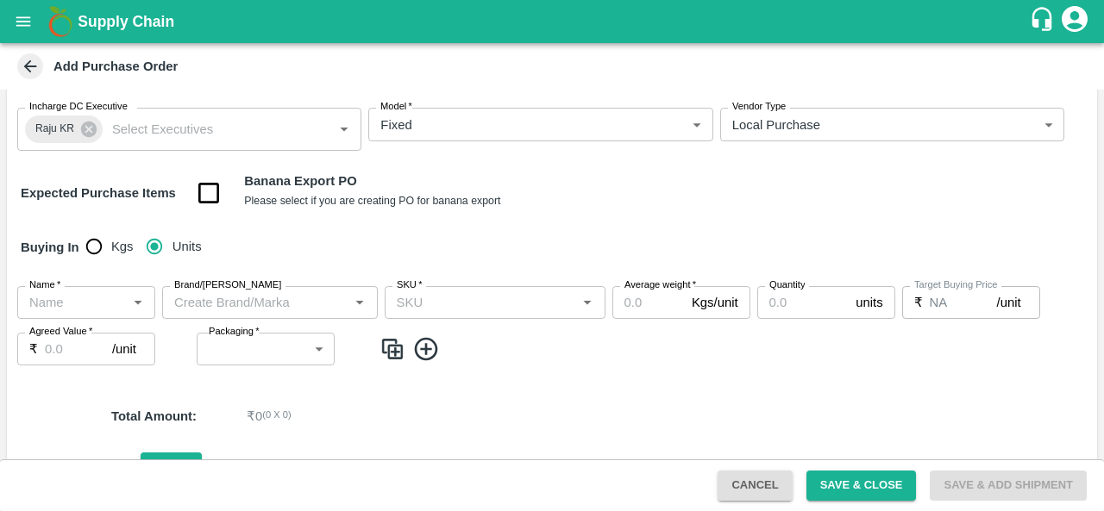
scroll to position [147, 0]
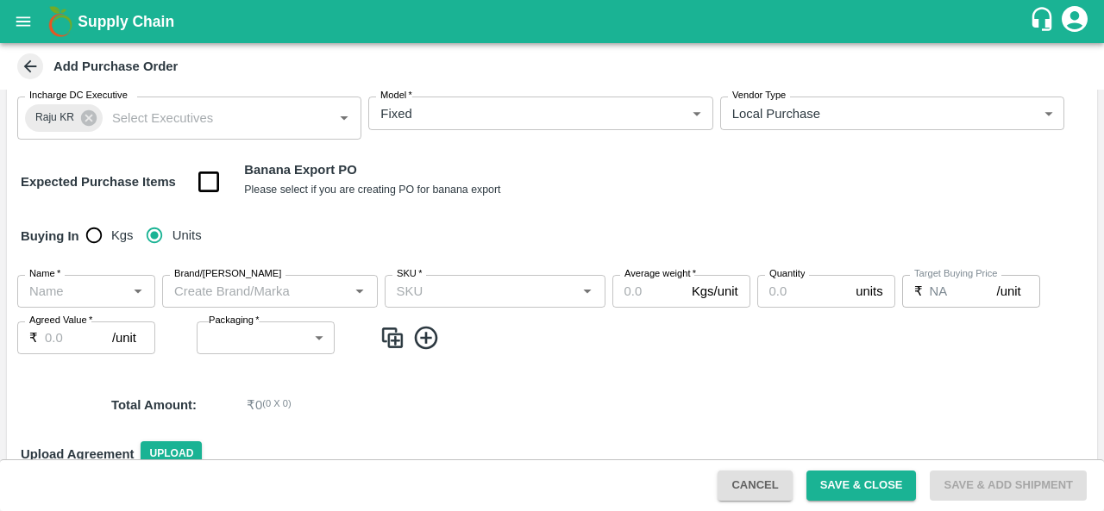
click at [74, 287] on input "Name   *" at bounding box center [71, 291] width 99 height 22
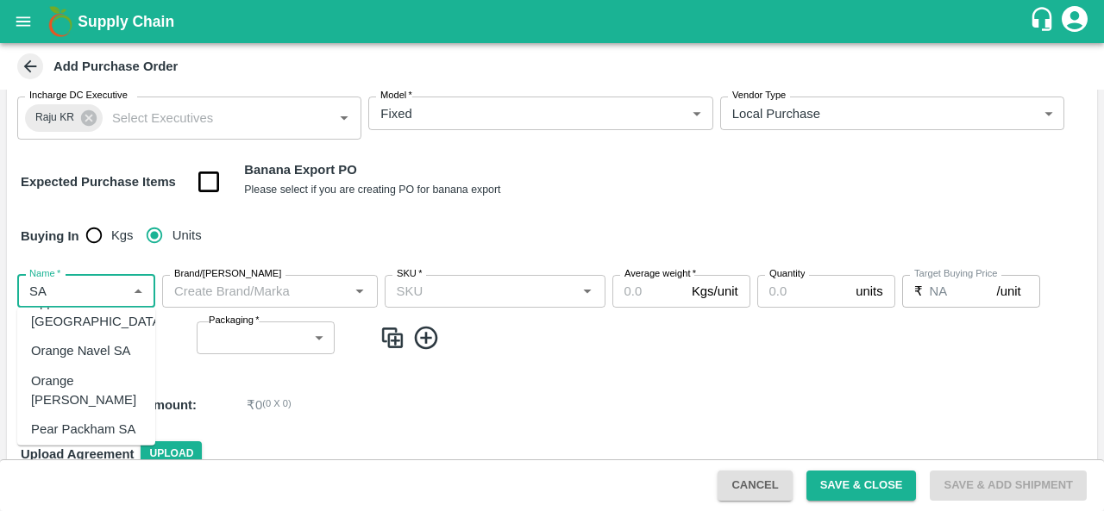
scroll to position [109, 0]
click at [81, 367] on div "Orange [PERSON_NAME]" at bounding box center [86, 386] width 110 height 39
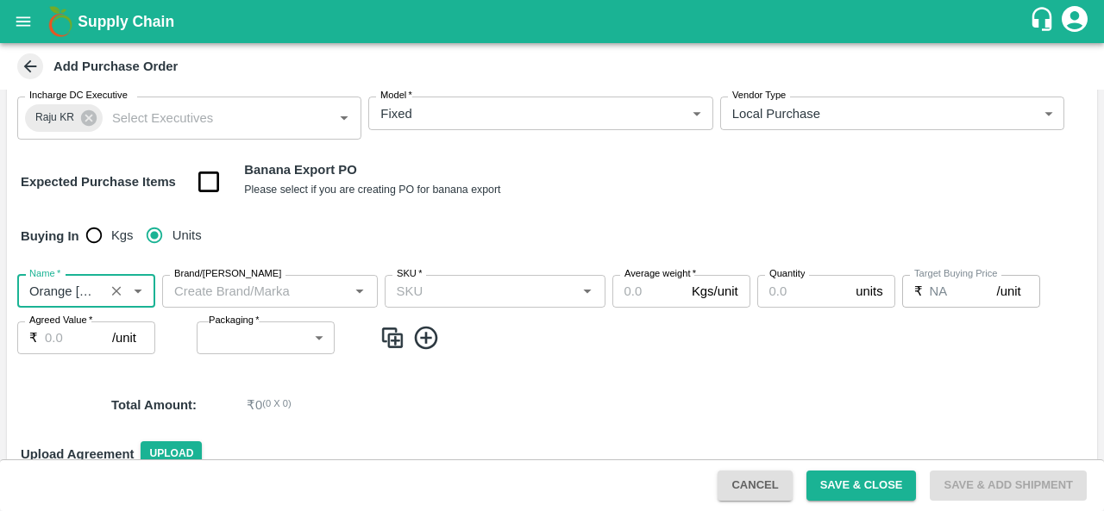
type input "Orange [PERSON_NAME]"
click at [245, 292] on input "Brand/[PERSON_NAME]" at bounding box center [255, 291] width 177 height 22
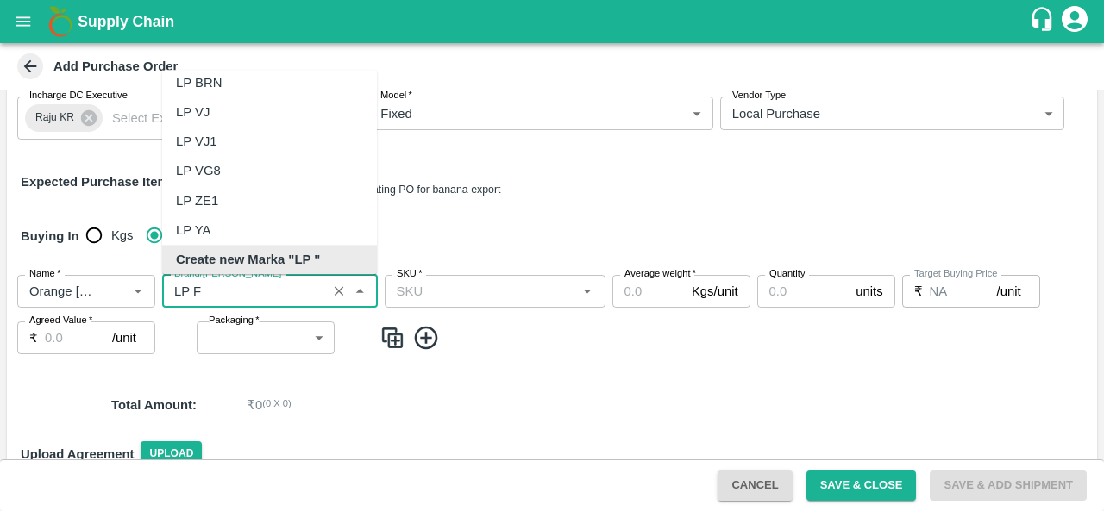
scroll to position [0, 0]
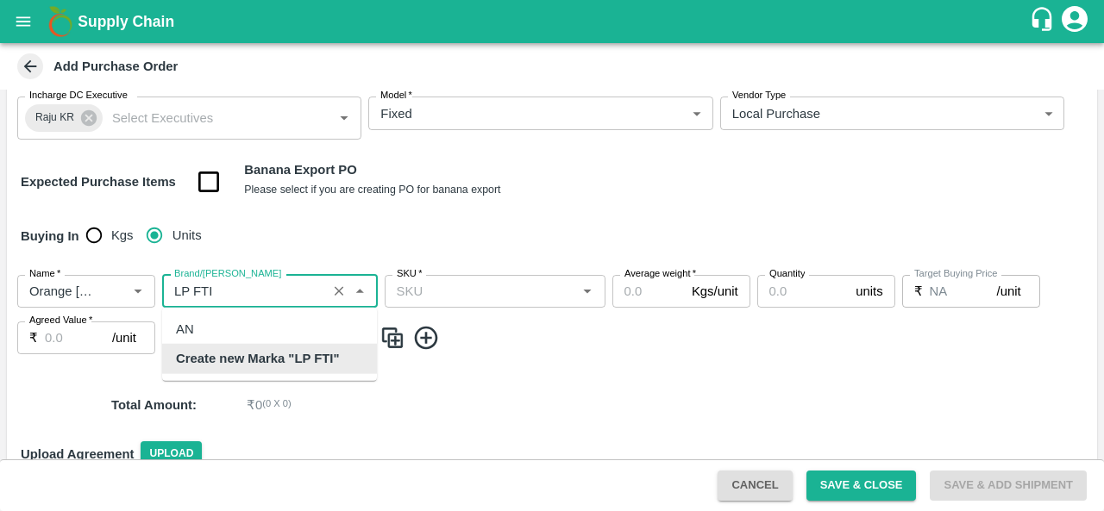
click at [279, 354] on b "Create new Marka "LP FTI"" at bounding box center [258, 358] width 164 height 19
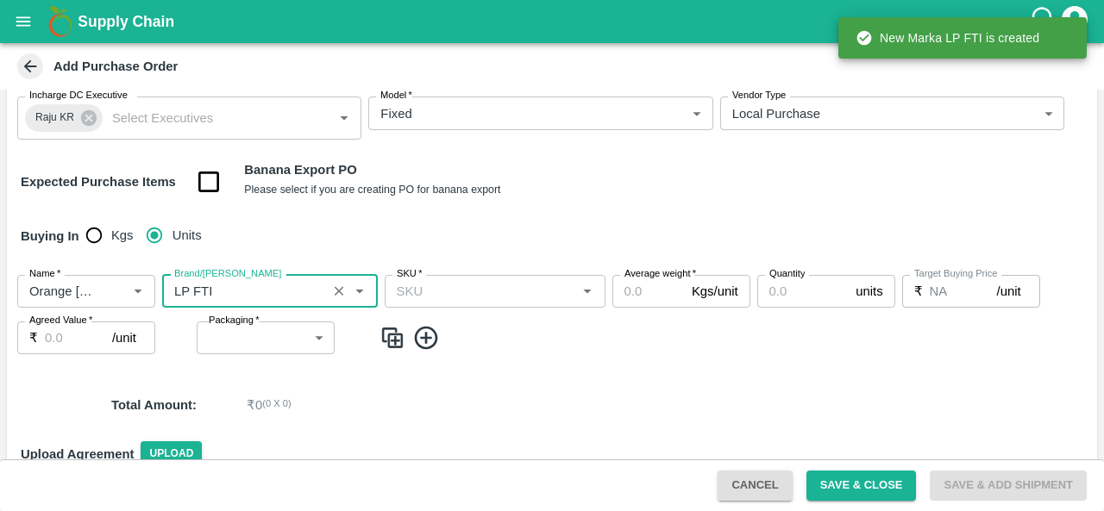
type input "LP FTI"
click at [473, 291] on input "SKU   *" at bounding box center [481, 291] width 182 height 22
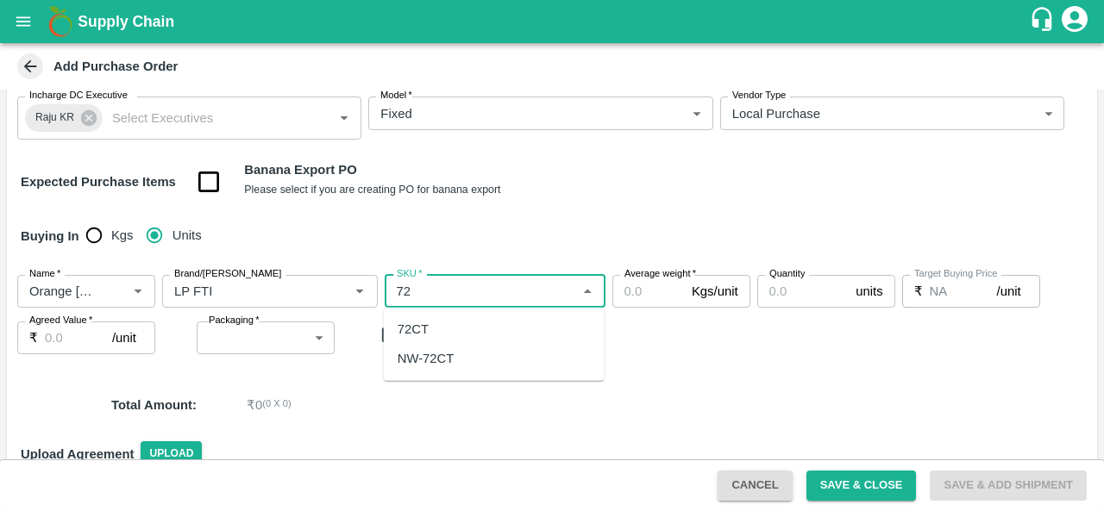
click at [422, 327] on div "72CT" at bounding box center [412, 329] width 31 height 19
type input "72CT"
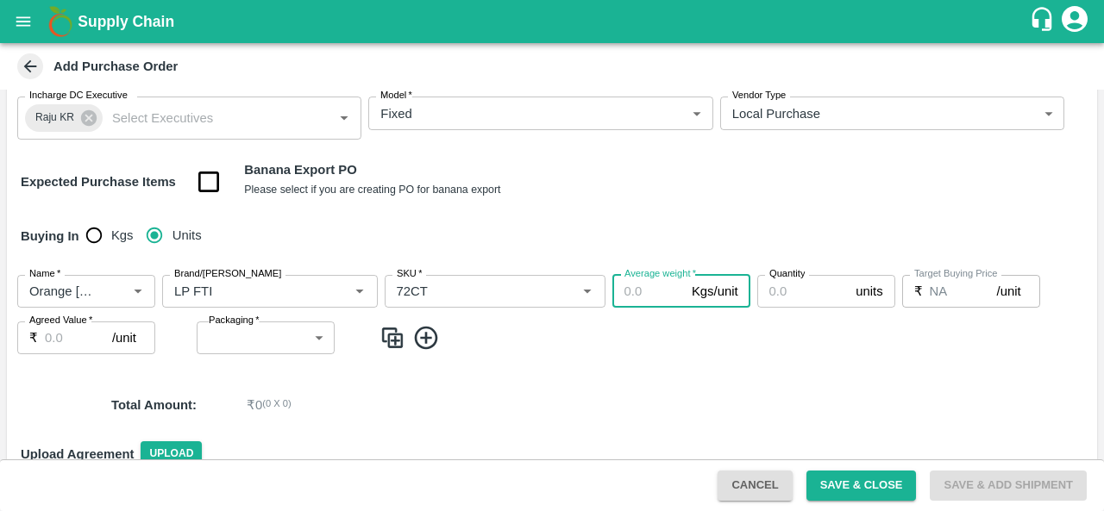
click at [636, 292] on input "Average weight   *" at bounding box center [648, 291] width 72 height 33
type input "16"
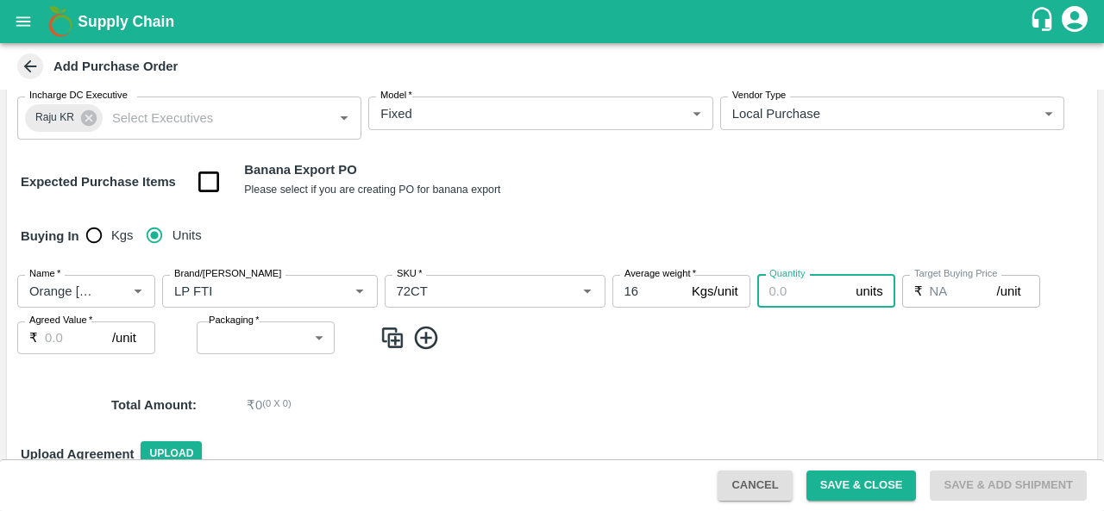
click at [790, 293] on input "Quantity" at bounding box center [803, 291] width 92 height 33
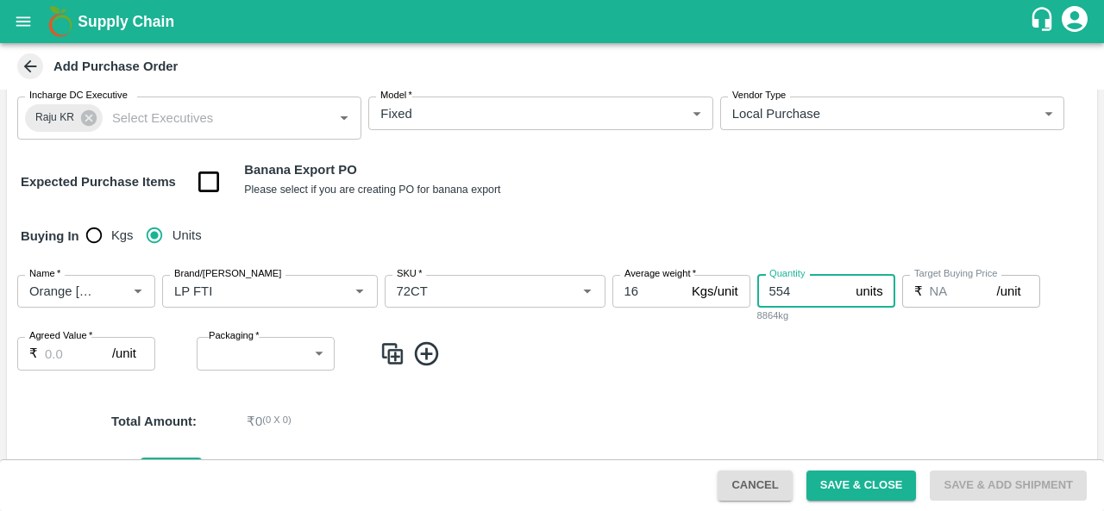
type input "554"
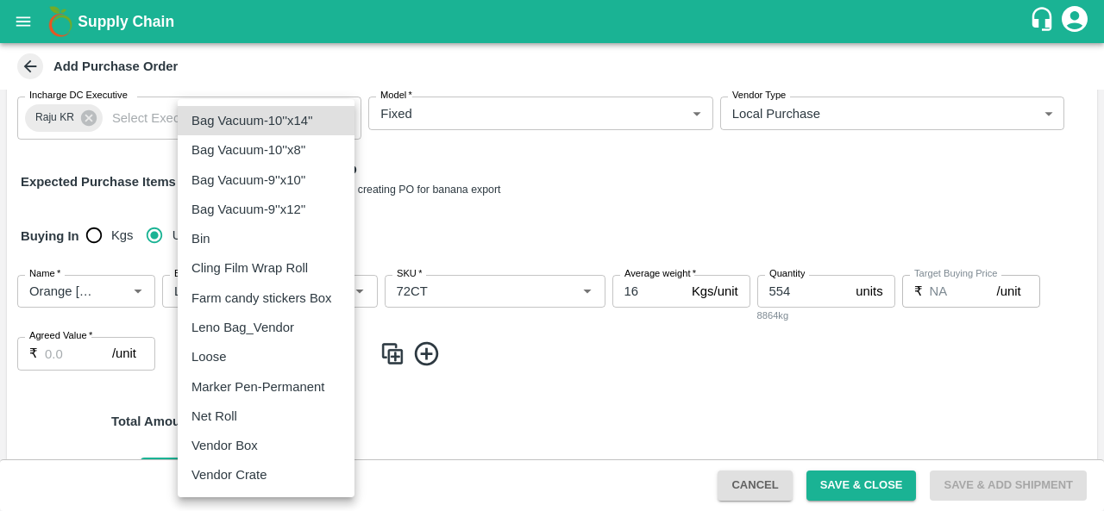
click at [251, 361] on body "Supply Chain Add Purchase Order PO Type   * Direct Purchase 3 PO Type Buyers   …" at bounding box center [552, 255] width 1104 height 511
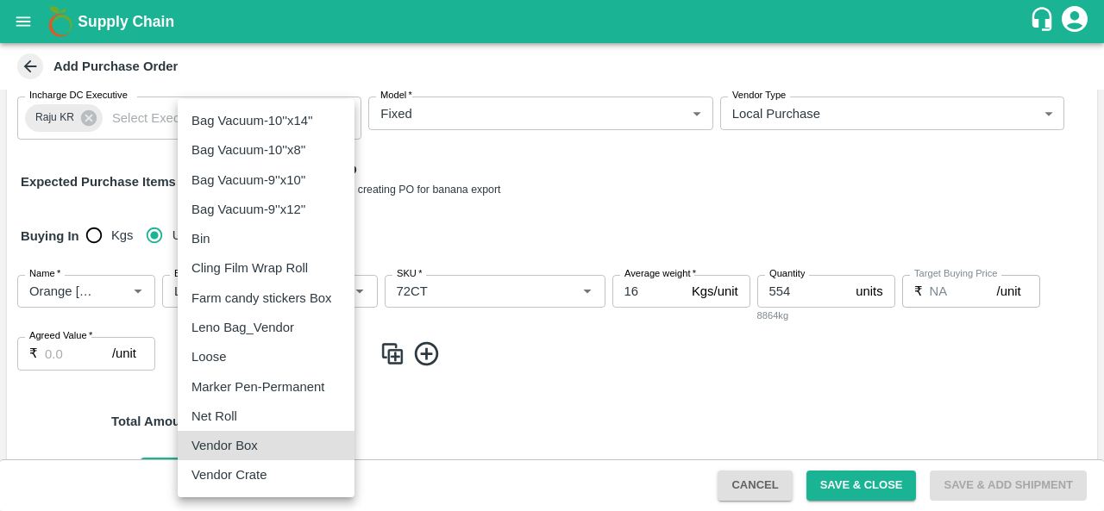
type input "276"
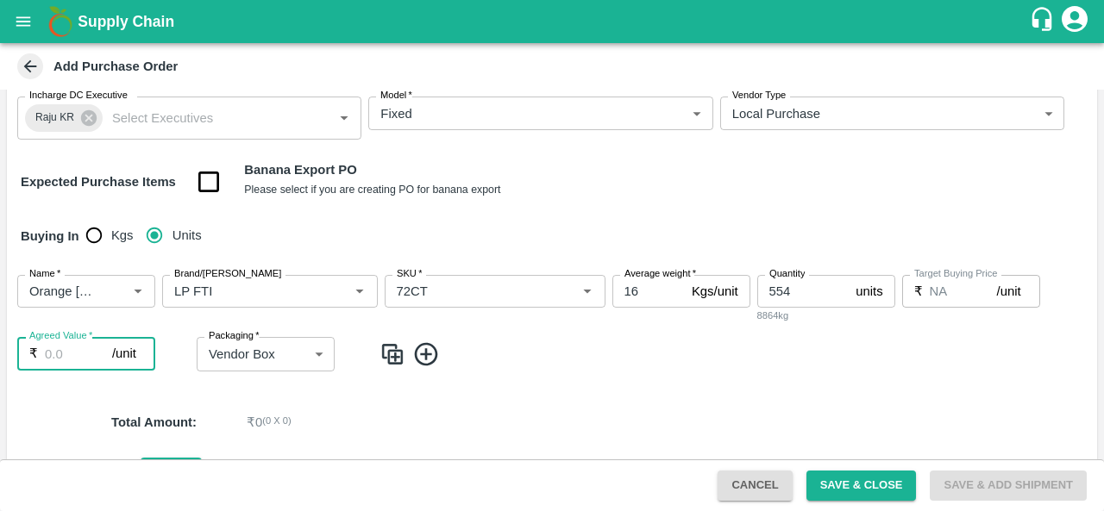
click at [45, 355] on input "Agreed Value   *" at bounding box center [78, 353] width 67 height 33
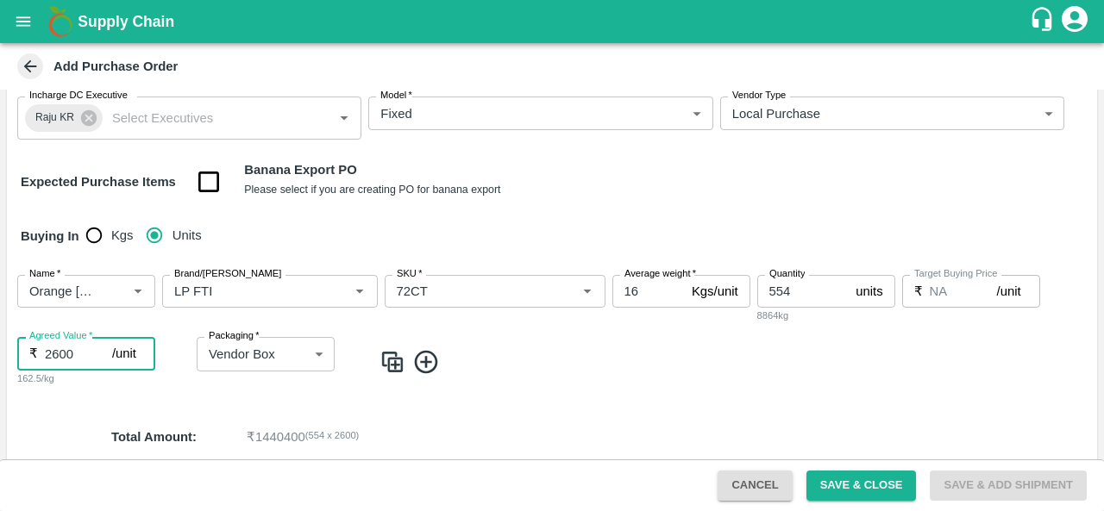
type input "2600"
click at [395, 356] on img at bounding box center [392, 362] width 26 height 28
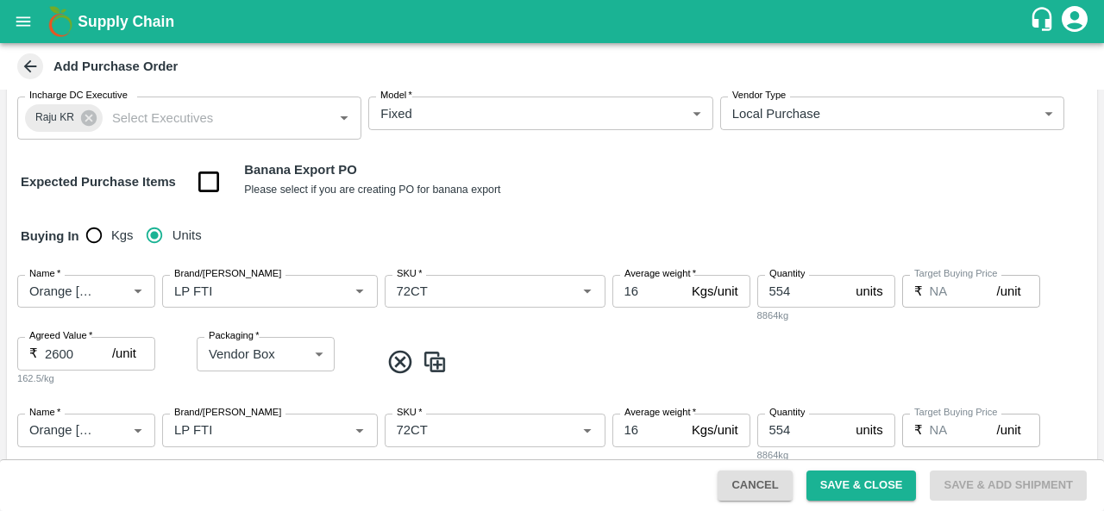
scroll to position [210, 0]
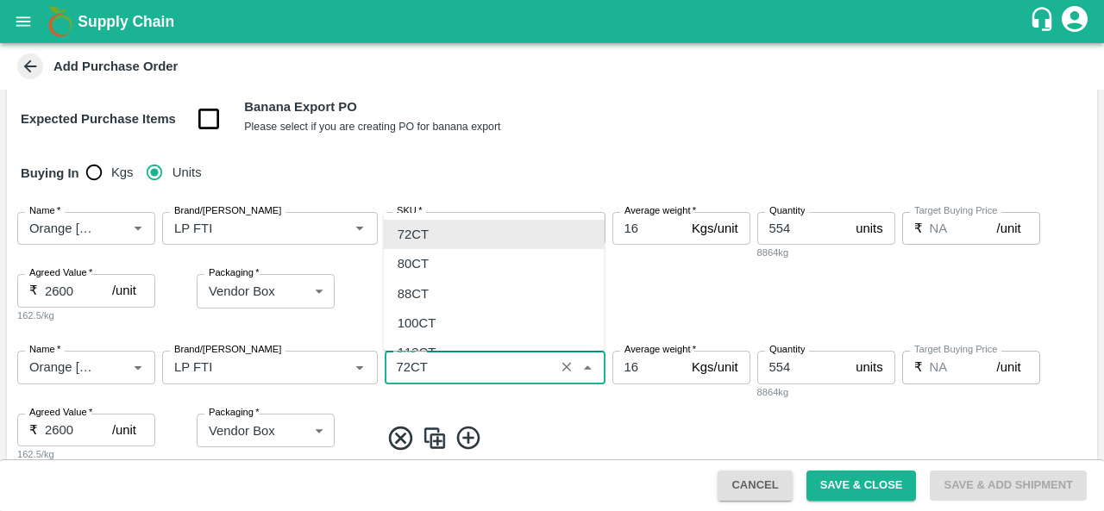
click at [408, 364] on input "SKU   *" at bounding box center [470, 367] width 160 height 22
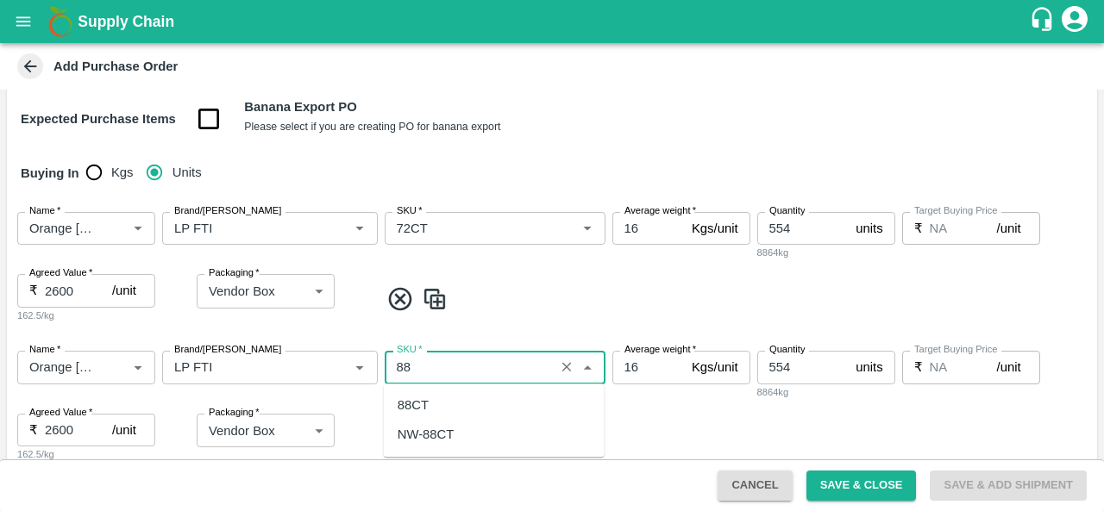
click at [416, 403] on div "88CT" at bounding box center [412, 405] width 31 height 19
type input "88CT"
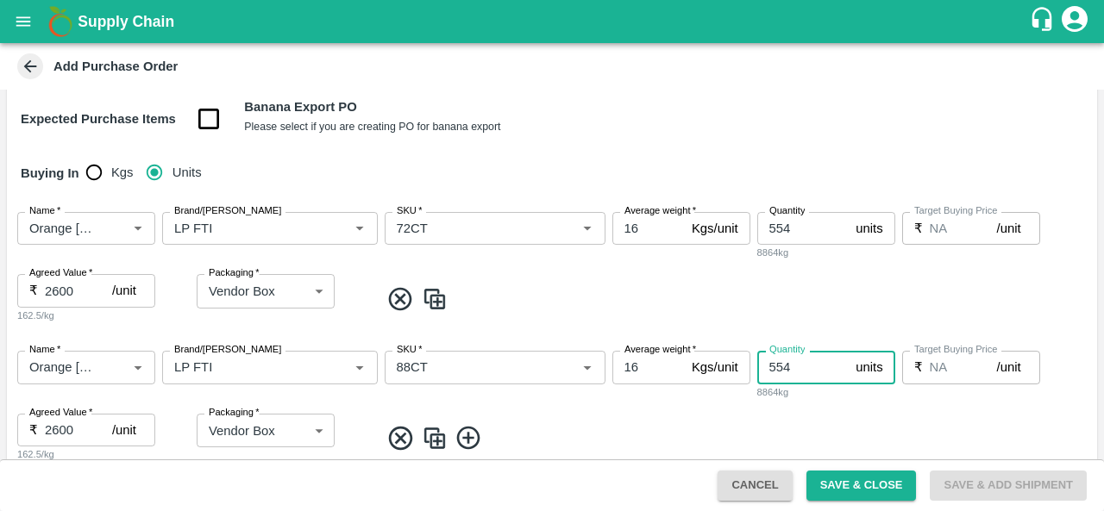
click at [806, 365] on input "554" at bounding box center [803, 367] width 92 height 33
type input "5"
type input "46"
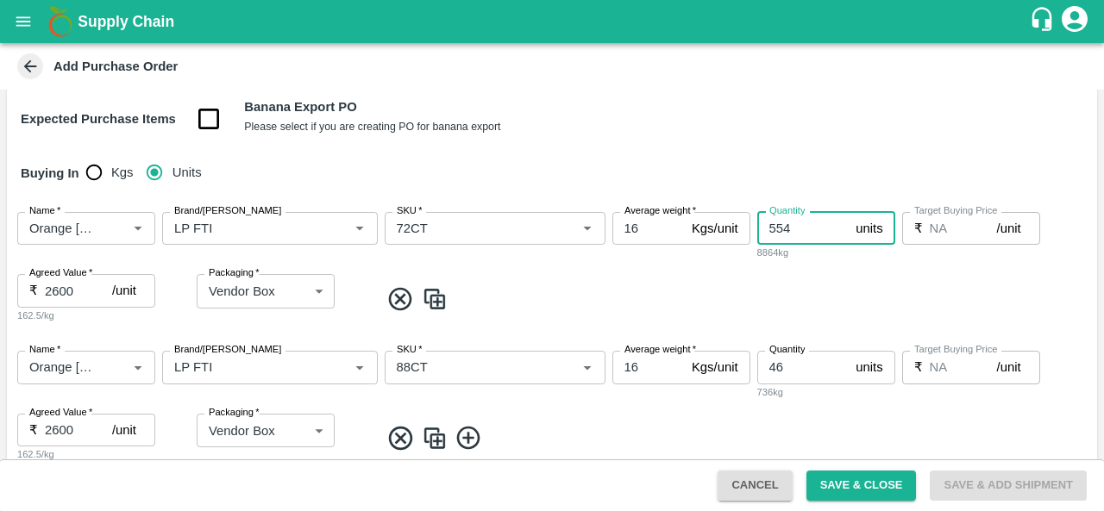
click at [792, 222] on input "554" at bounding box center [803, 228] width 92 height 33
type input "555"
click at [625, 299] on span at bounding box center [734, 299] width 710 height 28
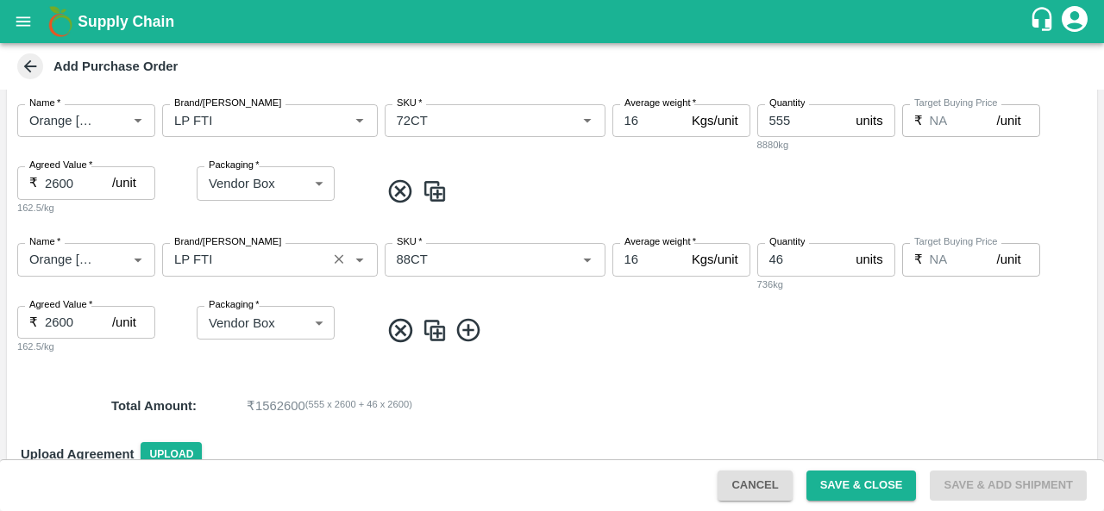
scroll to position [322, 0]
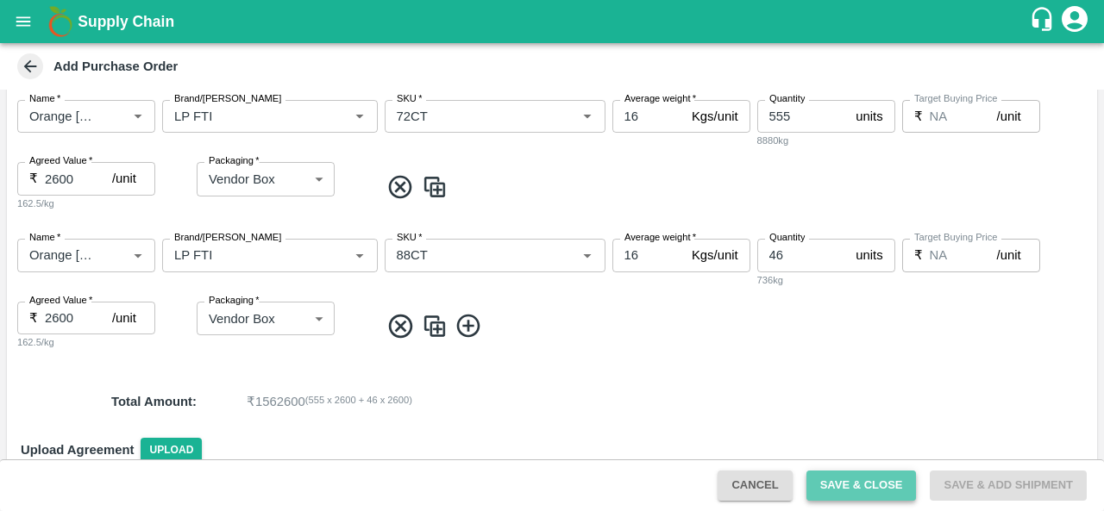
click at [846, 476] on button "Save & Close" at bounding box center [861, 486] width 110 height 30
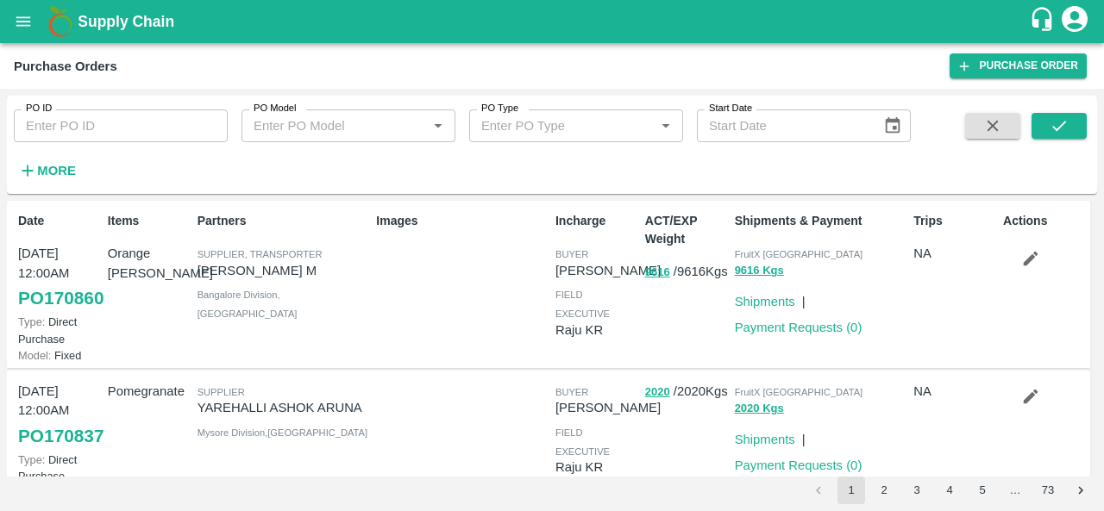
click at [385, 364] on div "Images" at bounding box center [458, 284] width 179 height 159
click at [397, 320] on div "Images" at bounding box center [458, 284] width 179 height 159
click at [395, 342] on div "Images" at bounding box center [458, 284] width 179 height 159
click at [907, 340] on div "Trips NA" at bounding box center [951, 284] width 90 height 159
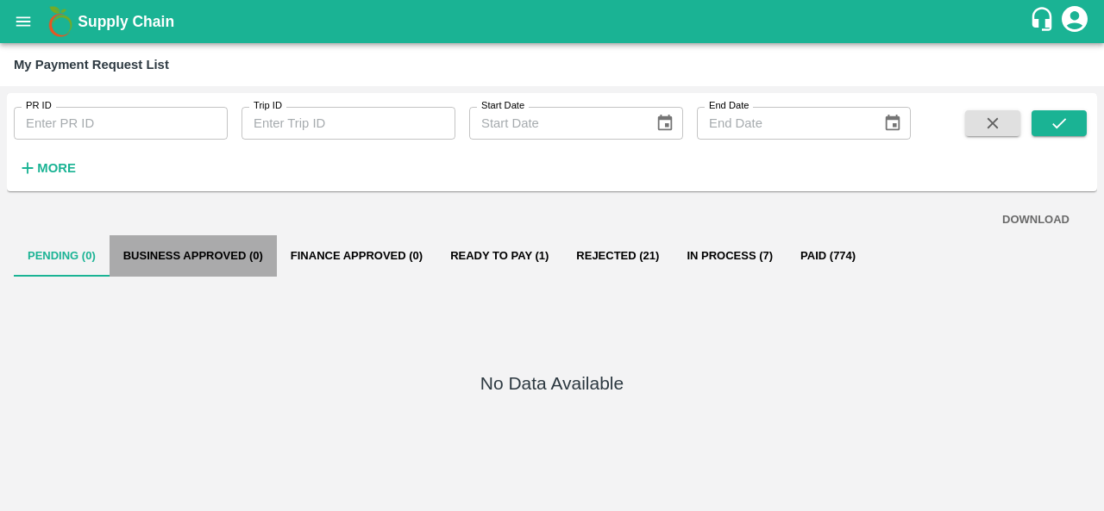
click at [205, 260] on button "Business Approved (0)" at bounding box center [193, 255] width 167 height 41
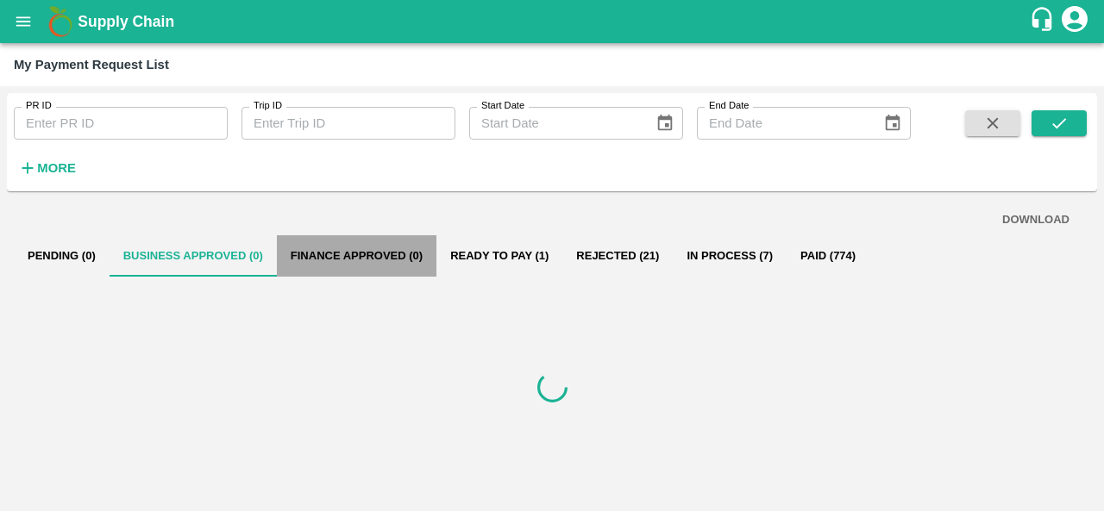
click at [329, 259] on button "Finance Approved (0)" at bounding box center [357, 255] width 160 height 41
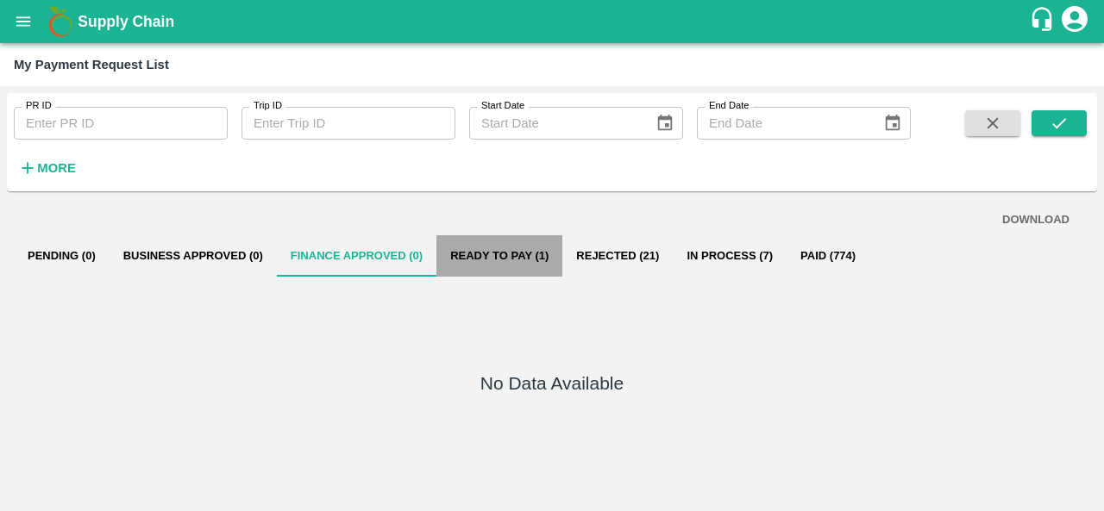
click at [503, 253] on button "Ready To Pay (1)" at bounding box center [499, 255] width 126 height 41
